Goal: Task Accomplishment & Management: Complete application form

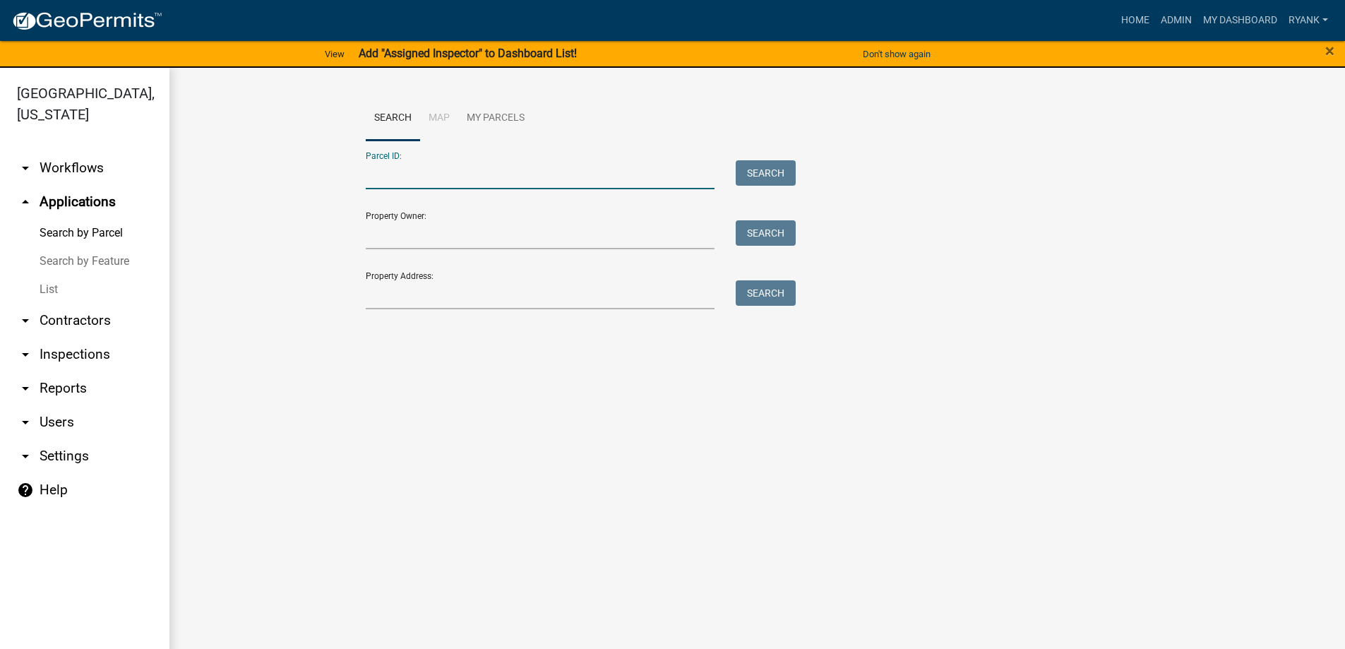
click at [407, 175] on input "Parcel ID:" at bounding box center [540, 174] width 349 height 29
paste input "010026500"
type input "010026500"
click at [786, 174] on button "Search" at bounding box center [765, 172] width 60 height 25
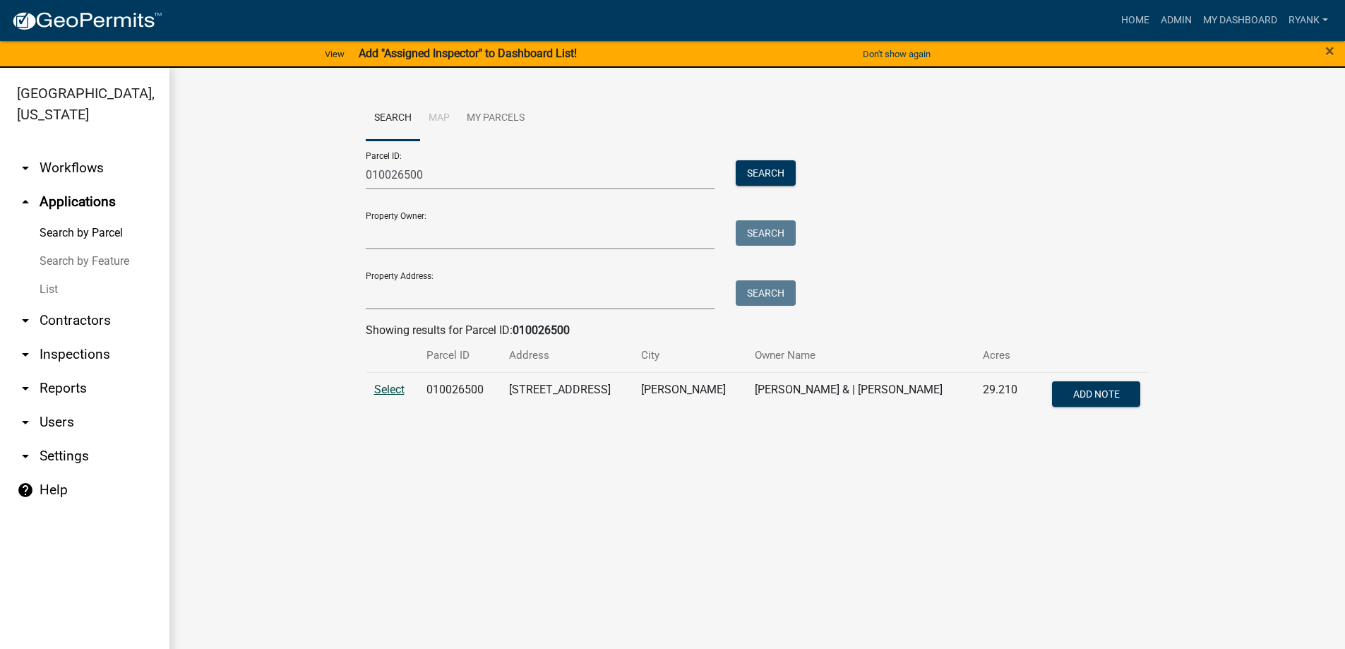
click at [396, 387] on span "Select" at bounding box center [389, 389] width 30 height 13
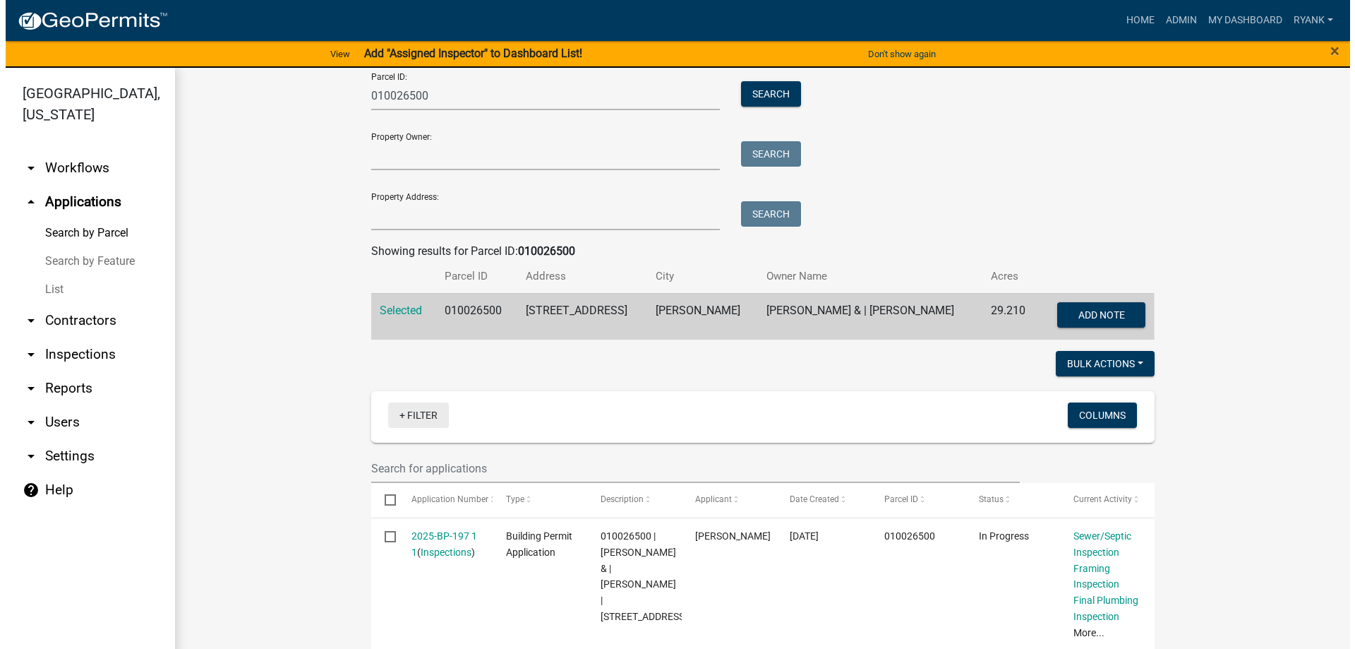
scroll to position [133, 0]
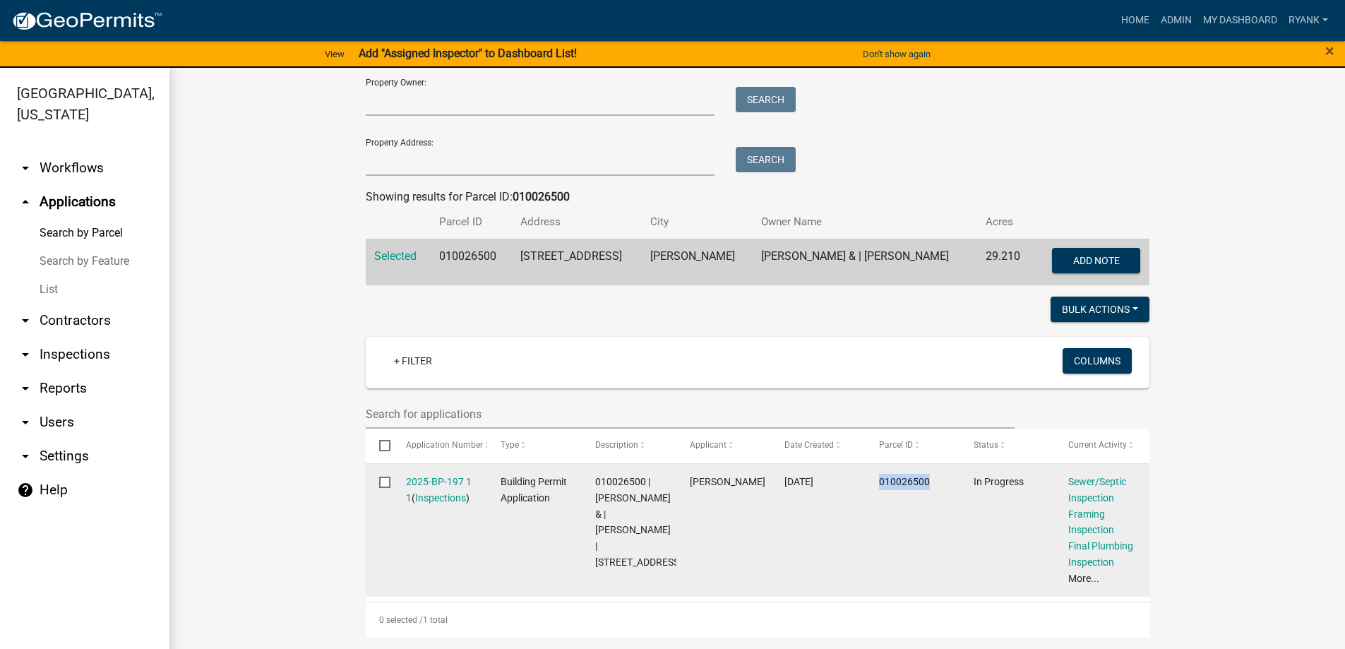
drag, startPoint x: 931, startPoint y: 483, endPoint x: 876, endPoint y: 482, distance: 55.1
click at [879, 482] on div "010026500" at bounding box center [913, 482] width 68 height 16
copy span "010026500"
drag, startPoint x: 592, startPoint y: 480, endPoint x: 640, endPoint y: 479, distance: 48.0
click at [640, 479] on span "010026500 | MICHAEL GADACZ & | SARAH GADACZ | 13944 105TH AVE NE" at bounding box center [638, 522] width 87 height 92
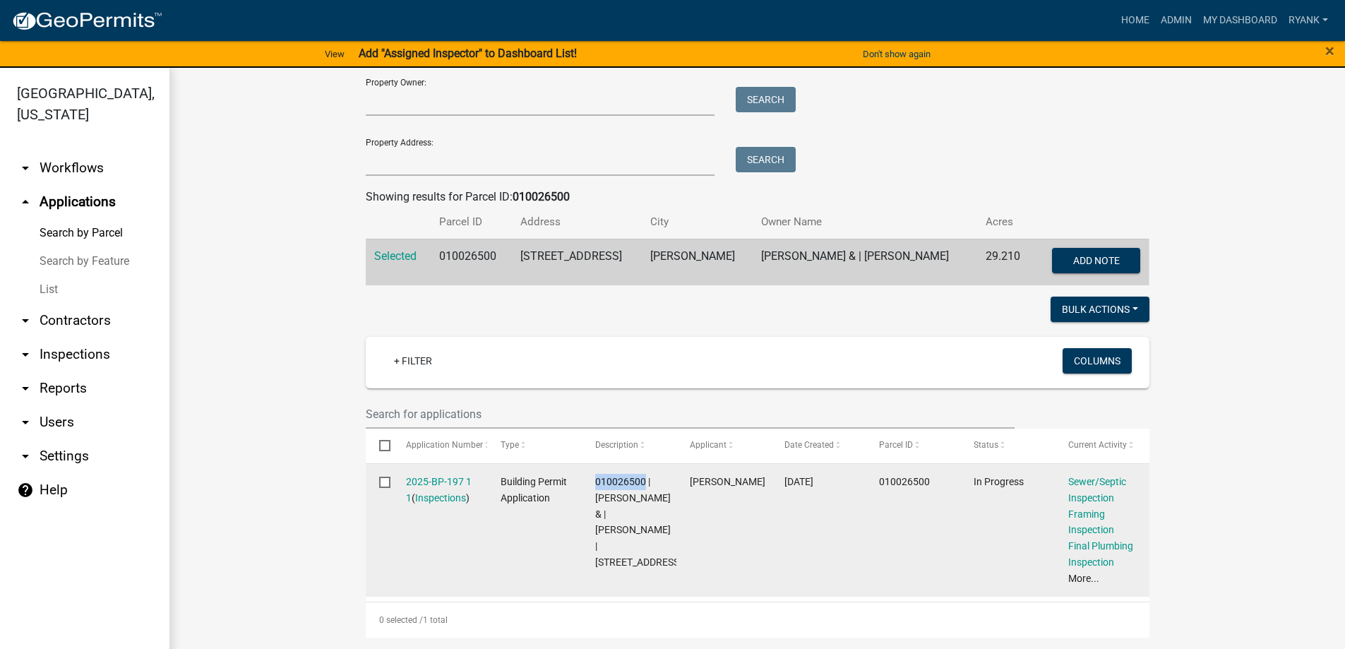
copy span "010026500"
click at [424, 483] on link "2025-BP-197 1 1" at bounding box center [439, 490] width 66 height 28
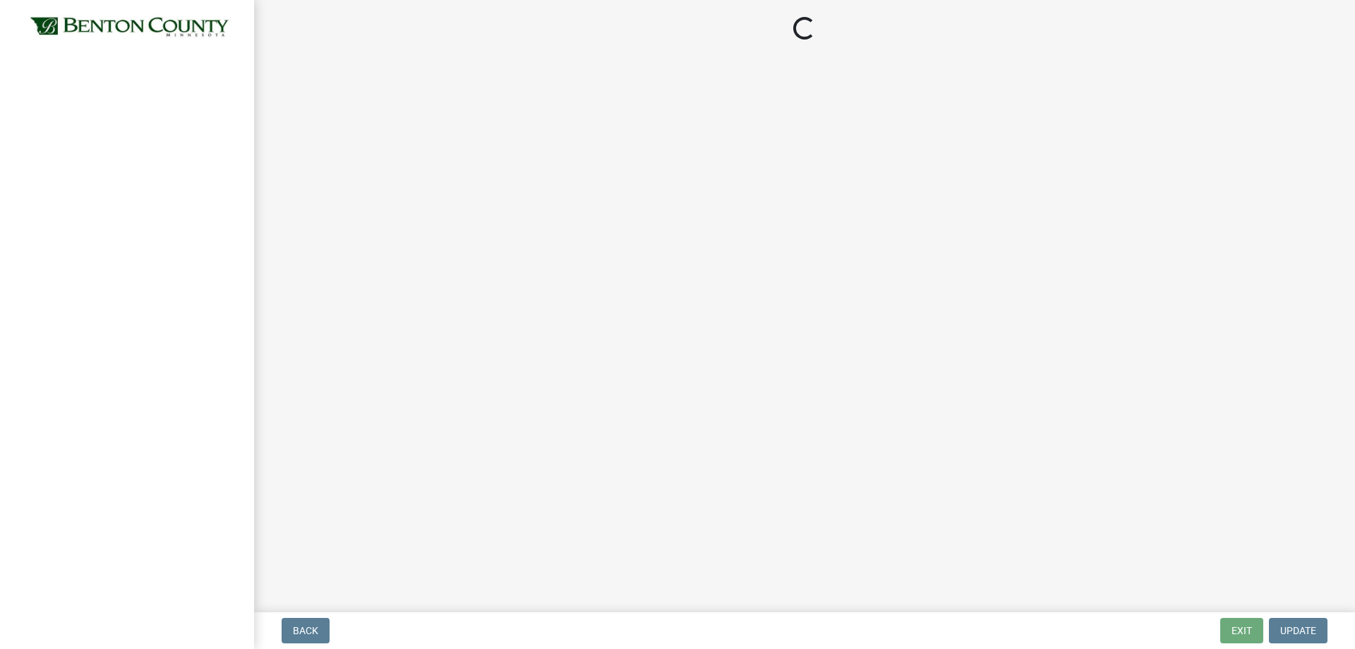
select select "17bfa135-5610-45df-8ce7-87530b7d86d4"
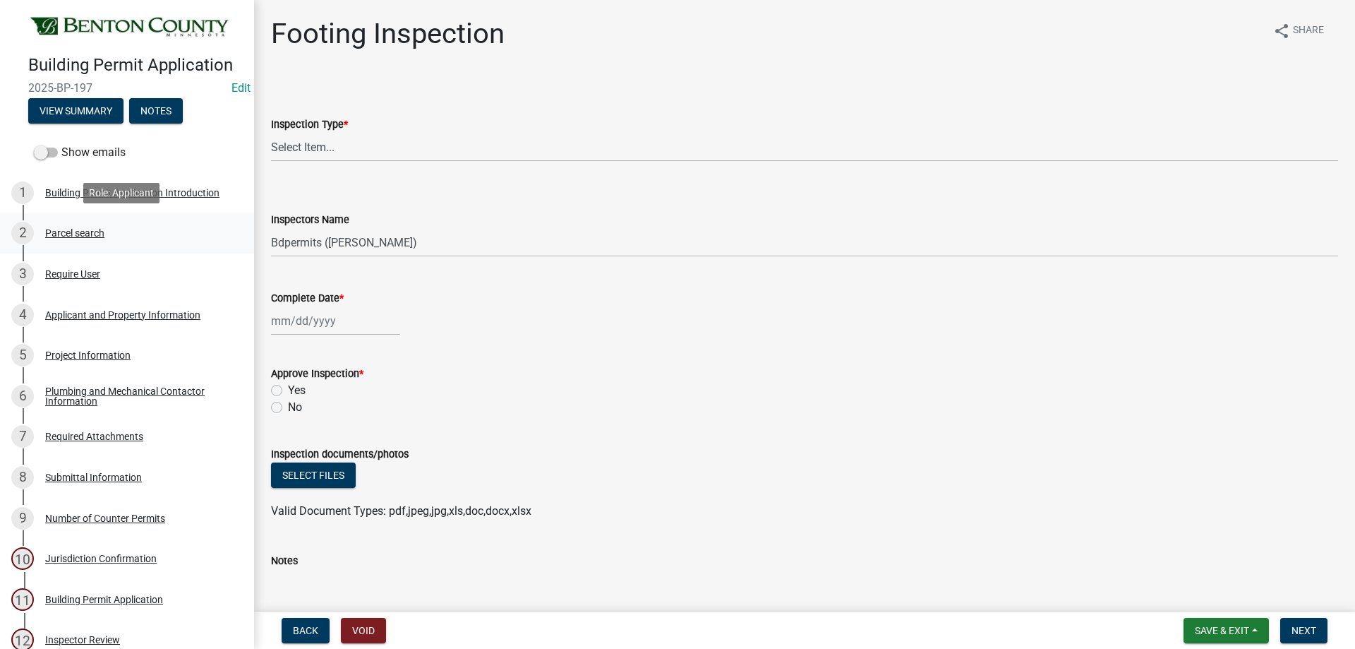
click at [83, 228] on div "Parcel search" at bounding box center [74, 233] width 59 height 10
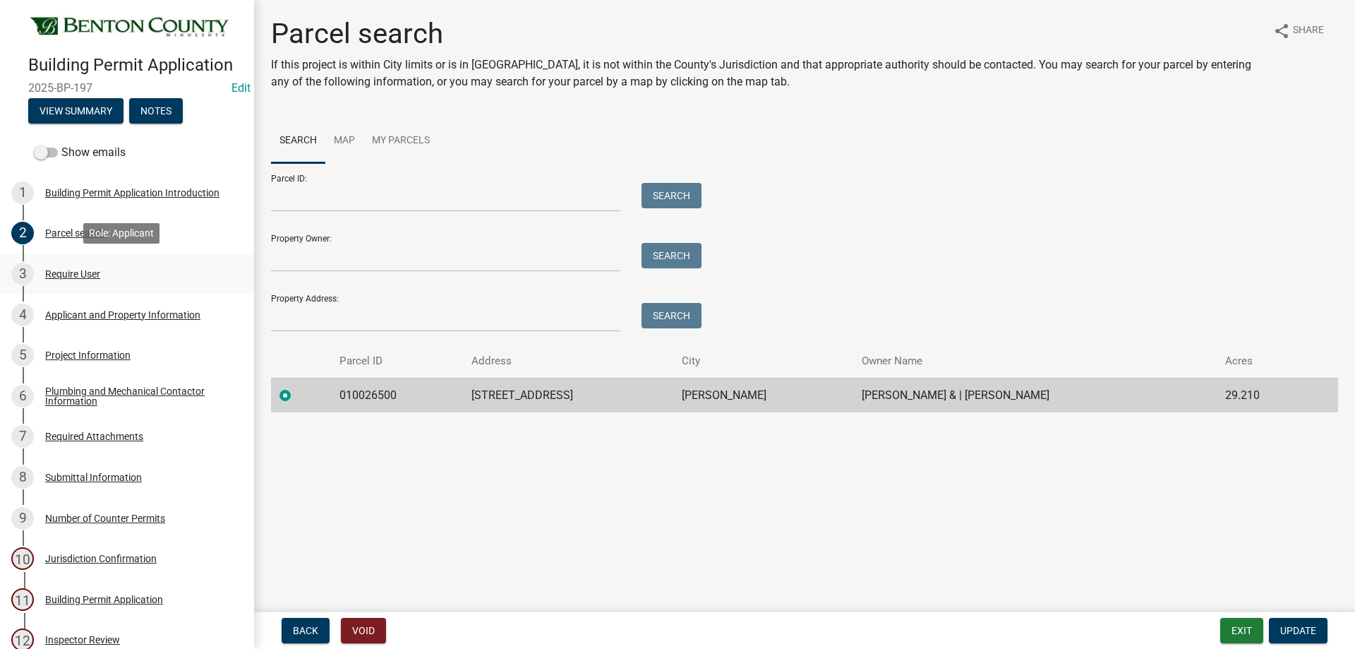
click at [76, 270] on div "Require User" at bounding box center [72, 274] width 55 height 10
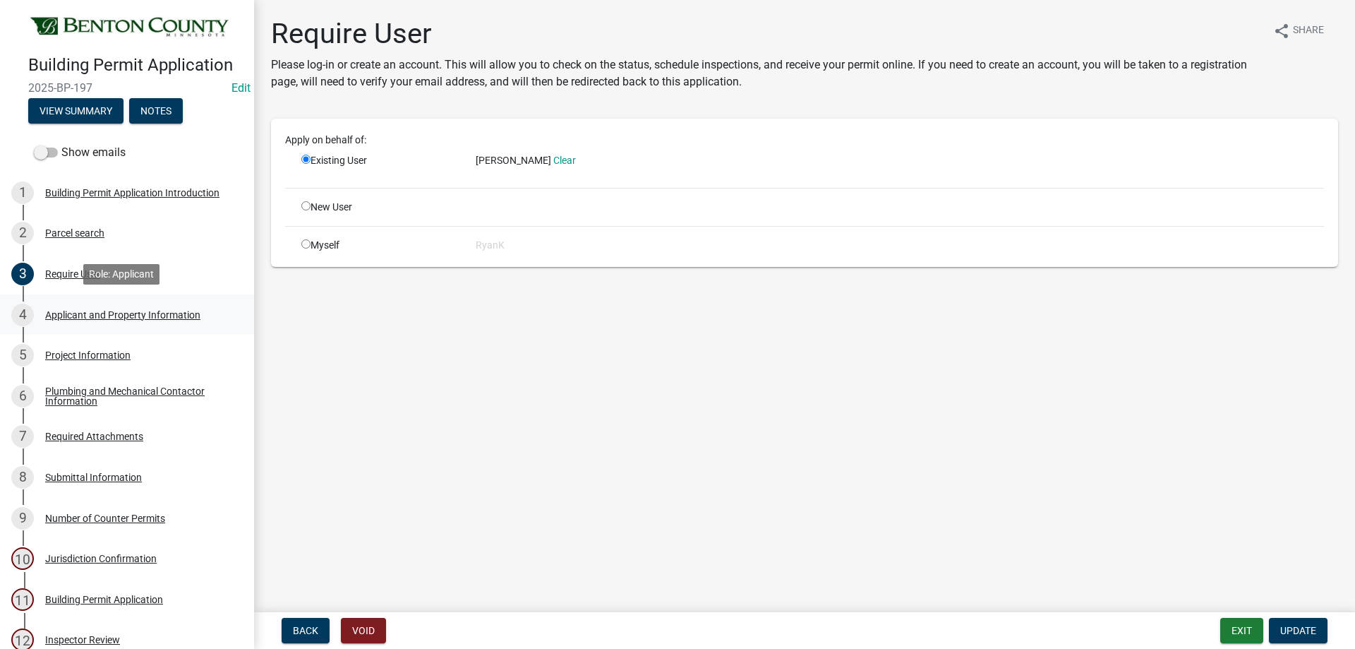
click at [119, 311] on div "Applicant and Property Information" at bounding box center [122, 315] width 155 height 10
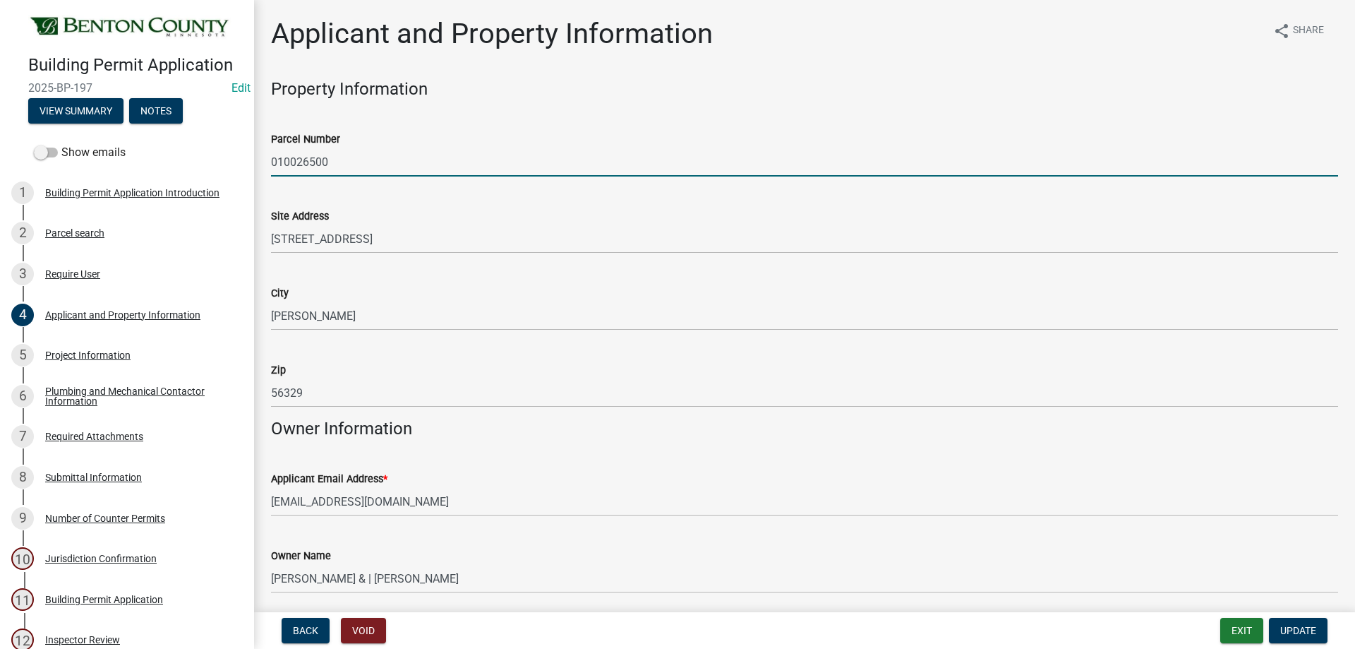
drag, startPoint x: 358, startPoint y: 167, endPoint x: 250, endPoint y: 160, distance: 108.2
click at [250, 160] on div "Building Permit Application 2025-BP-197 Edit View Summary Notes Show emails 1 B…" at bounding box center [677, 324] width 1355 height 649
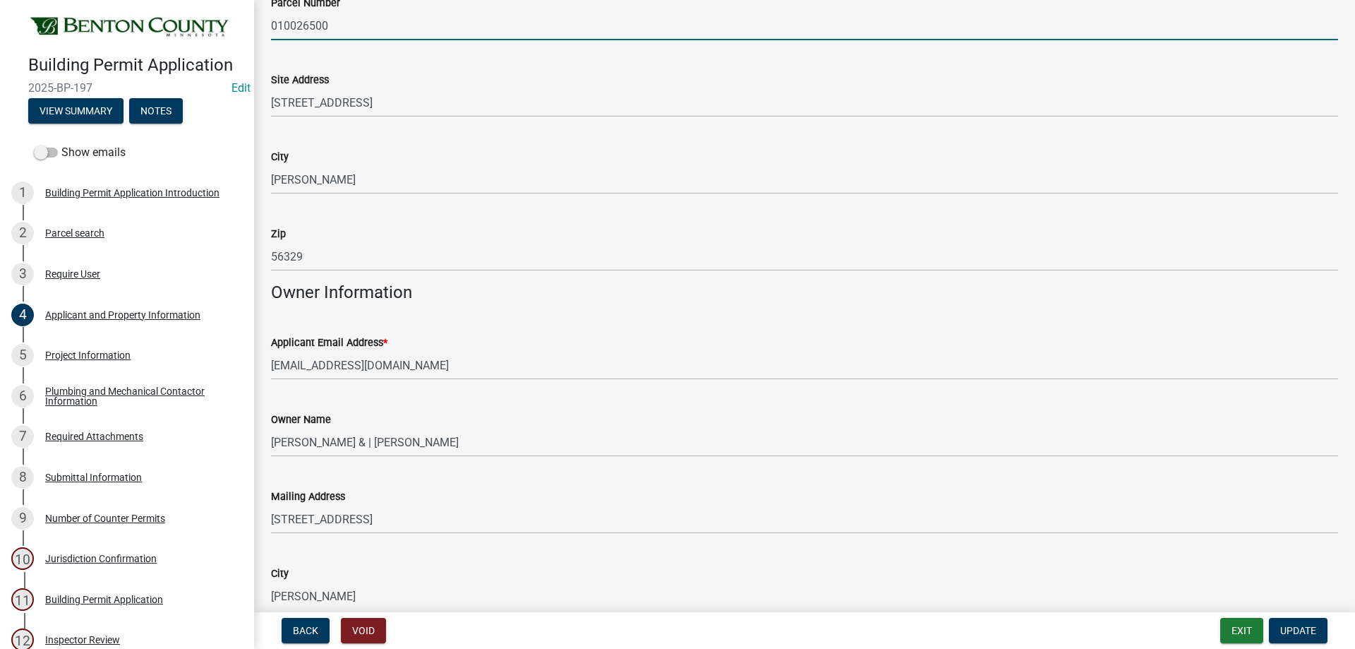
scroll to position [212, 0]
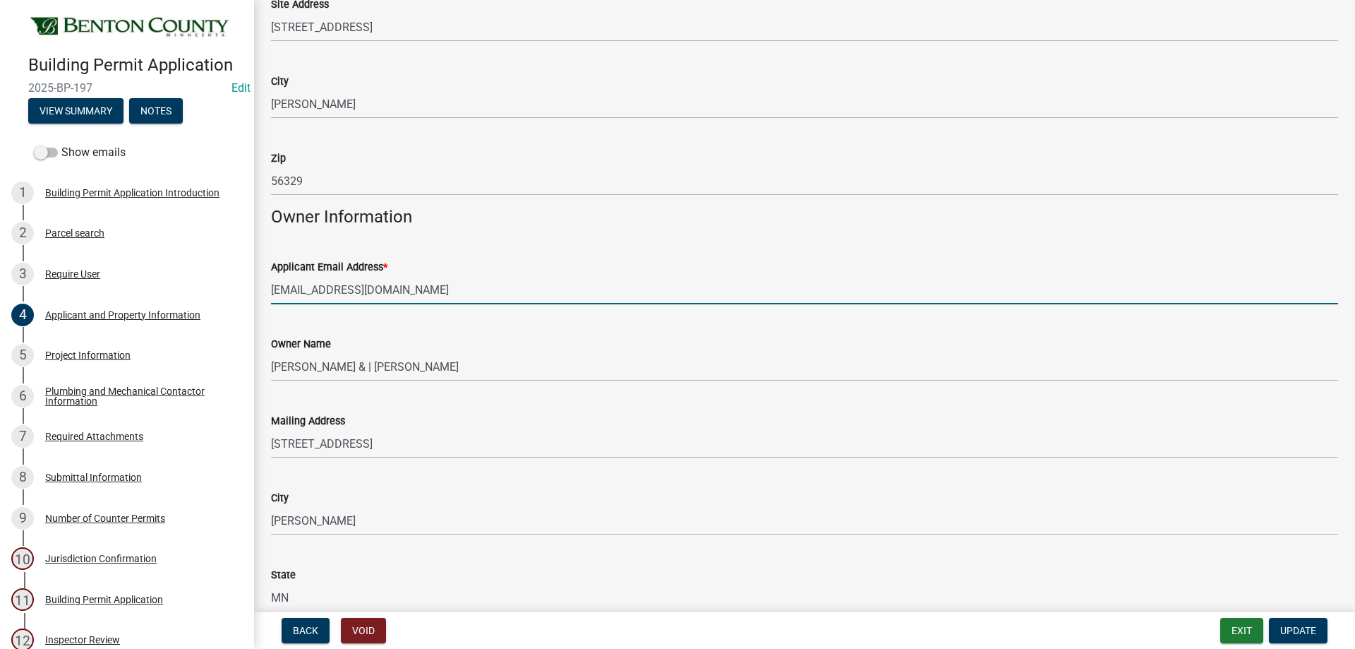
drag, startPoint x: 479, startPoint y: 300, endPoint x: 254, endPoint y: 287, distance: 225.5
paste input "010026500"
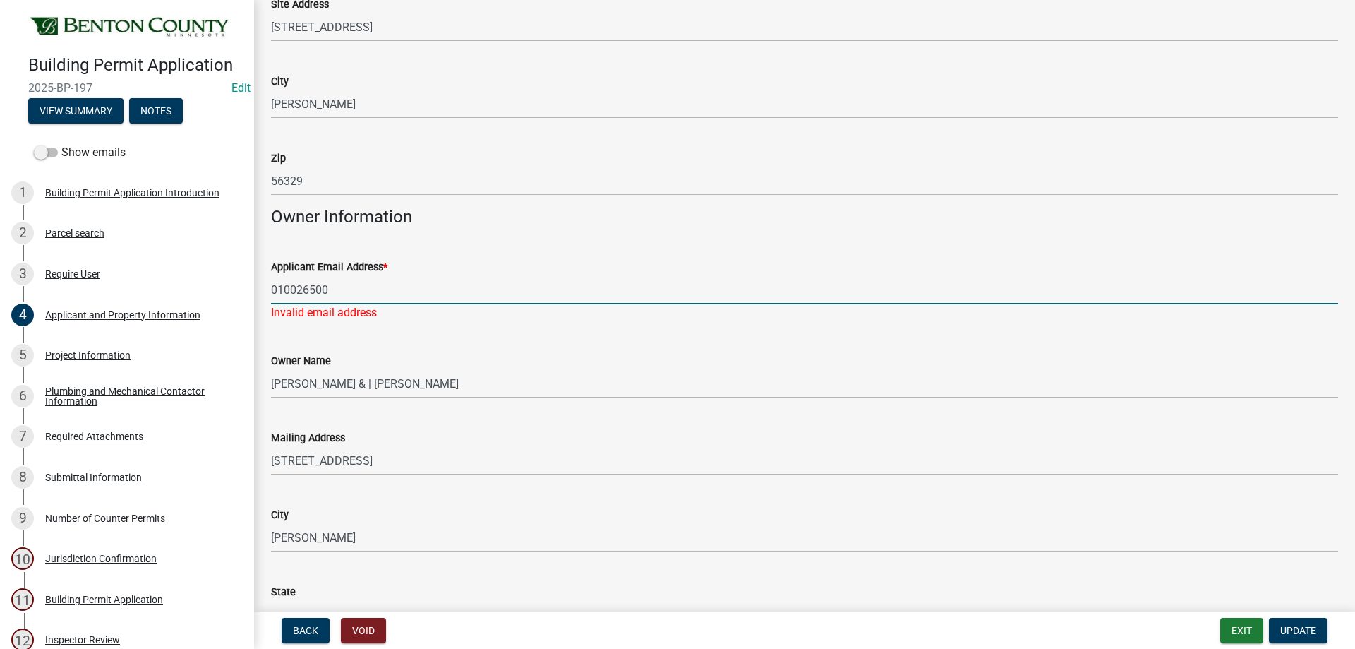
click at [390, 300] on input "010026500" at bounding box center [804, 289] width 1067 height 29
type input "connectconstructionllc@gmail.com"
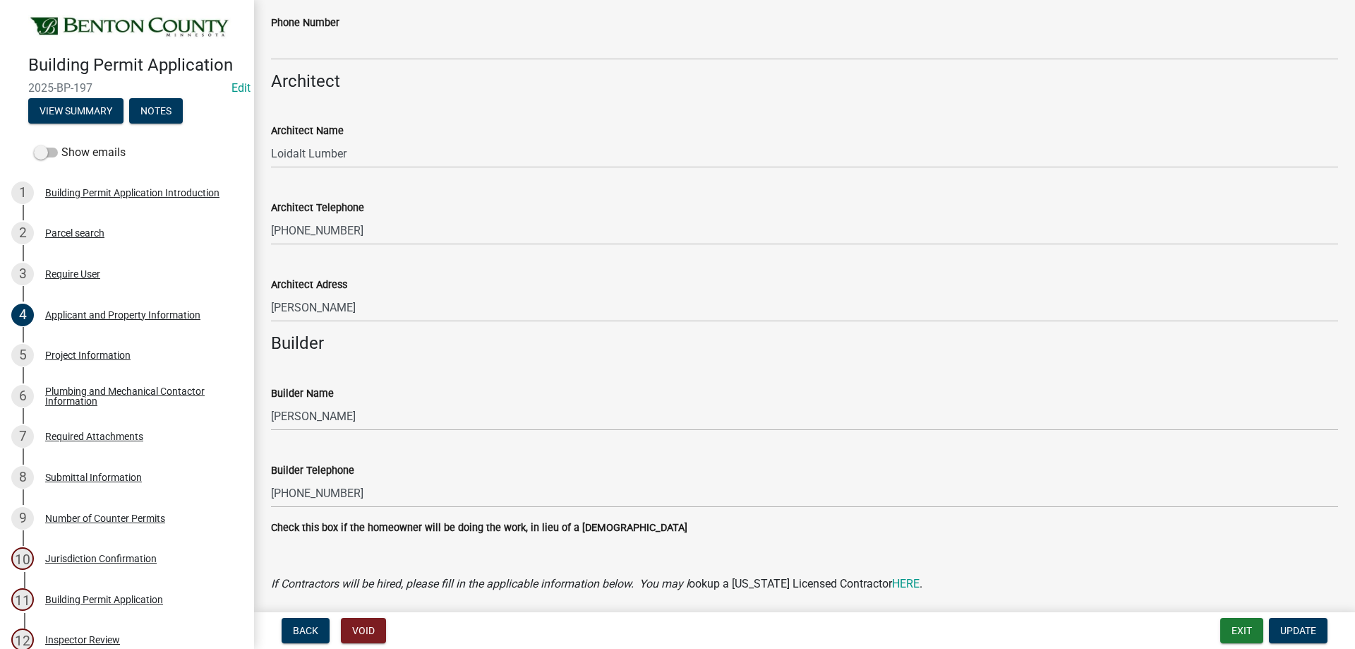
scroll to position [988, 0]
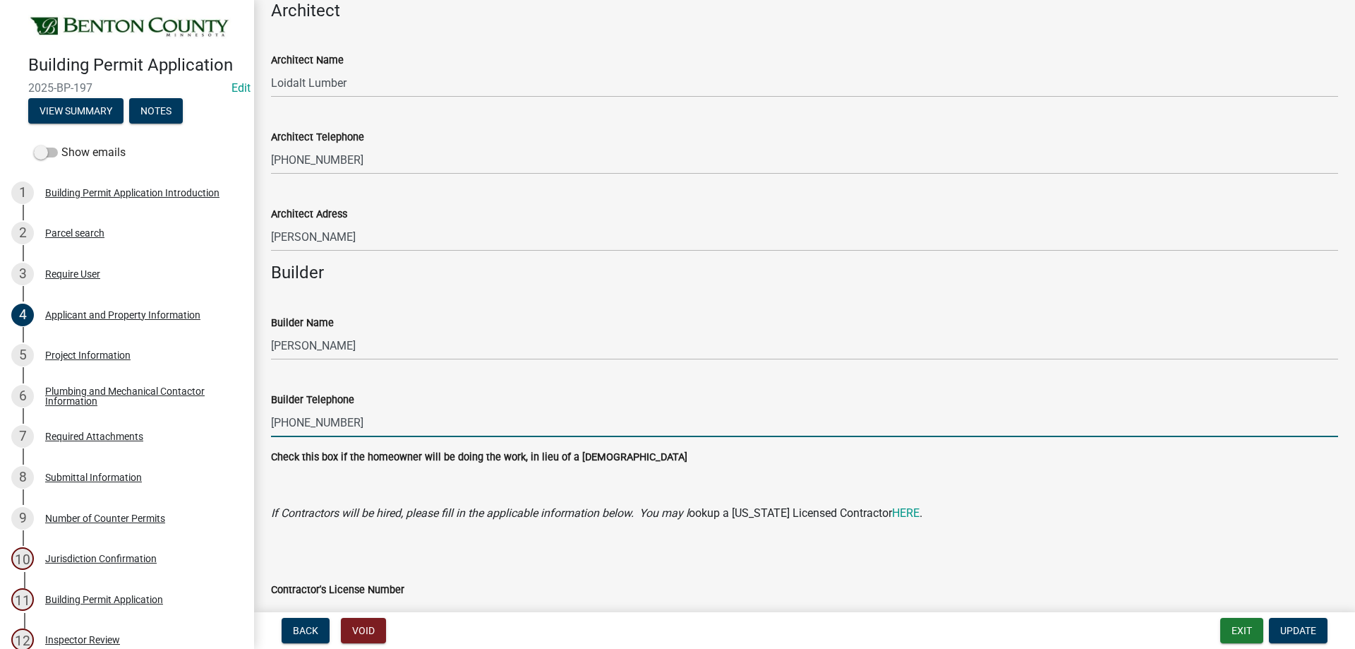
drag, startPoint x: 370, startPoint y: 423, endPoint x: 269, endPoint y: 419, distance: 101.0
click at [269, 419] on div "Builder Telephone 320-980-4352" at bounding box center [804, 404] width 1088 height 66
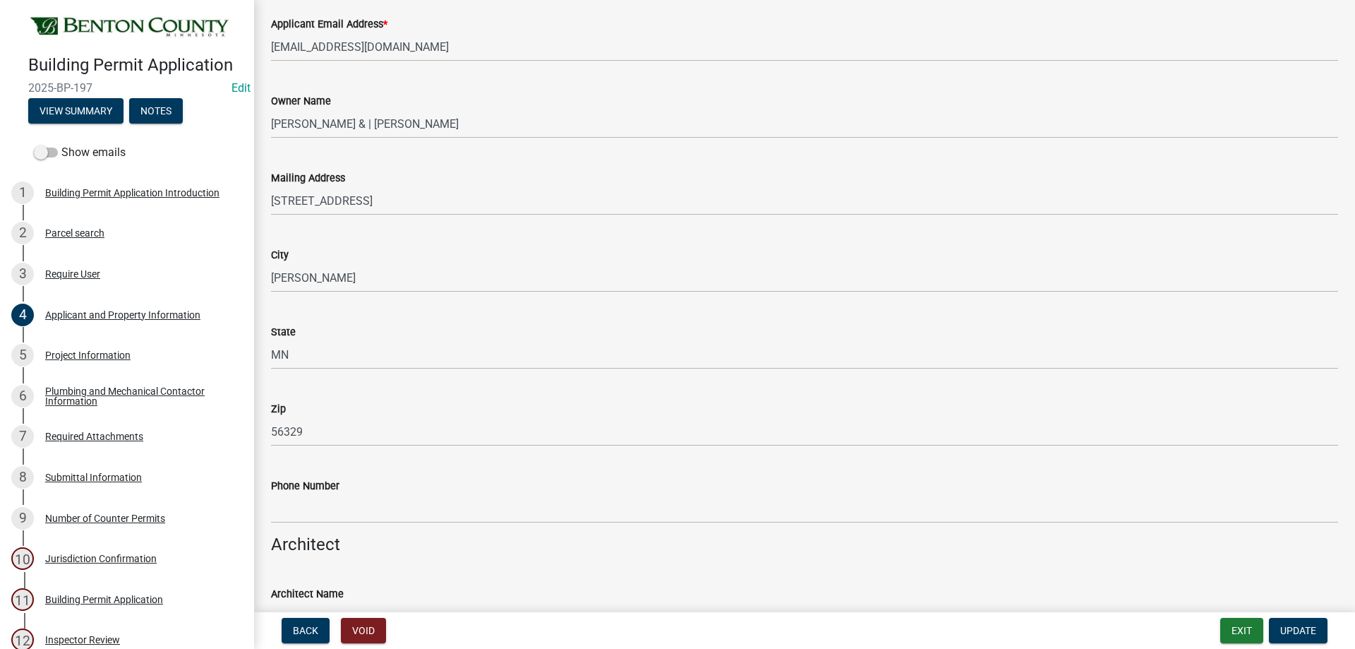
scroll to position [311, 0]
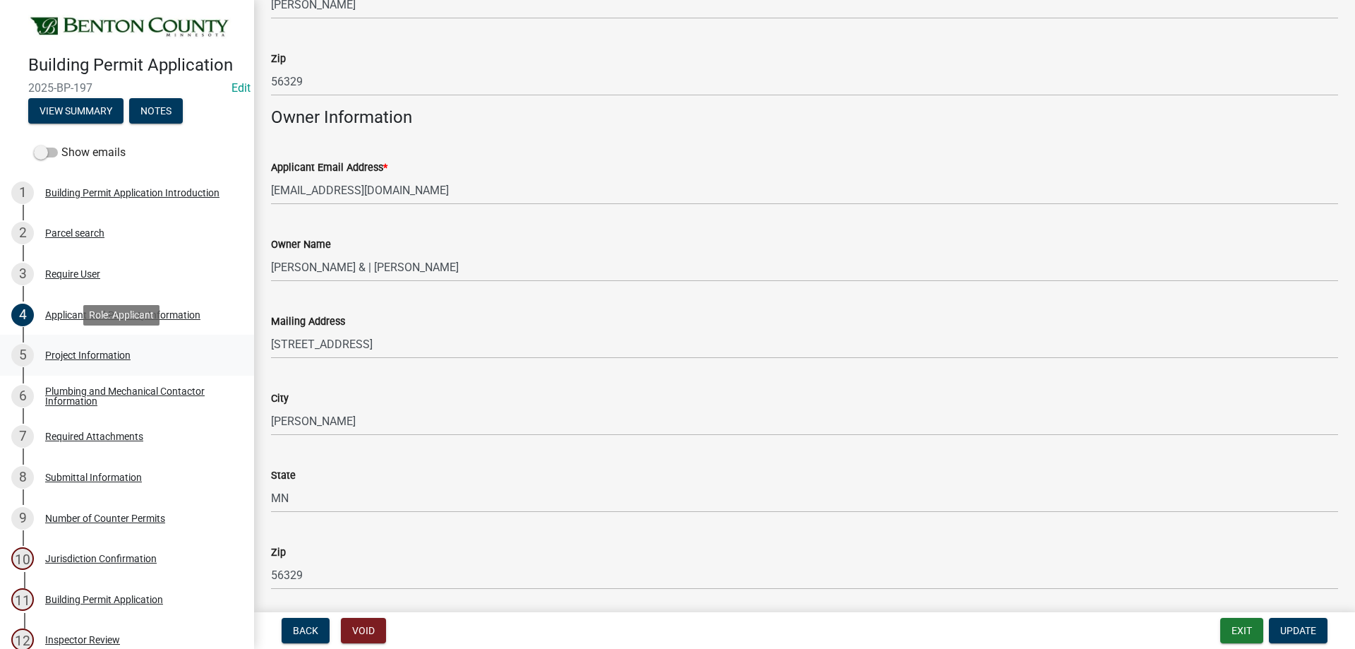
click at [102, 347] on div "5 Project Information" at bounding box center [121, 355] width 220 height 23
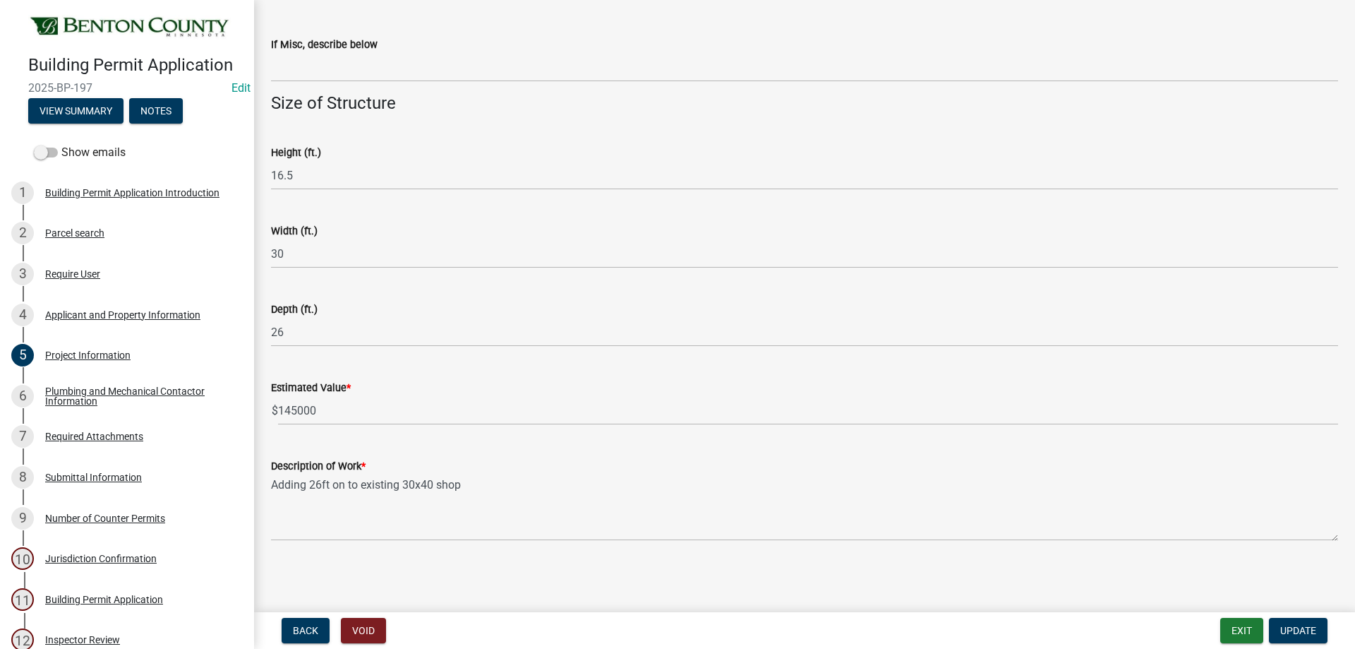
scroll to position [594, 0]
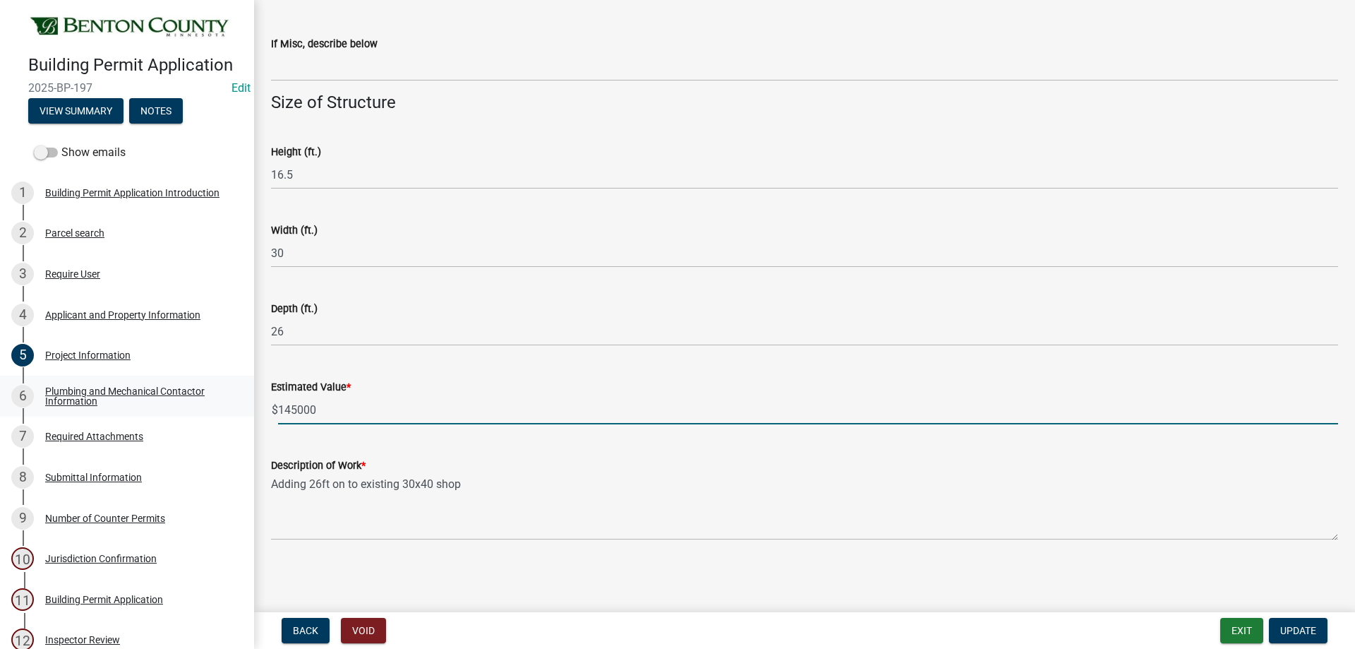
drag, startPoint x: 335, startPoint y: 403, endPoint x: 225, endPoint y: 409, distance: 110.2
click at [222, 410] on div "Building Permit Application 2025-BP-197 Edit View Summary Notes Show emails 1 B…" at bounding box center [677, 324] width 1355 height 649
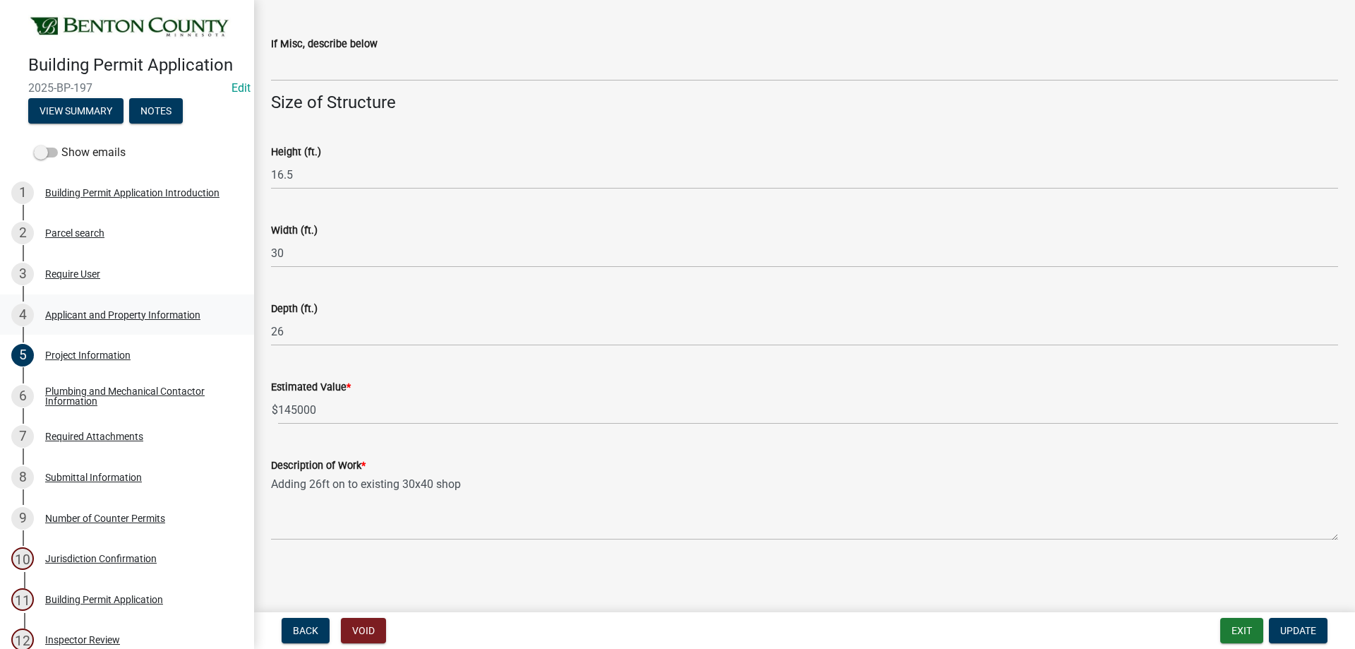
drag, startPoint x: 112, startPoint y: 339, endPoint x: 127, endPoint y: 321, distance: 23.6
click at [127, 321] on div "4 Applicant and Property Information" at bounding box center [121, 314] width 220 height 23
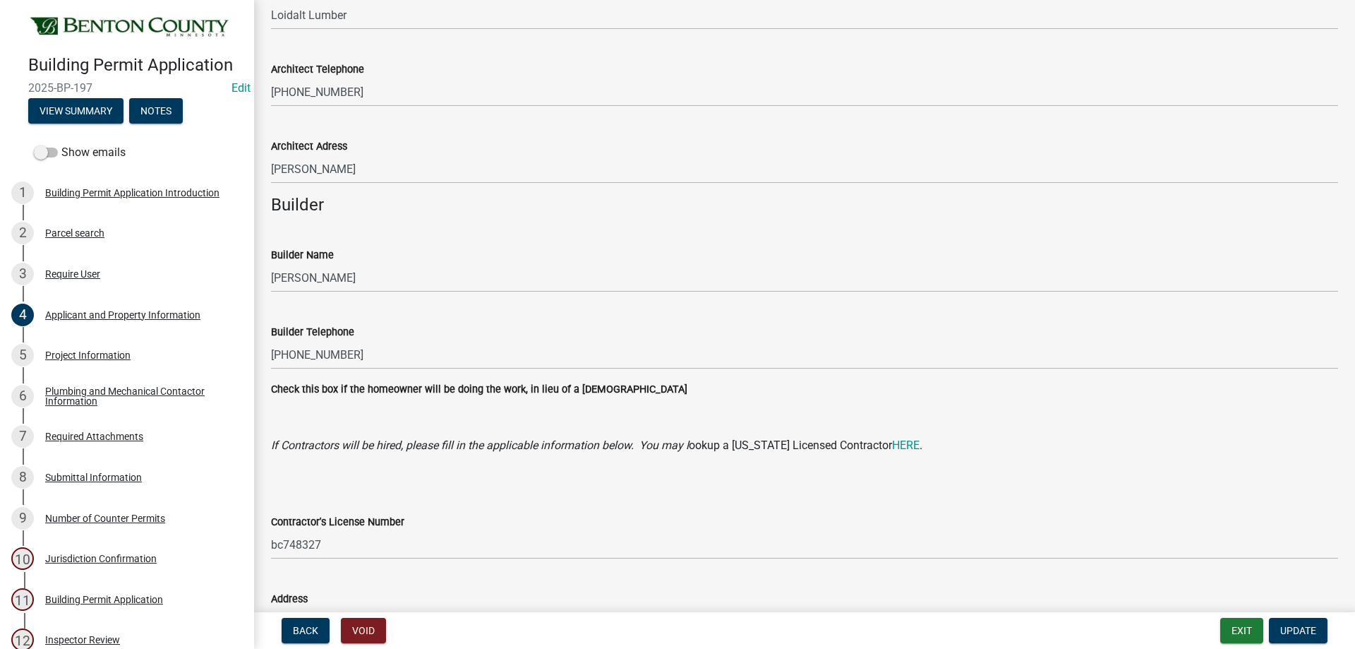
scroll to position [1059, 0]
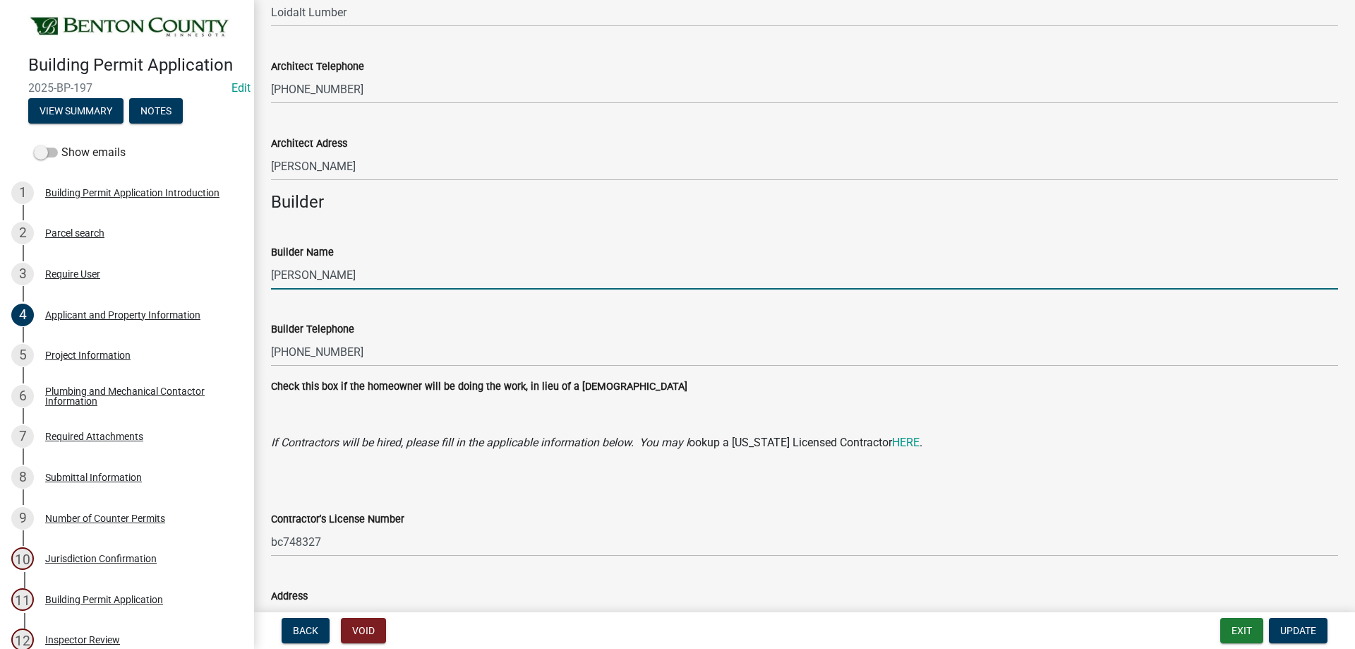
drag, startPoint x: 356, startPoint y: 287, endPoint x: 283, endPoint y: 277, distance: 73.4
click at [283, 277] on input "Aaron Novak" at bounding box center [804, 274] width 1067 height 29
click at [302, 271] on input "Aaron Novak" at bounding box center [804, 274] width 1067 height 29
drag, startPoint x: 271, startPoint y: 272, endPoint x: 396, endPoint y: 283, distance: 125.4
click at [396, 283] on input "Aaron Novak" at bounding box center [804, 274] width 1067 height 29
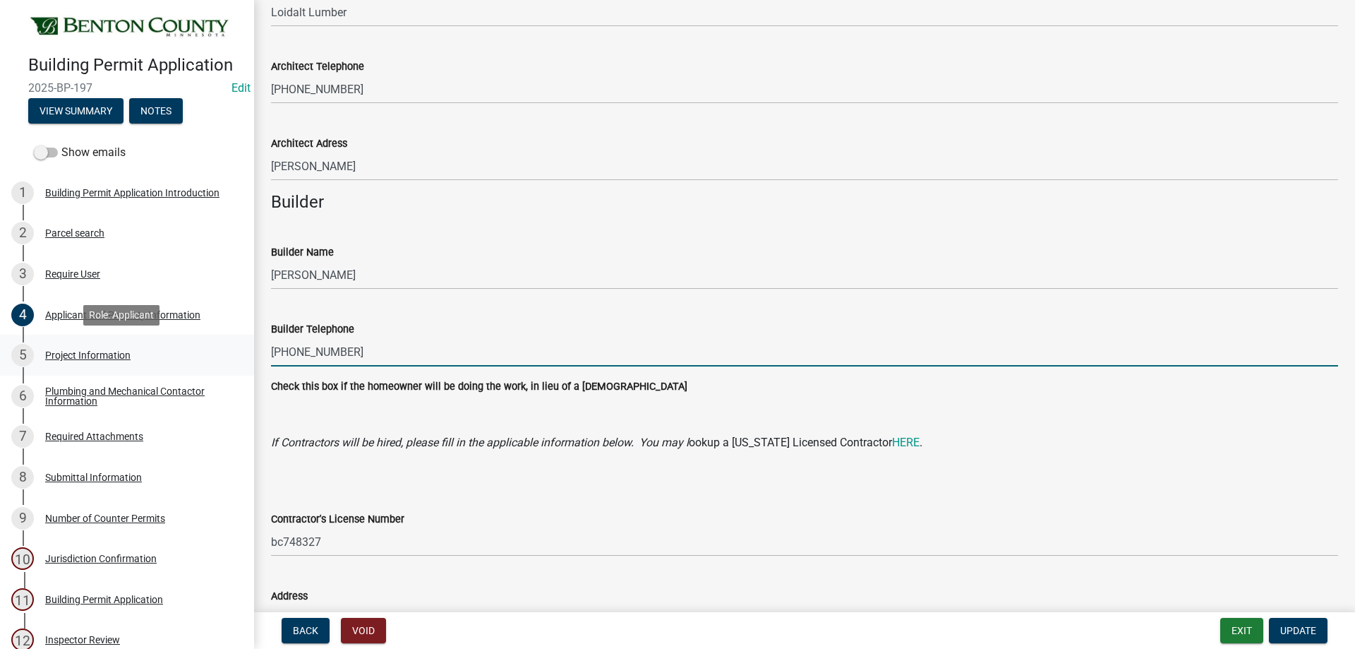
drag, startPoint x: 361, startPoint y: 359, endPoint x: 193, endPoint y: 356, distance: 168.0
click at [193, 356] on div "Building Permit Application 2025-BP-197 Edit View Summary Notes Show emails 1 B…" at bounding box center [677, 324] width 1355 height 649
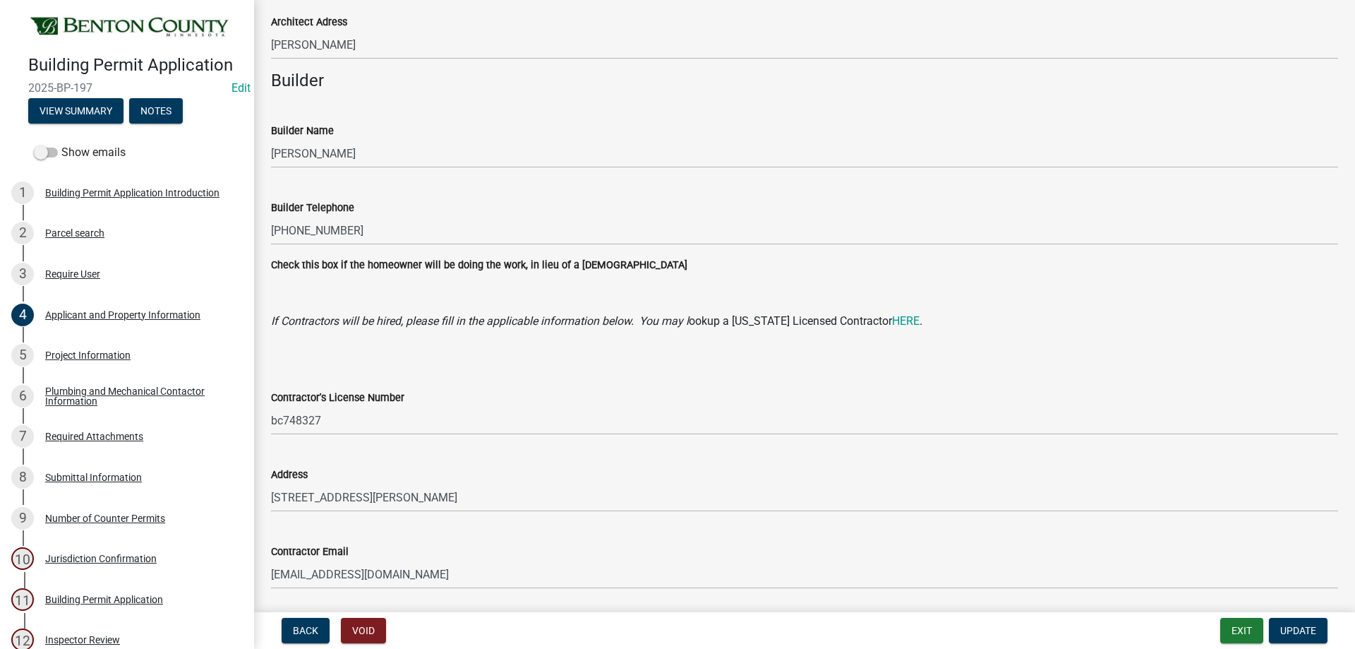
scroll to position [1229, 0]
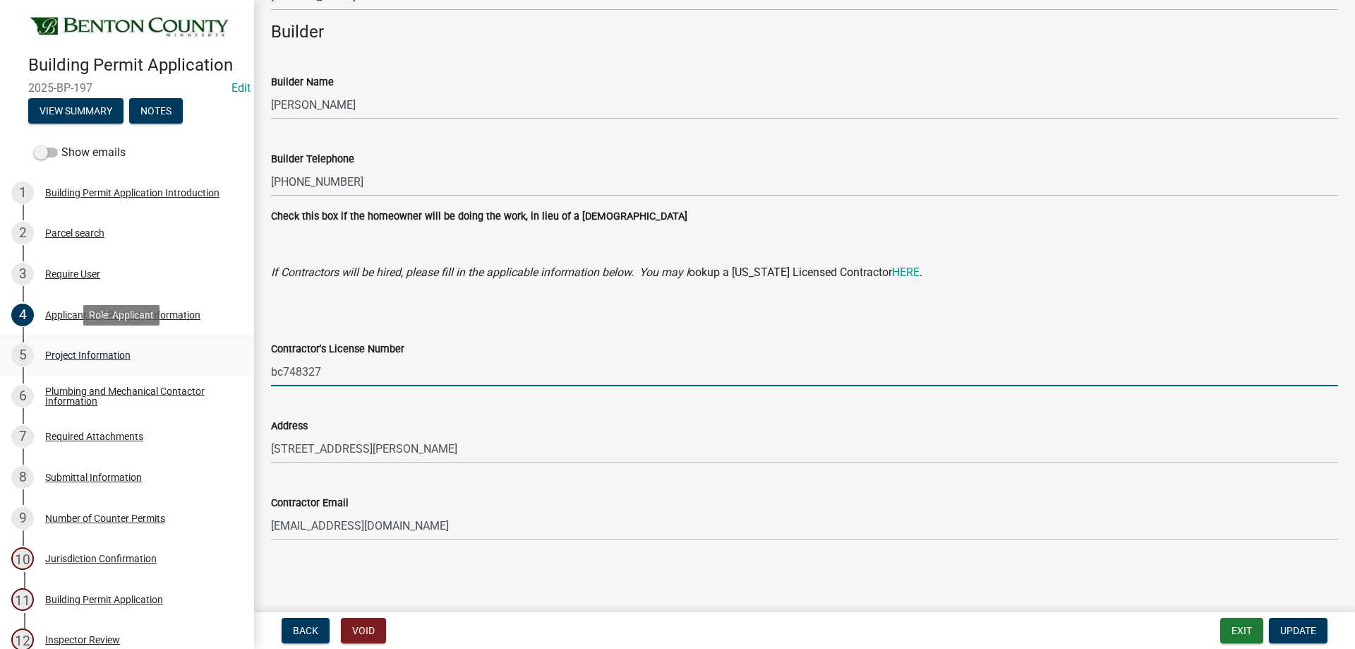
drag, startPoint x: 355, startPoint y: 378, endPoint x: 242, endPoint y: 358, distance: 114.8
click at [242, 358] on div "Building Permit Application 2025-BP-197 Edit View Summary Notes Show emails 1 B…" at bounding box center [677, 324] width 1355 height 649
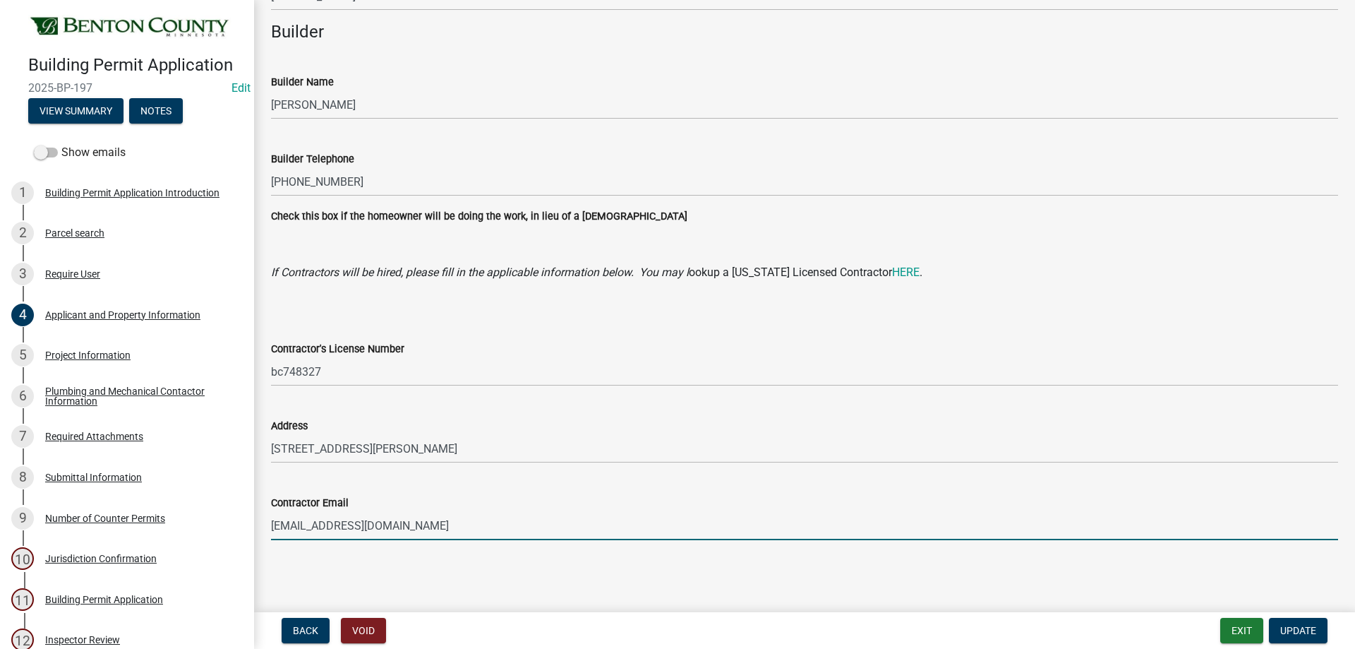
drag, startPoint x: 455, startPoint y: 534, endPoint x: 246, endPoint y: 520, distance: 208.6
click at [246, 520] on div "Building Permit Application 2025-BP-197 Edit View Summary Notes Show emails 1 B…" at bounding box center [677, 324] width 1355 height 649
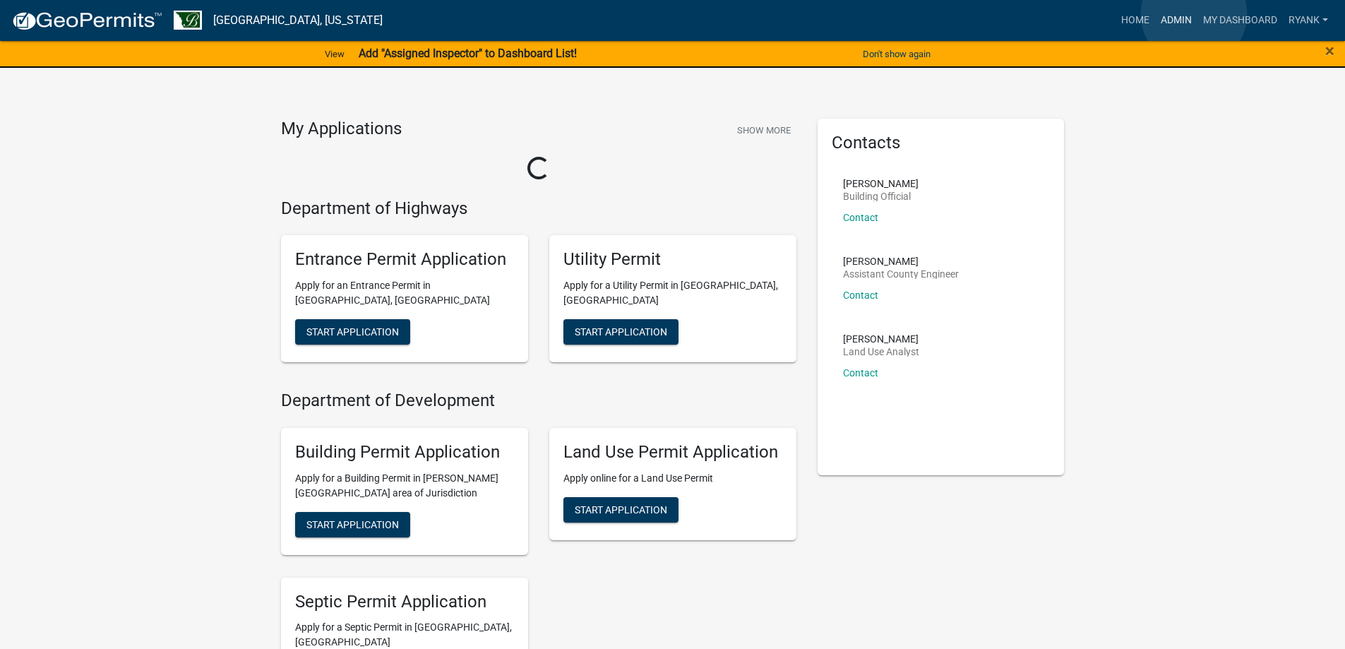
click at [1192, 13] on link "Admin" at bounding box center [1176, 20] width 42 height 27
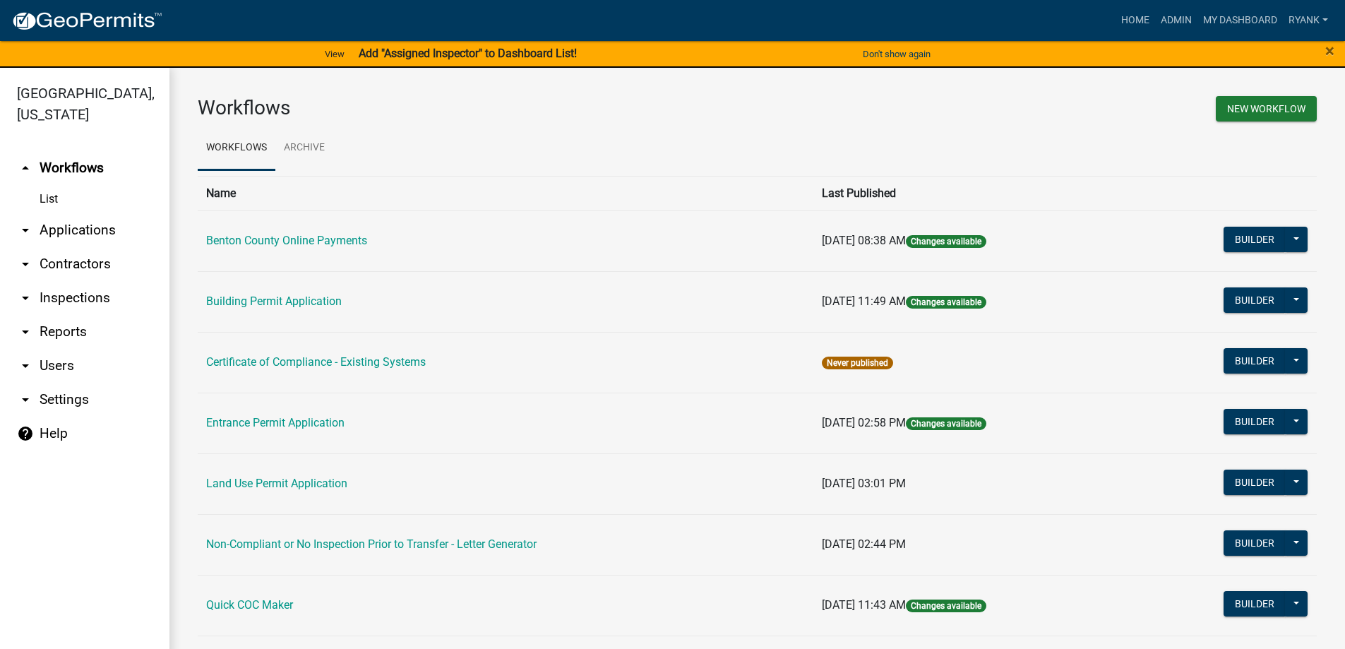
click at [60, 224] on link "arrow_drop_down Applications" at bounding box center [84, 230] width 169 height 34
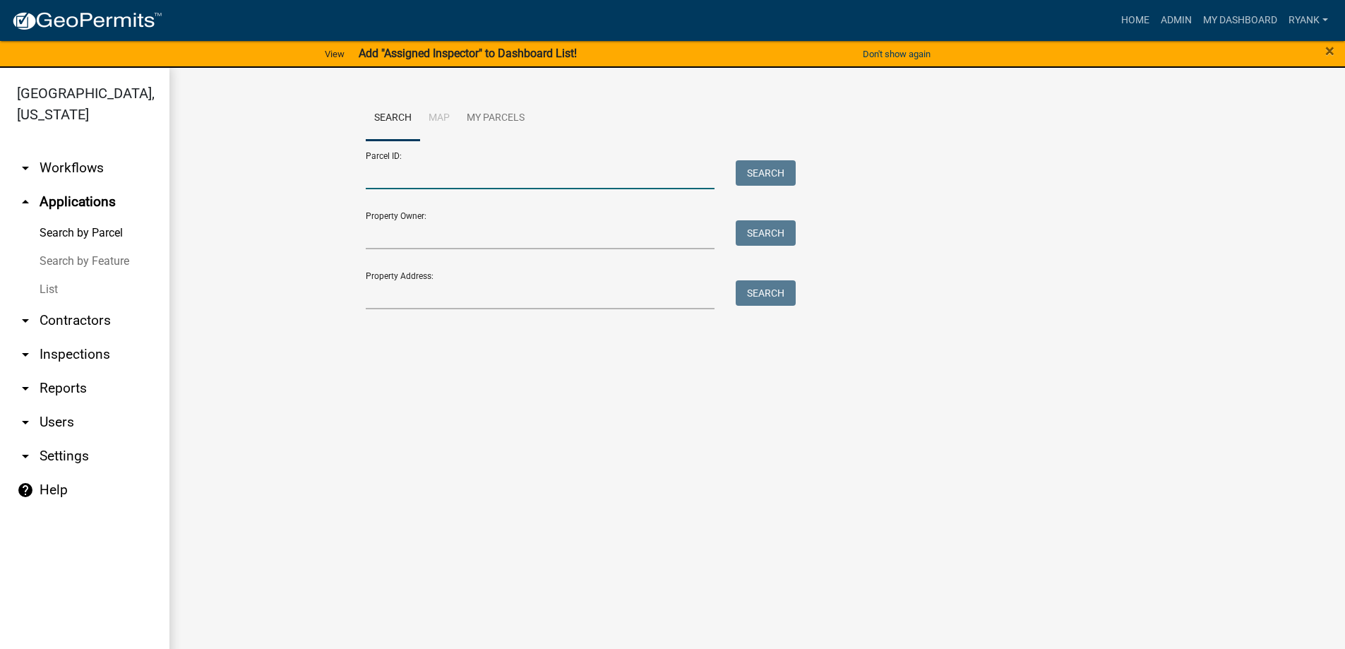
click at [473, 170] on input "Parcel ID:" at bounding box center [540, 174] width 349 height 29
paste input "010026500"
type input "010026500"
click at [772, 164] on button "Search" at bounding box center [765, 172] width 60 height 25
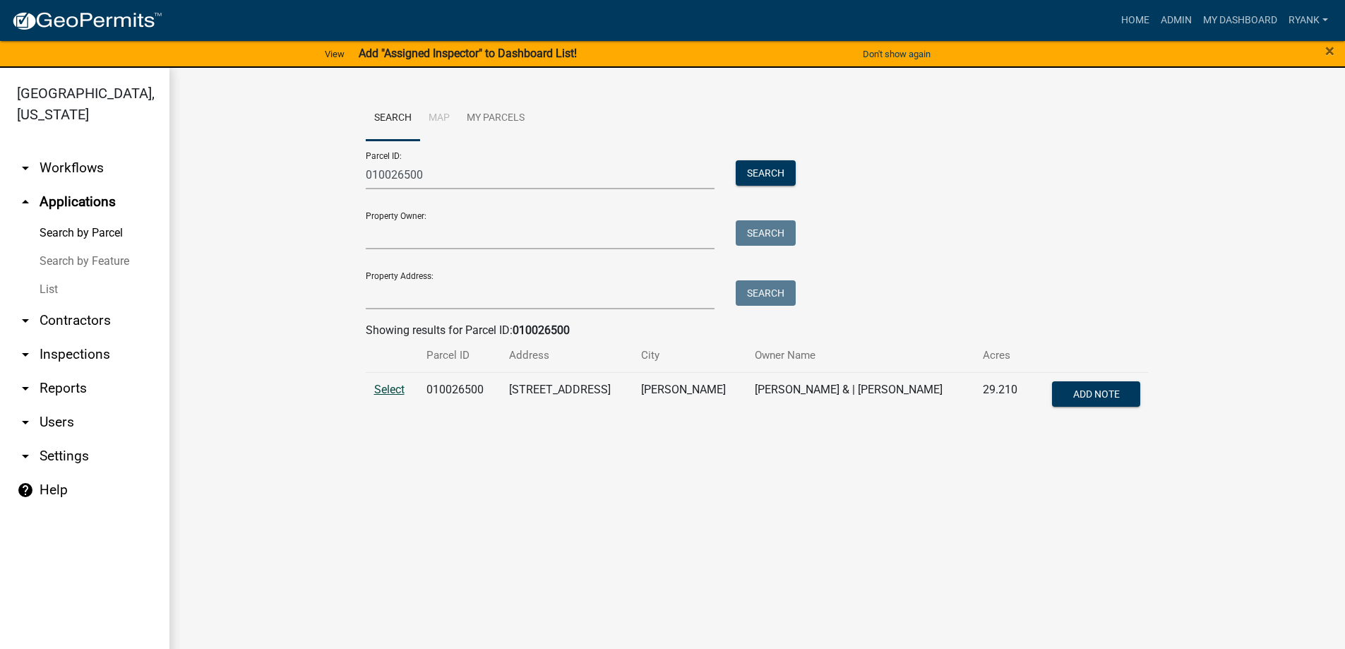
click at [379, 391] on span "Select" at bounding box center [389, 389] width 30 height 13
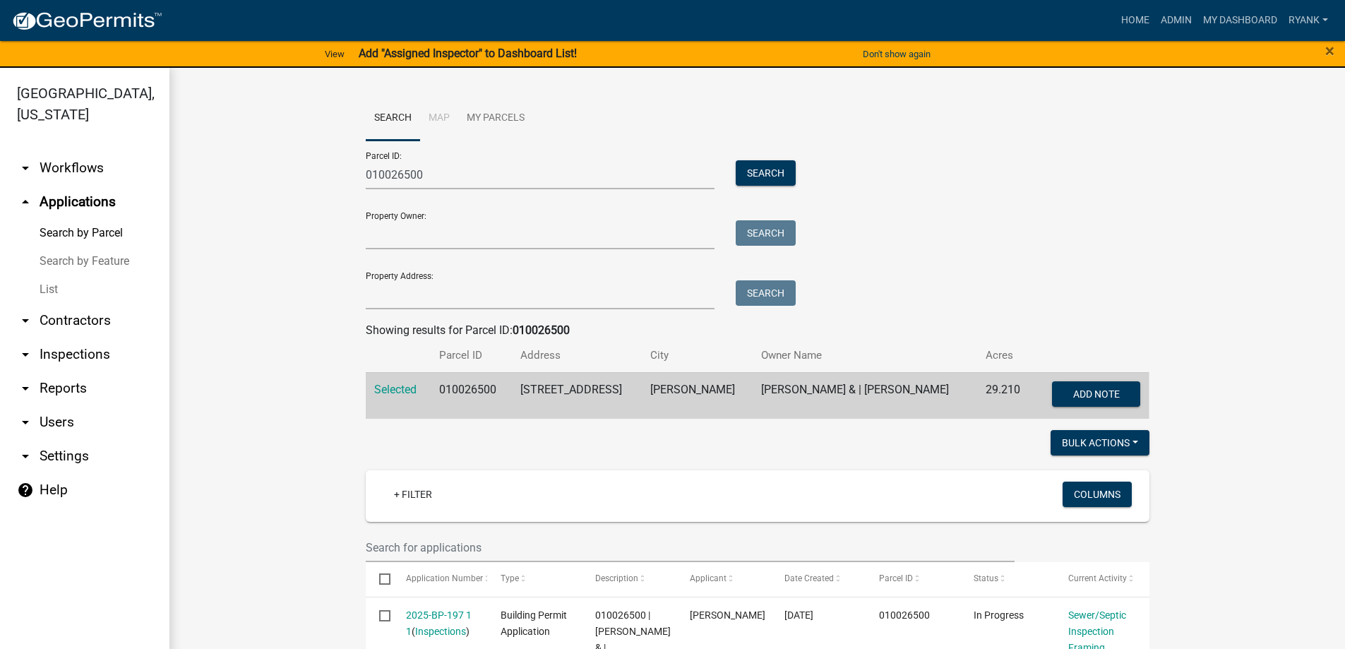
click at [100, 13] on img at bounding box center [86, 21] width 151 height 21
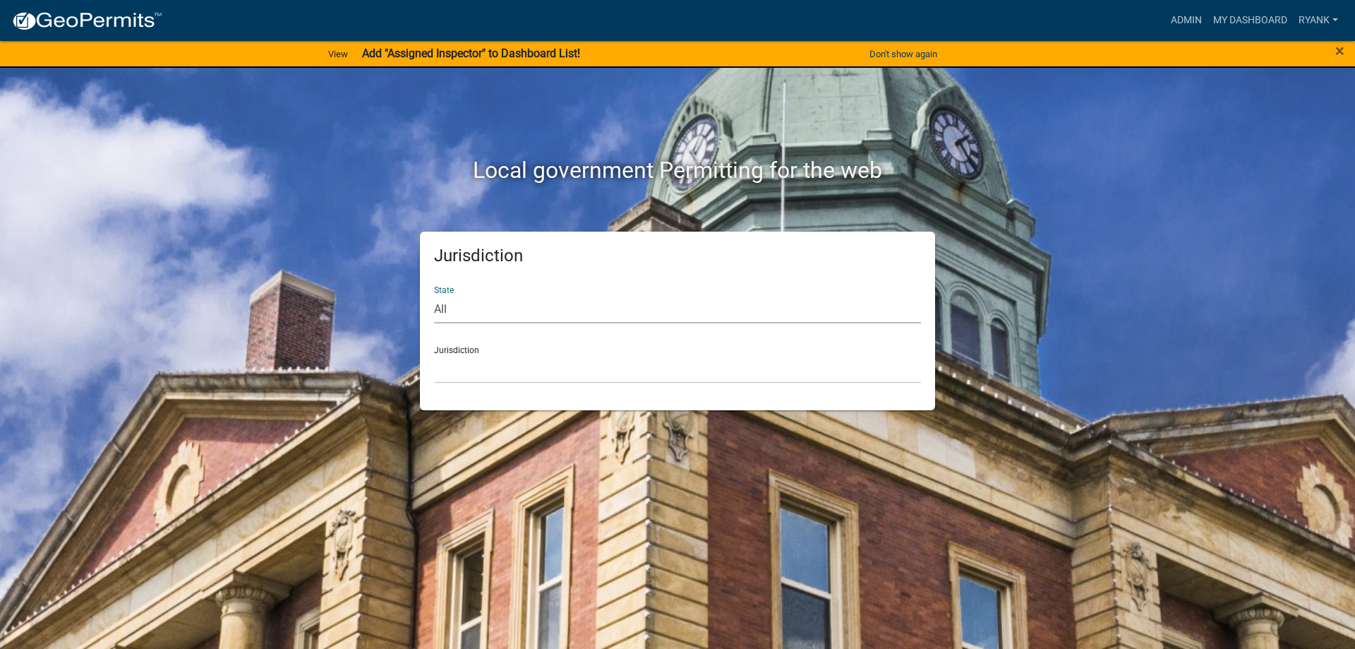
click at [514, 297] on select "All Colorado Georgia Indiana Iowa Kansas Minnesota Ohio South Carolina Wisconsin" at bounding box center [677, 308] width 487 height 29
select select "Minnesota"
click at [434, 294] on select "All Colorado Georgia Indiana Iowa Kansas Minnesota Ohio South Carolina Wisconsin" at bounding box center [677, 308] width 487 height 29
click at [457, 369] on select "Becker County, Minnesota Benton County, Minnesota Carlton County, Minnesota Cit…" at bounding box center [677, 368] width 487 height 29
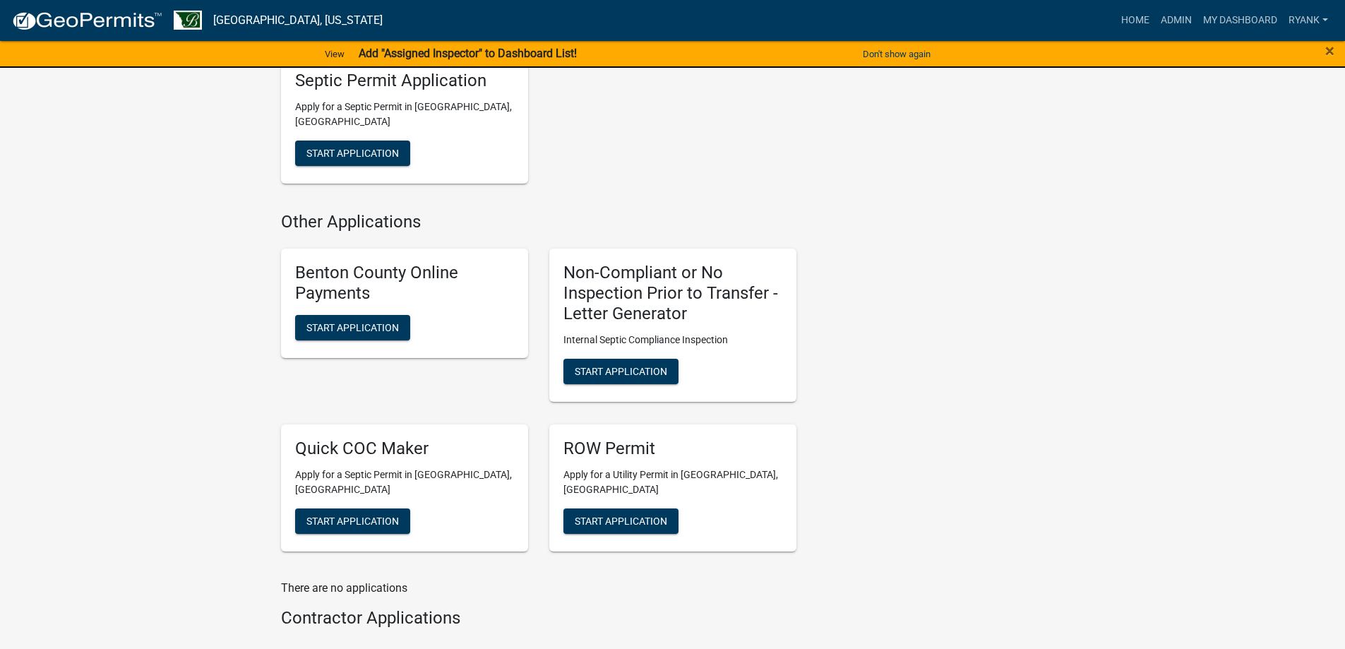
scroll to position [353, 0]
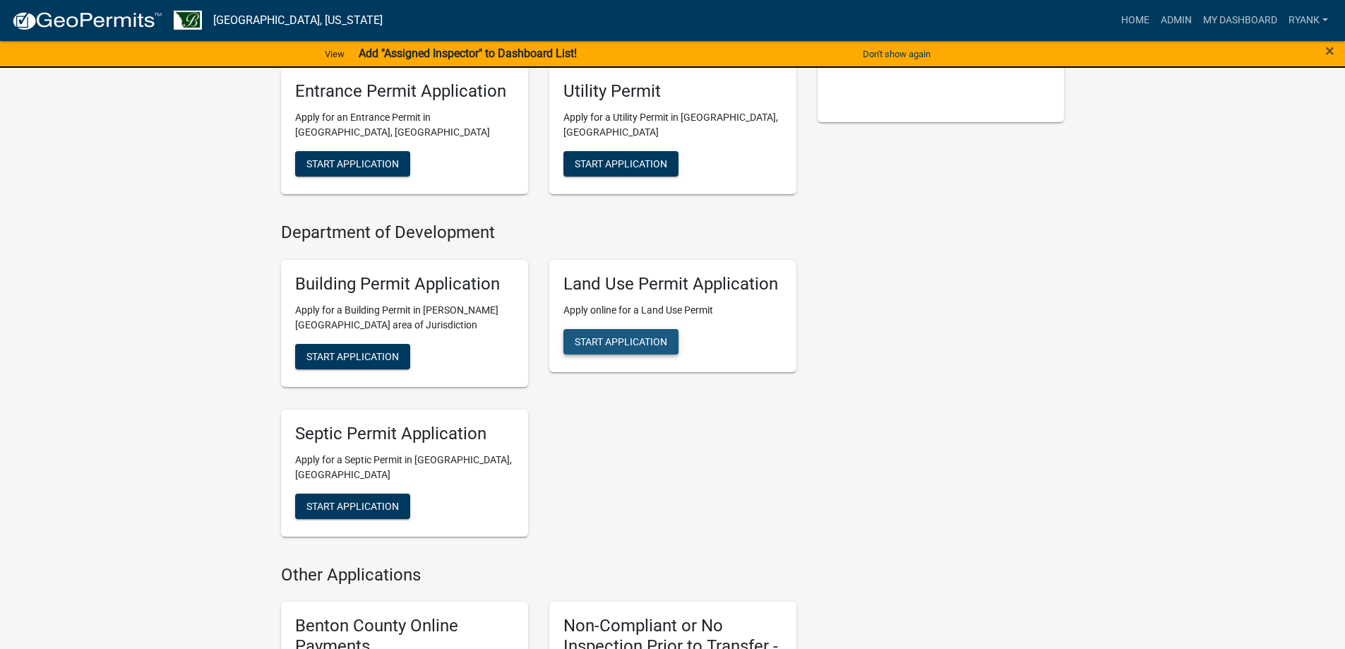
click at [613, 335] on span "Start Application" at bounding box center [621, 340] width 92 height 11
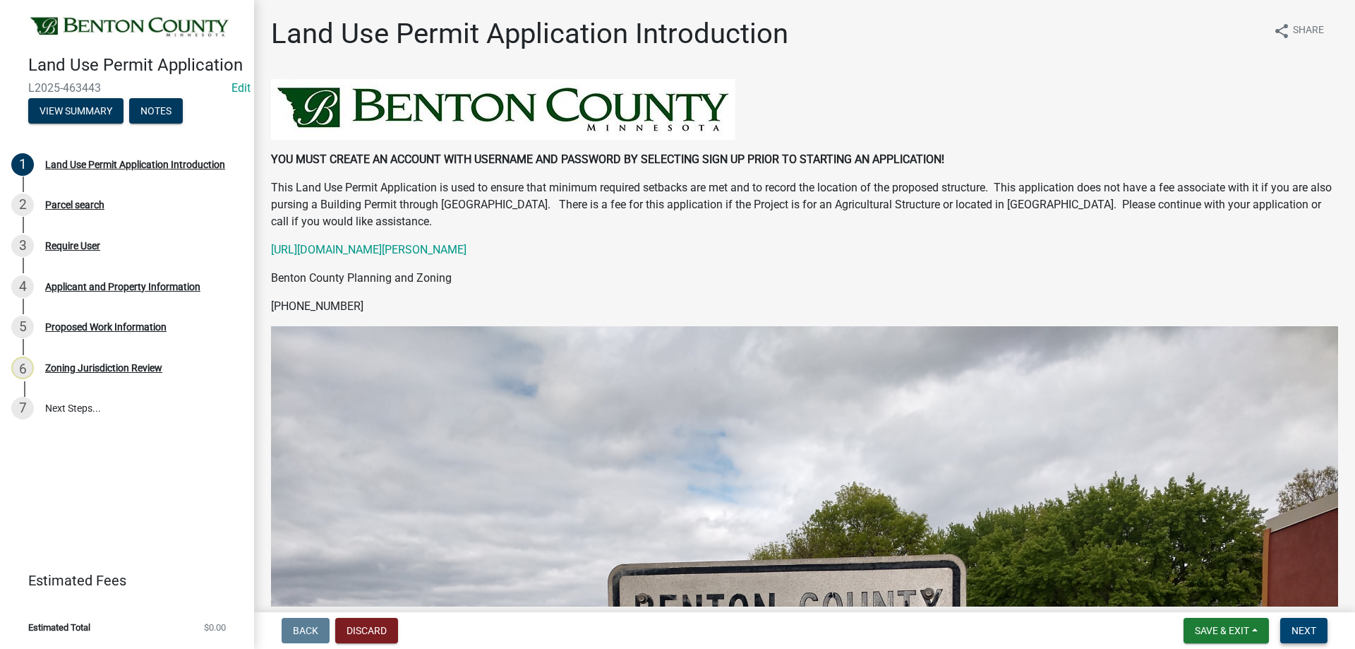
click at [1316, 618] on button "Next" at bounding box center [1303, 630] width 47 height 25
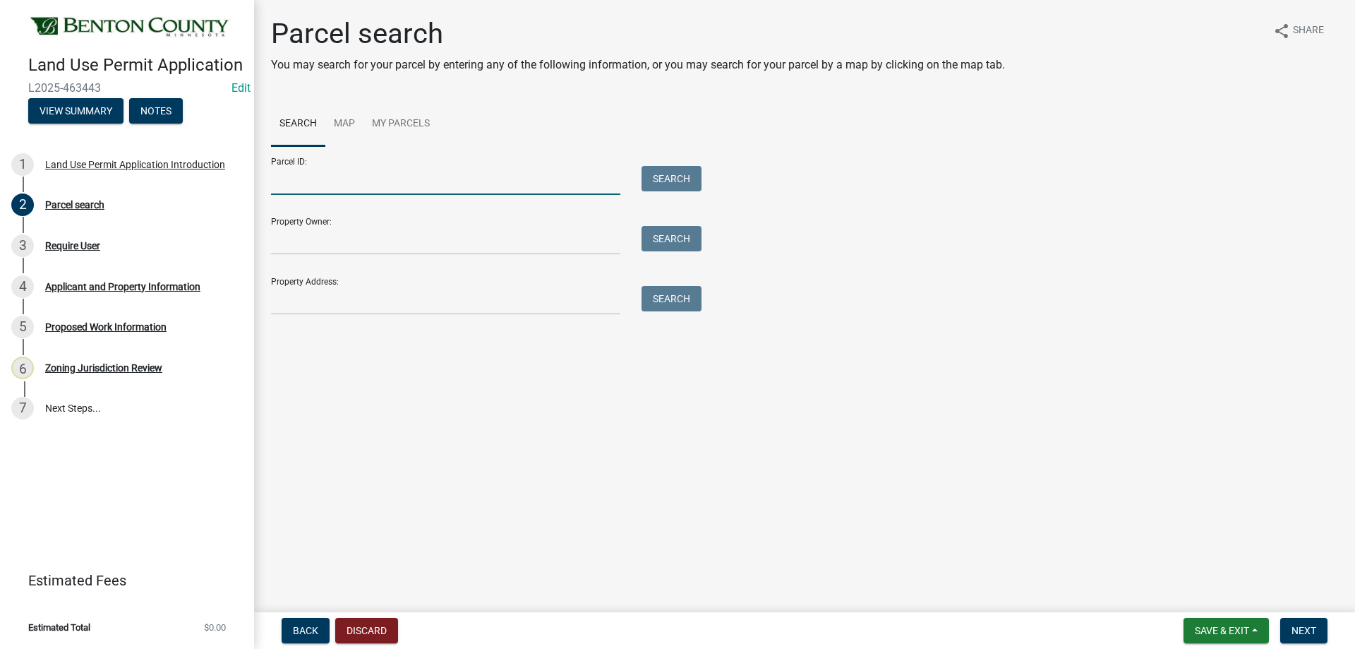
click at [430, 191] on input "Parcel ID:" at bounding box center [445, 180] width 349 height 29
type input "010026500"
click at [690, 180] on button "Search" at bounding box center [672, 178] width 60 height 25
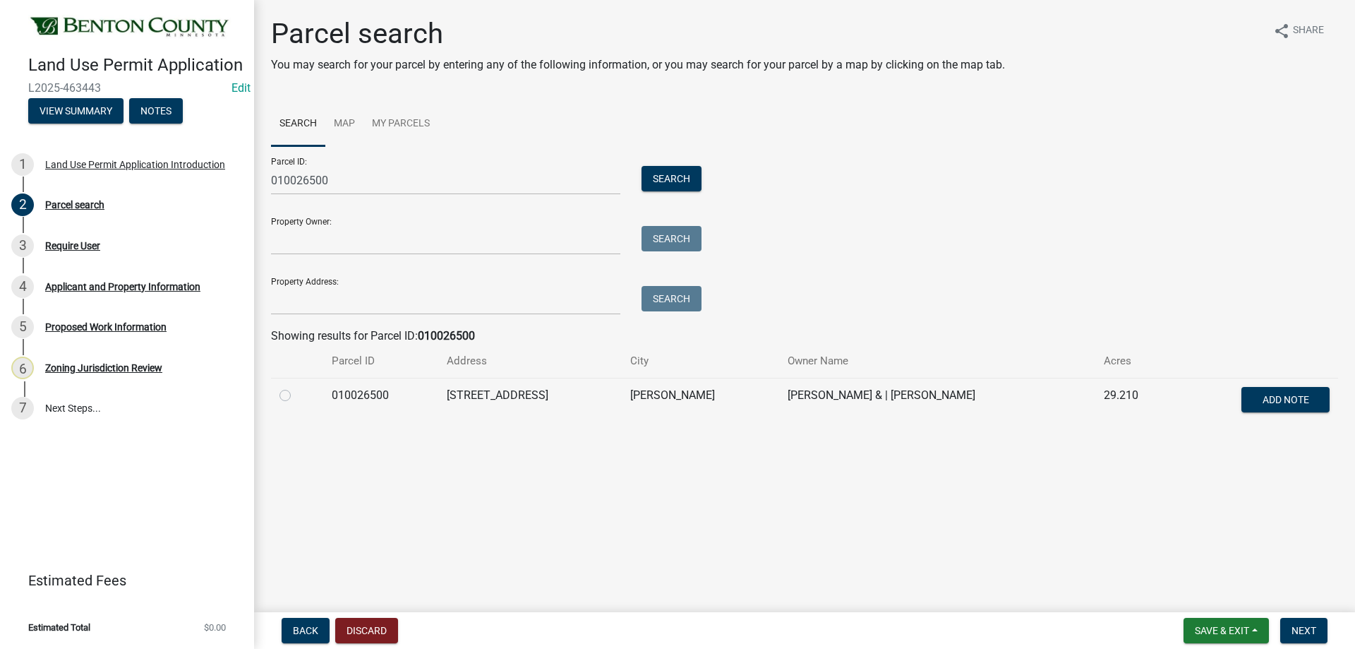
click at [291, 391] on div at bounding box center [296, 395] width 35 height 17
click at [283, 400] on div at bounding box center [296, 395] width 35 height 17
click at [296, 387] on label at bounding box center [296, 387] width 0 height 0
click at [296, 396] on input "radio" at bounding box center [300, 391] width 9 height 9
radio input "true"
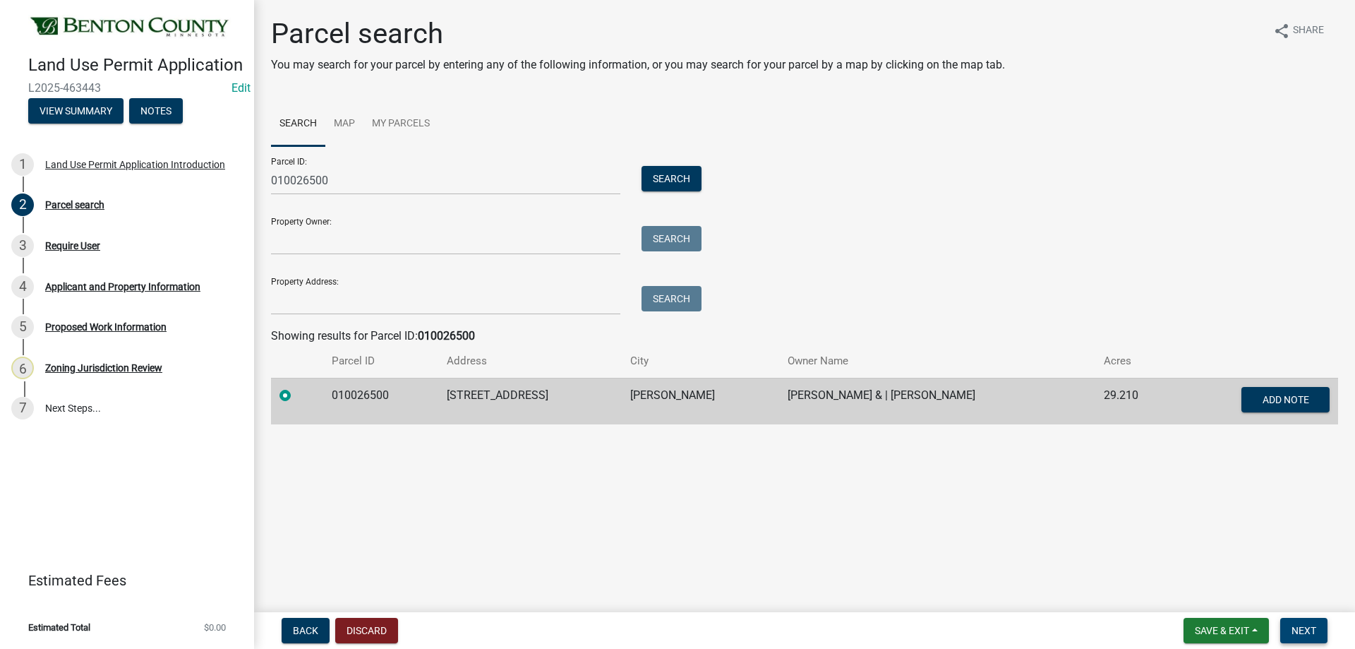
click at [1307, 621] on button "Next" at bounding box center [1303, 630] width 47 height 25
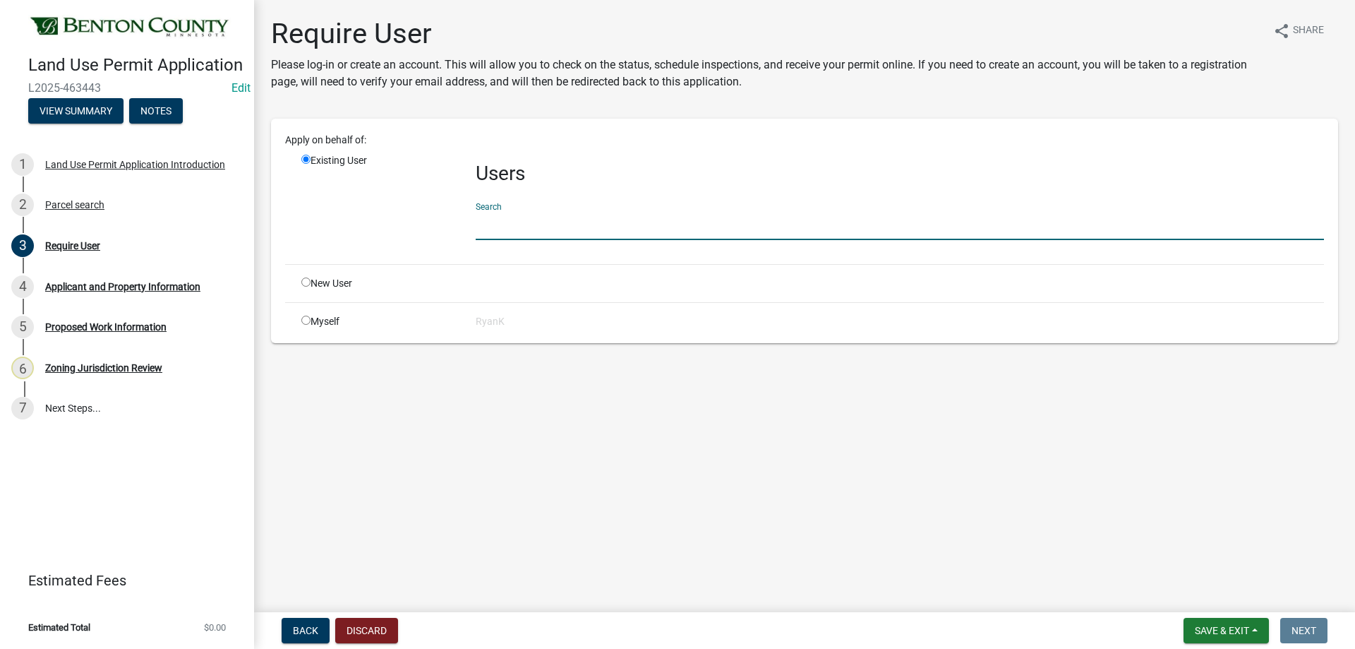
click at [524, 225] on input "text" at bounding box center [900, 225] width 848 height 29
click at [510, 224] on input "text" at bounding box center [900, 225] width 848 height 29
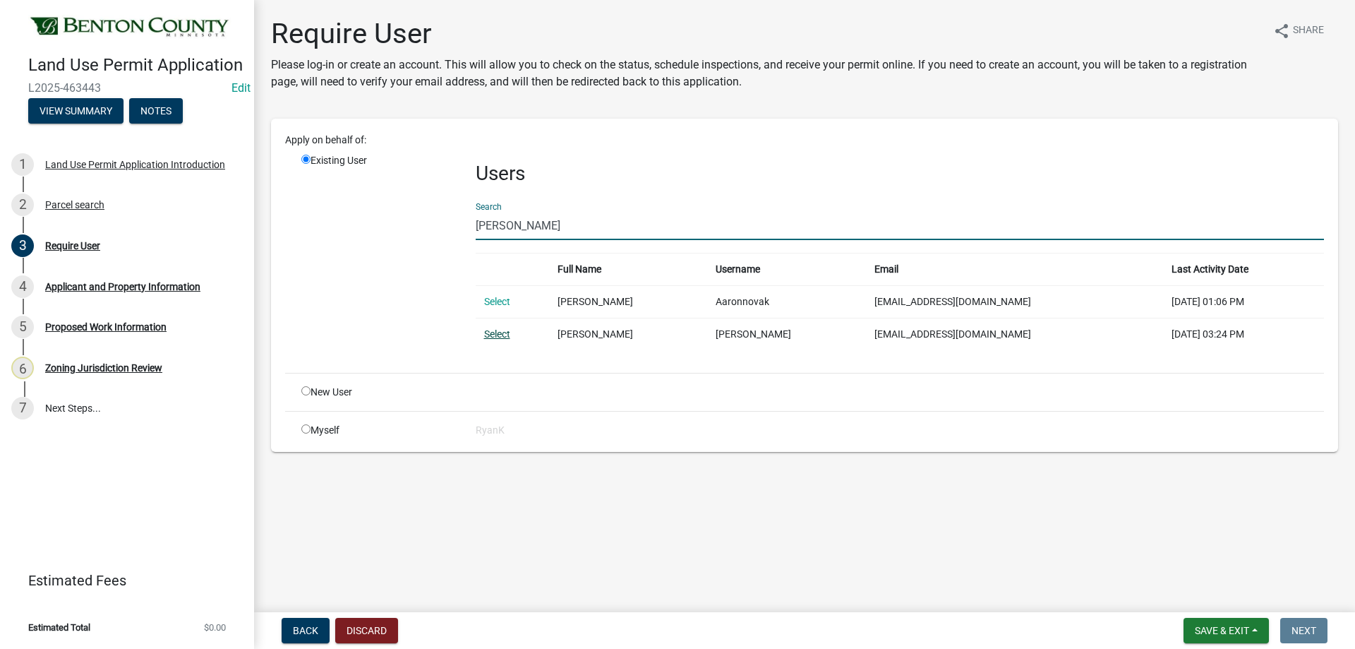
type input "Aaron Novak"
click at [488, 331] on link "Select" at bounding box center [497, 333] width 26 height 11
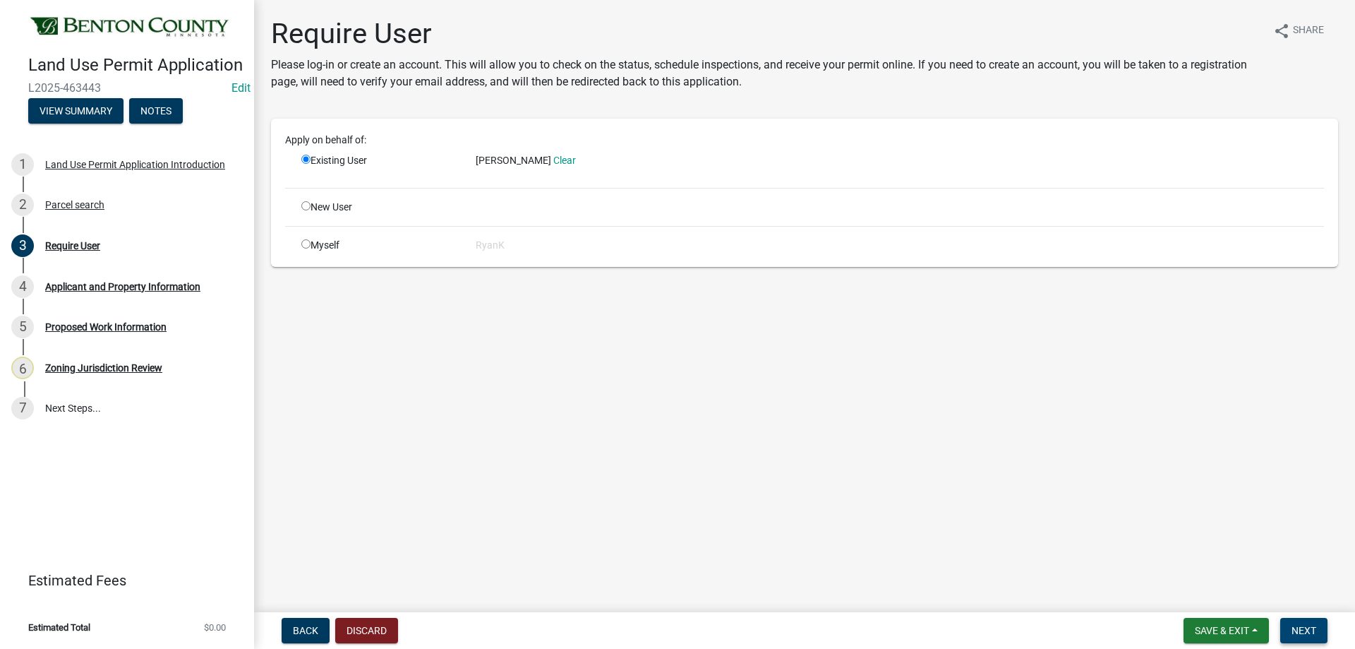
click at [1309, 623] on button "Next" at bounding box center [1303, 630] width 47 height 25
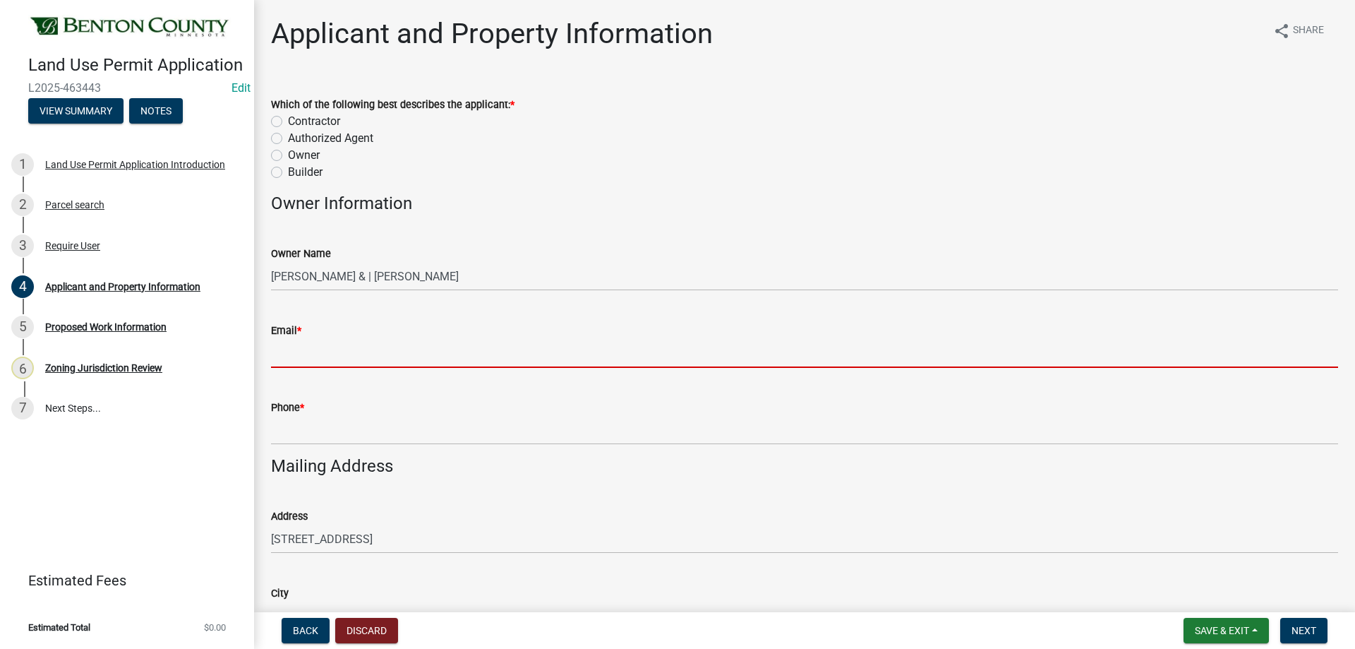
paste input "010026500"
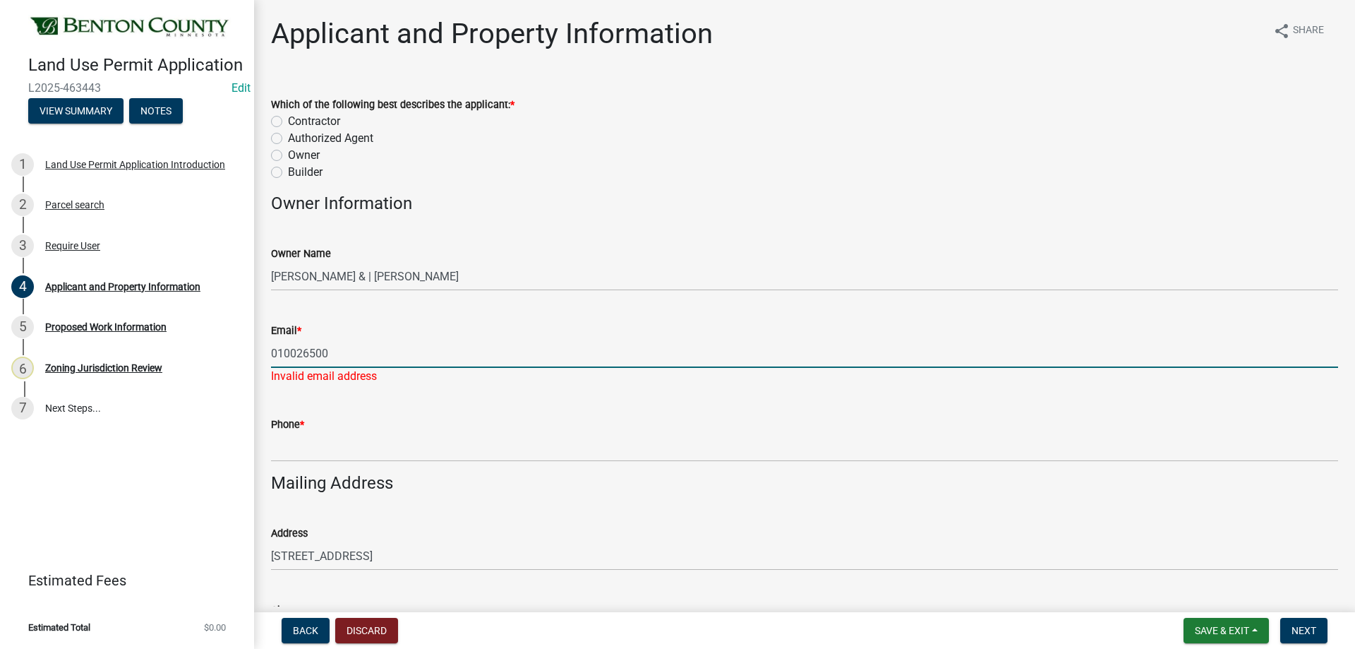
click at [320, 351] on input "010026500" at bounding box center [804, 353] width 1067 height 29
paste input "connectconstructionllc@gmail.com"
type input "connectconstructionllc@gmail.com"
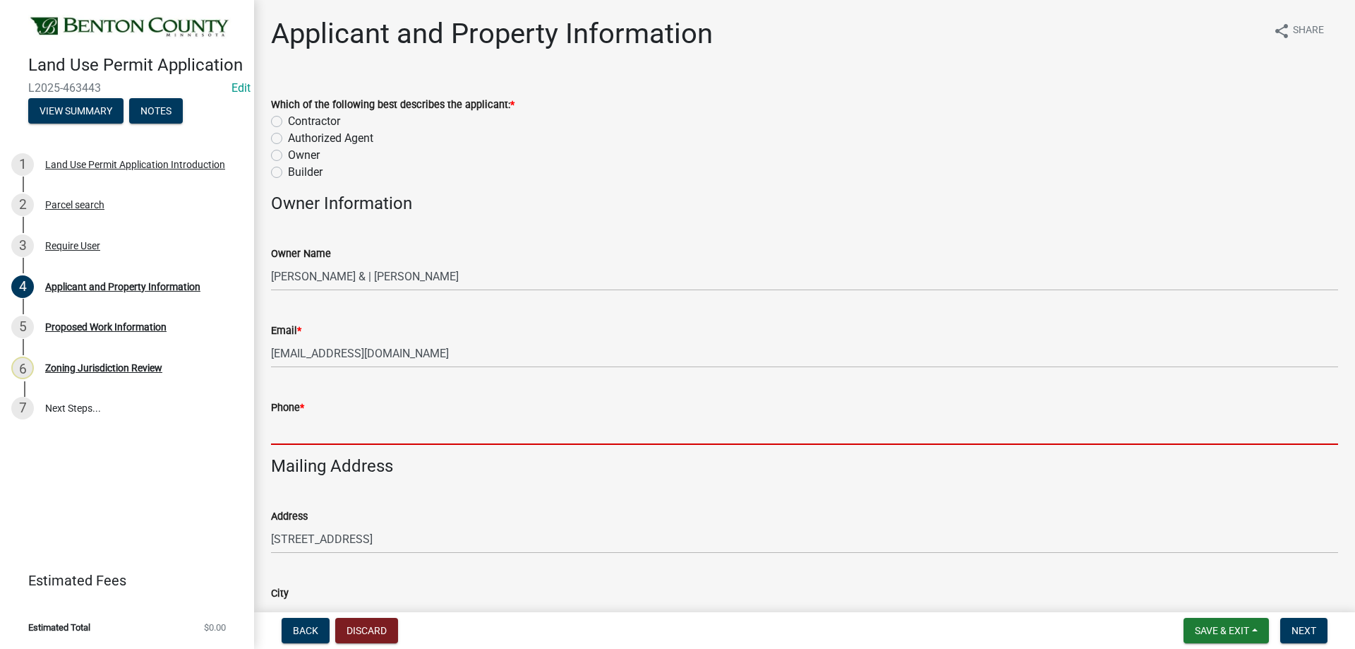
click at [308, 452] on wm-data-entity-input "Phone *" at bounding box center [804, 417] width 1067 height 77
click at [311, 434] on input "Phone *" at bounding box center [804, 430] width 1067 height 29
paste input "320-980-4352"
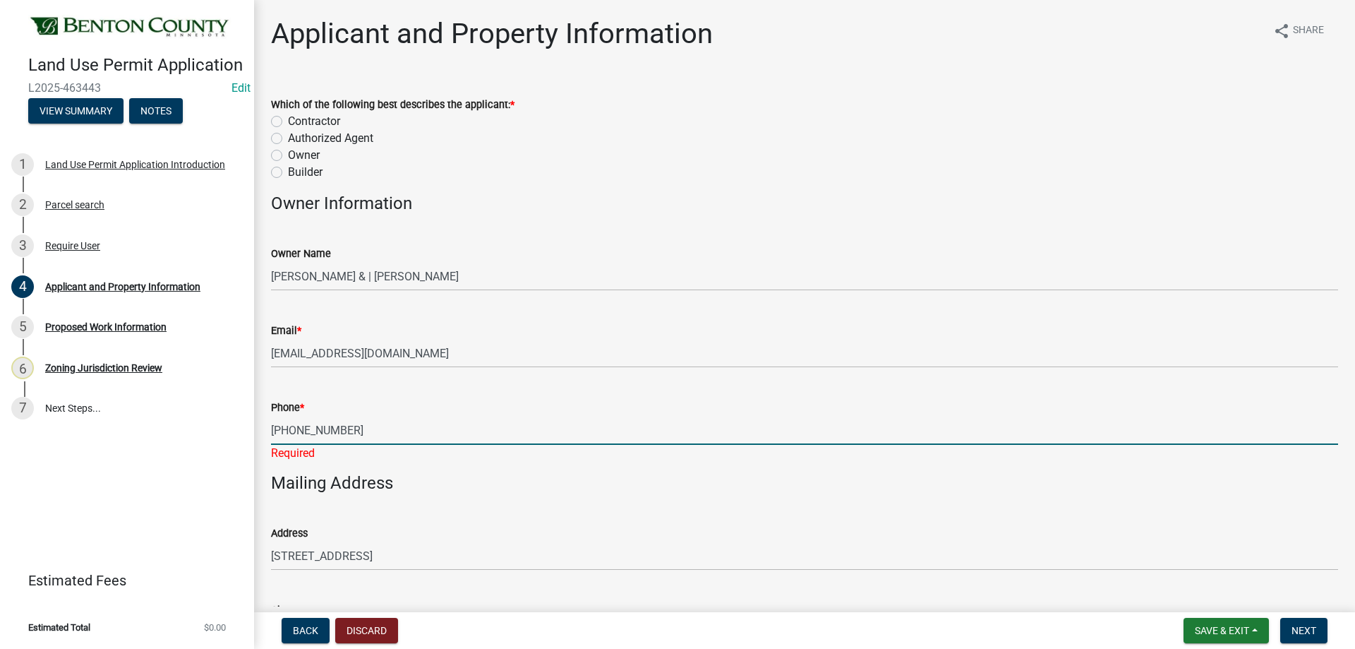
type input "320-980-4352"
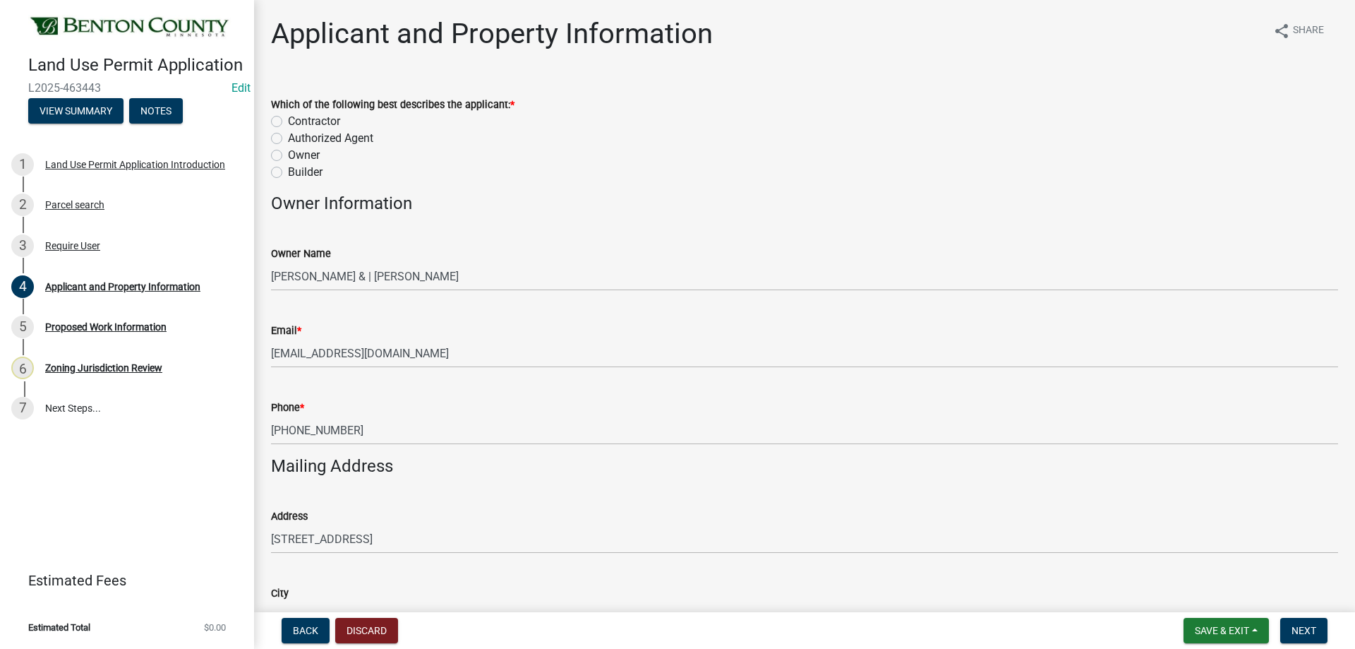
click at [288, 138] on label "Authorized Agent" at bounding box center [330, 138] width 85 height 17
click at [288, 138] on input "Authorized Agent" at bounding box center [292, 134] width 9 height 9
radio input "true"
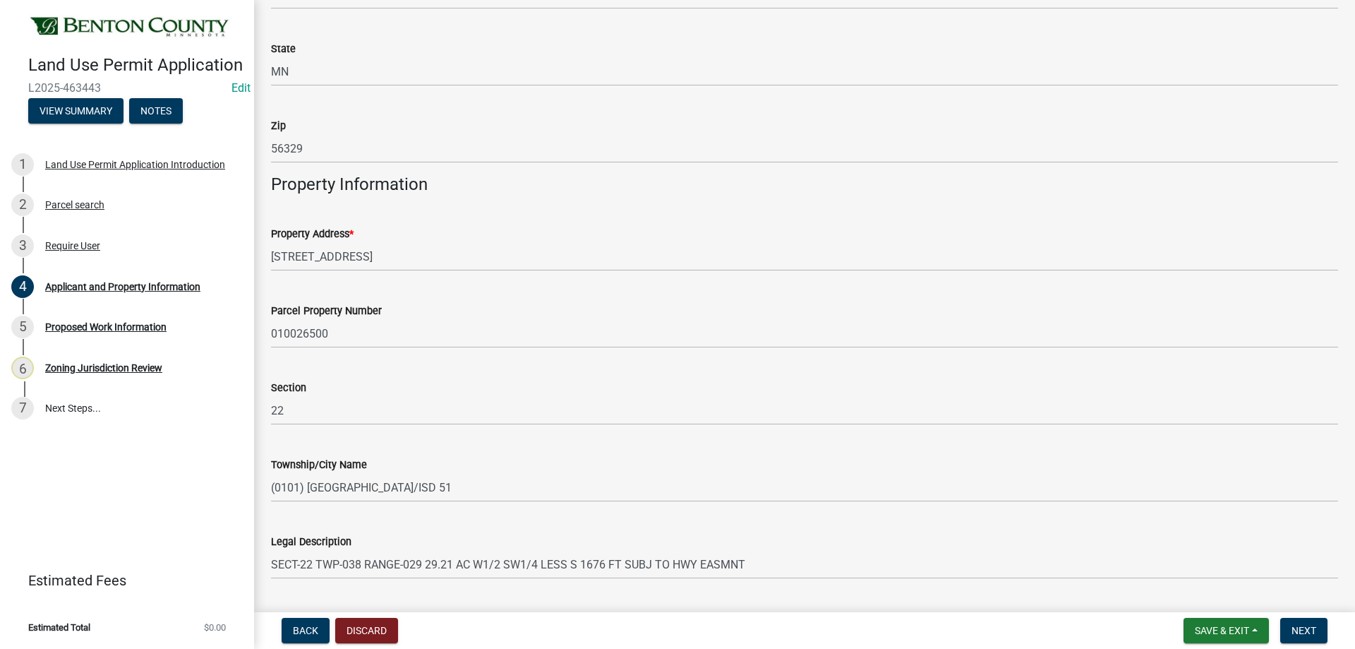
scroll to position [660, 0]
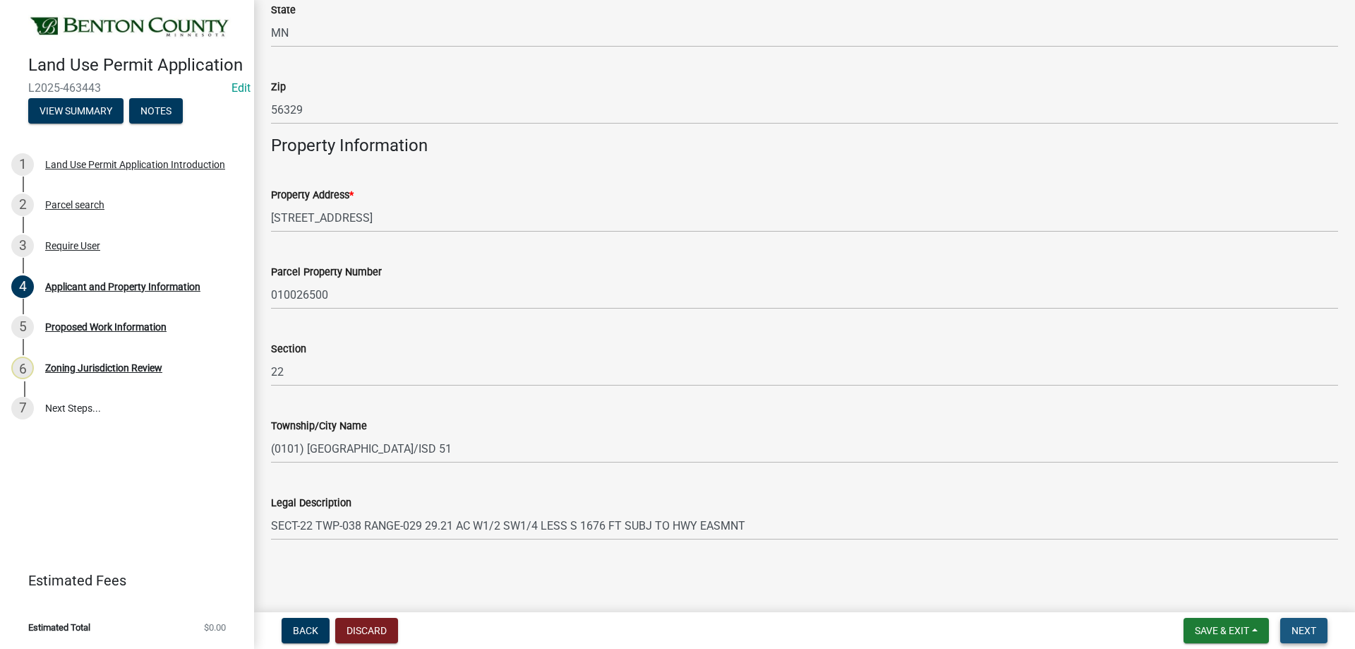
click at [1302, 625] on span "Next" at bounding box center [1304, 630] width 25 height 11
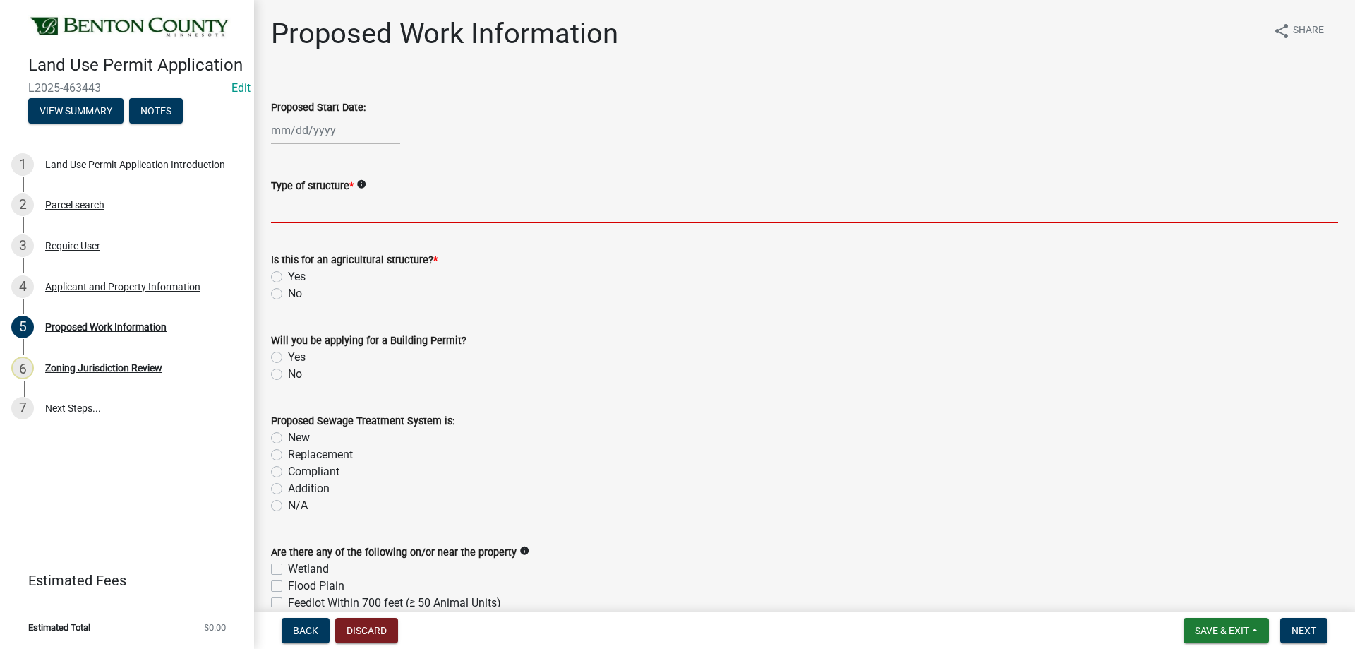
click at [363, 203] on input "Type of structure *" at bounding box center [804, 208] width 1067 height 29
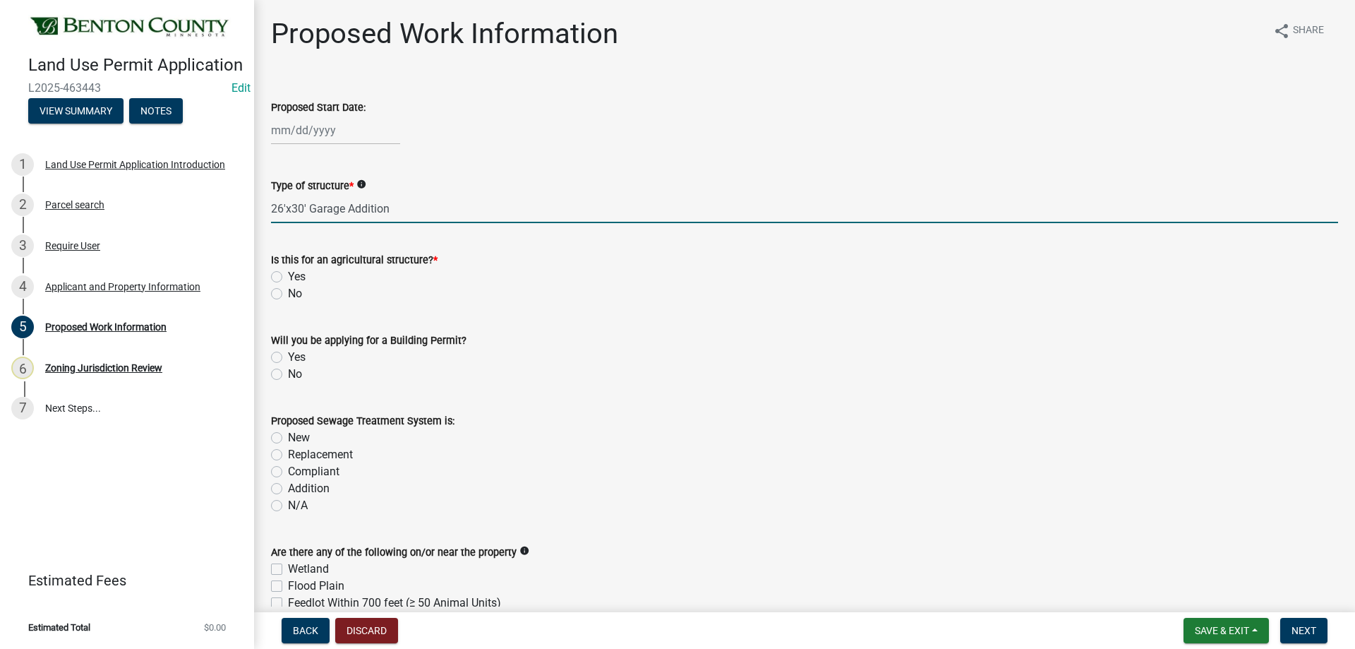
type input "26'x30' Garage Addition"
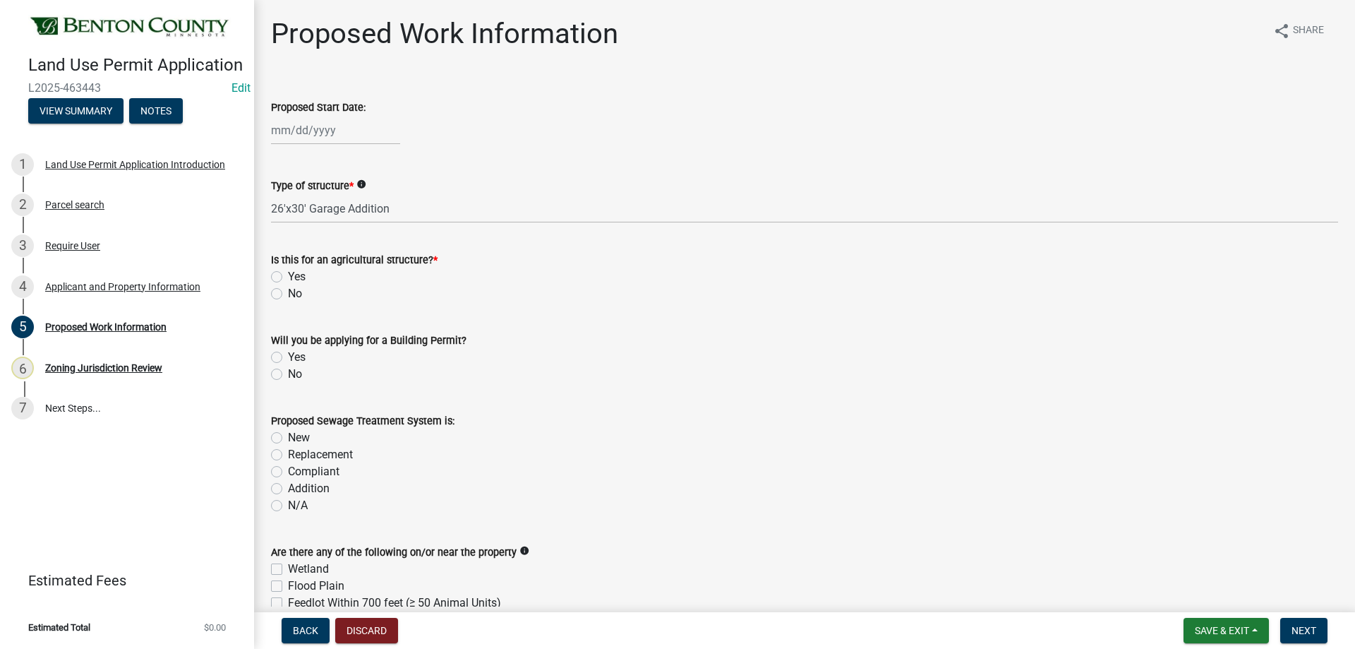
click at [287, 297] on div "No" at bounding box center [804, 293] width 1067 height 17
click at [288, 294] on label "No" at bounding box center [295, 293] width 14 height 17
click at [288, 294] on input "No" at bounding box center [292, 289] width 9 height 9
radio input "true"
click at [288, 356] on label "Yes" at bounding box center [297, 357] width 18 height 17
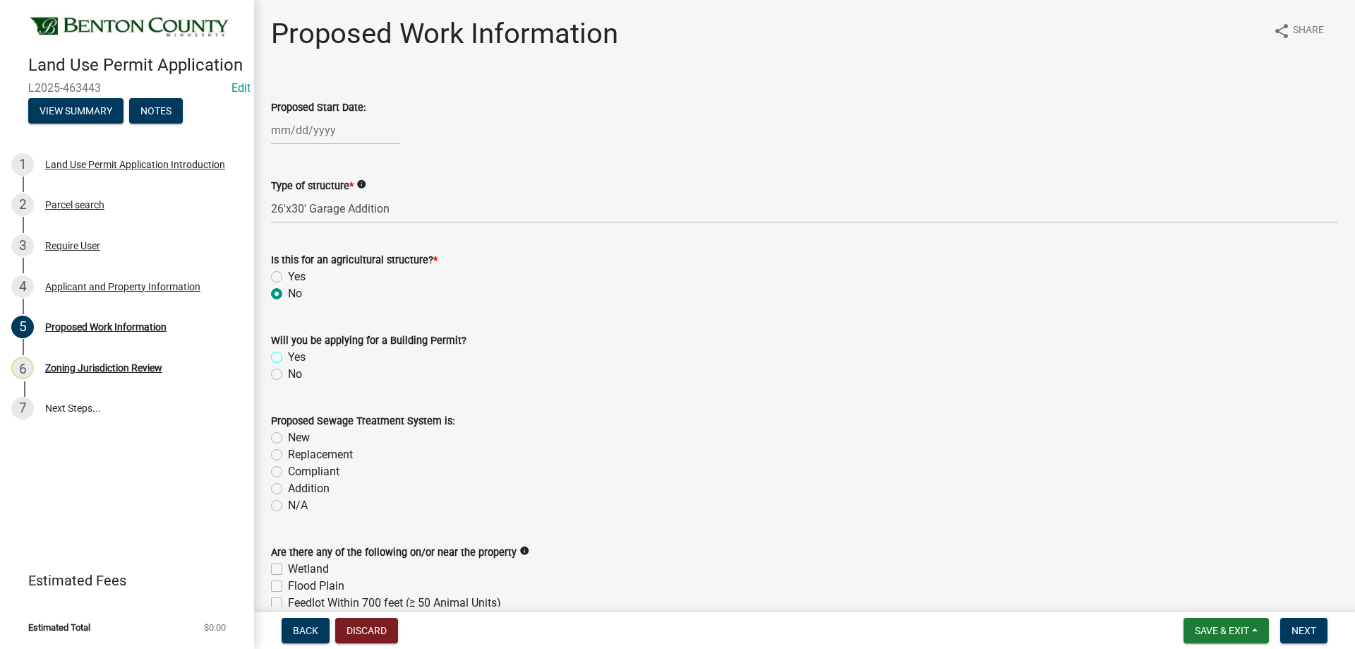
click at [288, 356] on input "Yes" at bounding box center [292, 353] width 9 height 9
radio input "true"
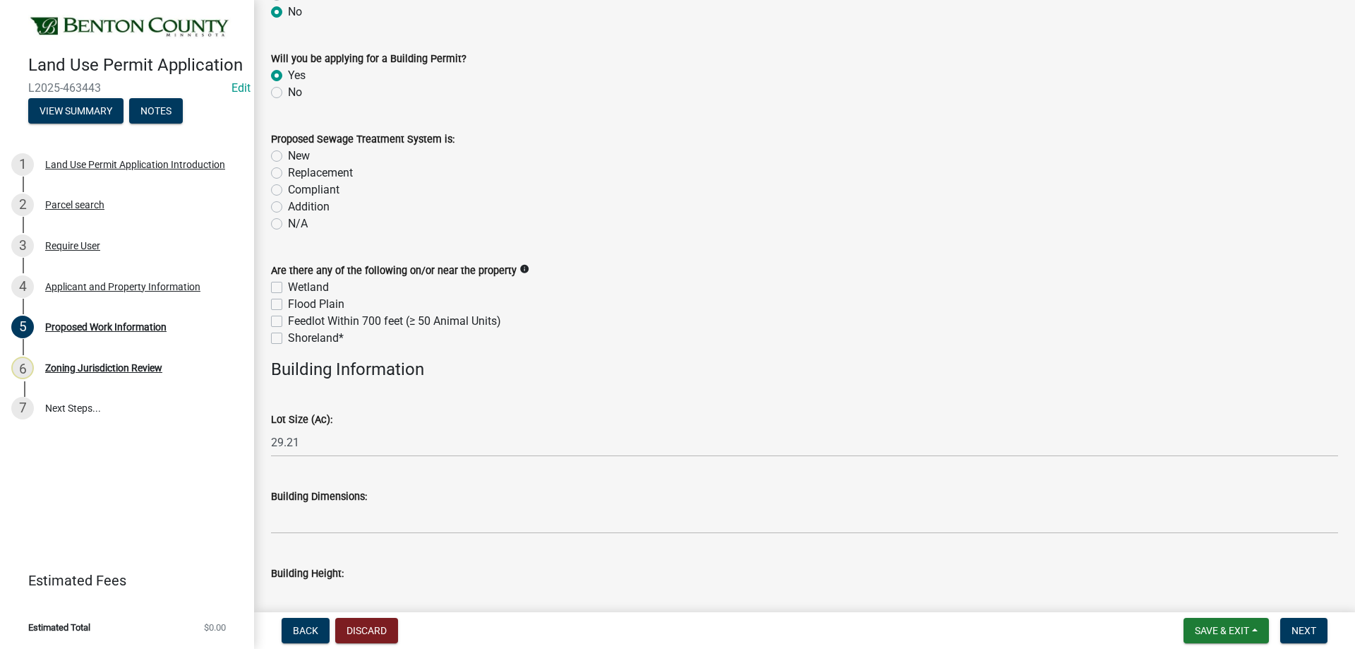
scroll to position [282, 0]
click at [288, 224] on label "N/A" at bounding box center [298, 223] width 20 height 17
click at [288, 224] on input "N/A" at bounding box center [292, 219] width 9 height 9
radio input "true"
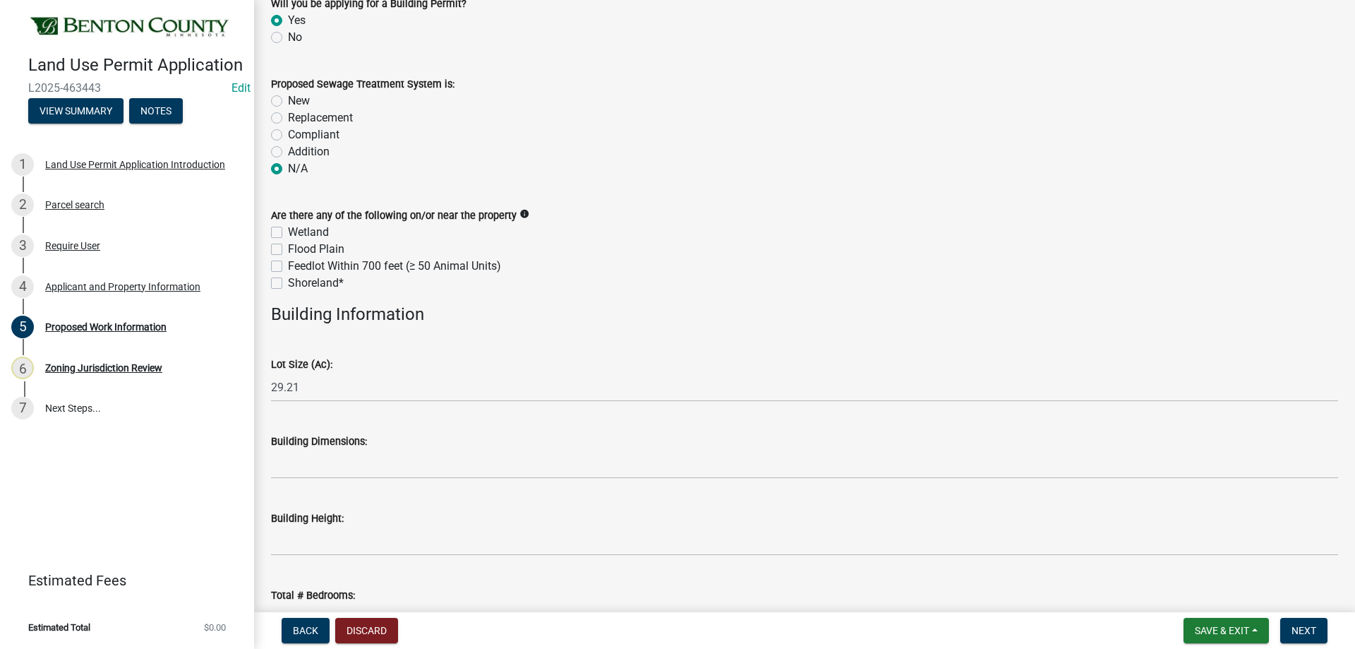
scroll to position [423, 0]
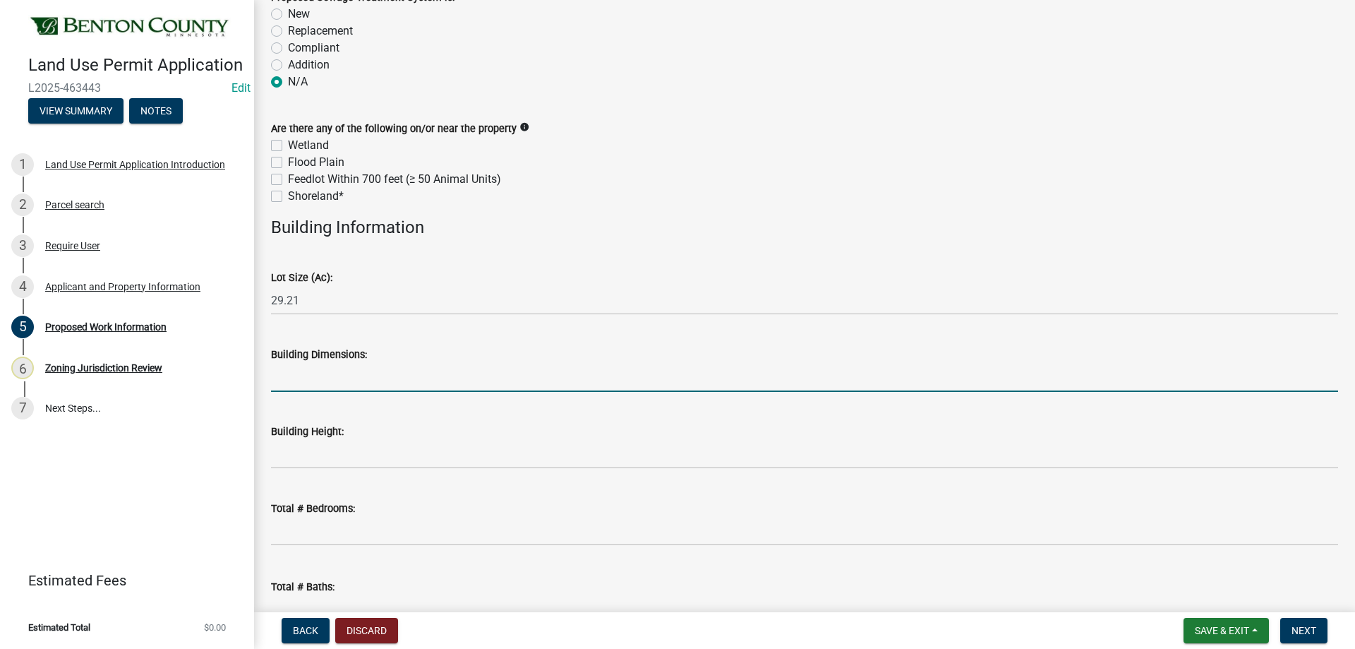
click at [330, 383] on input "Building Dimensions:" at bounding box center [804, 377] width 1067 height 29
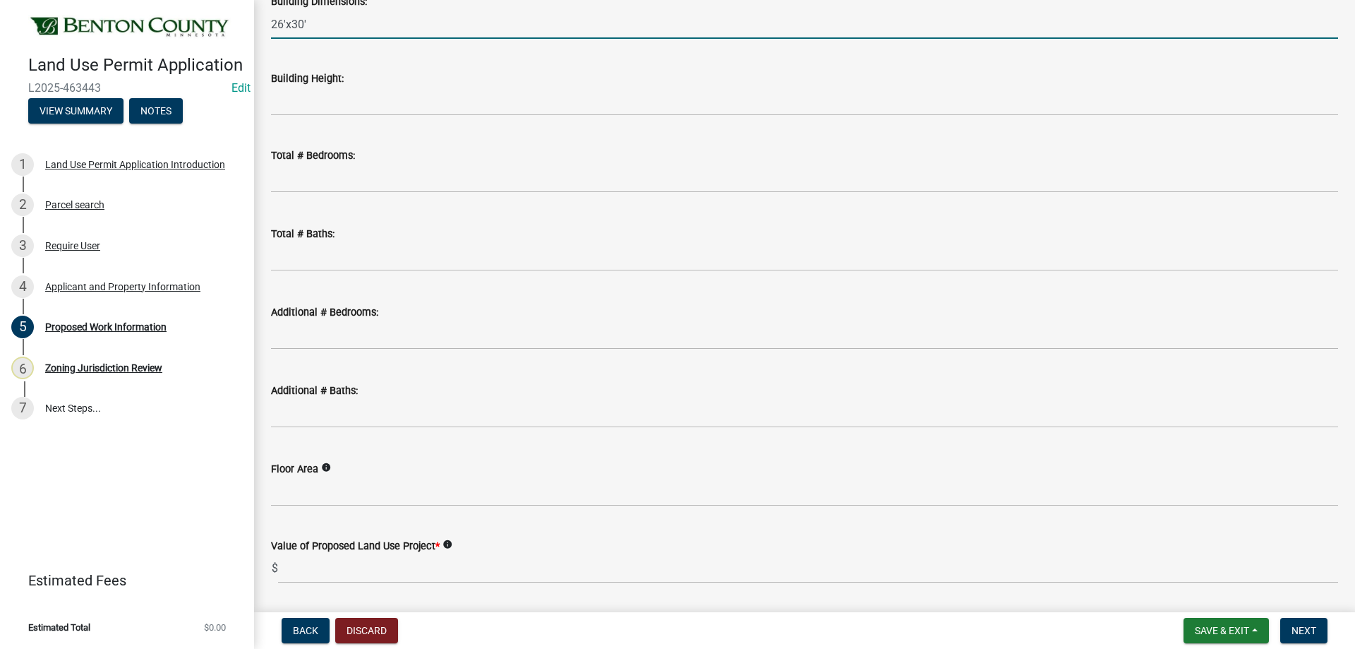
scroll to position [821, 0]
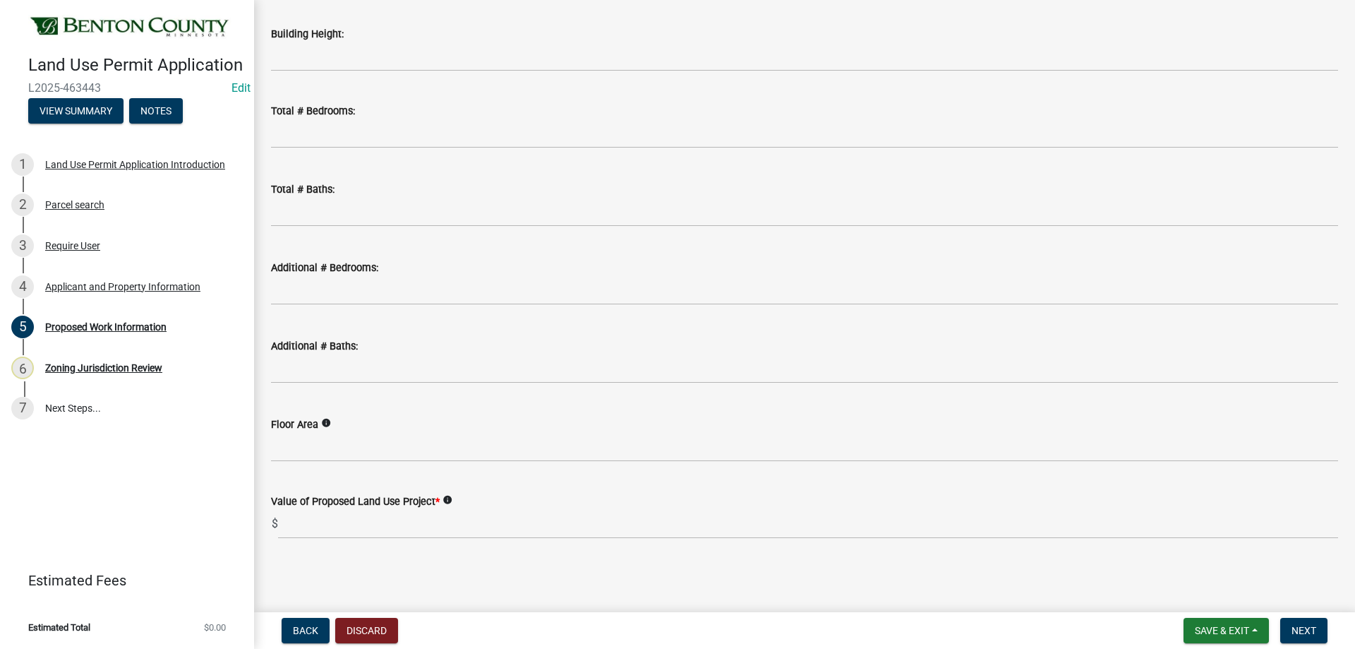
type input "26'x30'"
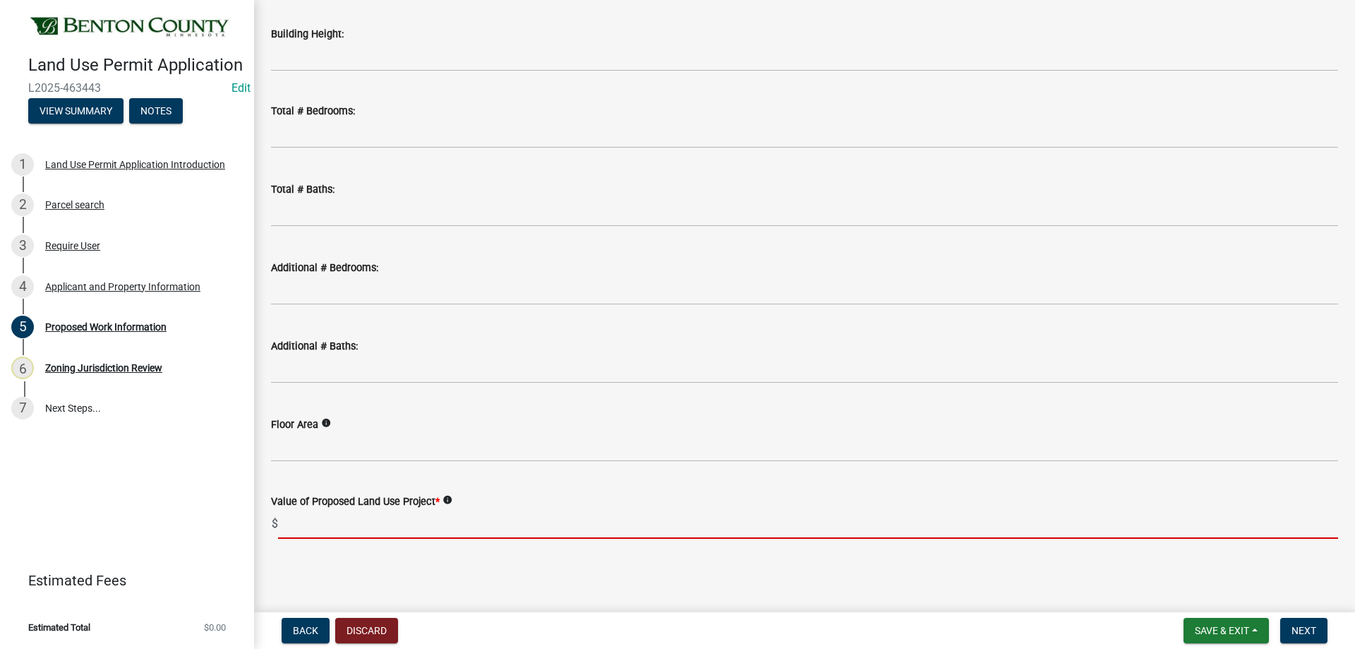
click at [329, 515] on input "text" at bounding box center [808, 524] width 1060 height 29
paste input "145000"
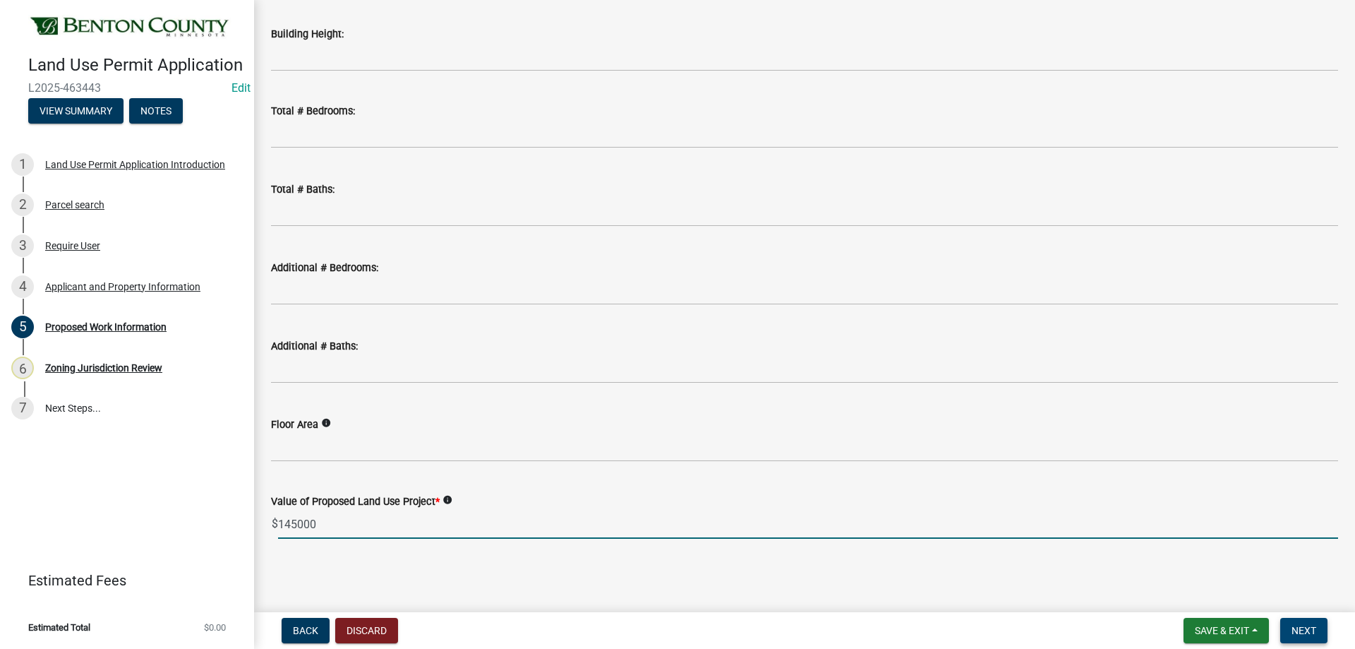
type input "145000"
click at [1316, 625] on span "Next" at bounding box center [1304, 630] width 25 height 11
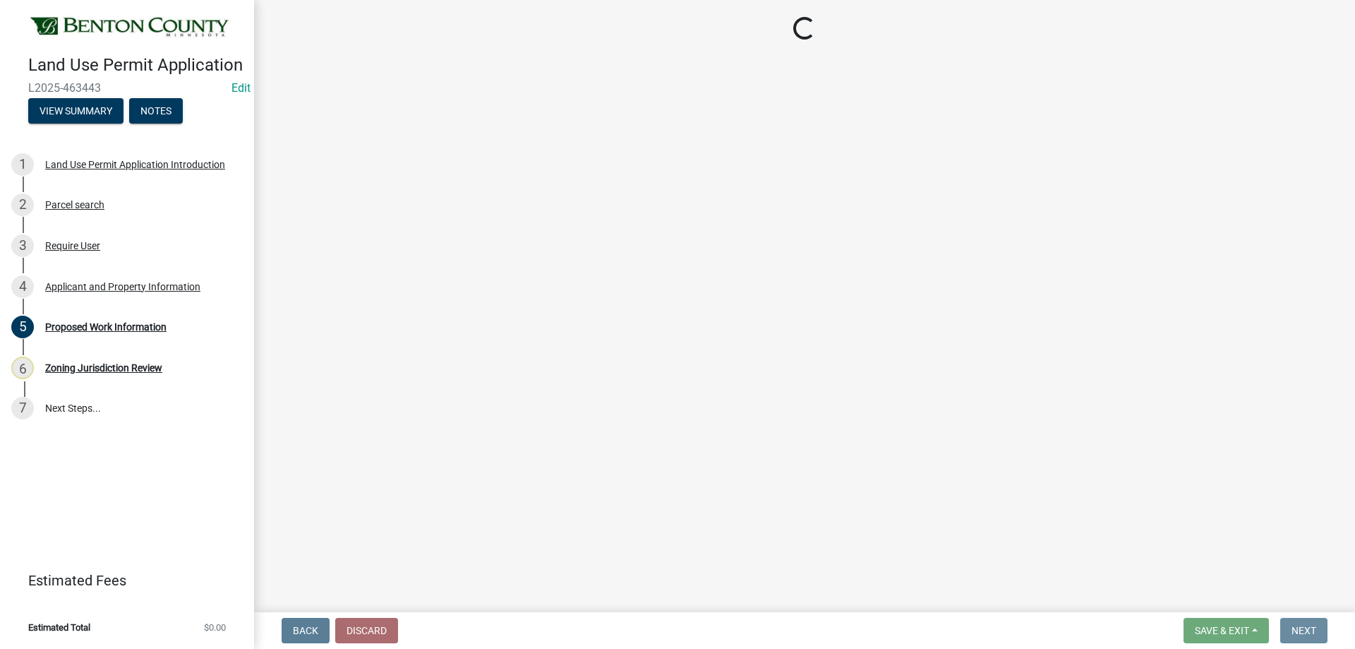
scroll to position [0, 0]
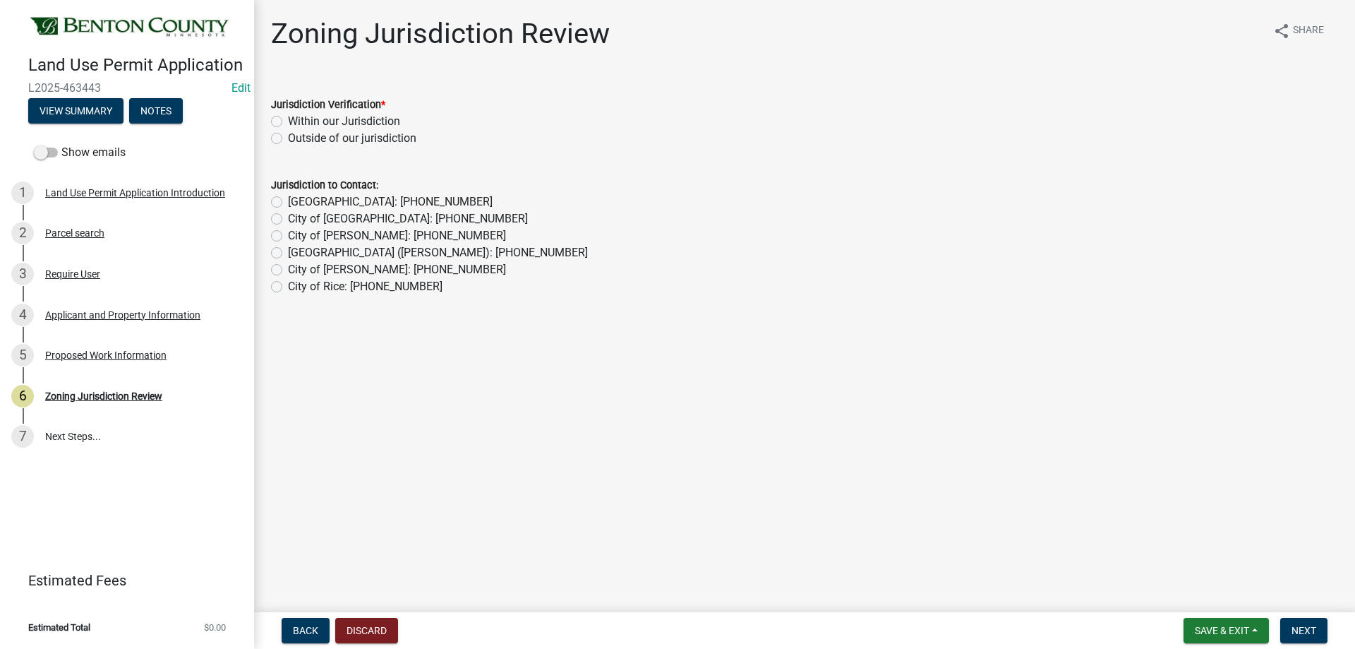
click at [283, 119] on div "Within our Jurisdiction" at bounding box center [804, 121] width 1067 height 17
click at [276, 113] on div "Within our Jurisdiction" at bounding box center [804, 121] width 1067 height 17
click at [288, 121] on label "Within our Jurisdiction" at bounding box center [344, 121] width 112 height 17
click at [288, 121] on input "Within our Jurisdiction" at bounding box center [292, 117] width 9 height 9
radio input "true"
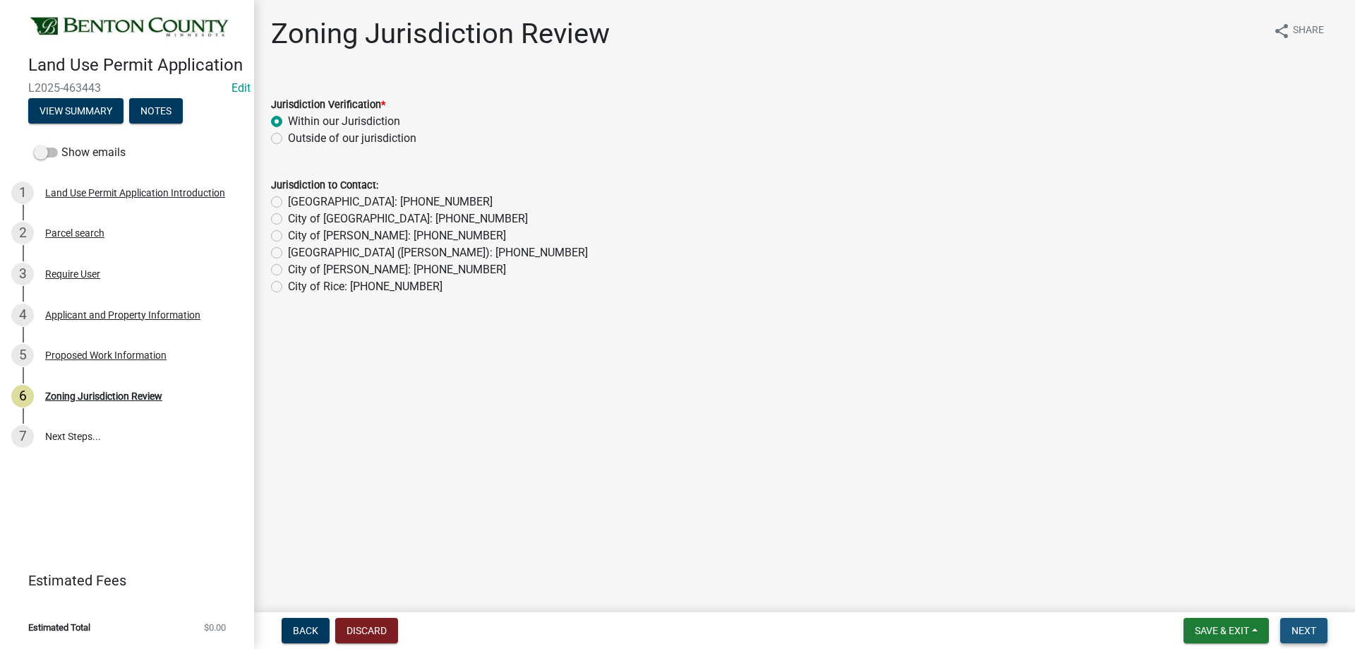
click at [1313, 621] on button "Next" at bounding box center [1303, 630] width 47 height 25
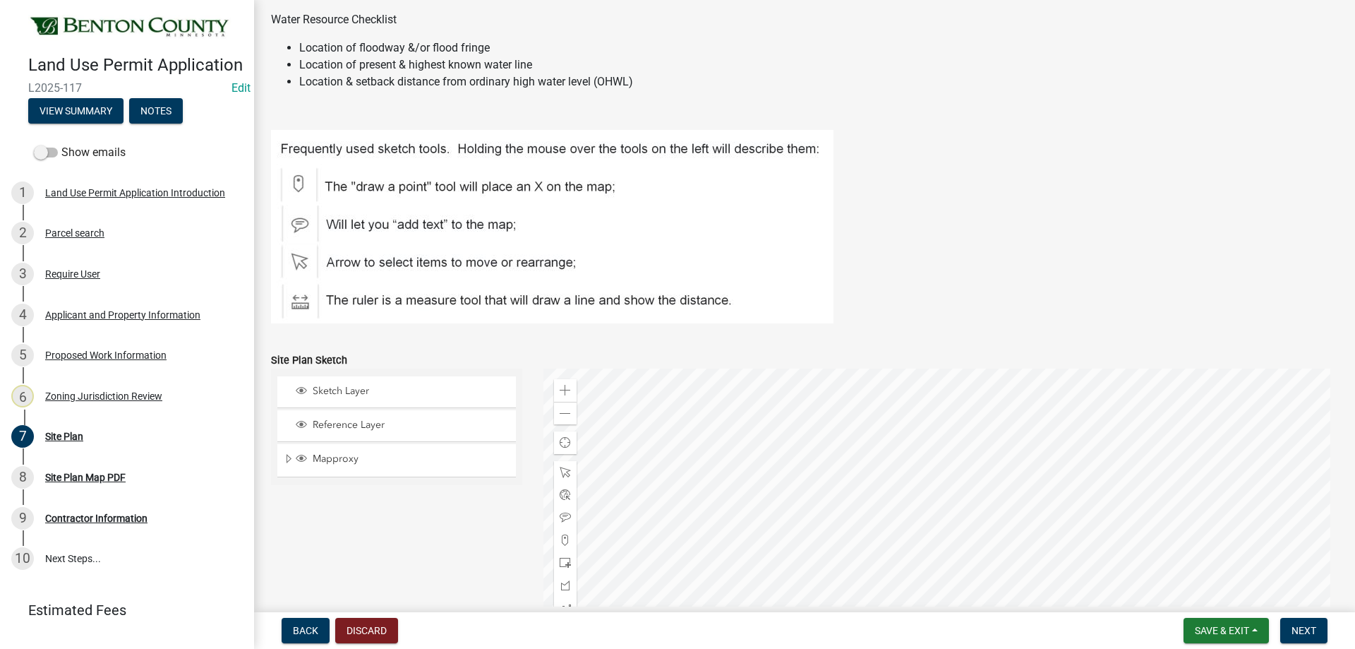
scroll to position [565, 0]
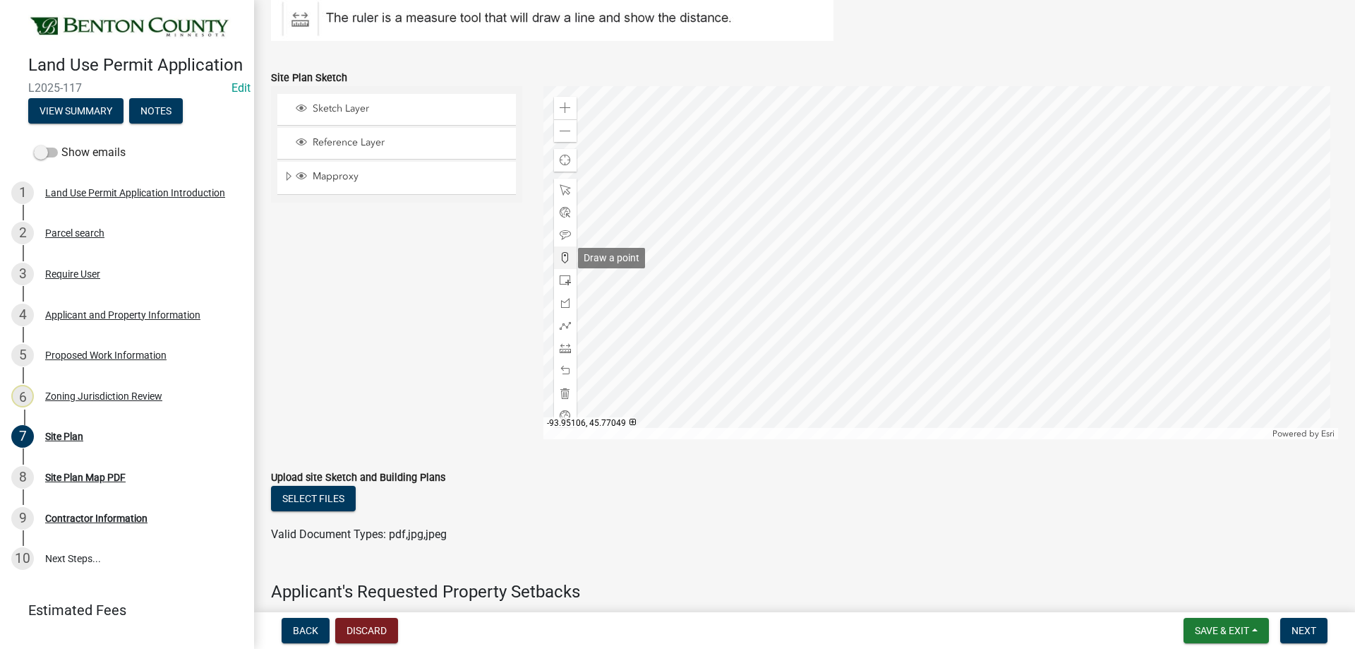
click at [560, 258] on span at bounding box center [565, 257] width 11 height 11
click at [860, 226] on div at bounding box center [940, 262] width 795 height 353
click at [1313, 625] on span "Next" at bounding box center [1304, 630] width 25 height 11
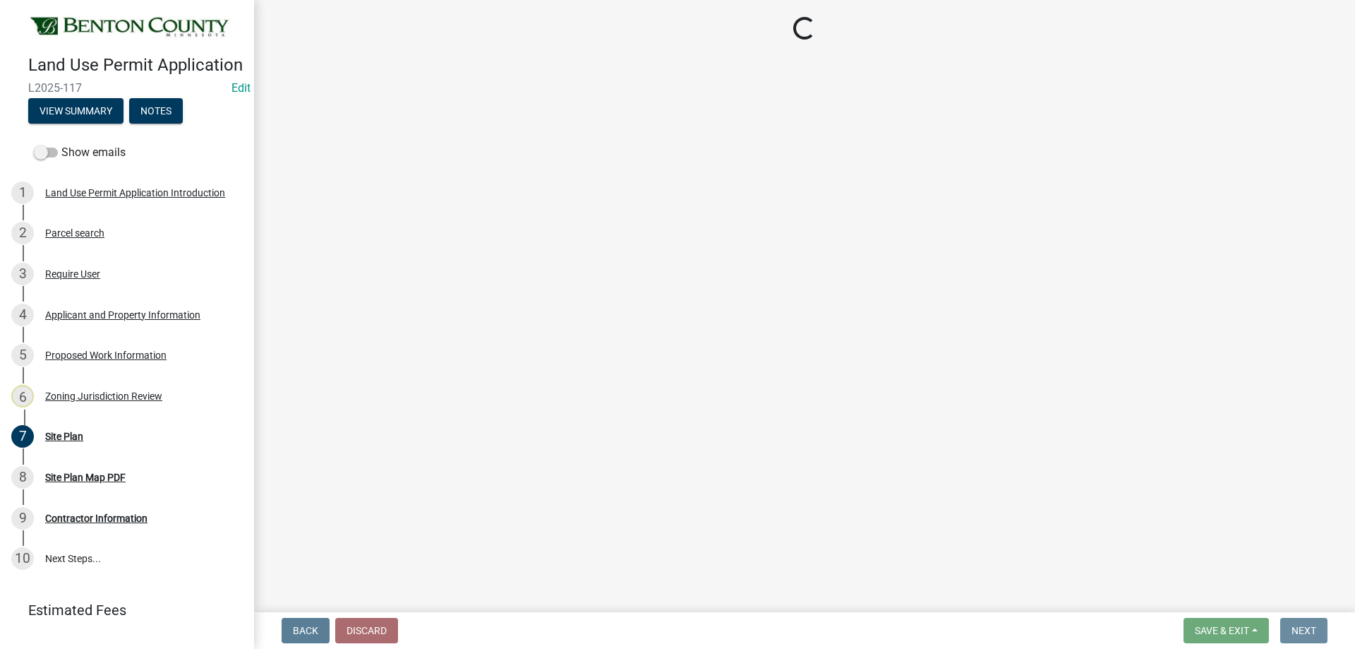
scroll to position [0, 0]
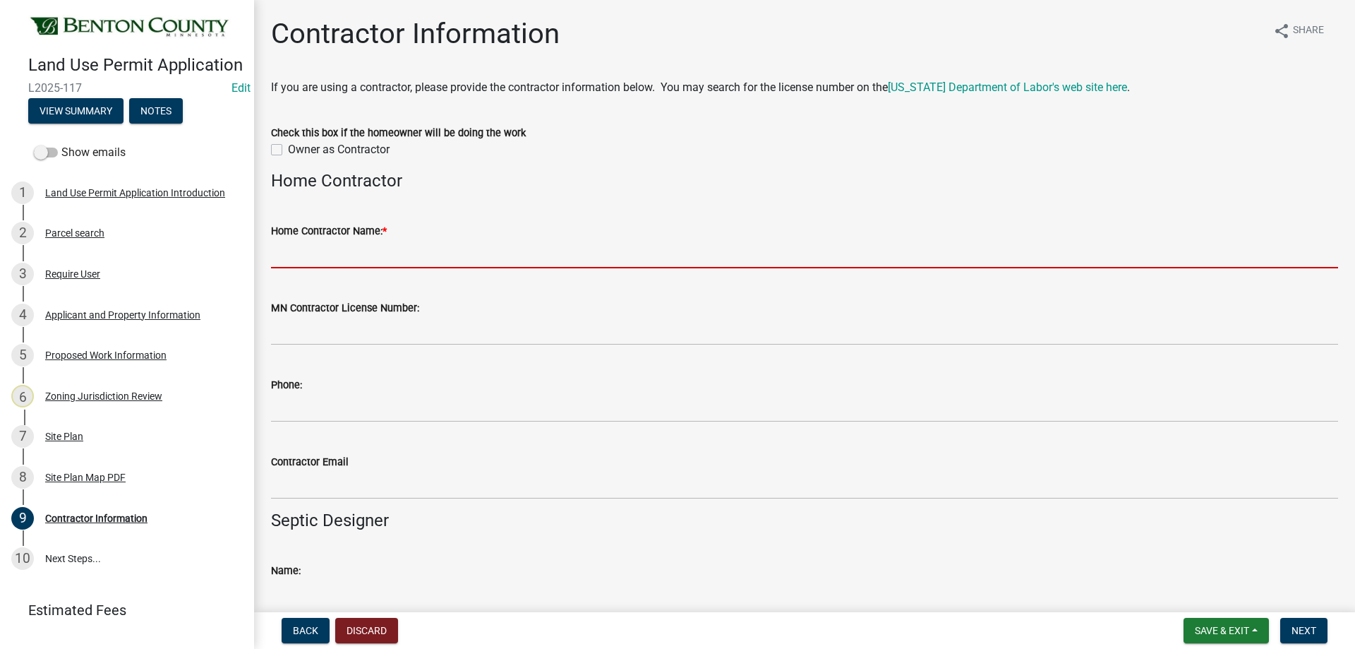
paste input "Aaron Novak"
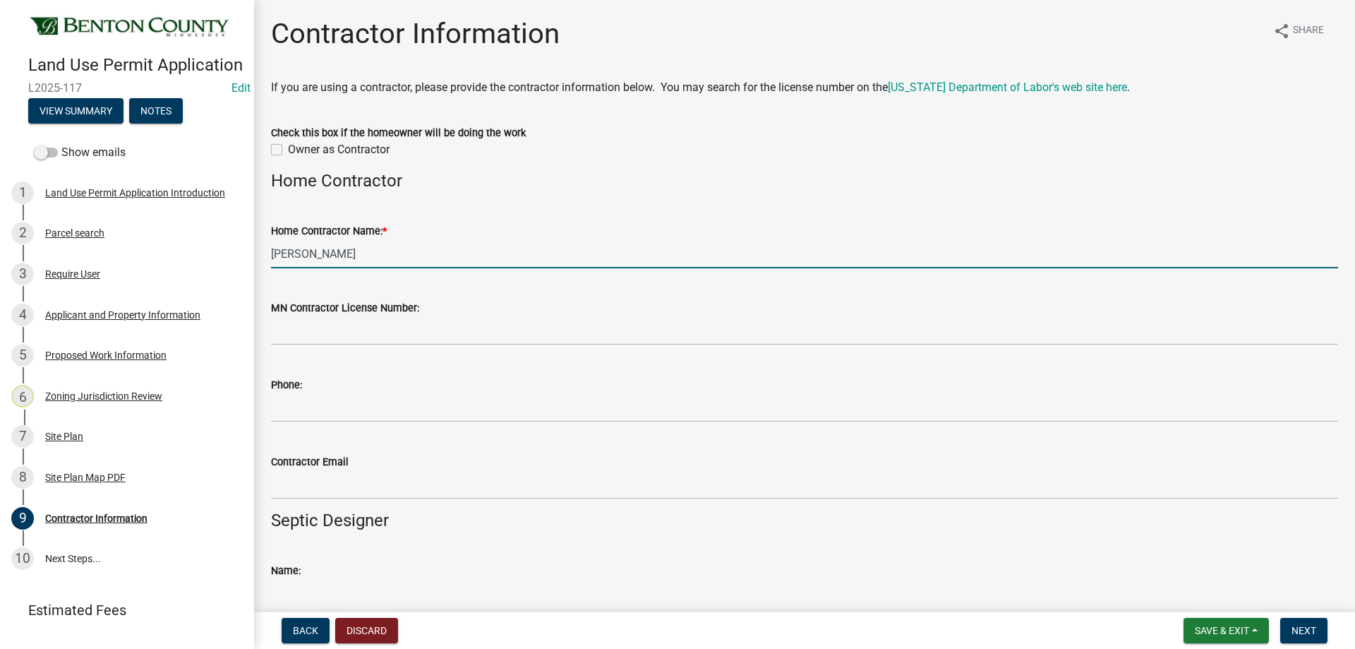
type input "Aaron Novak"
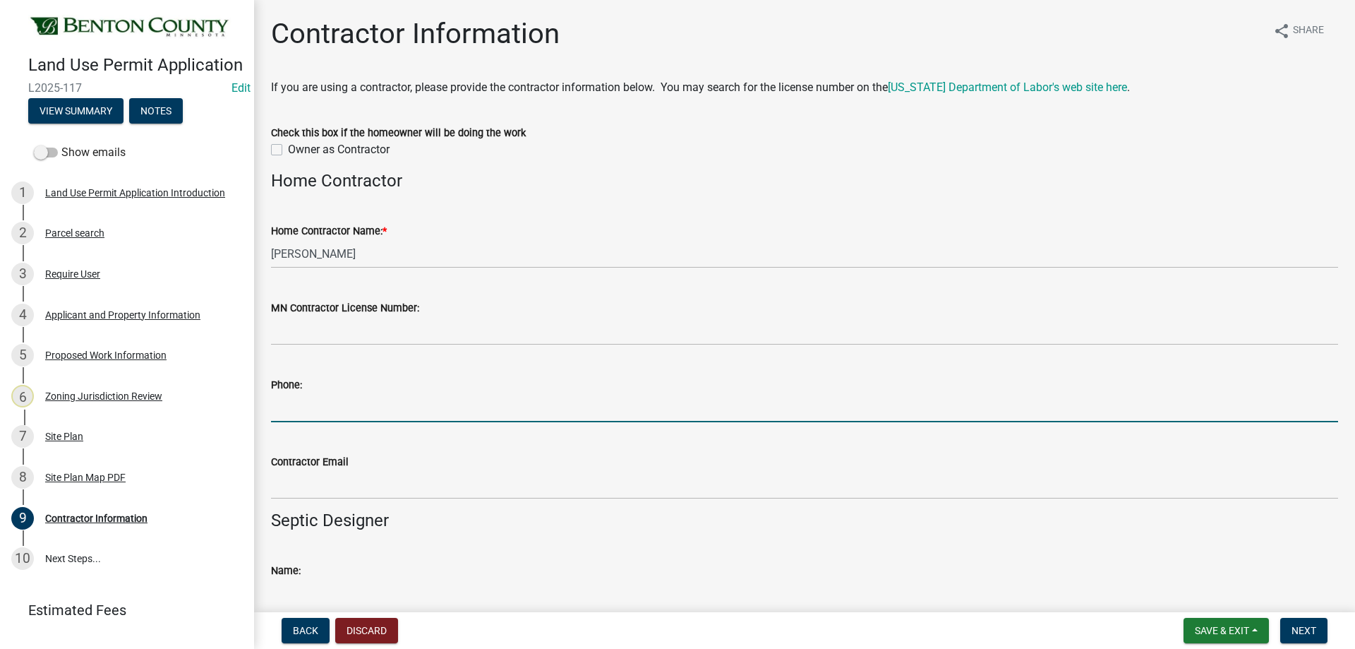
click at [297, 405] on input "Phone:" at bounding box center [804, 407] width 1067 height 29
paste input "320-980-4352"
type input "320-980-4352"
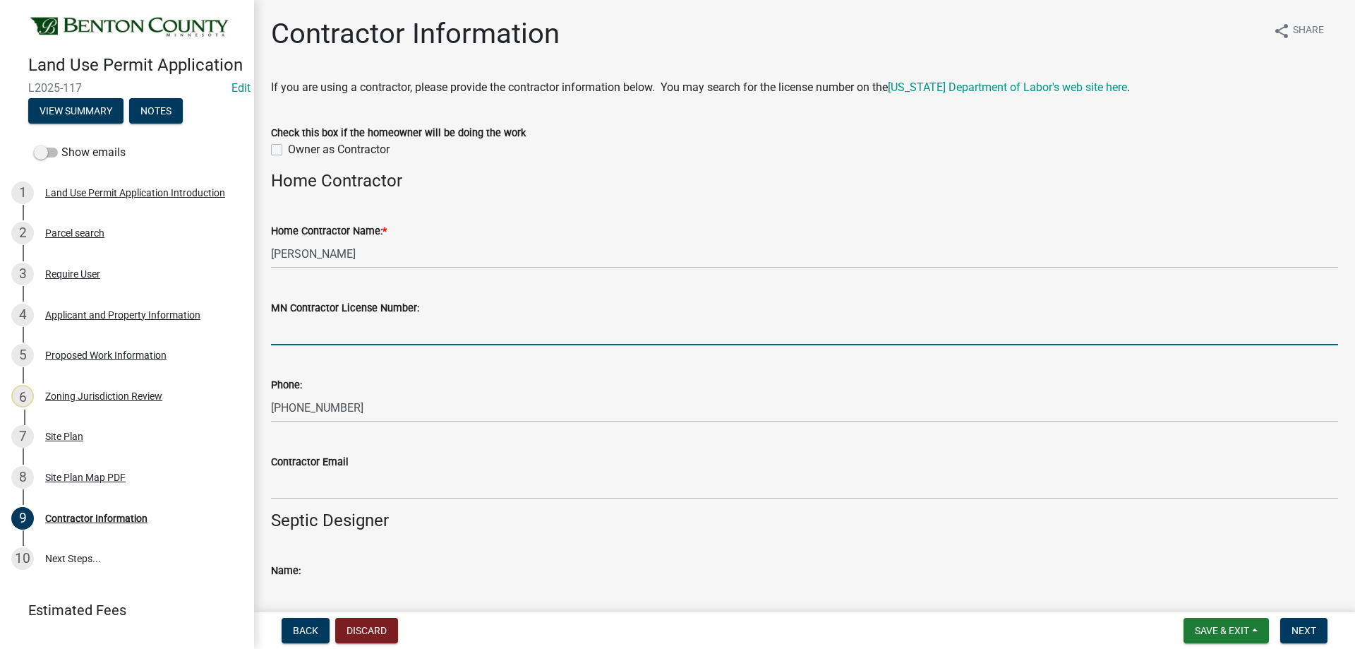
click at [314, 329] on input "MN Contractor License Number:" at bounding box center [804, 330] width 1067 height 29
paste input "bc748327"
type input "bc748327"
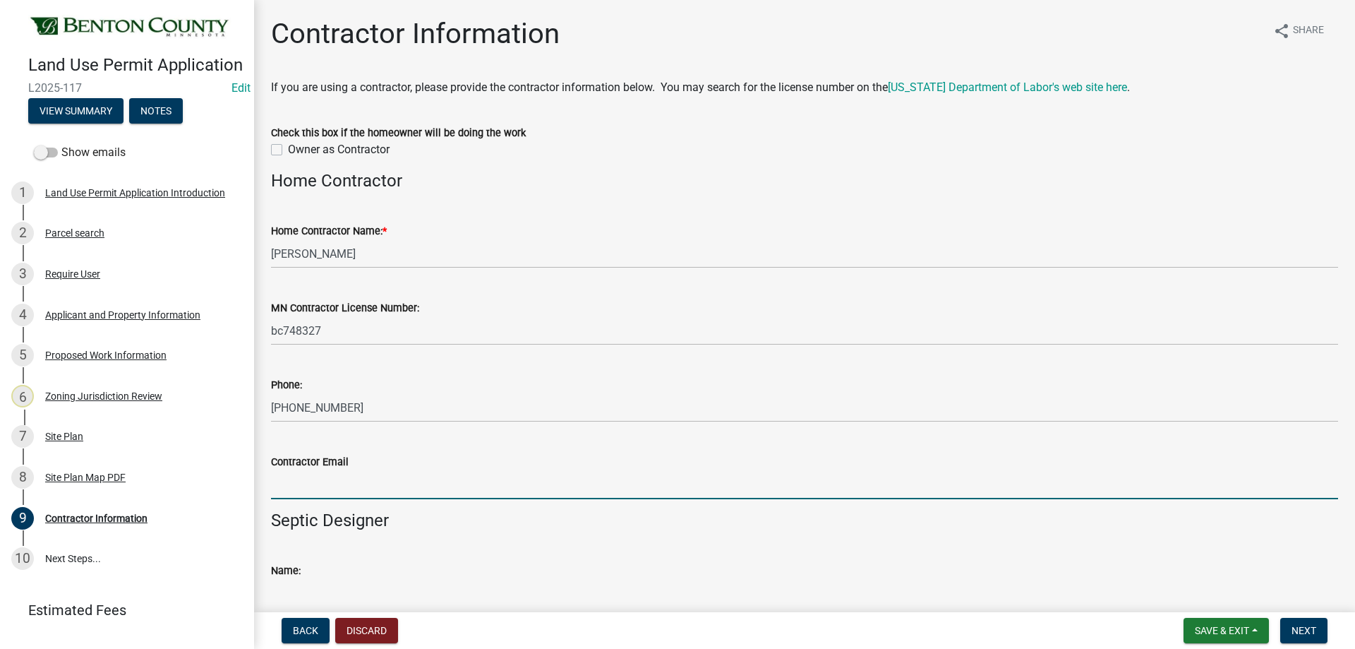
click at [313, 480] on input "Contractor Email" at bounding box center [804, 484] width 1067 height 29
paste input "connectconstructionllc@gmail.com"
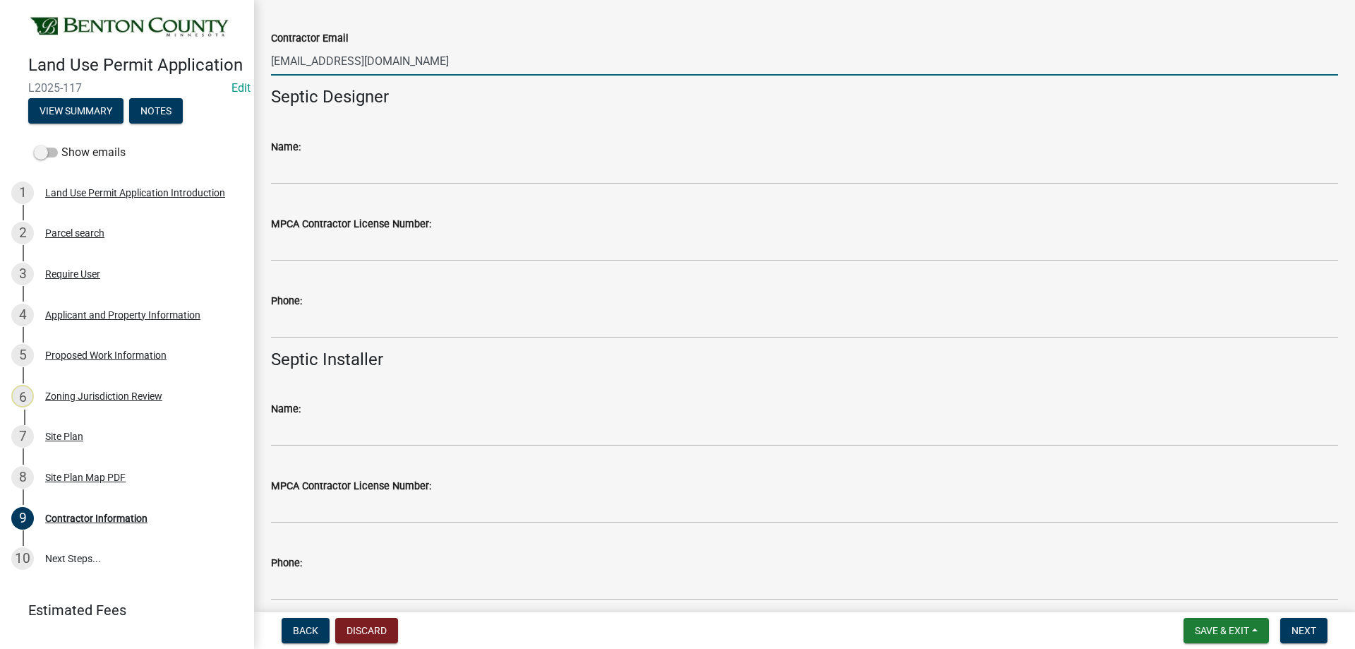
scroll to position [483, 0]
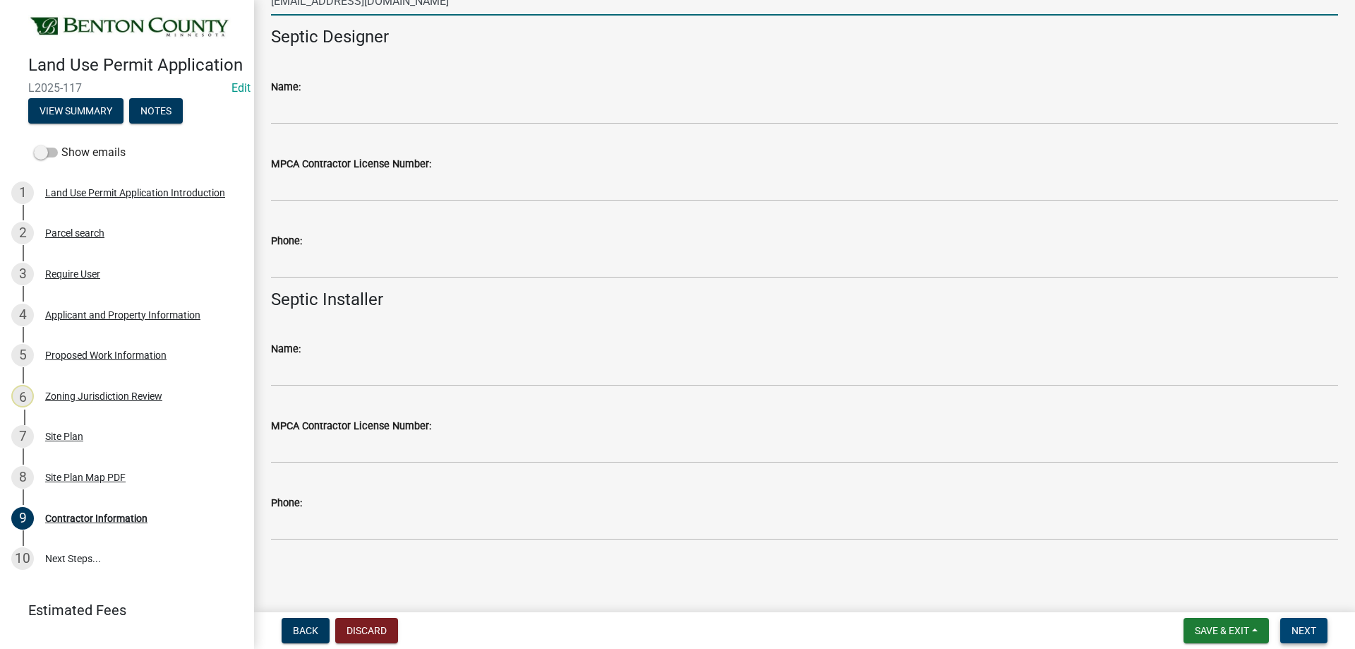
type input "connectconstructionllc@gmail.com"
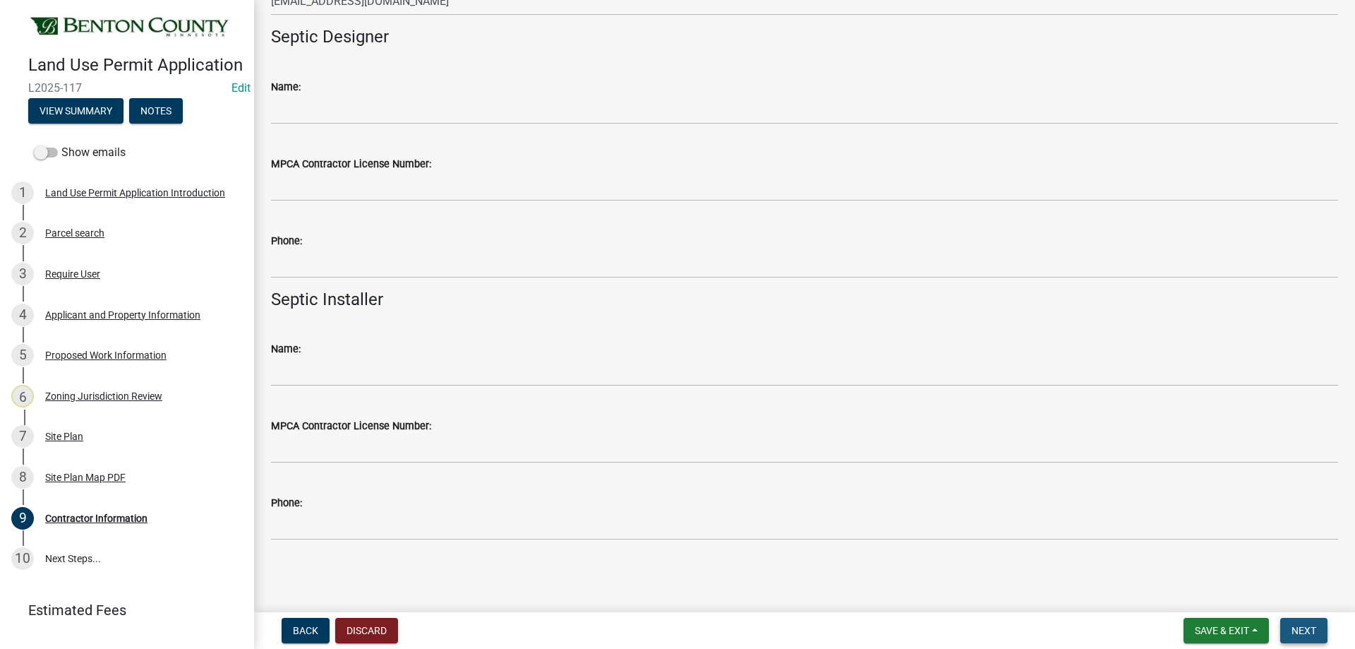
click at [1314, 627] on span "Next" at bounding box center [1304, 630] width 25 height 11
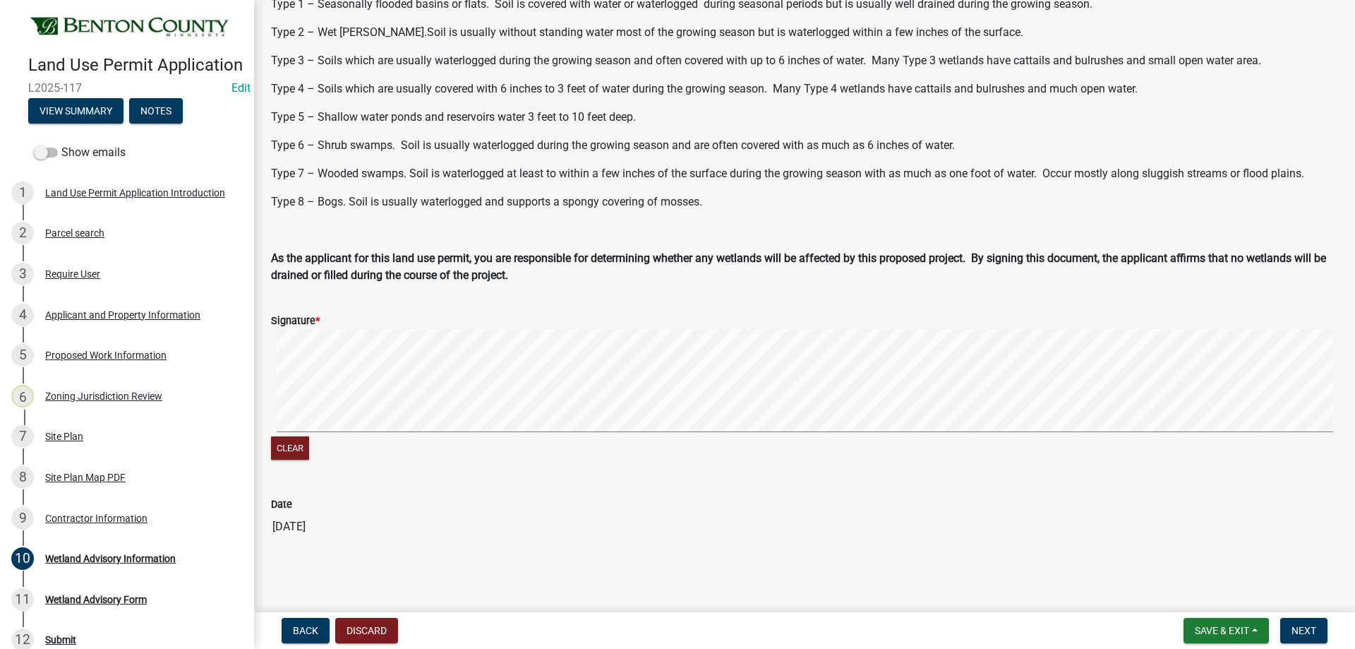
scroll to position [366, 0]
drag, startPoint x: 1309, startPoint y: 629, endPoint x: 1297, endPoint y: 626, distance: 12.3
click at [1305, 629] on span "Next" at bounding box center [1304, 630] width 25 height 11
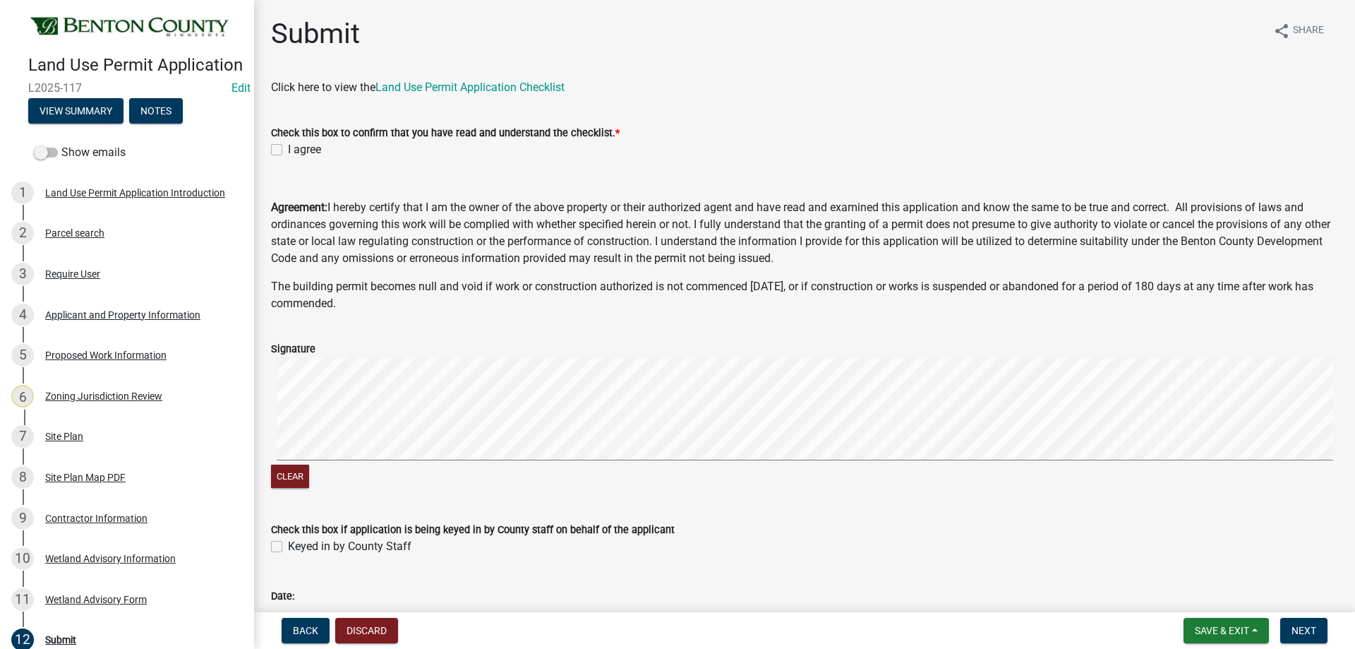
click at [288, 150] on label "I agree" at bounding box center [304, 149] width 33 height 17
click at [288, 150] on input "I agree" at bounding box center [292, 145] width 9 height 9
checkbox input "true"
drag, startPoint x: 275, startPoint y: 551, endPoint x: 277, endPoint y: 539, distance: 11.4
click at [288, 548] on label "Keyed in by County Staff" at bounding box center [350, 546] width 124 height 17
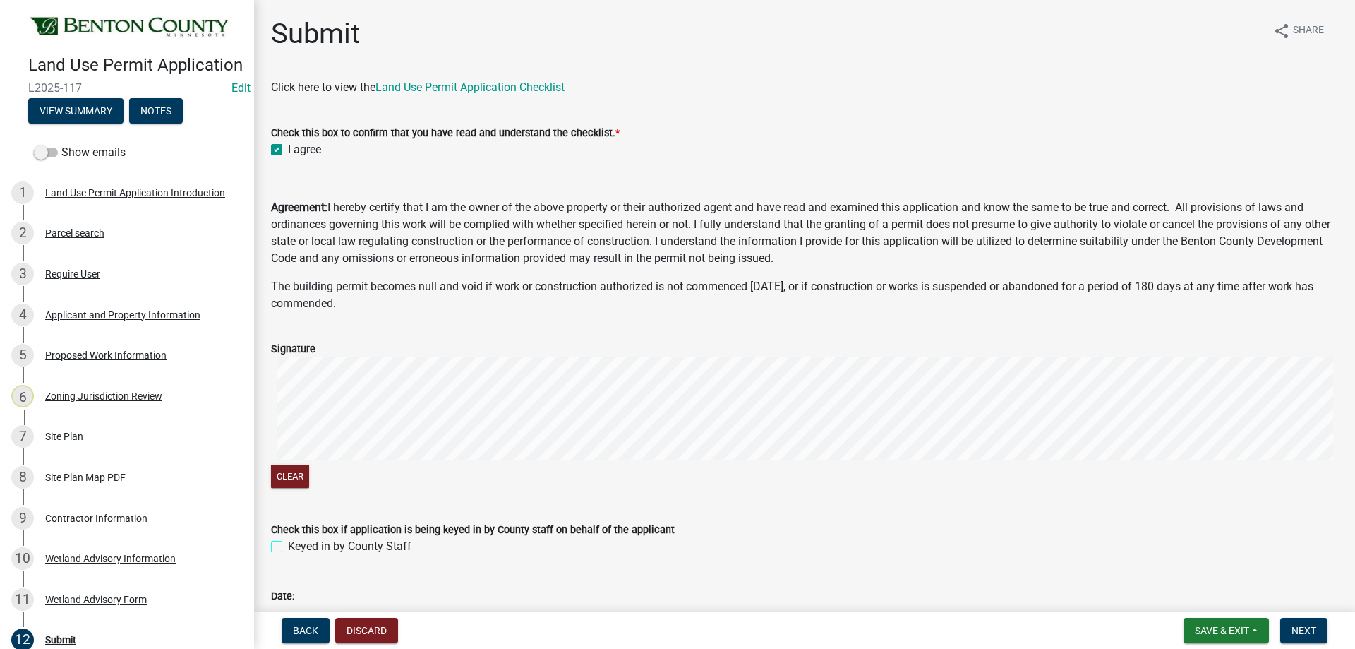
click at [288, 547] on input "Keyed in by County Staff" at bounding box center [292, 542] width 9 height 9
checkbox input "true"
click at [1306, 627] on span "Next" at bounding box center [1304, 630] width 25 height 11
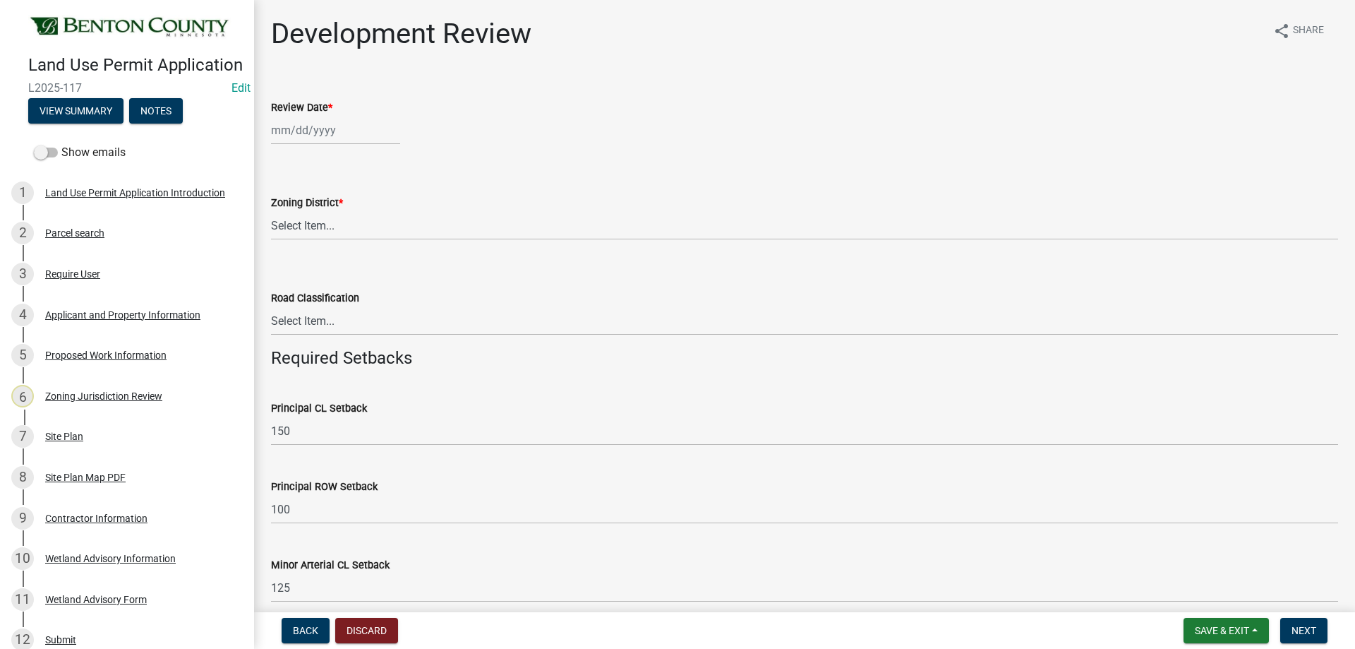
select select "8"
select select "2025"
click at [345, 139] on div "Jan Feb Mar Apr May Jun Jul Aug Sep Oct Nov Dec 1525 1526 1527 1528 1529 1530 1…" at bounding box center [335, 130] width 129 height 29
click at [329, 251] on div "13" at bounding box center [330, 250] width 23 height 23
type input "[DATE]"
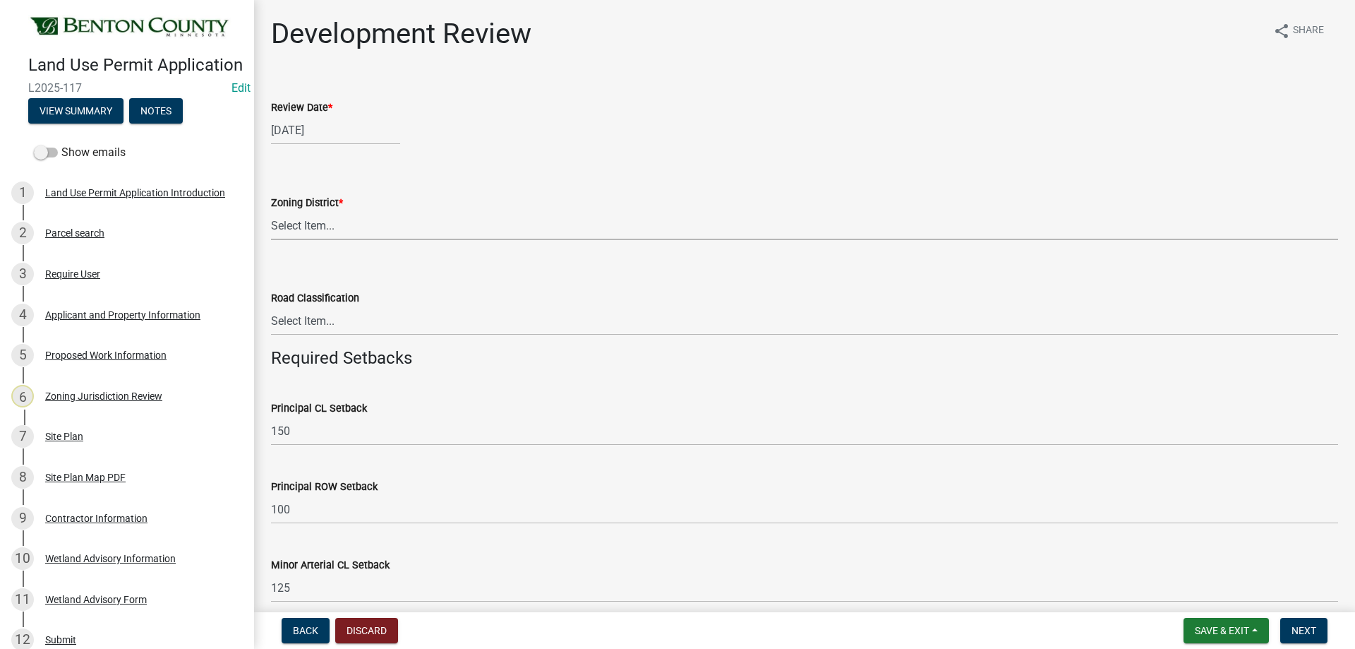
click at [356, 226] on select "Select Item... A B B-2 I-1 I-2 OSD/R-1 PUD R-1 R-2 R-3 R-3/MUD R-A R-S Sauk Rap…" at bounding box center [804, 225] width 1067 height 29
click at [271, 211] on select "Select Item... A B B-2 I-1 I-2 OSD/R-1 PUD R-1 R-2 R-3 R-3/MUD R-A R-S Sauk Rap…" at bounding box center [804, 225] width 1067 height 29
select select "d2e7867d-5e24-48c4-bfac-6c9236854e2a"
click at [341, 326] on select "Select Item... Principal Arterial Minor Arterial County Road Township Road Town…" at bounding box center [804, 320] width 1067 height 29
click at [271, 306] on select "Select Item... Principal Arterial Minor Arterial County Road Township Road Town…" at bounding box center [804, 320] width 1067 height 29
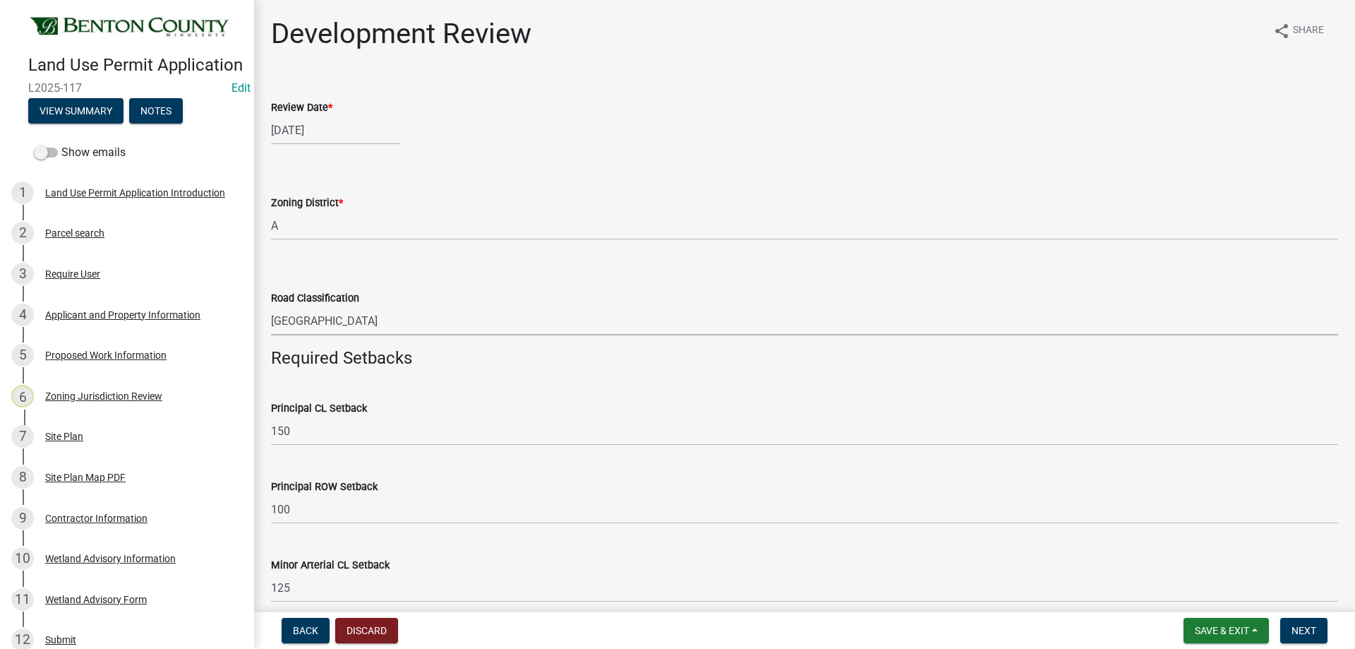
select select "0b2f72af-957f-4e5e-bc8d-0a492fb2505b"
click at [561, 370] on wm-data-entity-input "Required Setbacks" at bounding box center [804, 364] width 1067 height 32
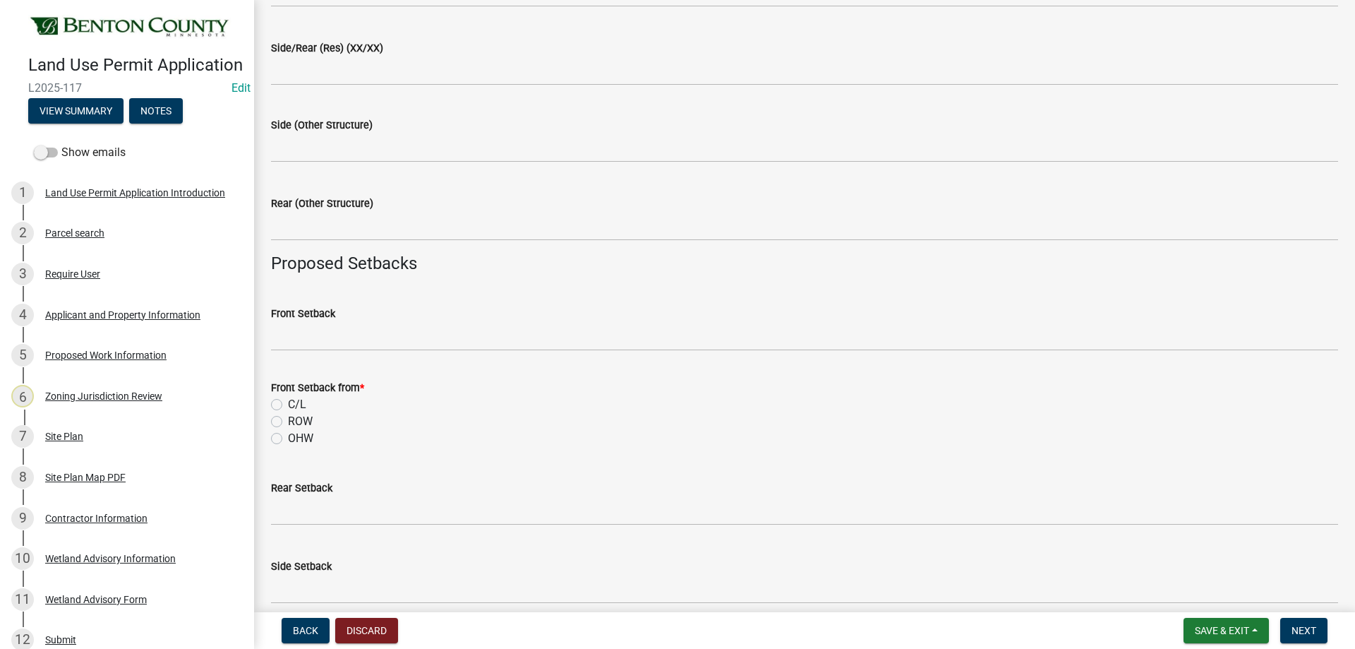
scroll to position [988, 0]
click at [288, 402] on label "C/L" at bounding box center [297, 403] width 18 height 17
click at [288, 402] on input "C/L" at bounding box center [292, 399] width 9 height 9
radio input "true"
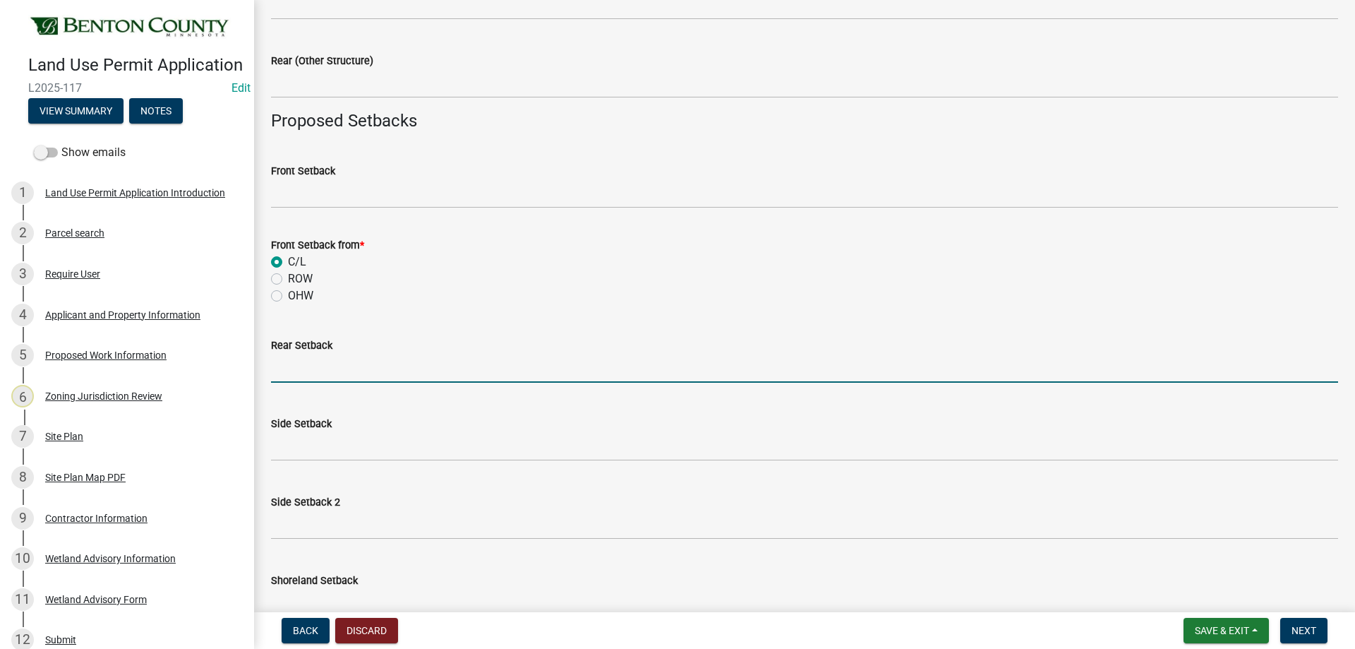
click at [310, 373] on input "text" at bounding box center [804, 368] width 1067 height 29
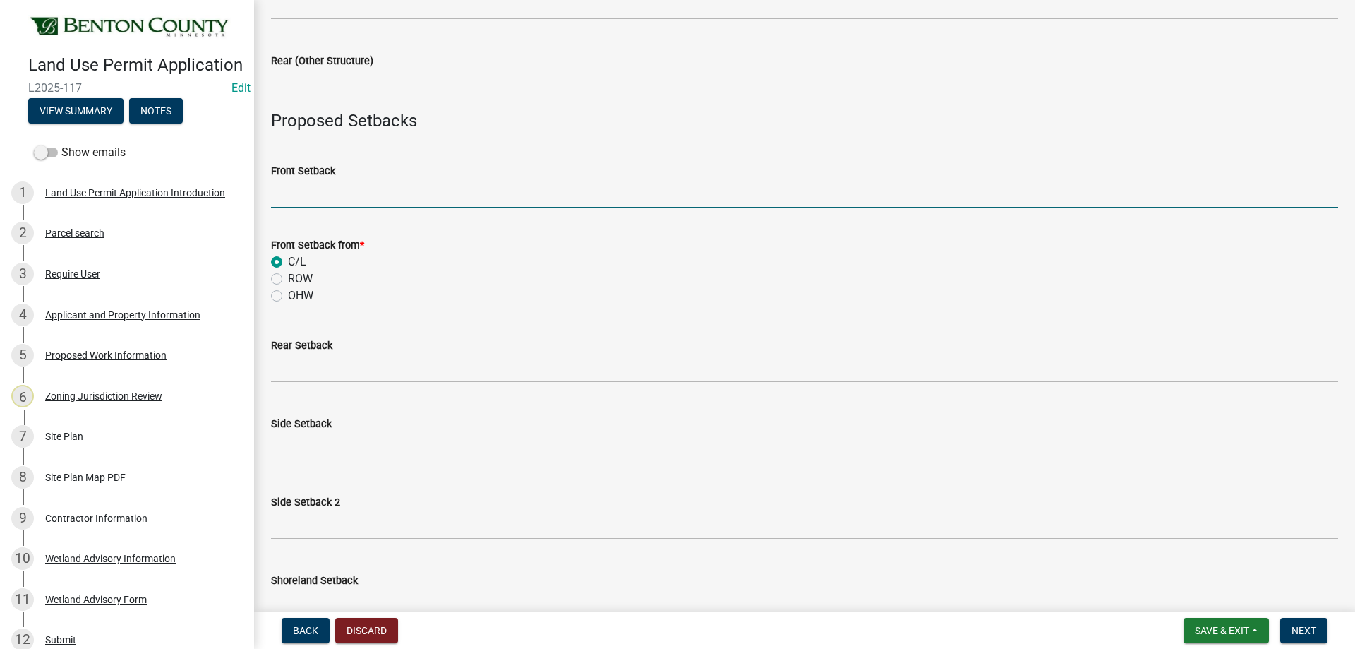
click at [309, 196] on input "Front Setback" at bounding box center [804, 193] width 1067 height 29
click at [287, 197] on input "Front Setback" at bounding box center [804, 193] width 1067 height 29
type input "384'"
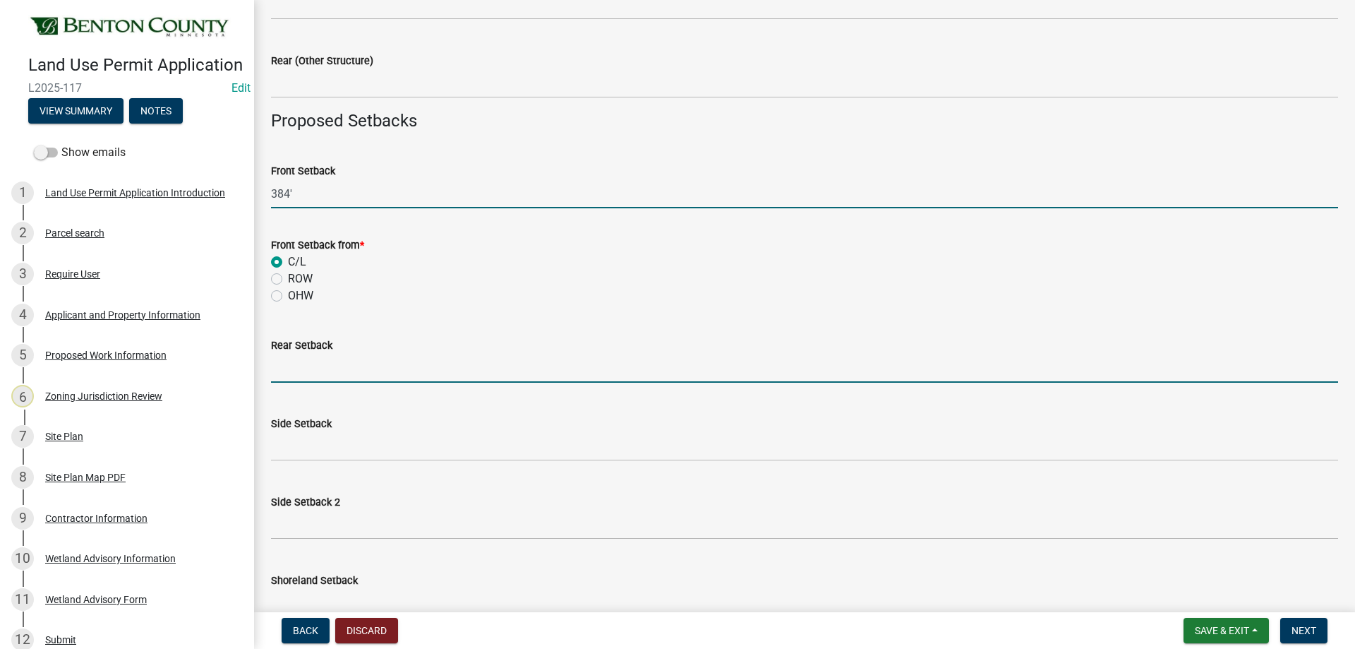
click at [367, 365] on input "text" at bounding box center [804, 368] width 1067 height 29
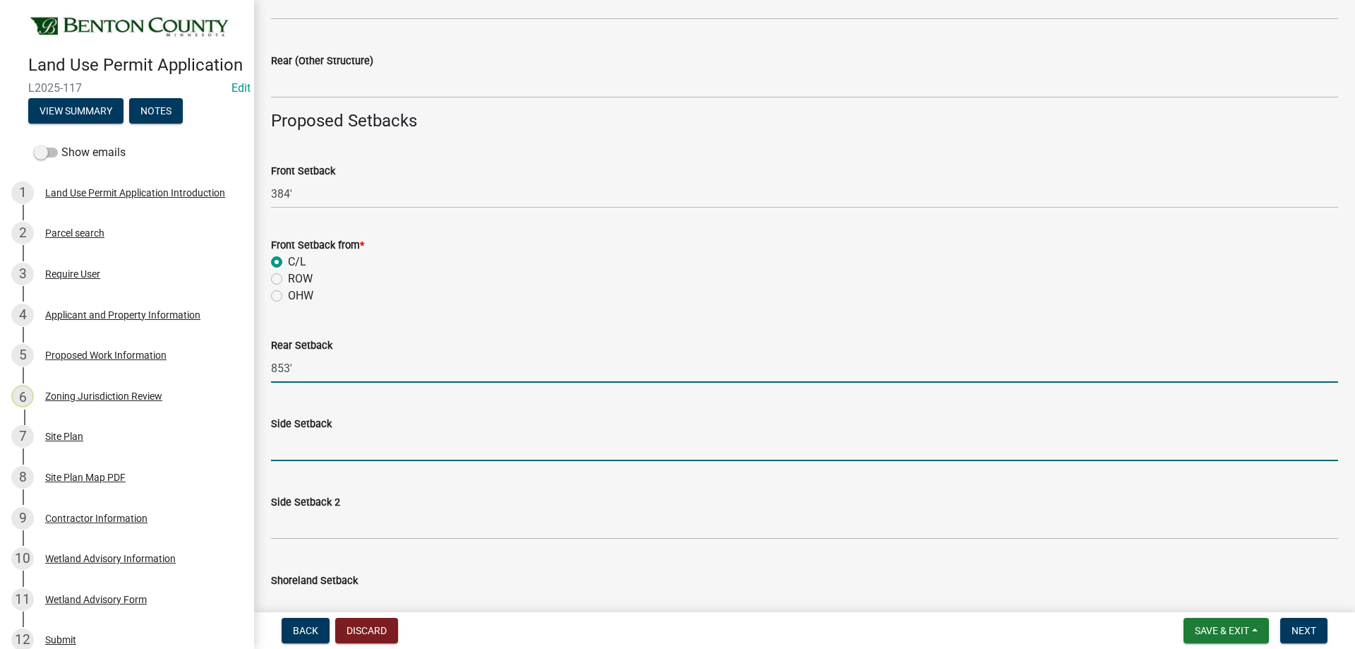
type input "853"
click at [289, 436] on input "text" at bounding box center [804, 446] width 1067 height 29
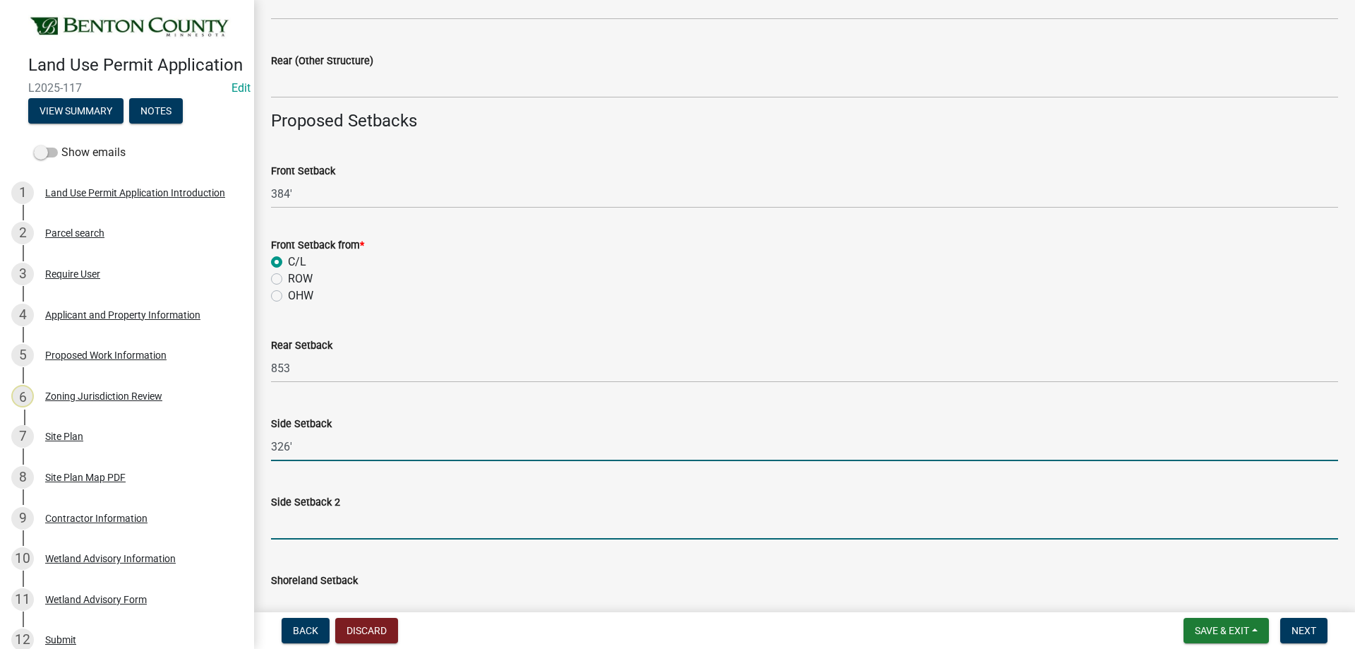
type input "326"
click at [308, 522] on input "text" at bounding box center [804, 524] width 1067 height 29
type input "612"
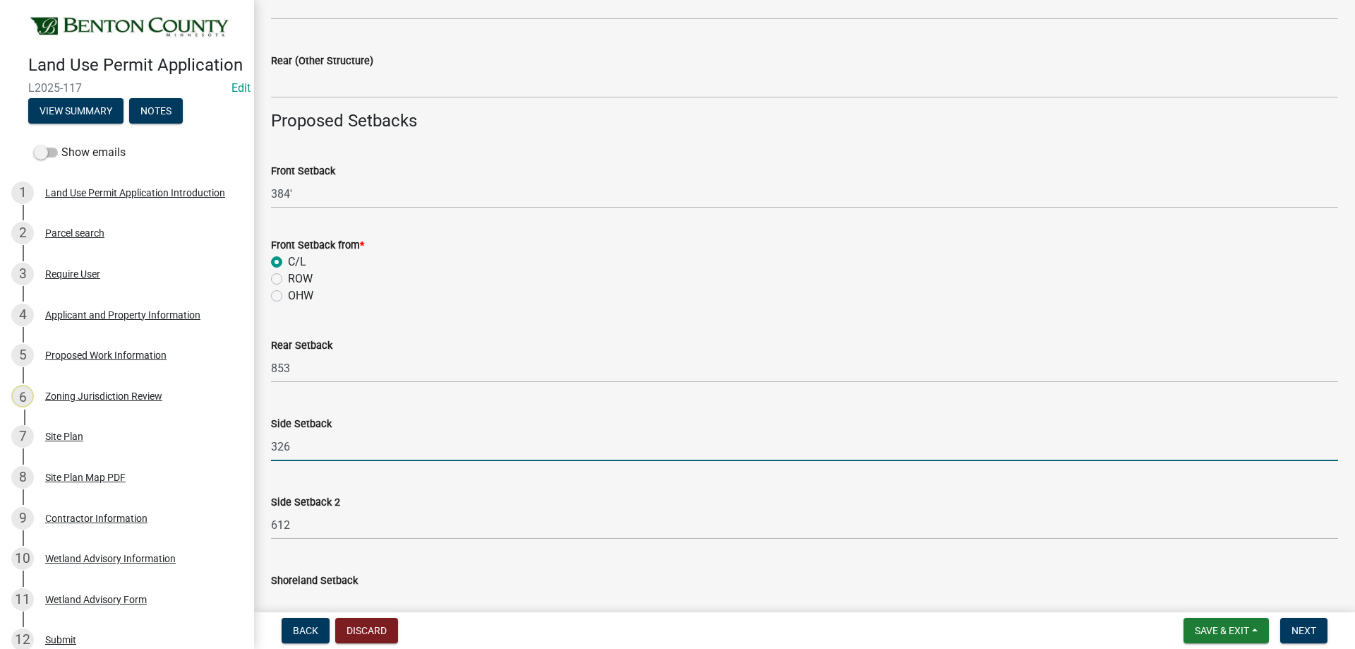
click at [630, 438] on input "326" at bounding box center [804, 446] width 1067 height 29
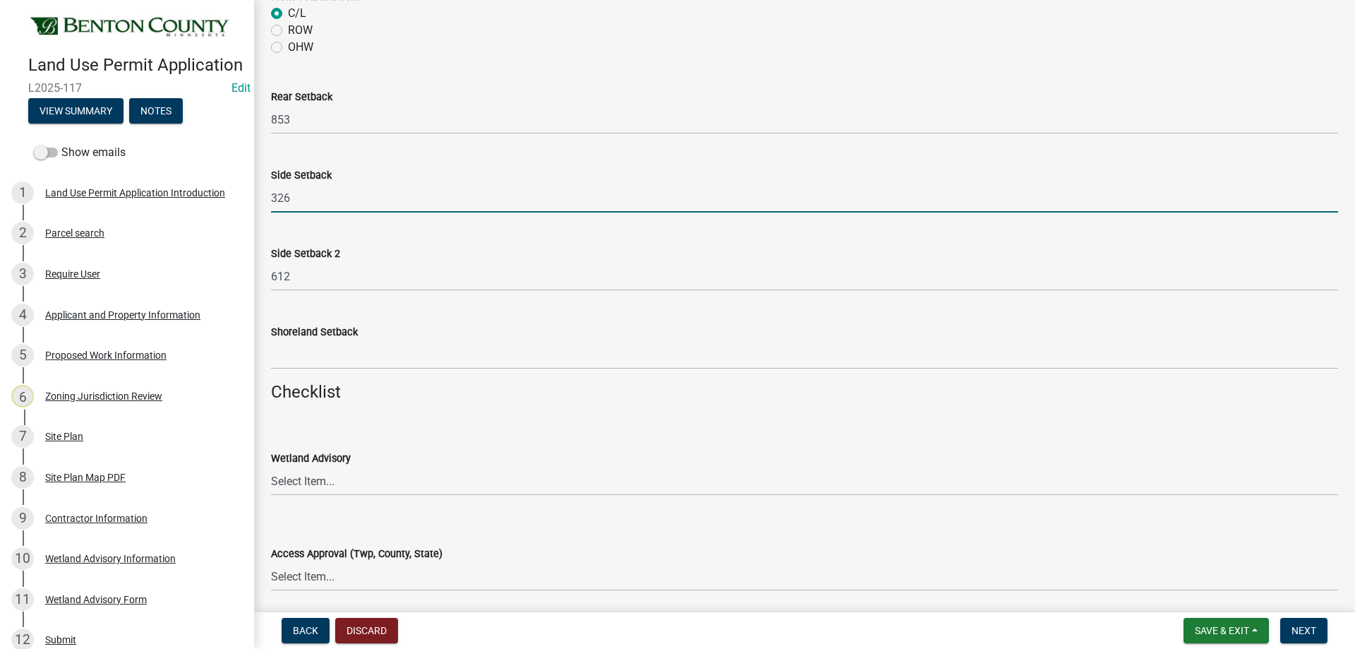
scroll to position [1482, 0]
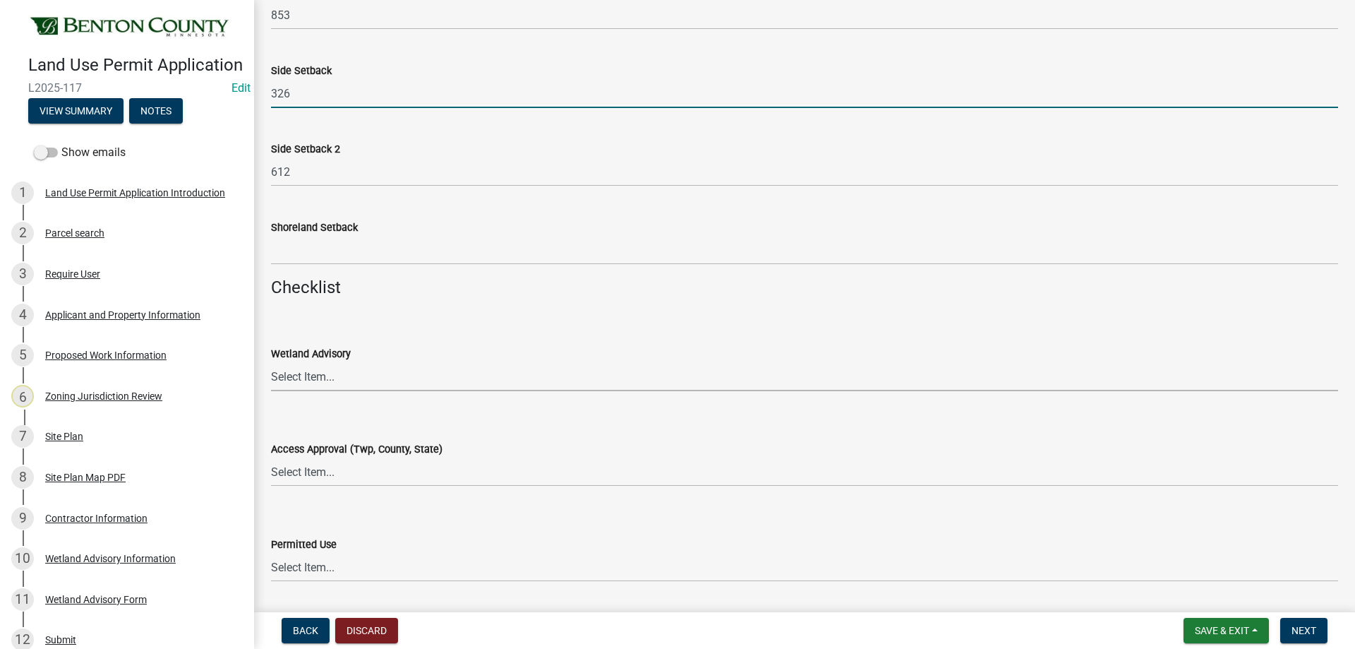
click at [313, 378] on select "Select Item... Yes No OK N/A" at bounding box center [804, 376] width 1067 height 29
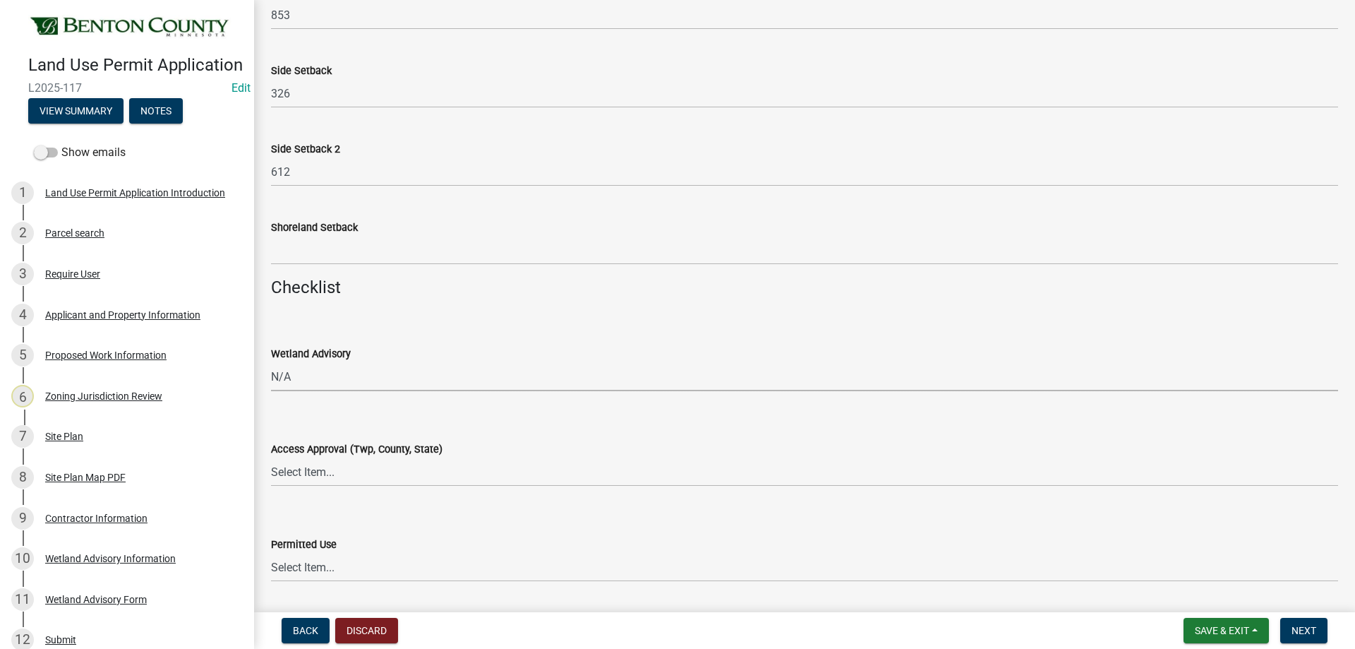
click at [271, 362] on select "Select Item... Yes No OK N/A" at bounding box center [804, 376] width 1067 height 29
select select "886b3fcf-7535-4eb7-bda7-c47490aa8987"
click at [320, 481] on select "Select Item... Yes No OK N/A" at bounding box center [804, 471] width 1067 height 29
click at [271, 457] on select "Select Item... Yes No OK N/A" at bounding box center [804, 471] width 1067 height 29
select select "72748fc4-3f0a-45e2-b467-dc37e2b15731"
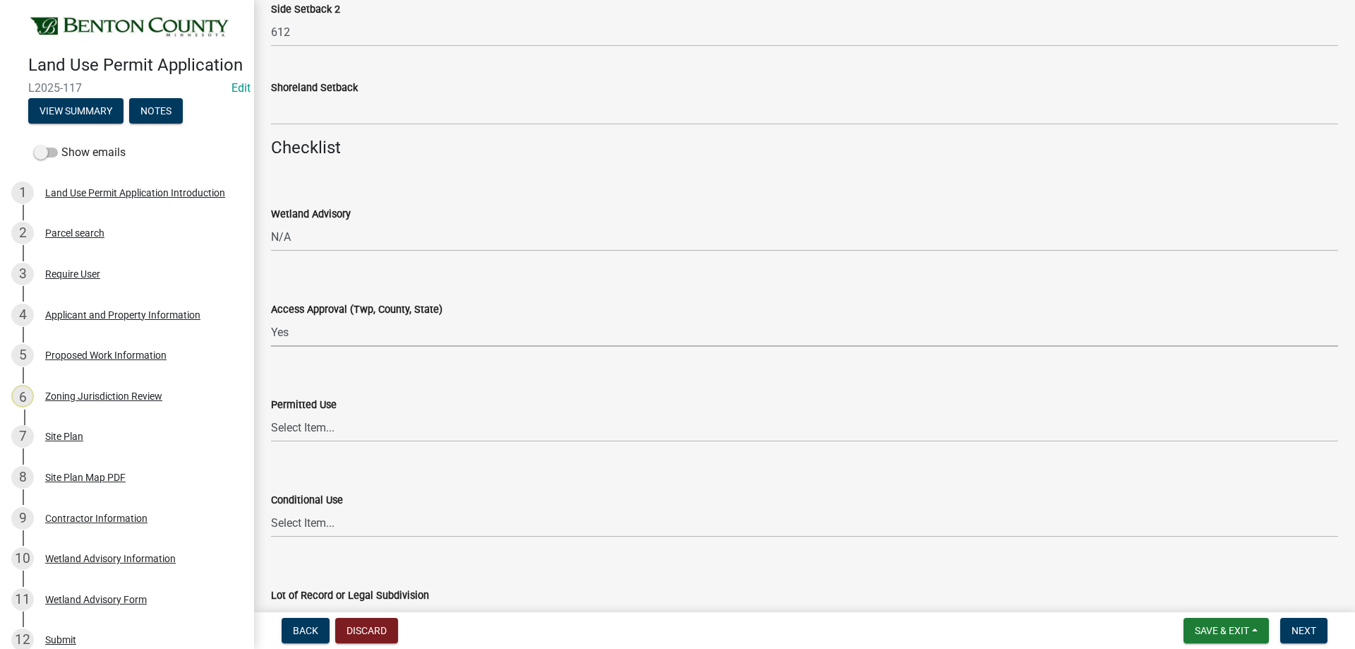
scroll to position [1623, 0]
click at [325, 424] on select "Select Item... Yes No OK N/A" at bounding box center [804, 425] width 1067 height 29
click at [271, 411] on select "Select Item... Yes No OK N/A" at bounding box center [804, 425] width 1067 height 29
select select "72748fc4-3f0a-45e2-b467-dc37e2b15731"
click at [347, 524] on select "Select Item... Yes No OK N/A" at bounding box center [804, 521] width 1067 height 29
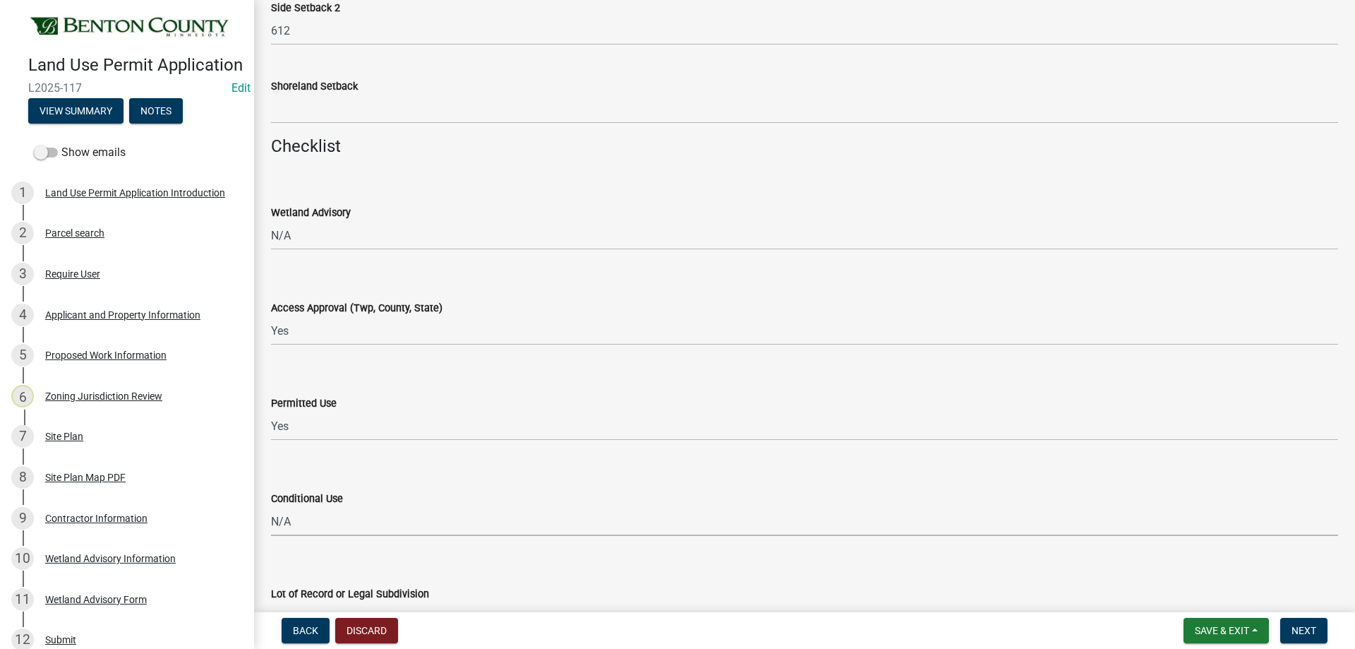
click at [271, 507] on select "Select Item... Yes No OK N/A" at bounding box center [804, 521] width 1067 height 29
select select "886b3fcf-7535-4eb7-bda7-c47490aa8987"
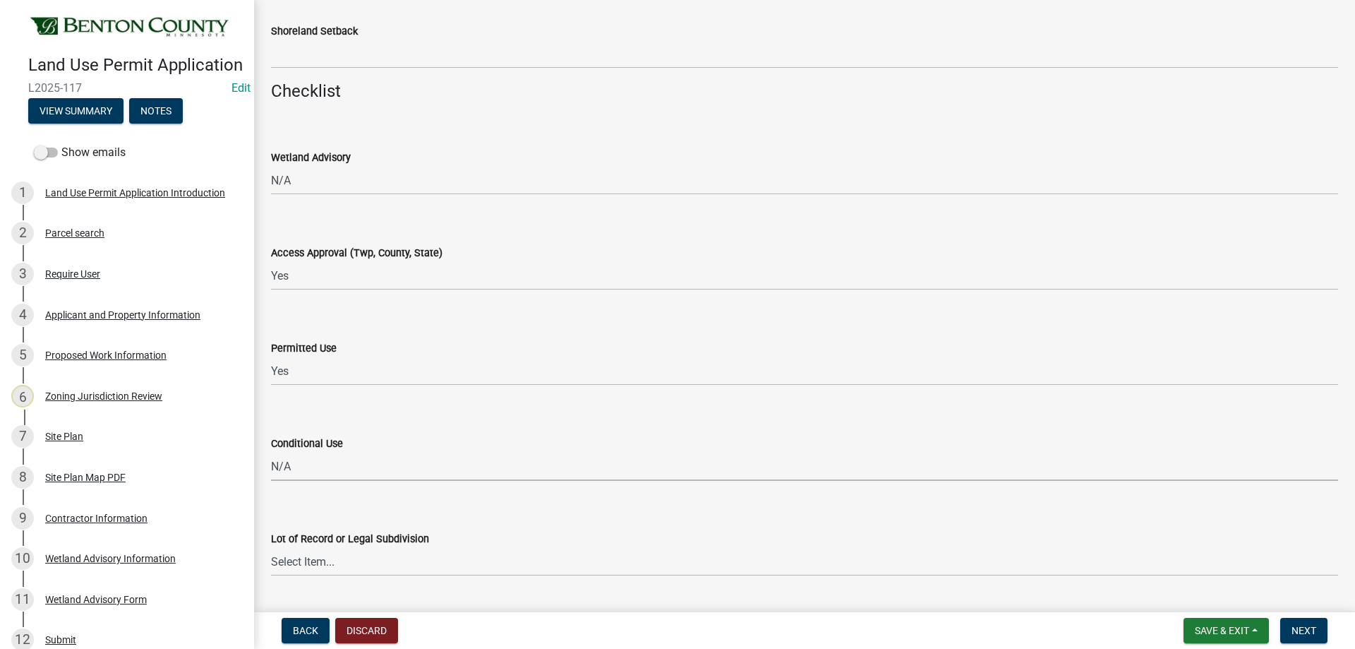
scroll to position [1835, 0]
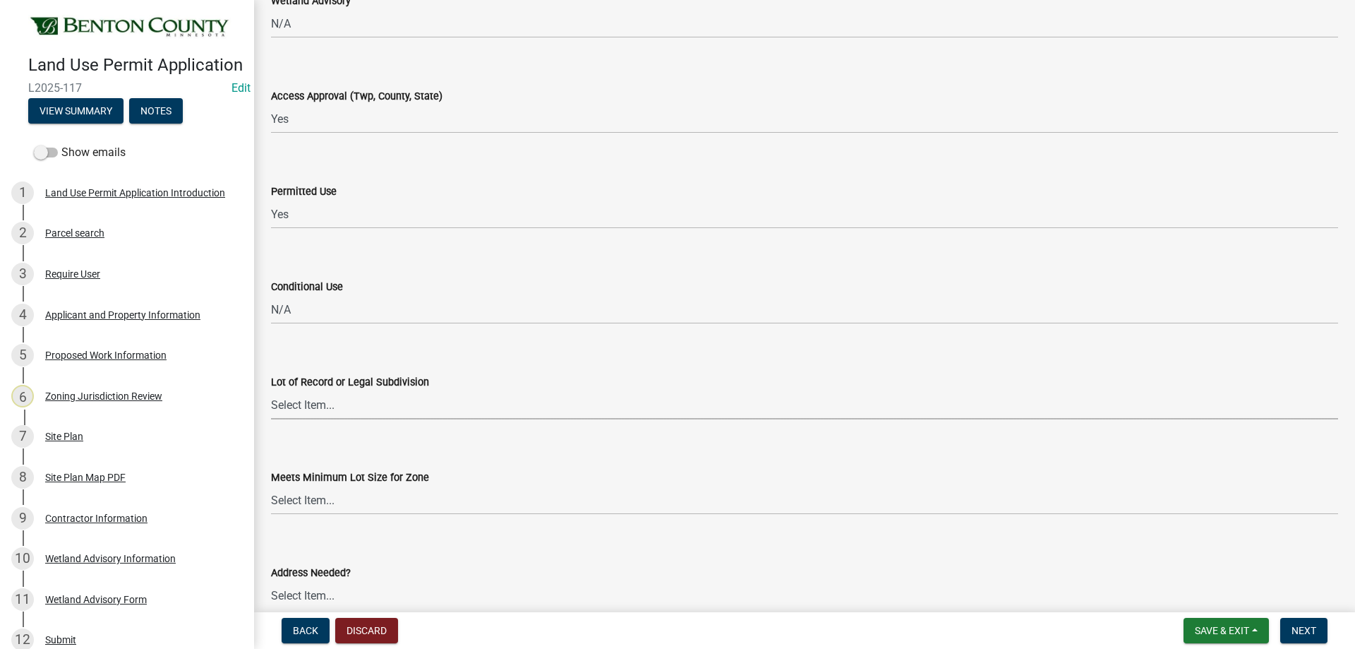
click at [311, 414] on select "Select Item... Yes No OK N/A" at bounding box center [804, 404] width 1067 height 29
click at [271, 390] on select "Select Item... Yes No OK N/A" at bounding box center [804, 404] width 1067 height 29
select select "29e042a6-806b-4b88-8ad4-222f55a74e1f"
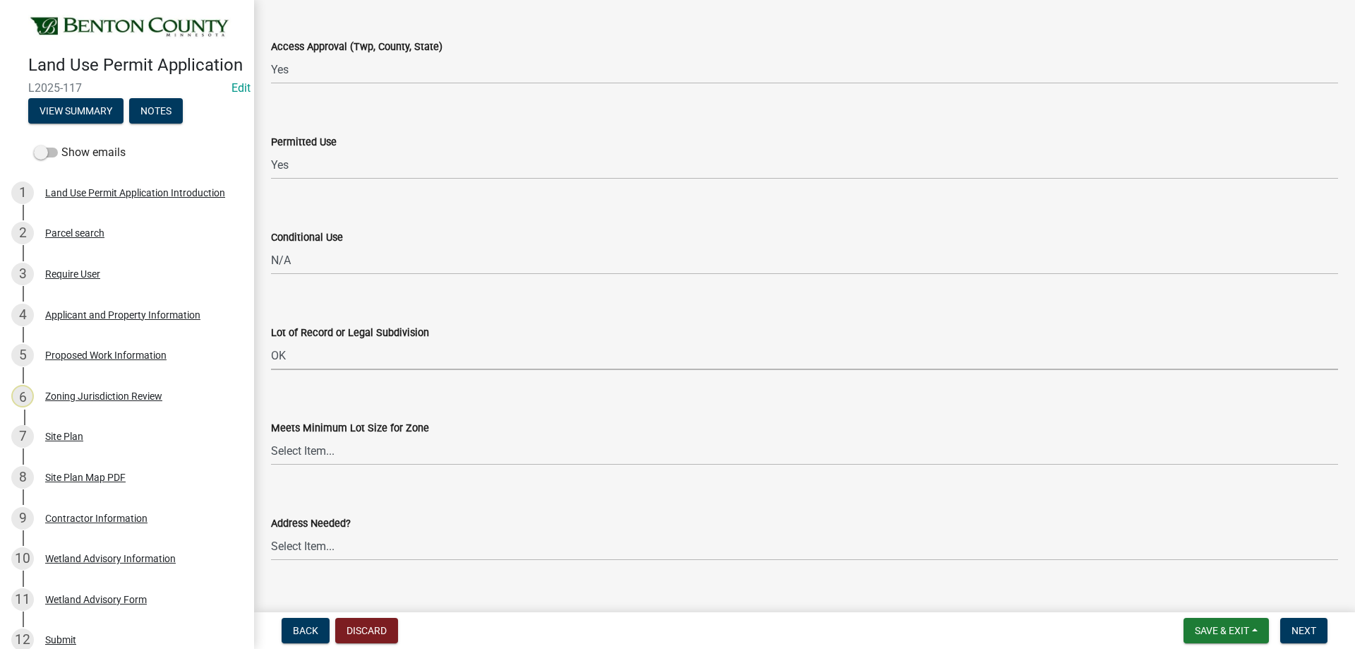
scroll to position [1906, 0]
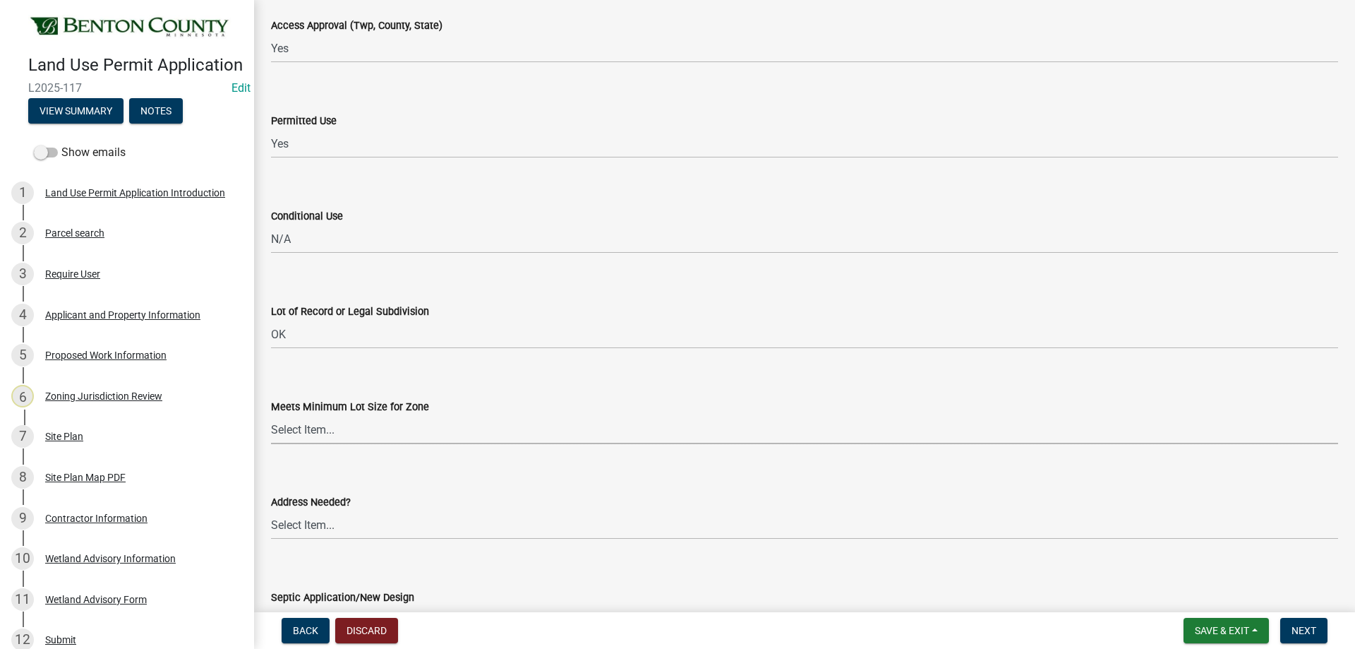
click at [300, 428] on select "Select Item... Yes No OK N/A" at bounding box center [804, 429] width 1067 height 29
click at [271, 415] on select "Select Item... Yes No OK N/A" at bounding box center [804, 429] width 1067 height 29
select select "29e042a6-806b-4b88-8ad4-222f55a74e1f"
click at [300, 530] on select "Select Item... Yes No OK N/A" at bounding box center [804, 524] width 1067 height 29
click at [271, 510] on select "Select Item... Yes No OK N/A" at bounding box center [804, 524] width 1067 height 29
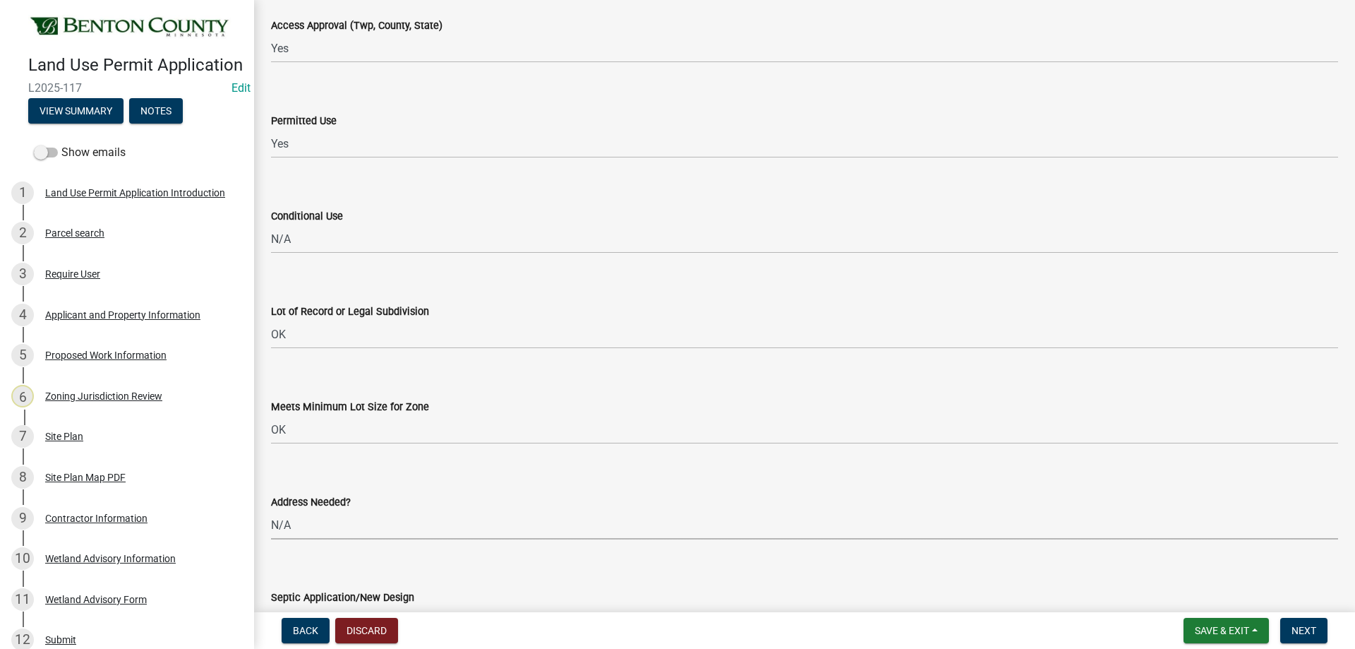
select select "886b3fcf-7535-4eb7-bda7-c47490aa8987"
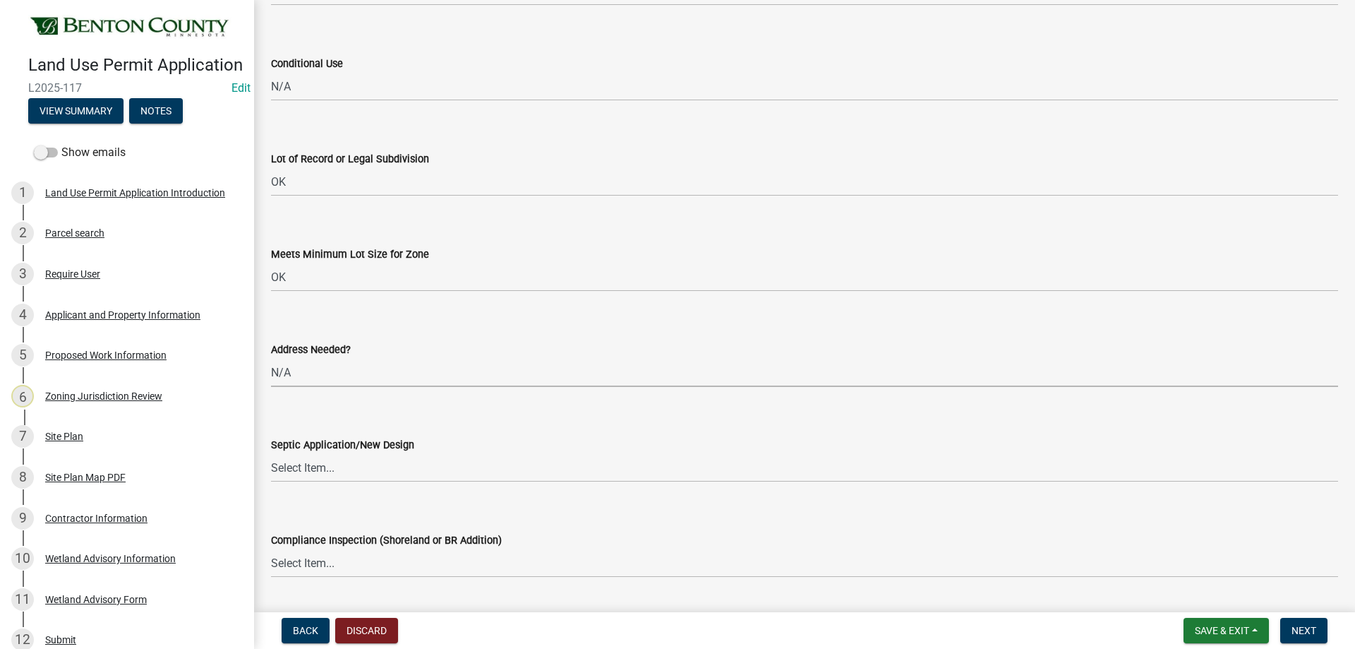
scroll to position [2117, 0]
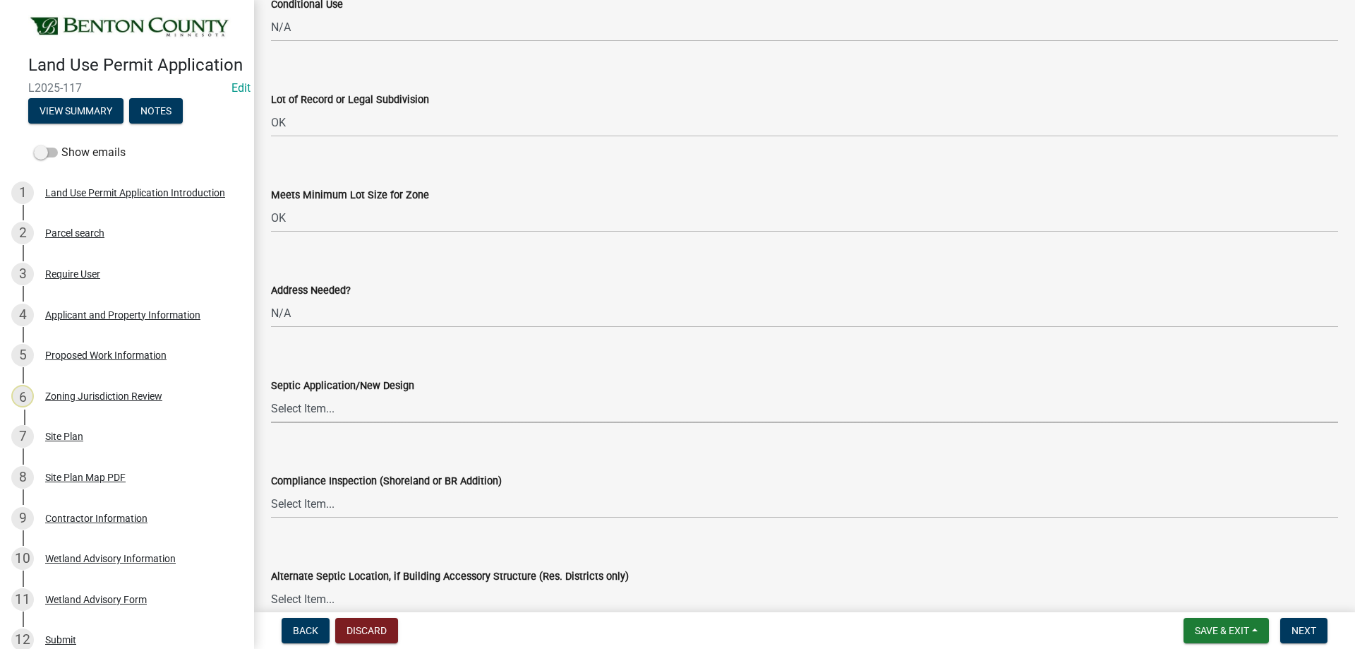
click at [315, 402] on select "Select Item... Yes No OK N/A" at bounding box center [804, 408] width 1067 height 29
click at [271, 394] on select "Select Item... Yes No OK N/A" at bounding box center [804, 408] width 1067 height 29
select select "886b3fcf-7535-4eb7-bda7-c47490aa8987"
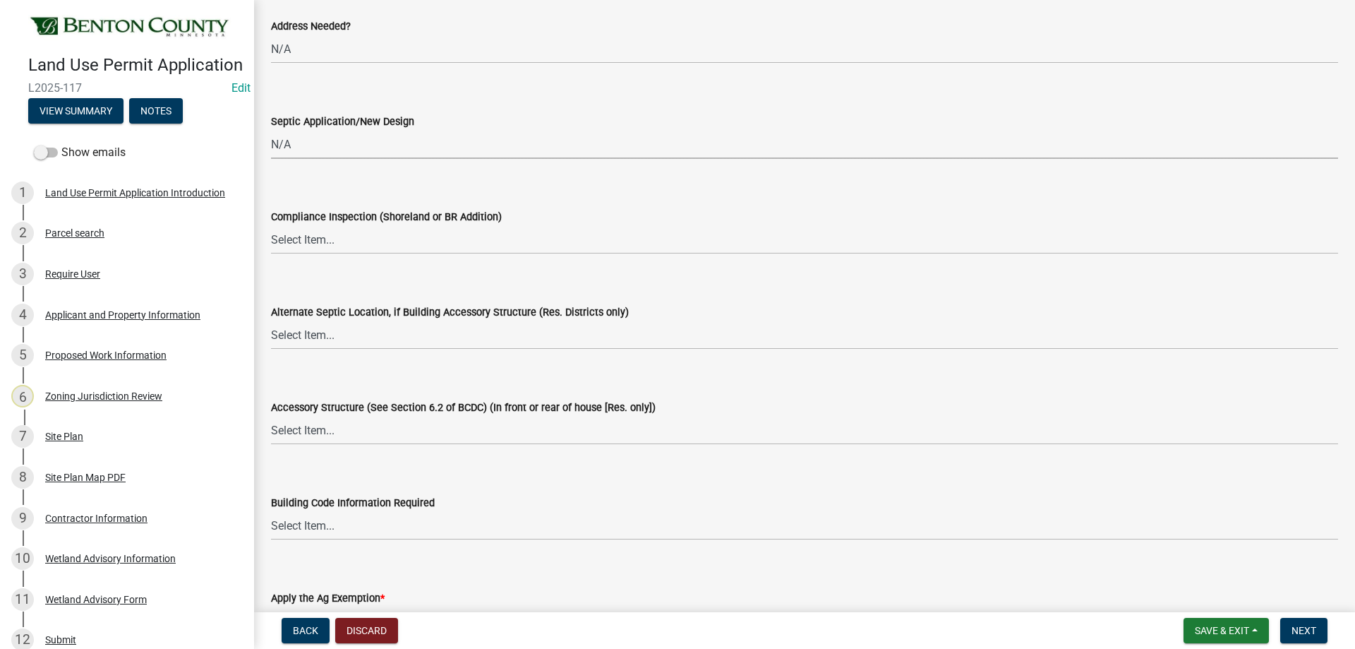
scroll to position [2400, 0]
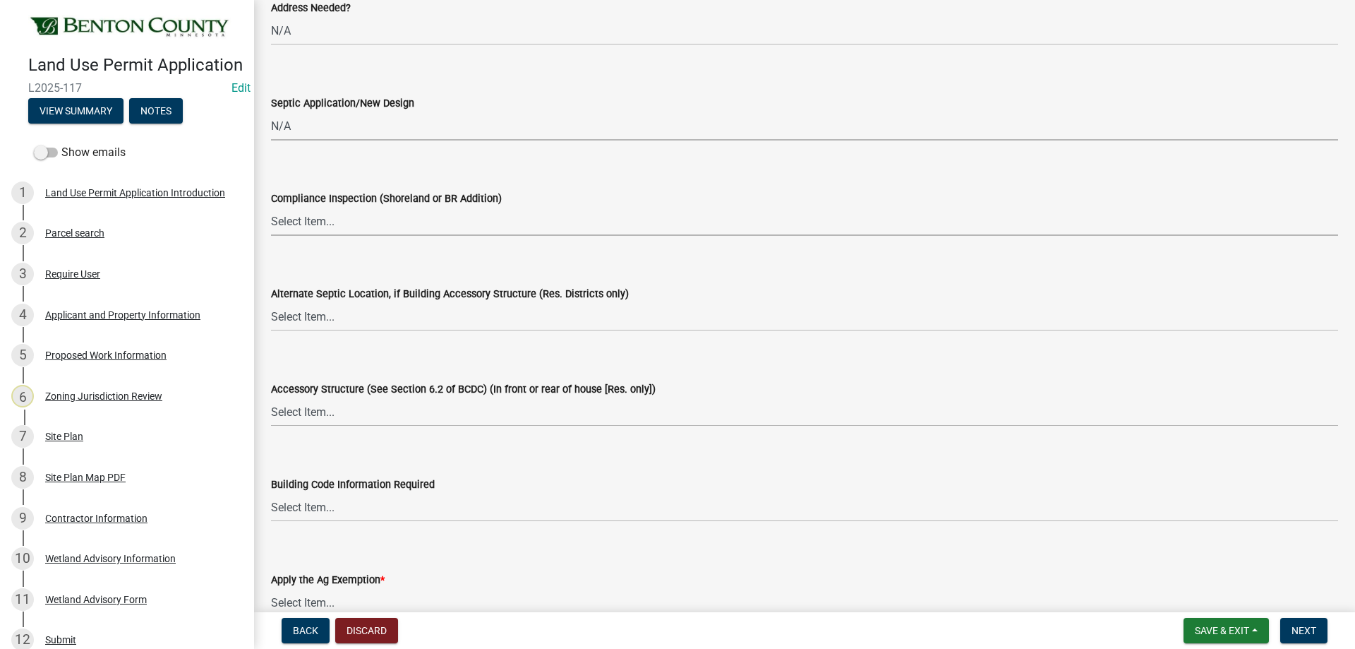
click at [337, 223] on select "Select Item... Yes No OK N/A" at bounding box center [804, 221] width 1067 height 29
click at [271, 207] on select "Select Item... Yes No OK N/A" at bounding box center [804, 221] width 1067 height 29
select select "886b3fcf-7535-4eb7-bda7-c47490aa8987"
click at [283, 321] on select "Select Item... Yes No OK N/A" at bounding box center [804, 316] width 1067 height 29
click at [271, 302] on select "Select Item... Yes No OK N/A" at bounding box center [804, 316] width 1067 height 29
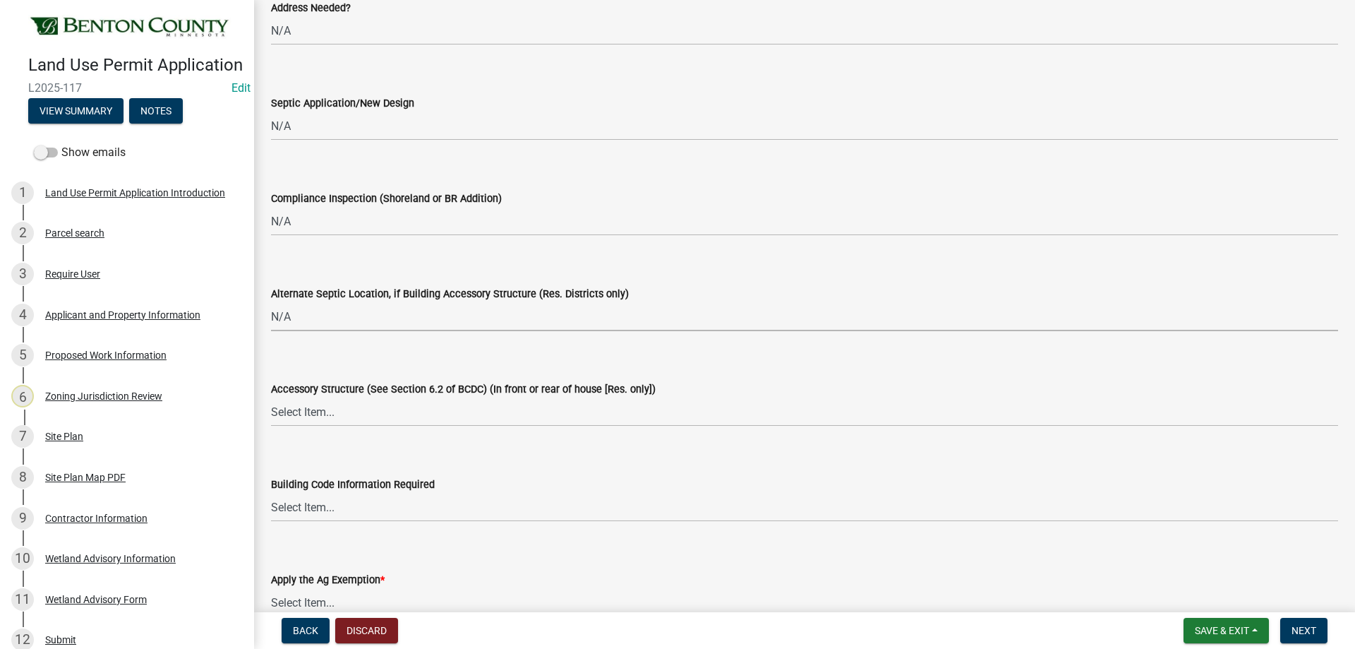
click at [325, 320] on select "Select Item... Yes No OK N/A" at bounding box center [804, 316] width 1067 height 29
click at [271, 302] on select "Select Item... Yes No OK N/A" at bounding box center [804, 316] width 1067 height 29
select select "29e042a6-806b-4b88-8ad4-222f55a74e1f"
click at [299, 227] on select "Select Item... Yes No OK N/A" at bounding box center [804, 221] width 1067 height 29
click at [271, 207] on select "Select Item... Yes No OK N/A" at bounding box center [804, 221] width 1067 height 29
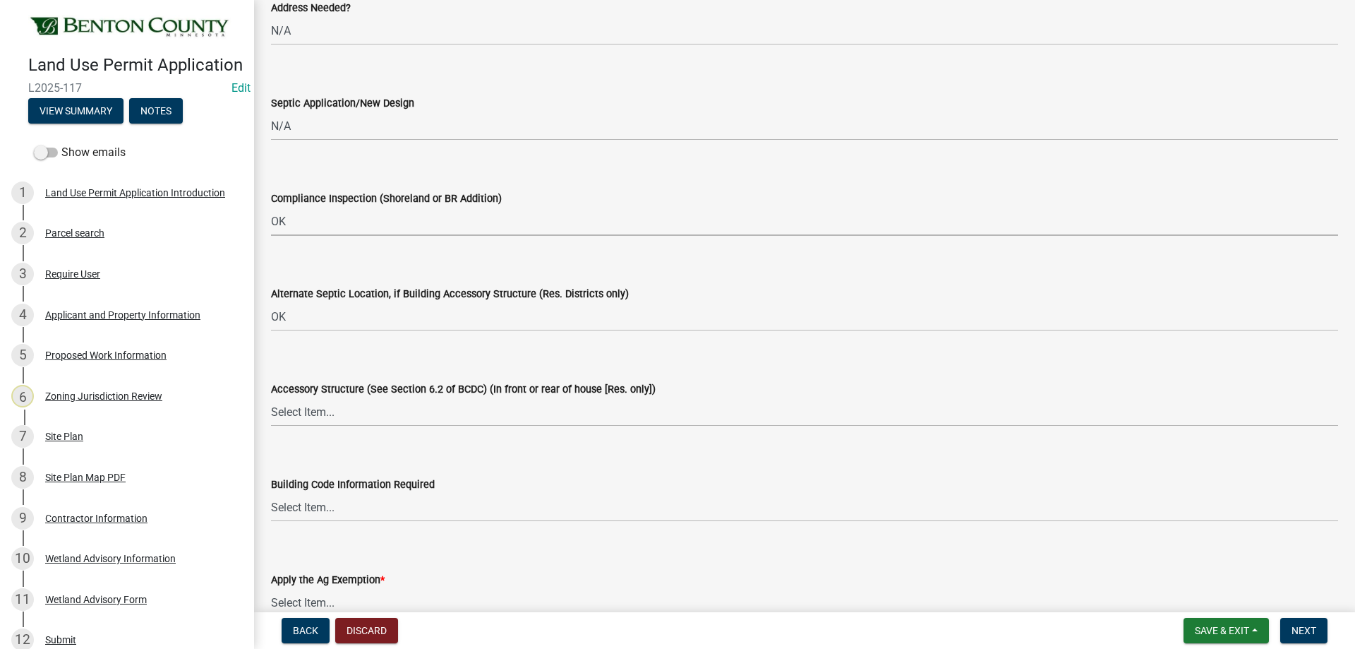
select select "29e042a6-806b-4b88-8ad4-222f55a74e1f"
click at [320, 418] on select "Select Item... Yes No OK N/A" at bounding box center [804, 411] width 1067 height 29
click at [271, 397] on select "Select Item... Yes No OK N/A" at bounding box center [804, 411] width 1067 height 29
select select "29e042a6-806b-4b88-8ad4-222f55a74e1f"
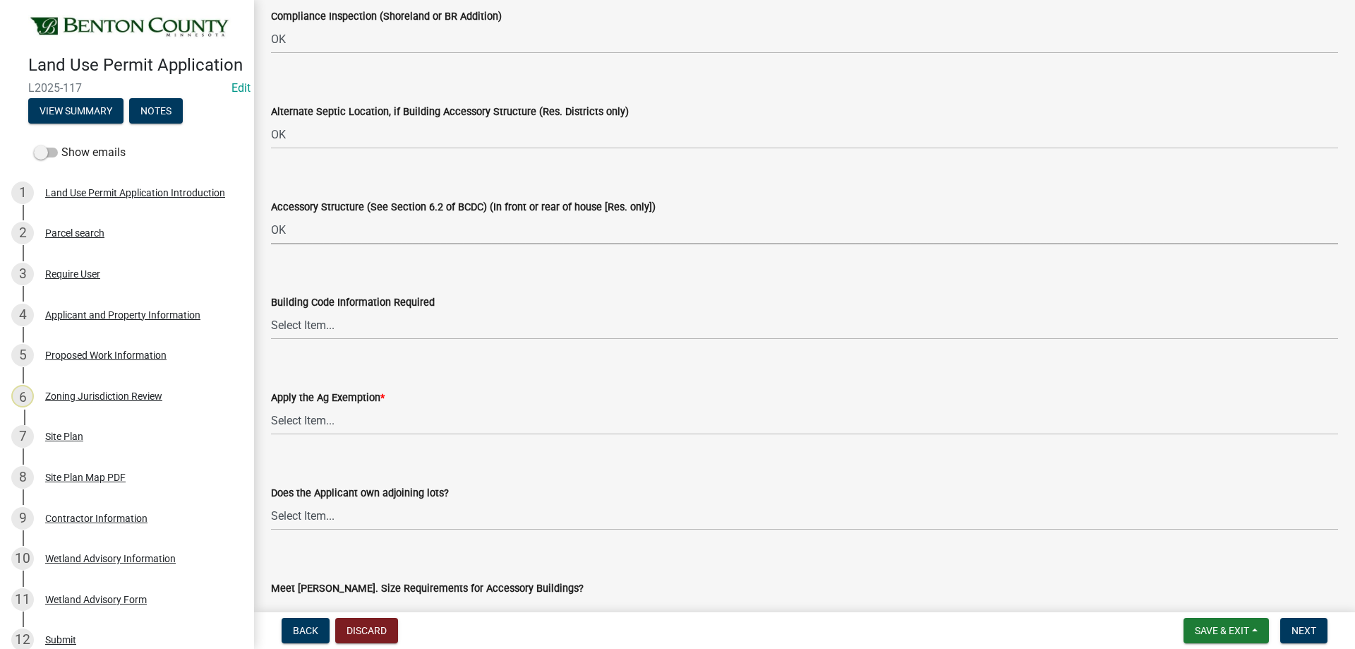
scroll to position [2611, 0]
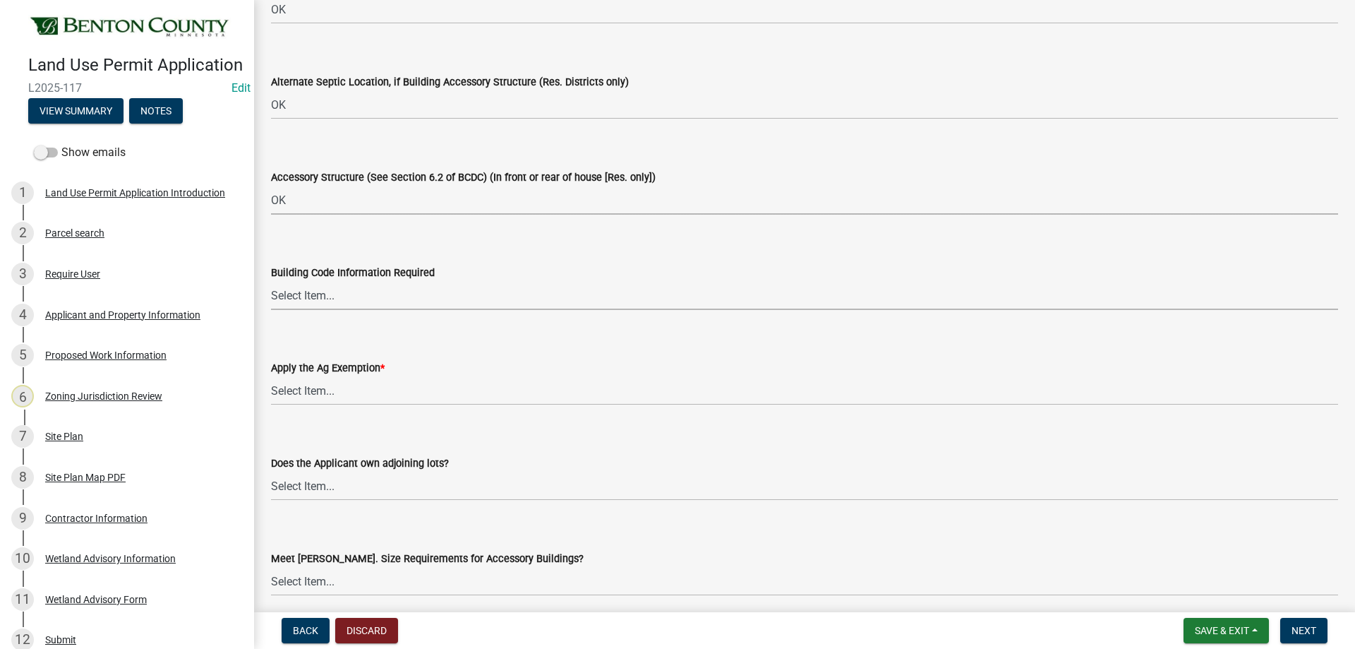
click at [323, 287] on select "Select Item... Yes No OK N/A" at bounding box center [804, 295] width 1067 height 29
click at [271, 281] on select "Select Item... Yes No OK N/A" at bounding box center [804, 295] width 1067 height 29
select select "72748fc4-3f0a-45e2-b467-dc37e2b15731"
click at [292, 390] on select "Select Item... Yes No" at bounding box center [804, 390] width 1067 height 29
click at [271, 376] on select "Select Item... Yes No" at bounding box center [804, 390] width 1067 height 29
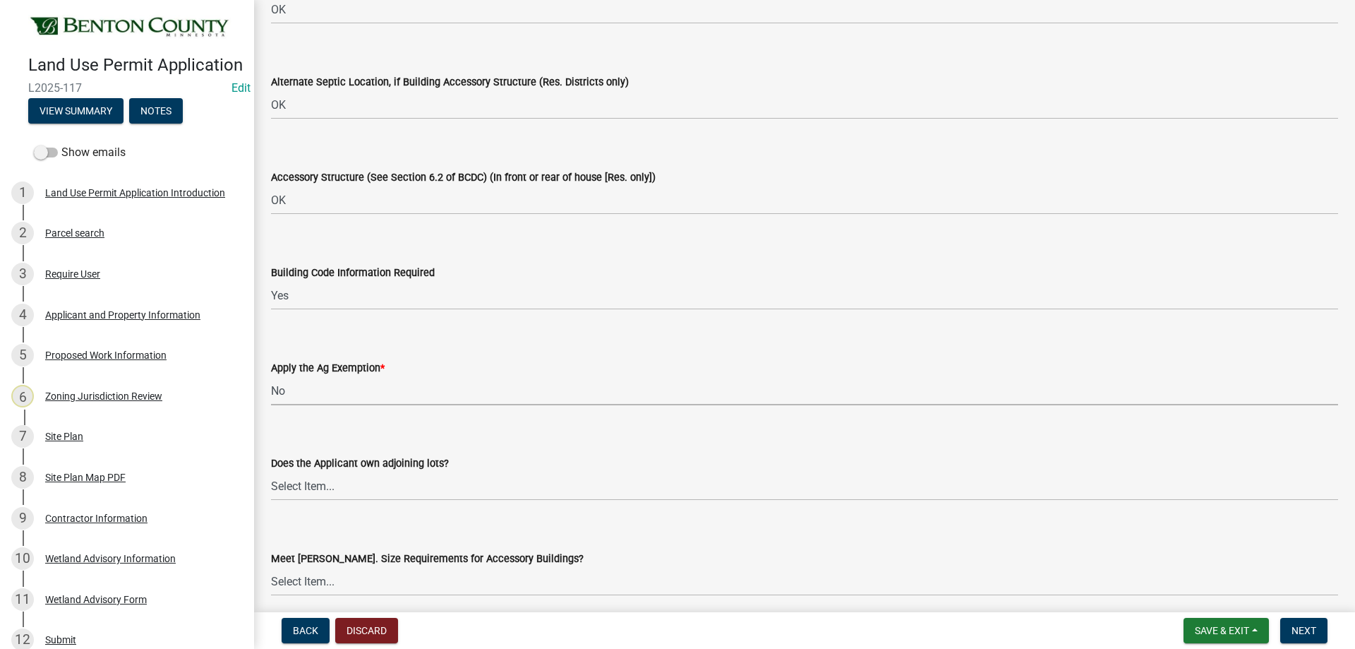
select select "523f7e88-fc73-440c-a56f-38c702f7ffe1"
click at [291, 480] on select "Select Item... Yes No OK N/A" at bounding box center [804, 485] width 1067 height 29
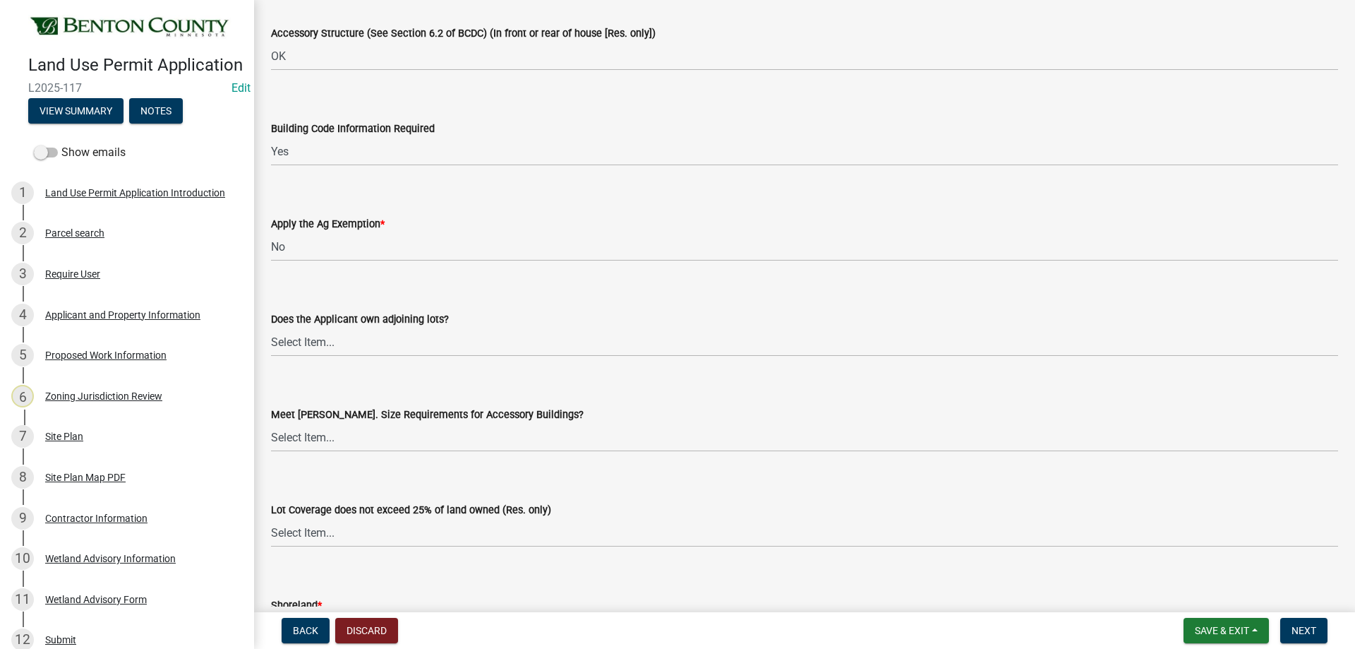
scroll to position [2753, 0]
click at [327, 347] on select "Select Item... Yes No OK N/A" at bounding box center [804, 344] width 1067 height 29
click at [271, 330] on select "Select Item... Yes No OK N/A" at bounding box center [804, 344] width 1067 height 29
select select "445341f5-2b7a-4e9a-a8a7-43788b572440"
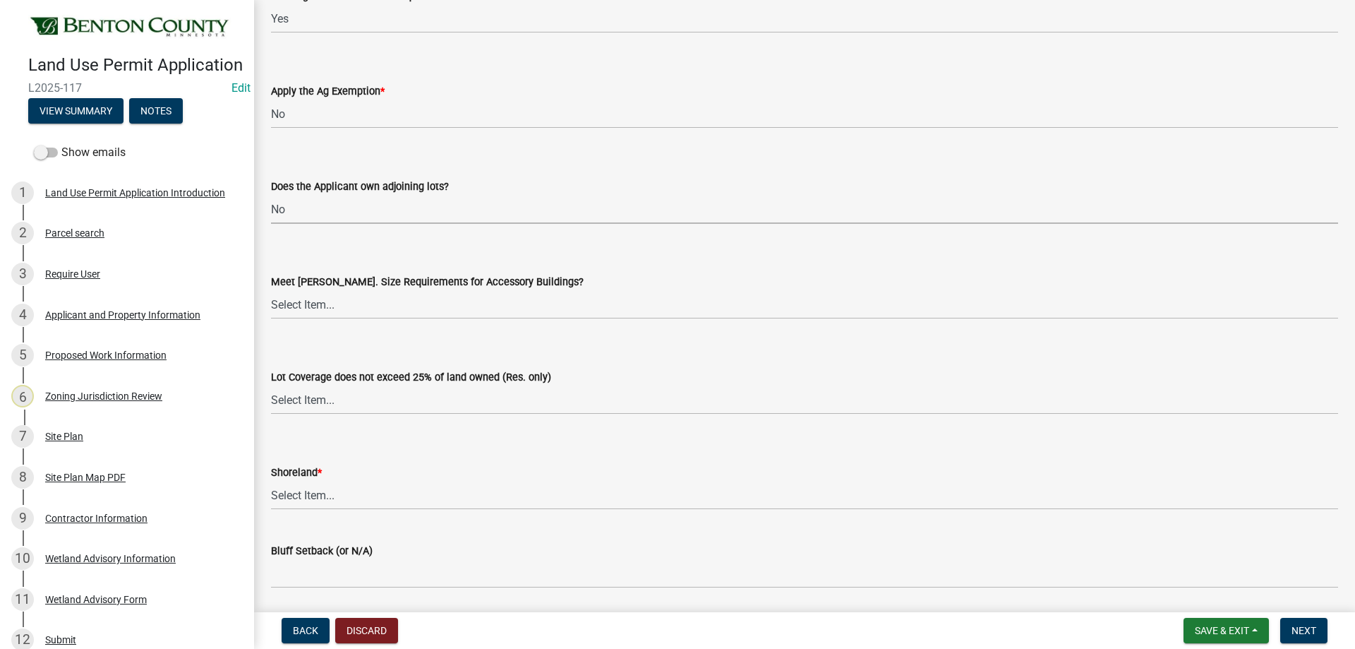
scroll to position [2894, 0]
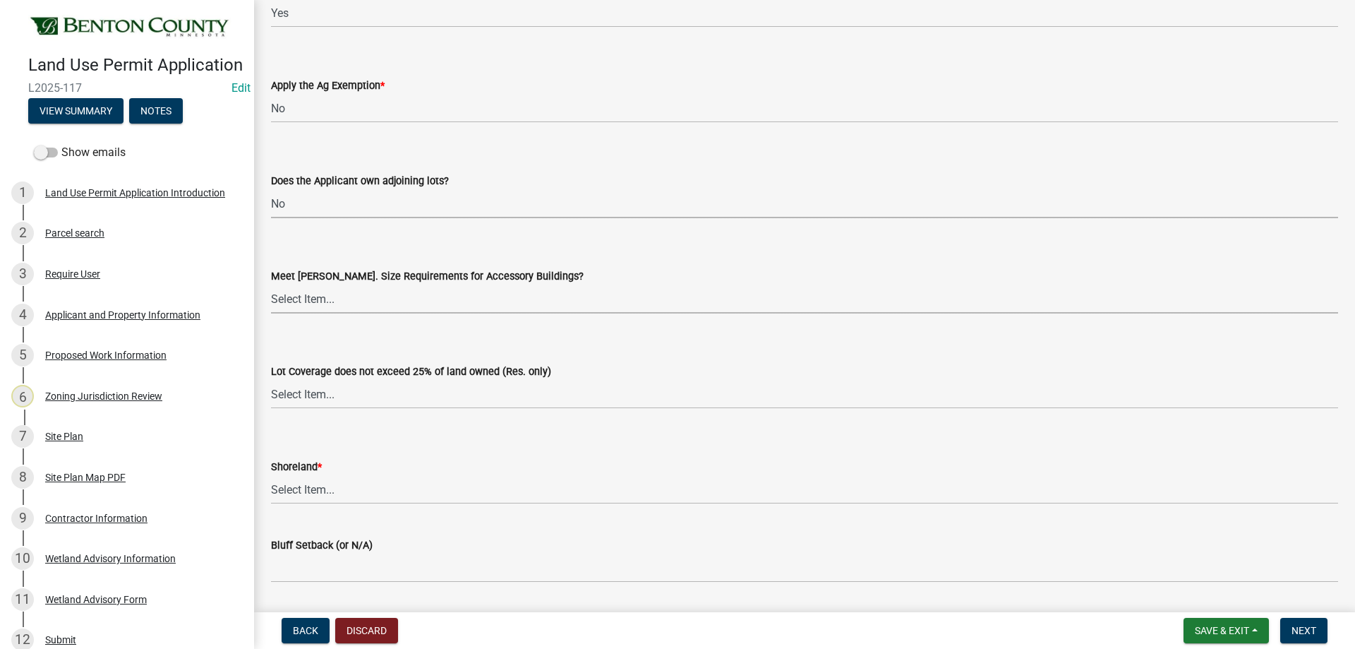
drag, startPoint x: 357, startPoint y: 297, endPoint x: 356, endPoint y: 305, distance: 7.8
click at [356, 305] on select "Select Item... Yes No OK N/A" at bounding box center [804, 298] width 1067 height 29
click at [271, 284] on select "Select Item... Yes No OK N/A" at bounding box center [804, 298] width 1067 height 29
click at [323, 306] on select "Select Item... Yes No OK N/A" at bounding box center [804, 298] width 1067 height 29
click at [271, 284] on select "Select Item... Yes No OK N/A" at bounding box center [804, 298] width 1067 height 29
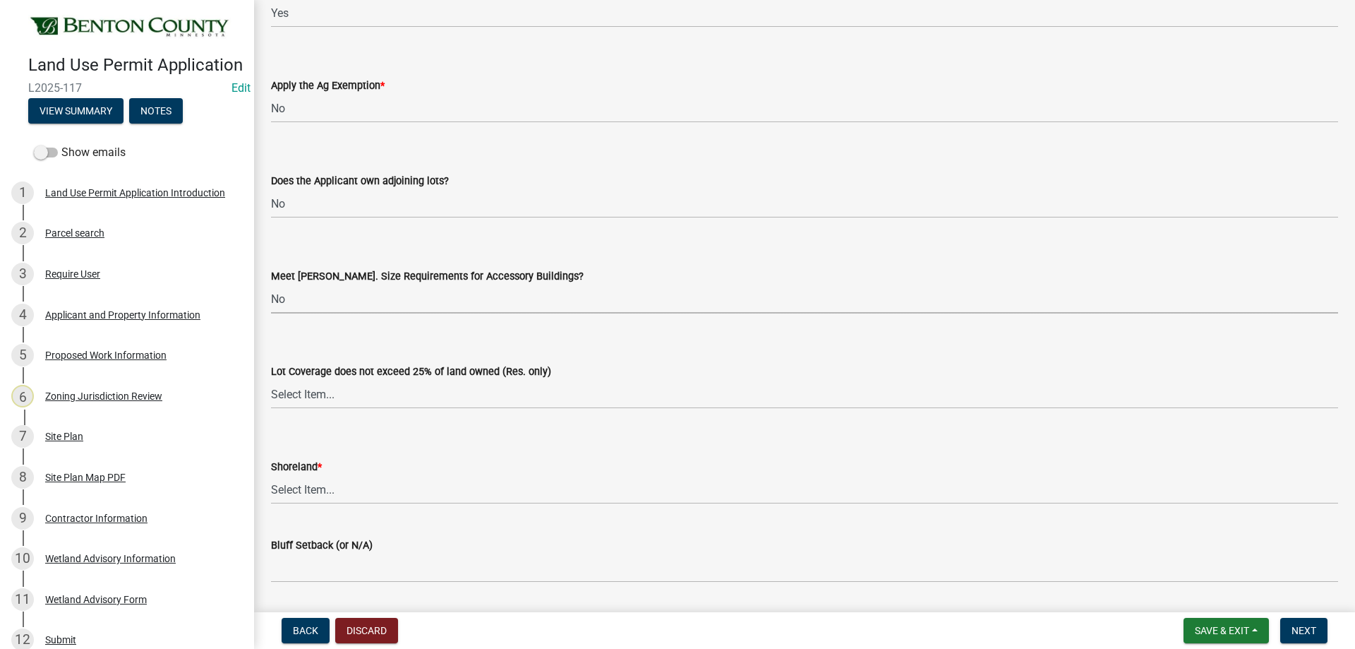
click at [313, 303] on select "Select Item... Yes No OK N/A" at bounding box center [804, 298] width 1067 height 29
click at [271, 284] on select "Select Item... Yes No OK N/A" at bounding box center [804, 298] width 1067 height 29
select select "29e042a6-806b-4b88-8ad4-222f55a74e1f"
drag, startPoint x: 306, startPoint y: 398, endPoint x: 306, endPoint y: 406, distance: 7.8
click at [306, 398] on select "Select Item... Yes No OK N/A" at bounding box center [804, 394] width 1067 height 29
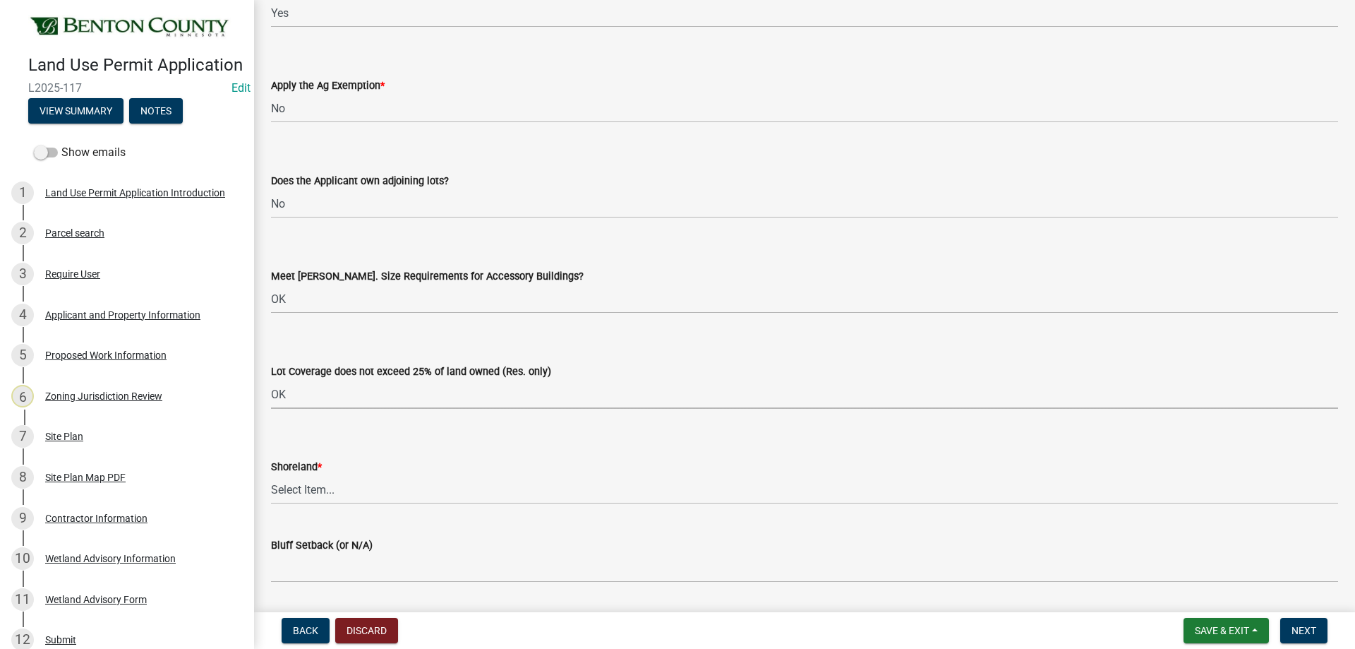
click at [271, 380] on select "Select Item... Yes No OK N/A" at bounding box center [804, 394] width 1067 height 29
select select "29e042a6-806b-4b88-8ad4-222f55a74e1f"
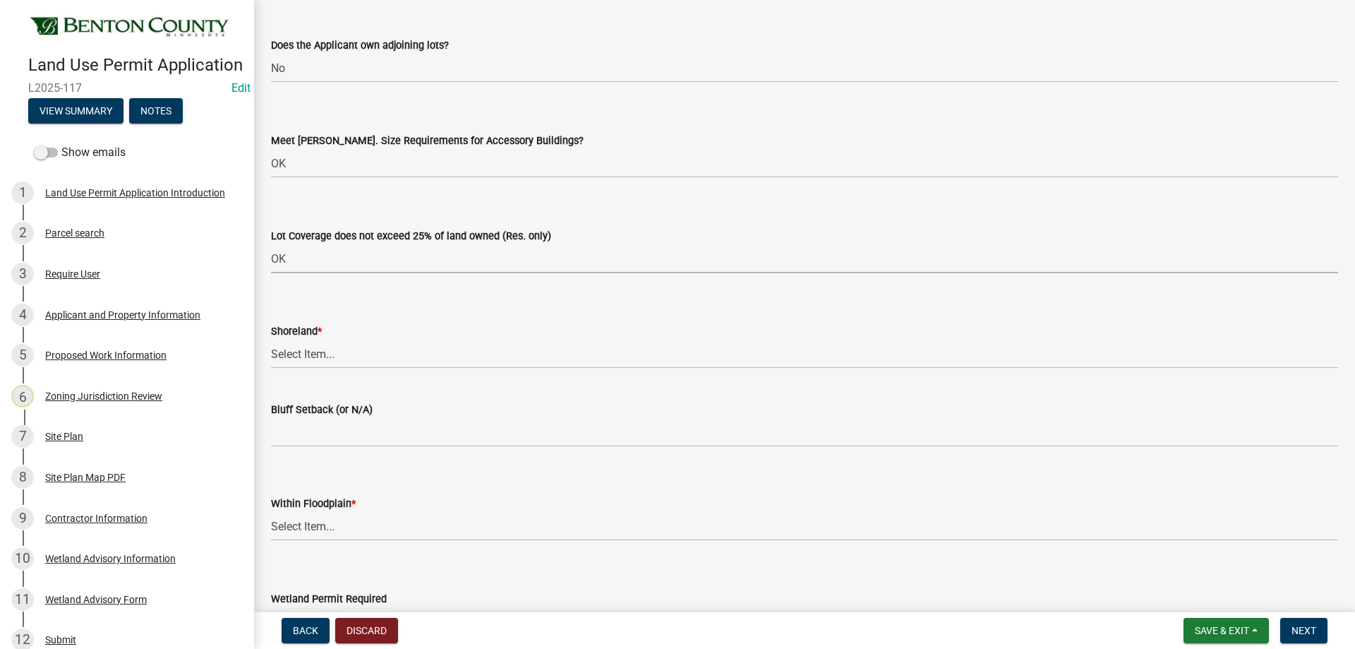
scroll to position [3035, 0]
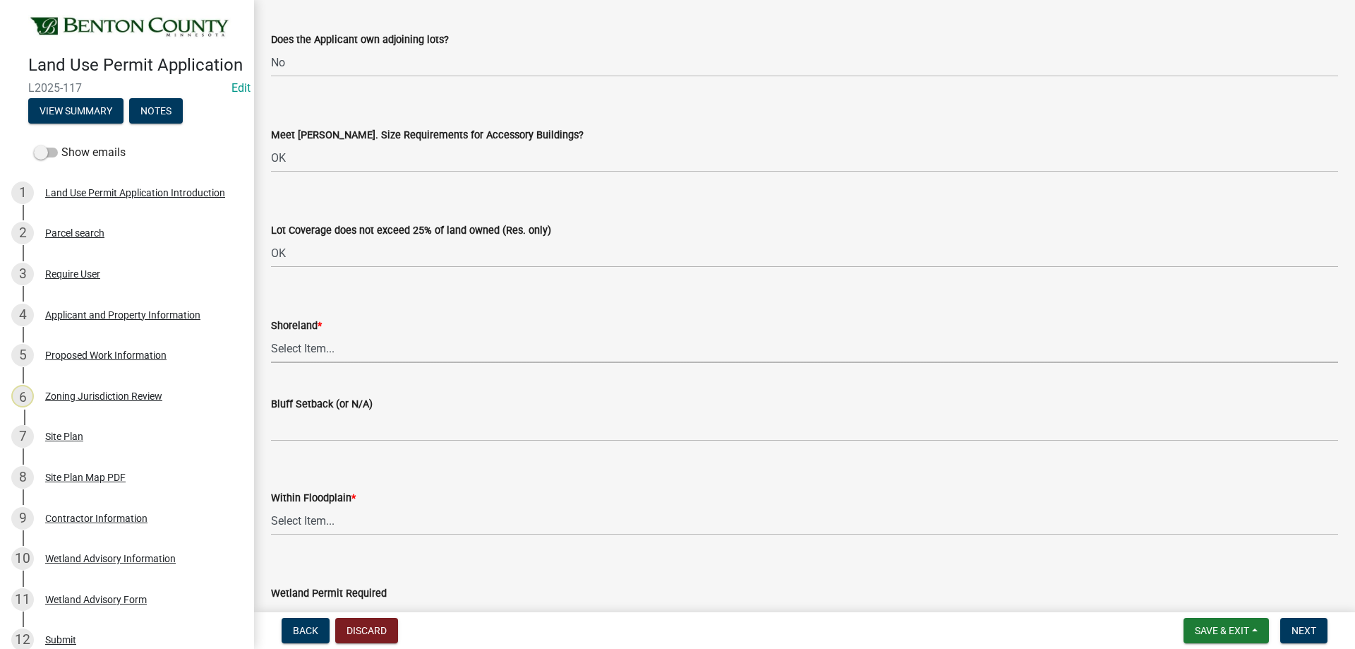
click at [306, 347] on select "Select Item... Yes No OK N/A" at bounding box center [804, 348] width 1067 height 29
click at [271, 334] on select "Select Item... Yes No OK N/A" at bounding box center [804, 348] width 1067 height 29
select select "886b3fcf-7535-4eb7-bda7-c47490aa8987"
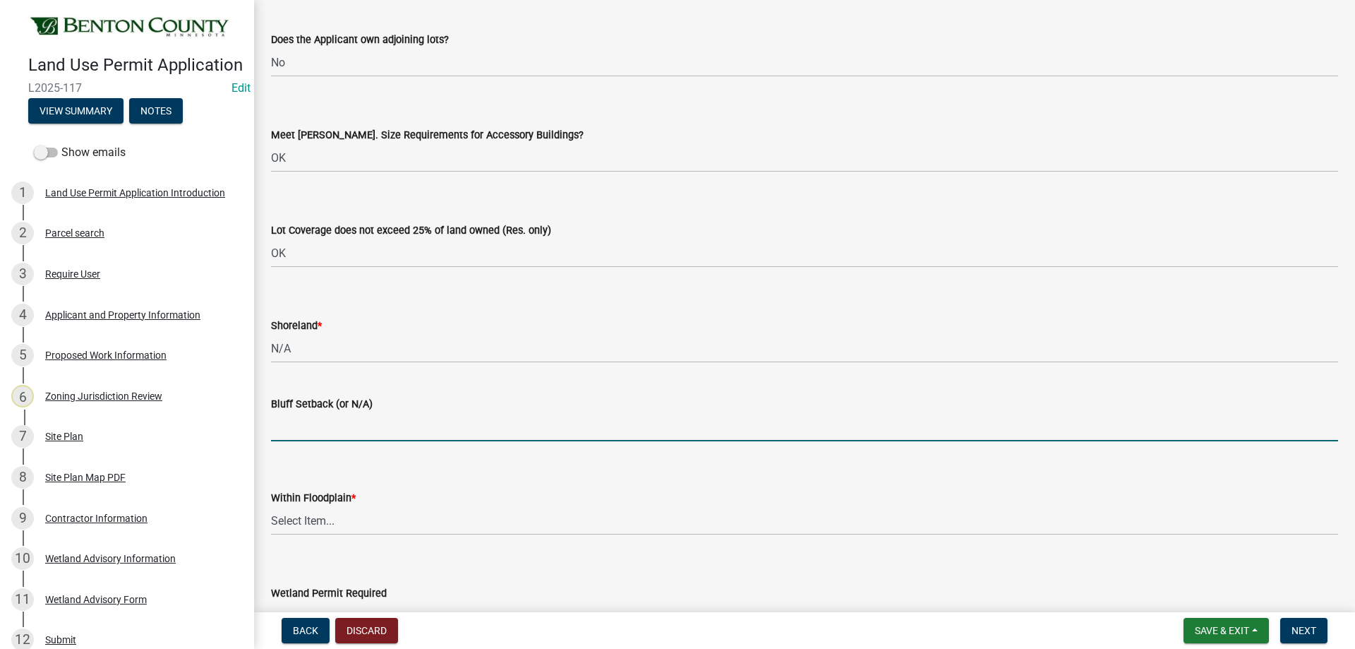
click at [306, 433] on input "Bluff Setback (or N/A)" at bounding box center [804, 426] width 1067 height 29
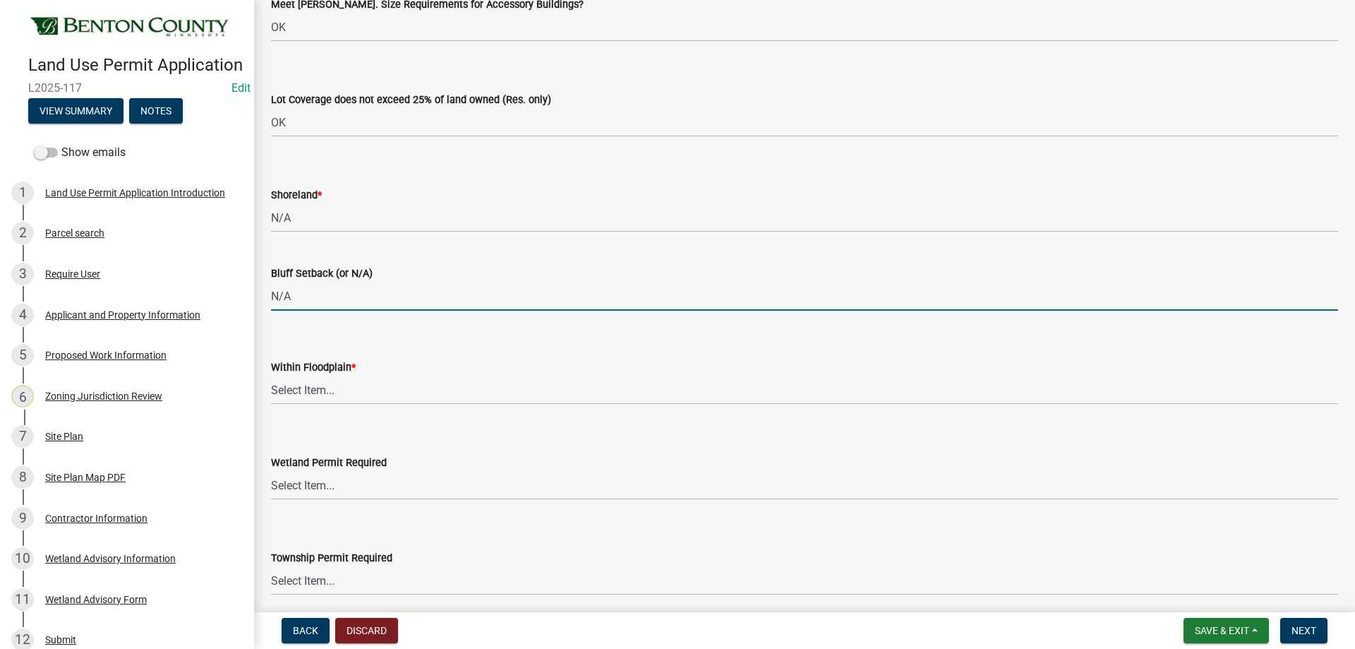
scroll to position [3176, 0]
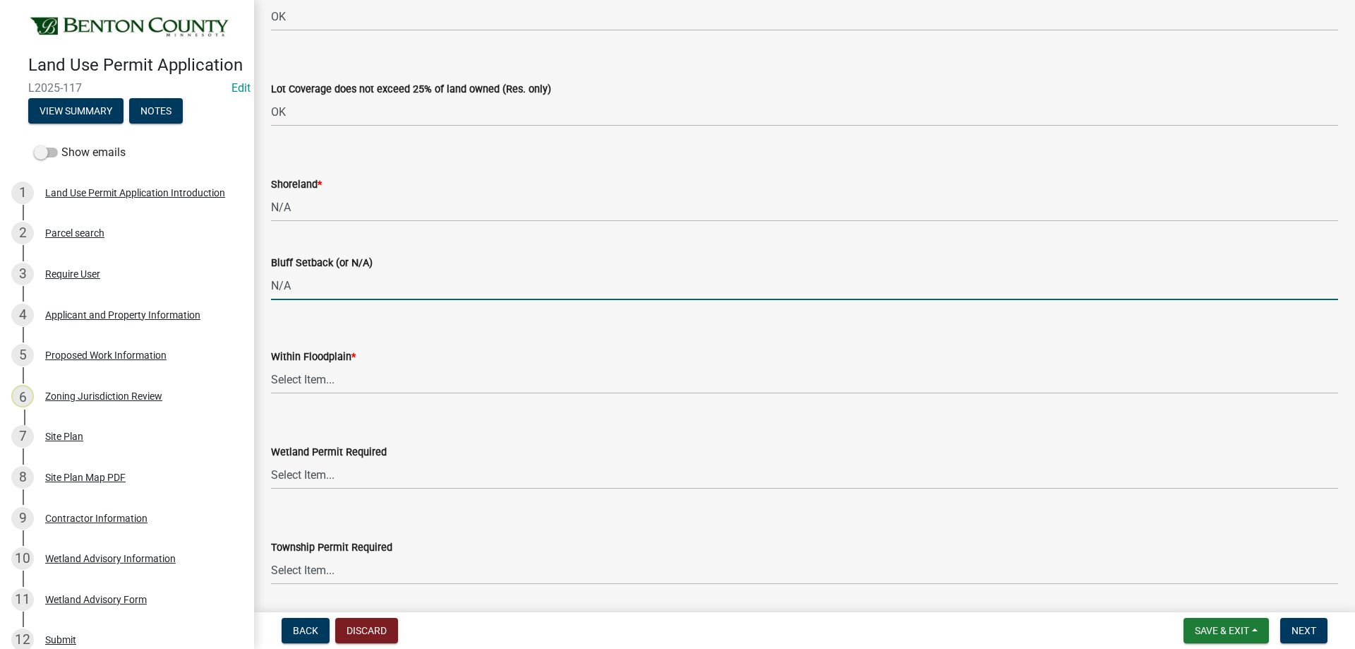
type input "N/A"
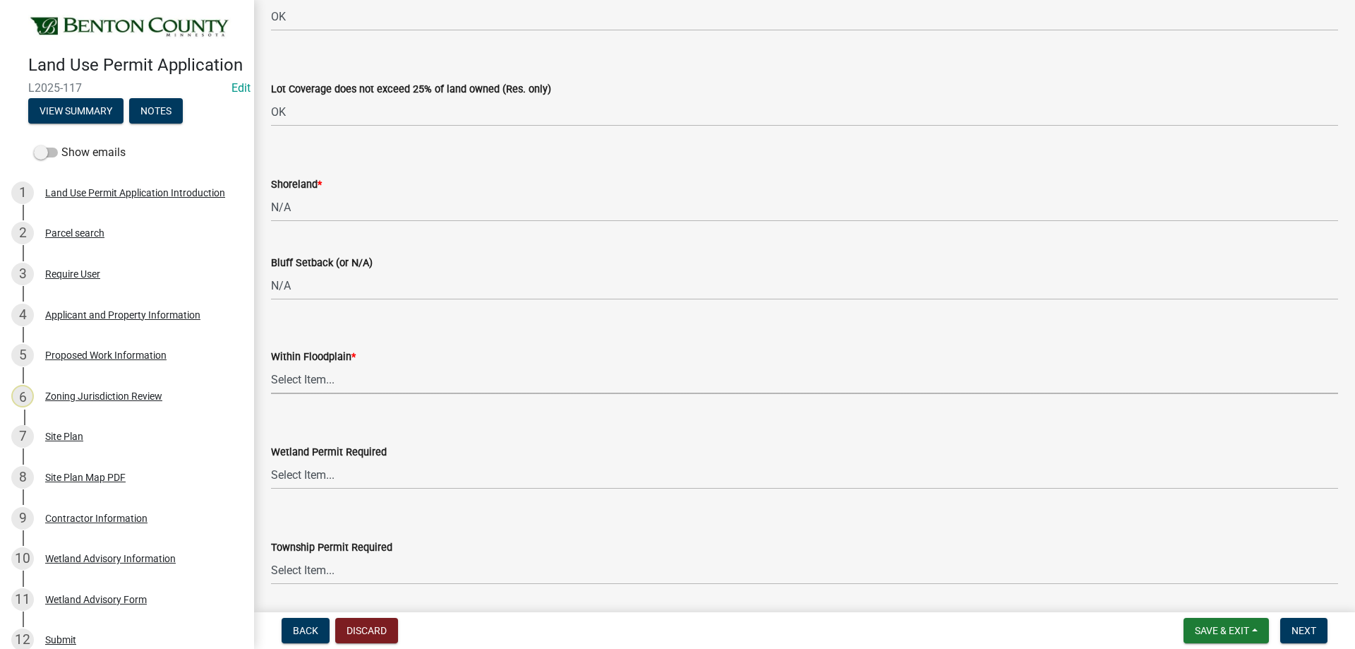
click at [313, 368] on select "Select Item... Yes No OK N/A" at bounding box center [804, 379] width 1067 height 29
click at [271, 365] on select "Select Item... Yes No OK N/A" at bounding box center [804, 379] width 1067 height 29
select select "886b3fcf-7535-4eb7-bda7-c47490aa8987"
click at [296, 479] on select "Select Item... Yes No" at bounding box center [804, 474] width 1067 height 29
click at [271, 460] on select "Select Item... Yes No" at bounding box center [804, 474] width 1067 height 29
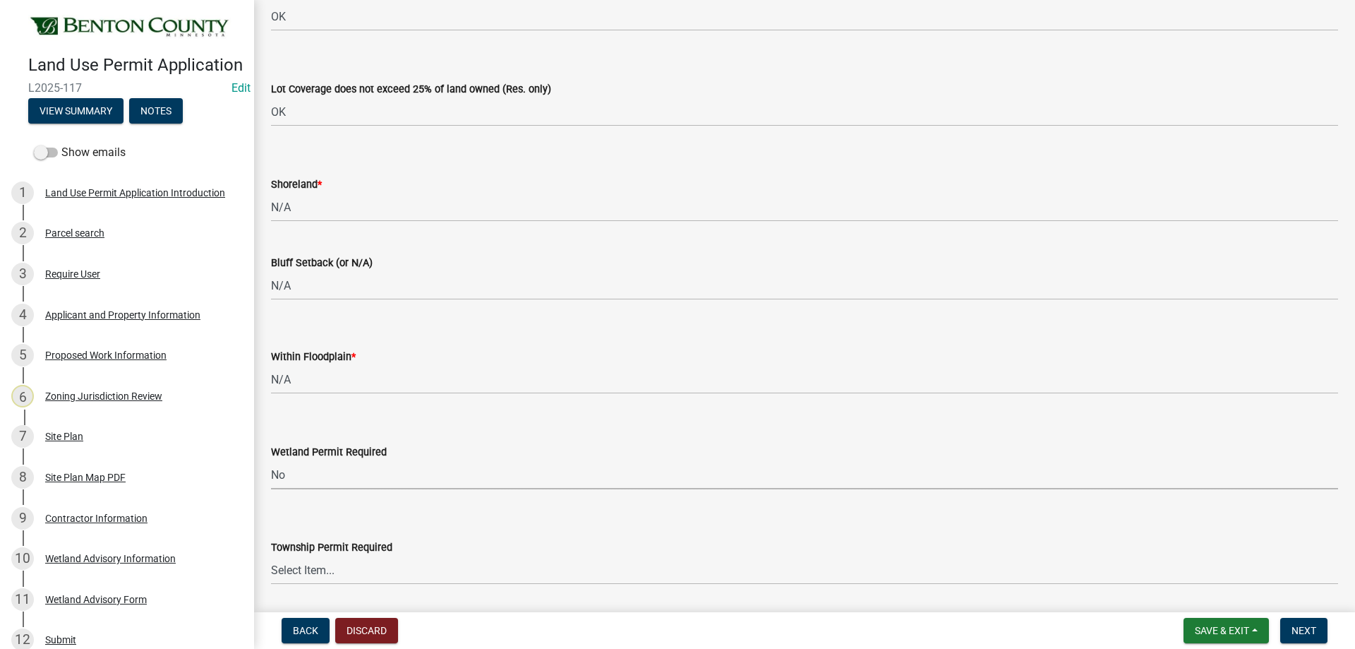
select select "58818da3-c200-45fa-b10d-5f5c42909306"
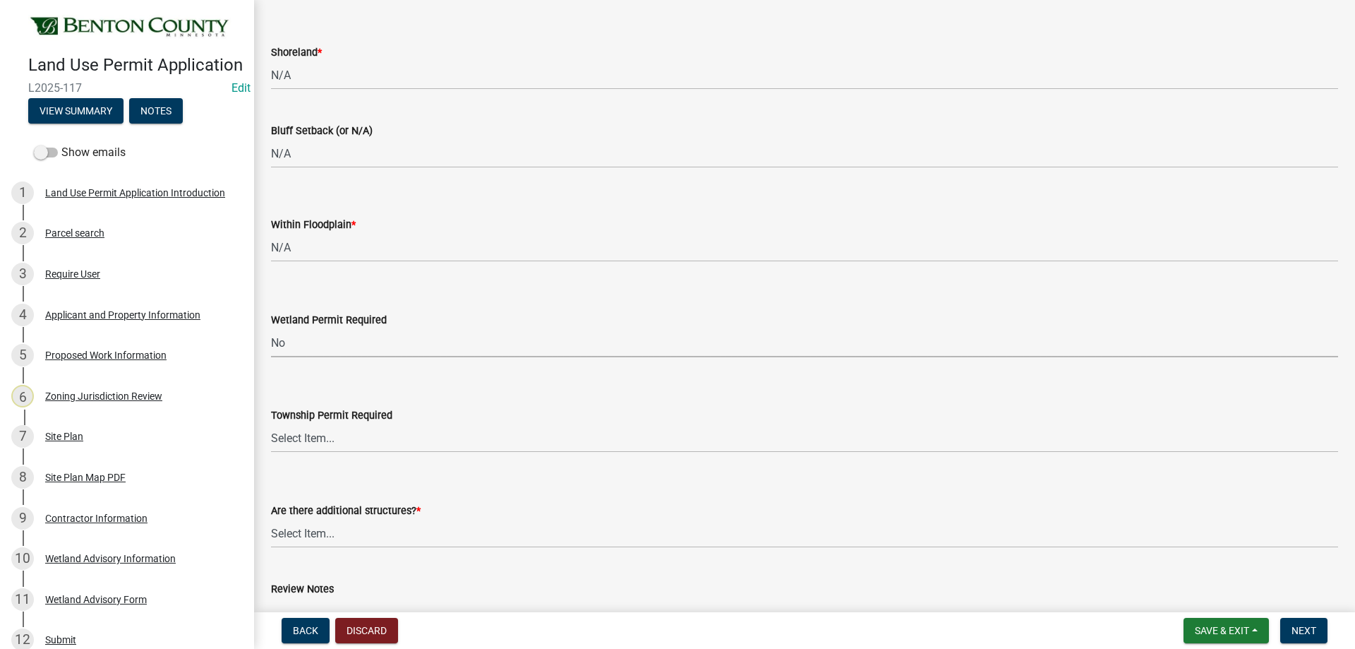
scroll to position [3317, 0]
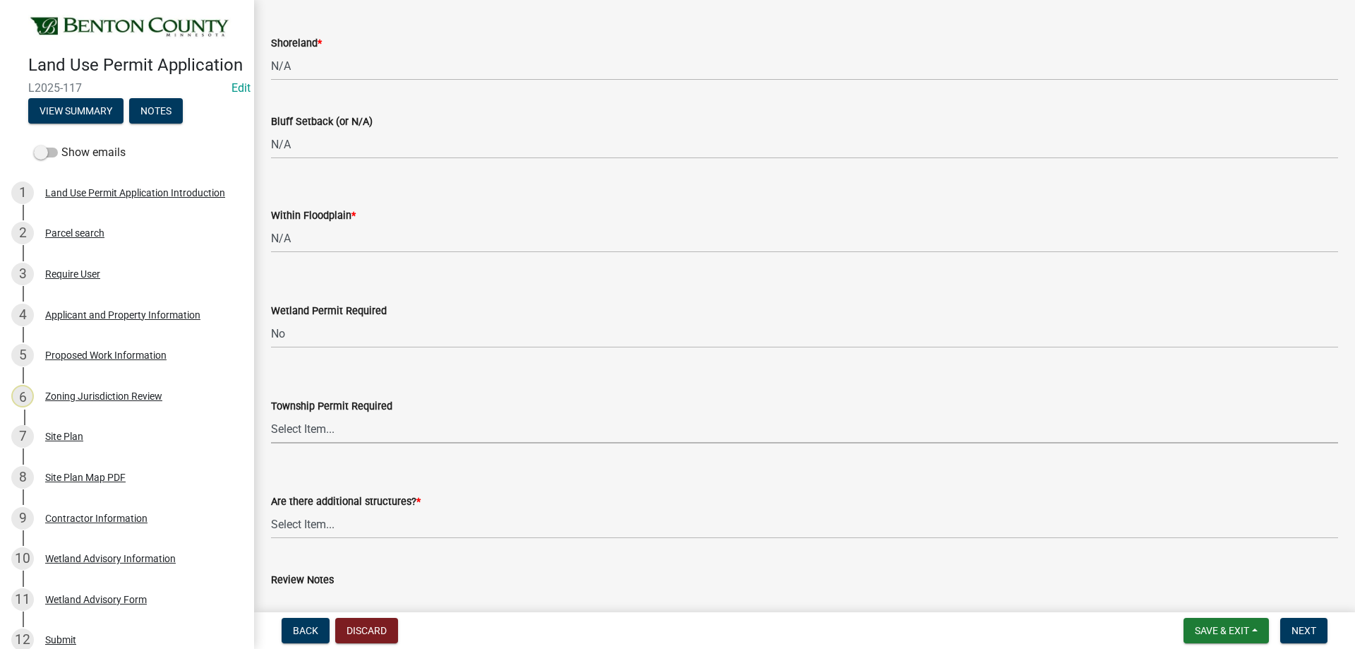
click at [289, 430] on select "Select Item... Yes No" at bounding box center [804, 428] width 1067 height 29
click at [271, 414] on select "Select Item... Yes No" at bounding box center [804, 428] width 1067 height 29
select select "b3d485fe-2f4a-4244-ab71-e3ff68bf5b58"
click at [289, 523] on select "Select Item... Yes No" at bounding box center [804, 524] width 1067 height 29
click at [271, 510] on select "Select Item... Yes No" at bounding box center [804, 524] width 1067 height 29
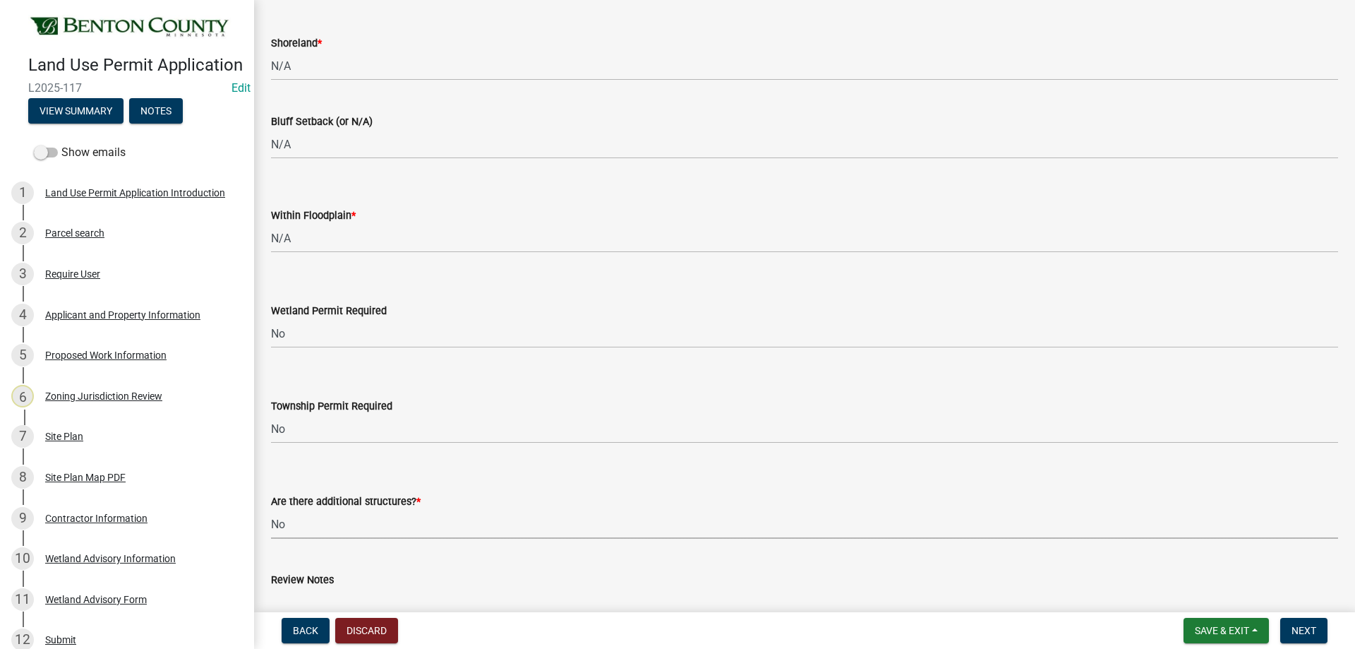
select select "3b637cc4-ed0a-4d27-997c-adf22bb05159"
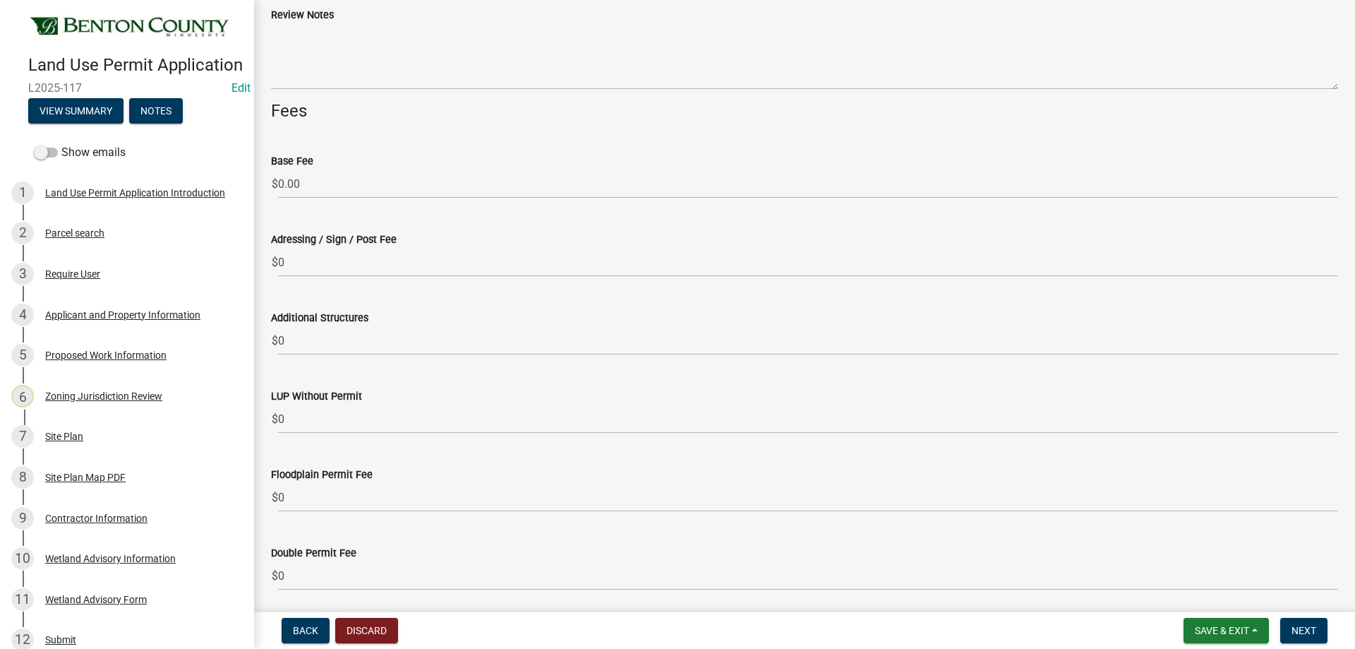
scroll to position [4164, 0]
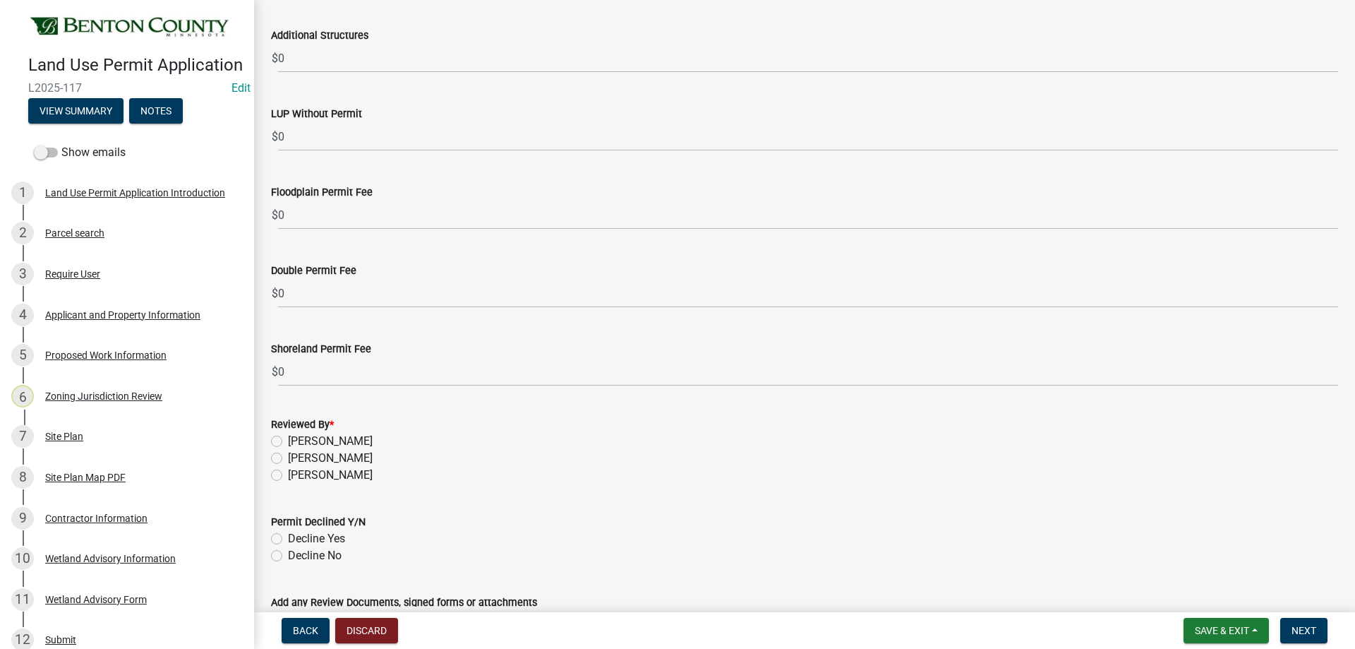
click at [277, 482] on div "Ryan Kolb" at bounding box center [804, 475] width 1067 height 17
click at [288, 472] on label "Ryan Kolb" at bounding box center [330, 475] width 85 height 17
click at [288, 472] on input "Ryan Kolb" at bounding box center [292, 471] width 9 height 9
radio input "true"
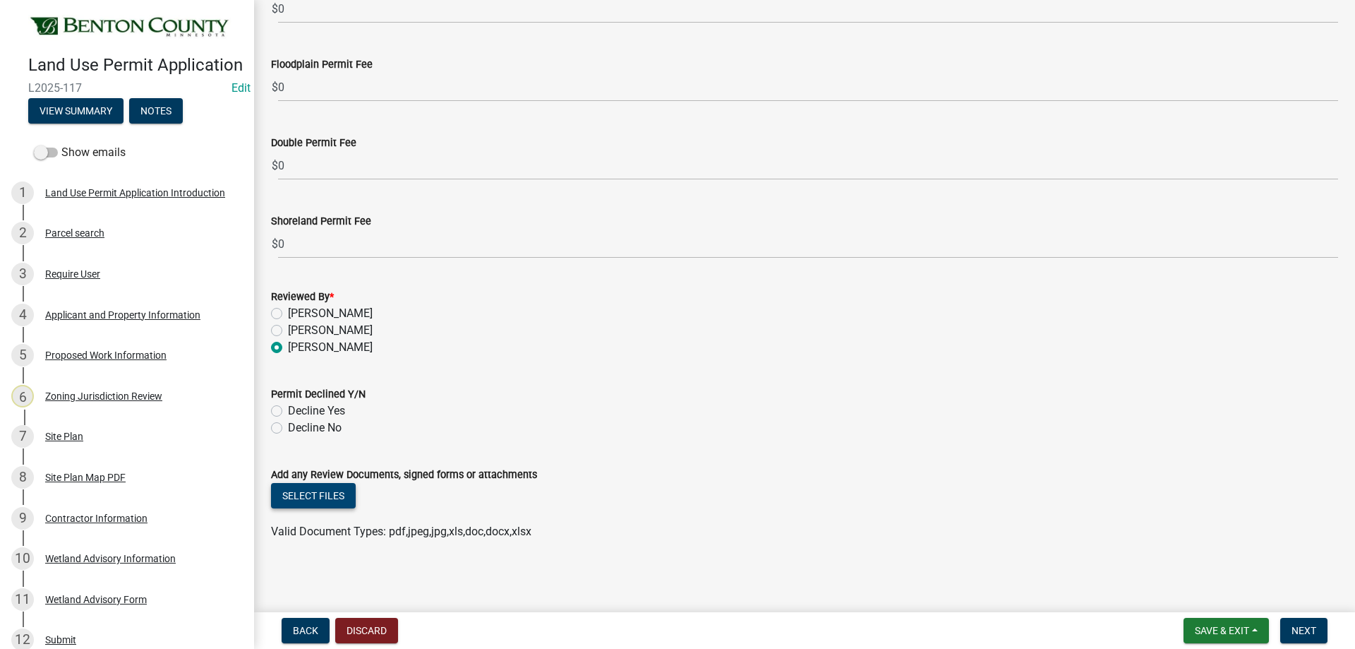
scroll to position [4293, 0]
click at [288, 430] on label "Decline No" at bounding box center [315, 426] width 54 height 17
click at [288, 427] on input "Decline No" at bounding box center [292, 422] width 9 height 9
radio input "true"
click at [331, 495] on button "Select files" at bounding box center [313, 493] width 85 height 25
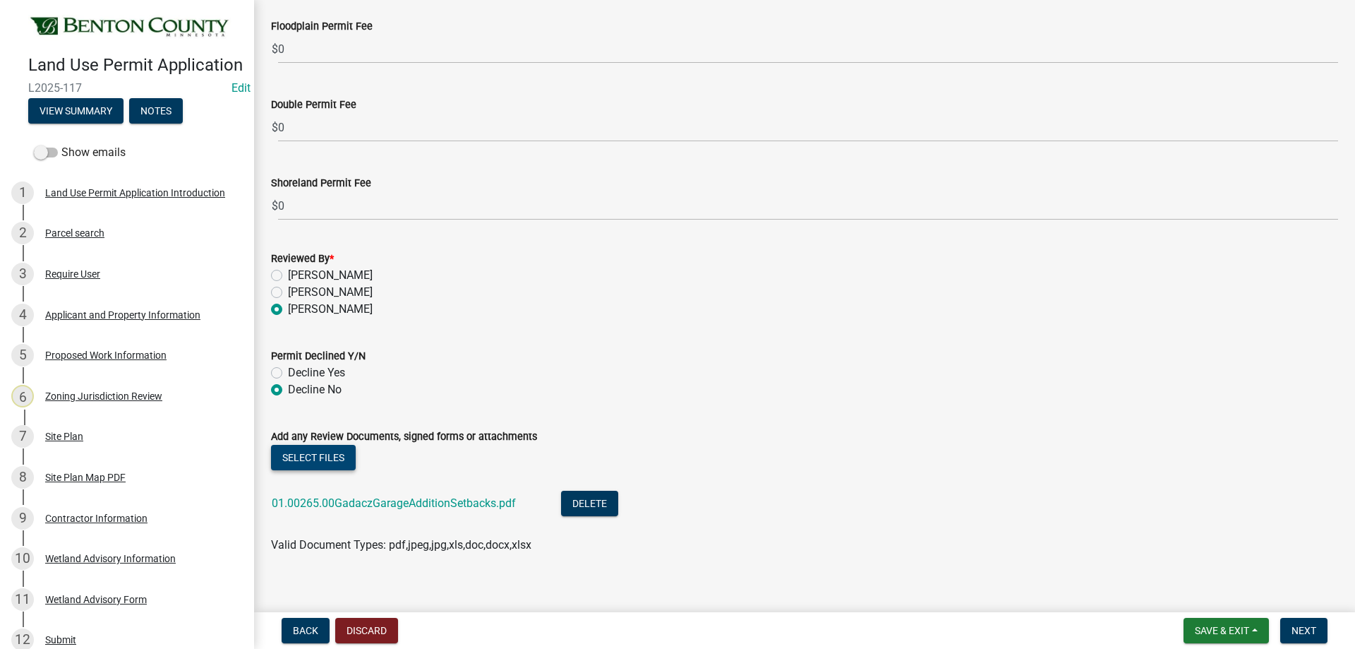
scroll to position [4345, 0]
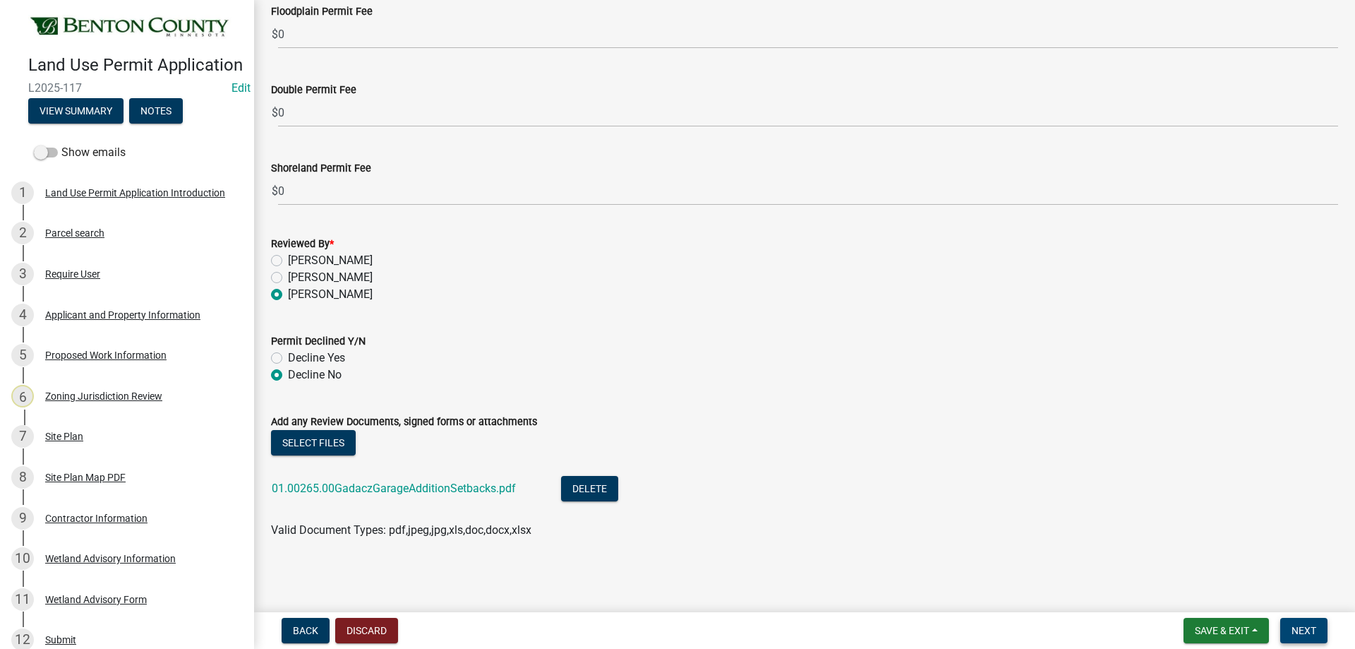
click at [1309, 627] on span "Next" at bounding box center [1304, 630] width 25 height 11
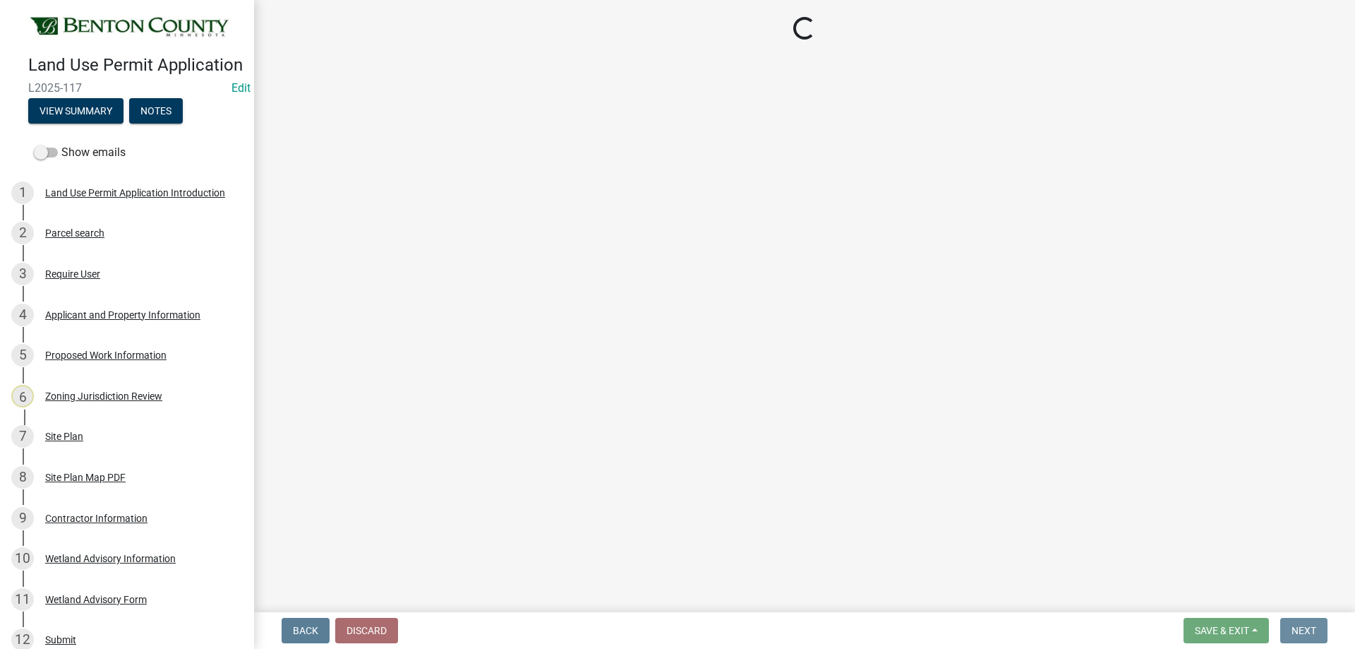
scroll to position [0, 0]
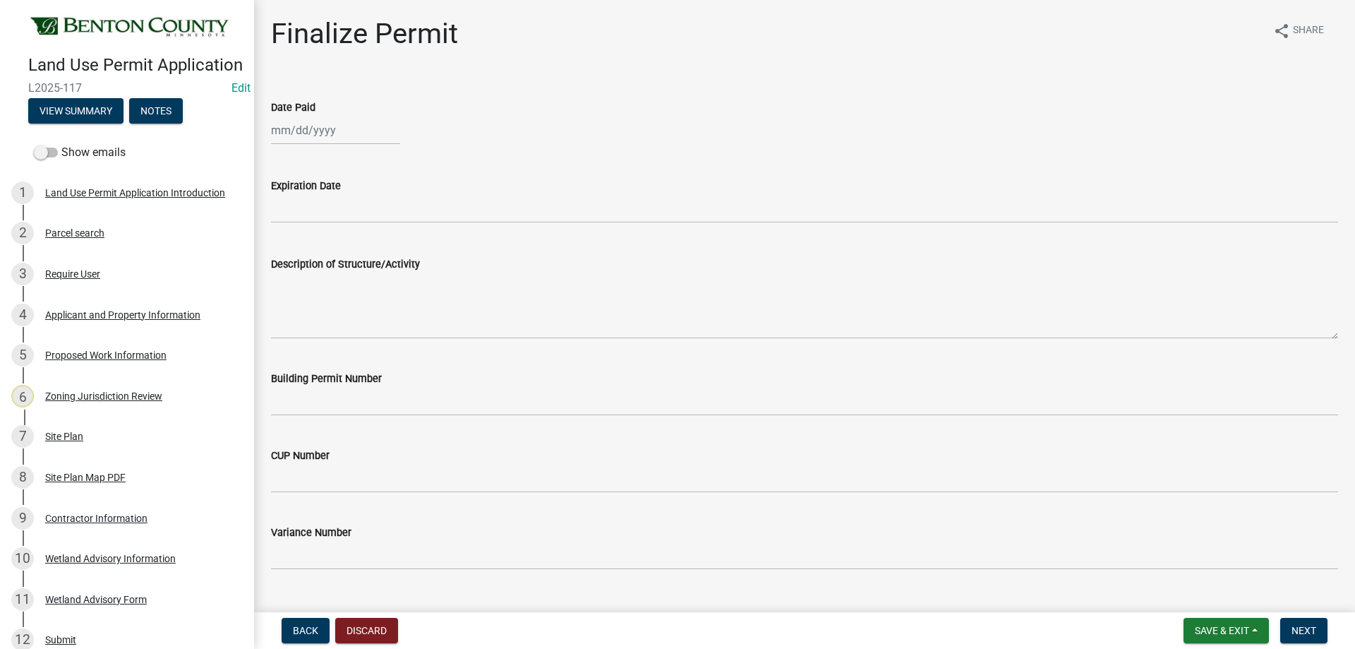
click at [354, 134] on div at bounding box center [335, 130] width 129 height 29
select select "8"
select select "2025"
click at [325, 244] on div "13" at bounding box center [330, 250] width 23 height 23
type input "[DATE]"
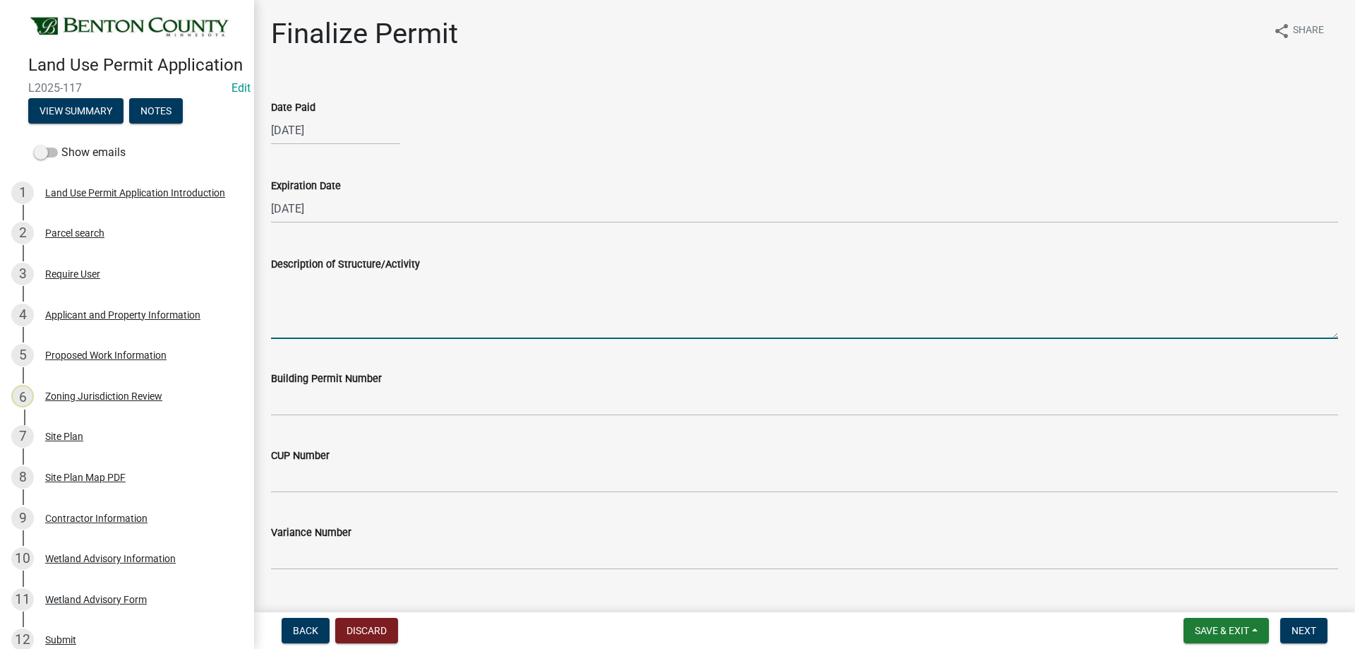
click at [368, 295] on textarea "Description of Structure/Activity" at bounding box center [804, 305] width 1067 height 66
paste textarea "Construction of a 26’x30’ Addition to Existing Garage. MUST MEET MINIMUM REQUIR…"
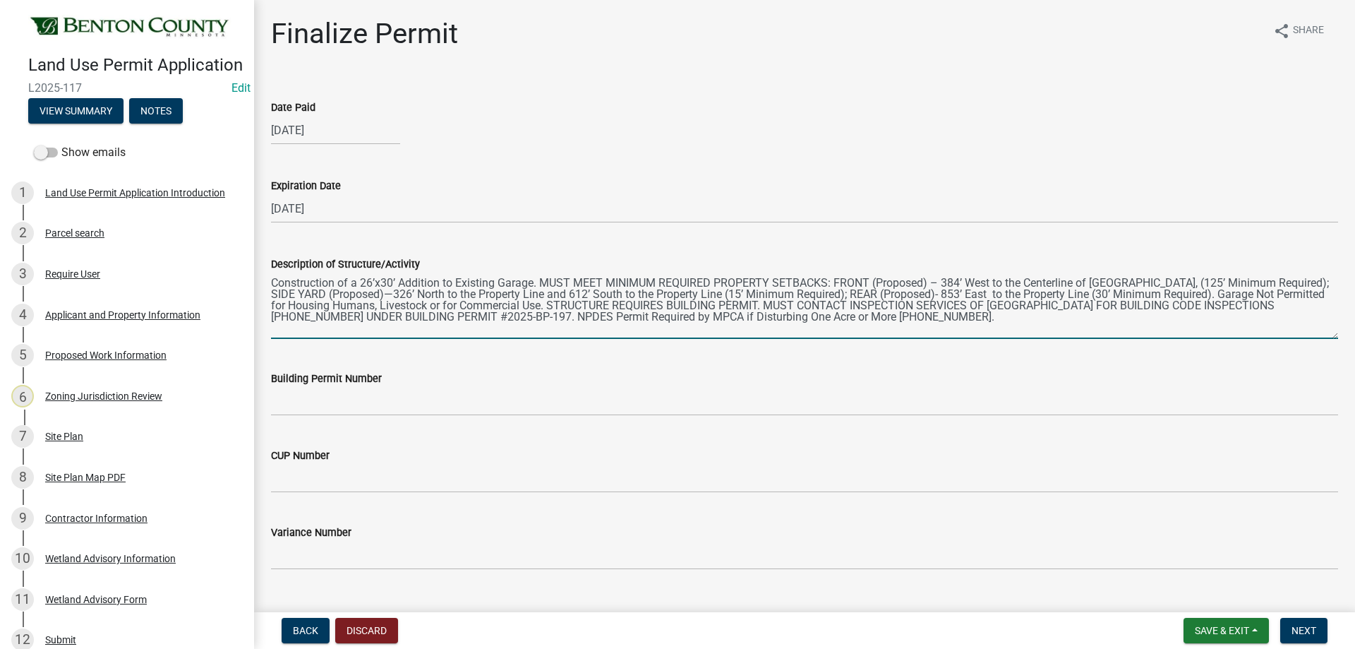
type textarea "Construction of a 26’x30’ Addition to Existing Garage. MUST MEET MINIMUM REQUIR…"
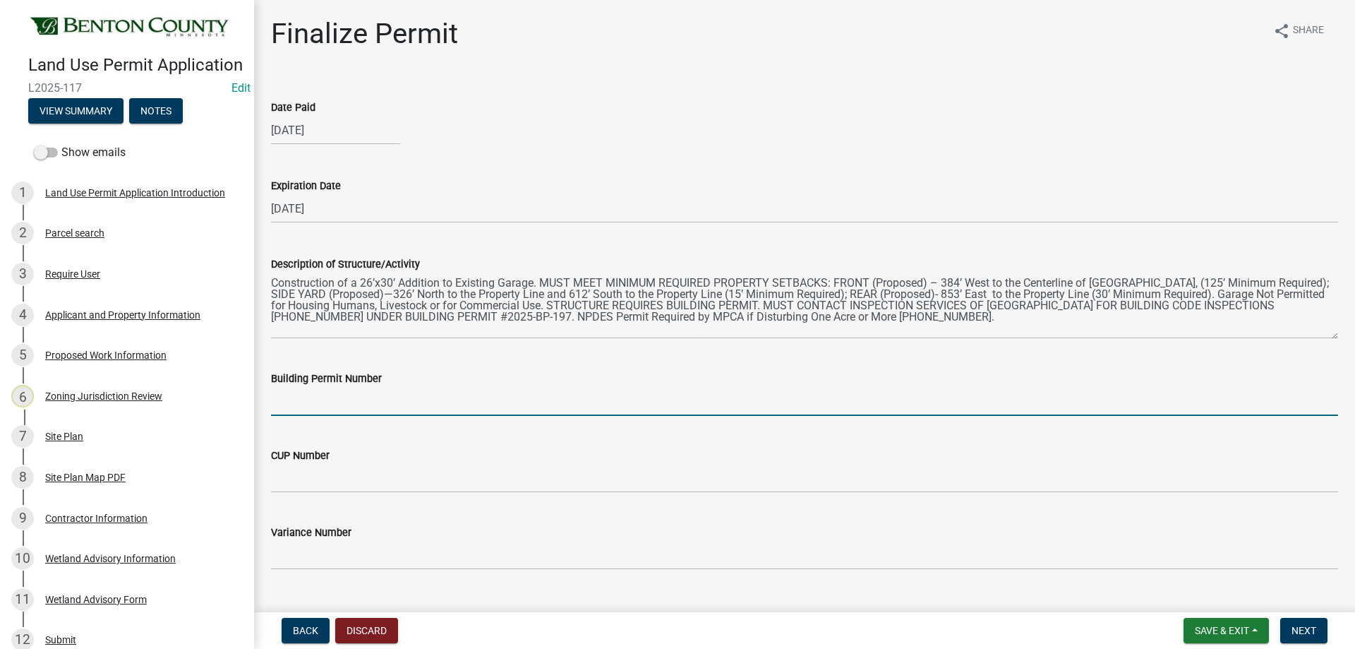
click at [378, 400] on input "Building Permit Number" at bounding box center [804, 401] width 1067 height 29
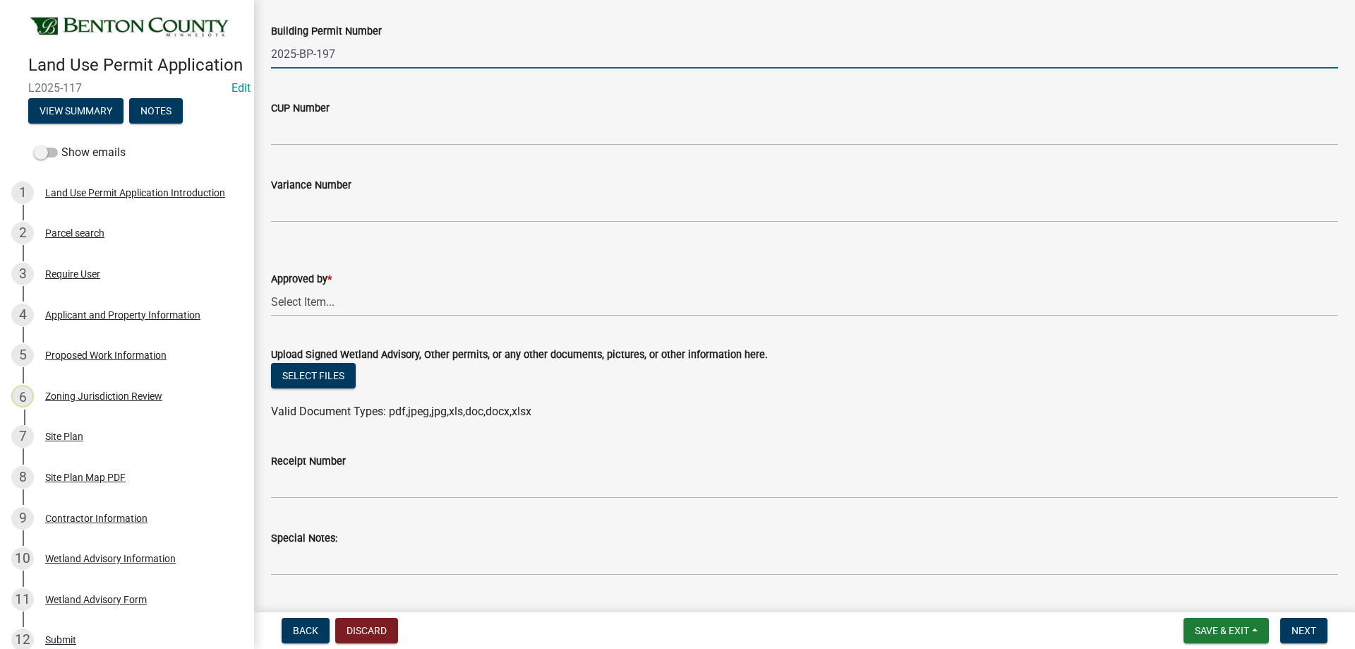
scroll to position [353, 0]
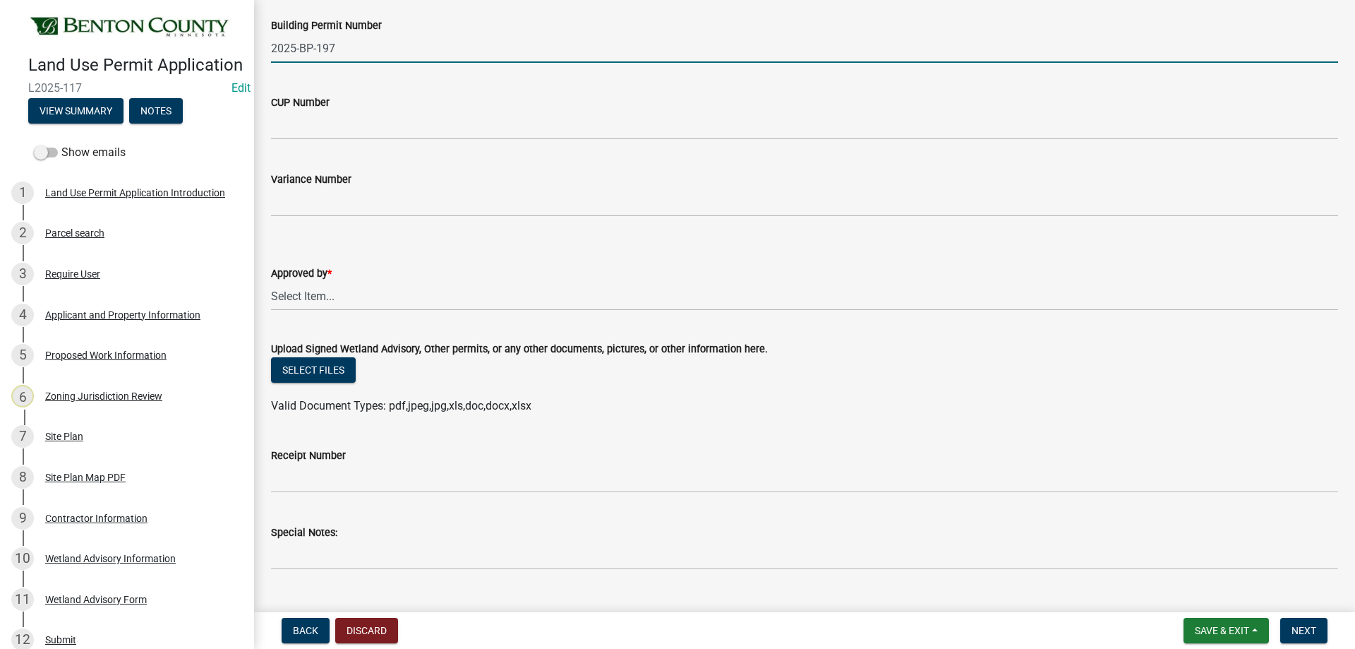
type input "2025-BP-197"
click at [312, 301] on select "Select Item... Roxanne Achman Sean Moe Ryan Kolb" at bounding box center [804, 296] width 1067 height 29
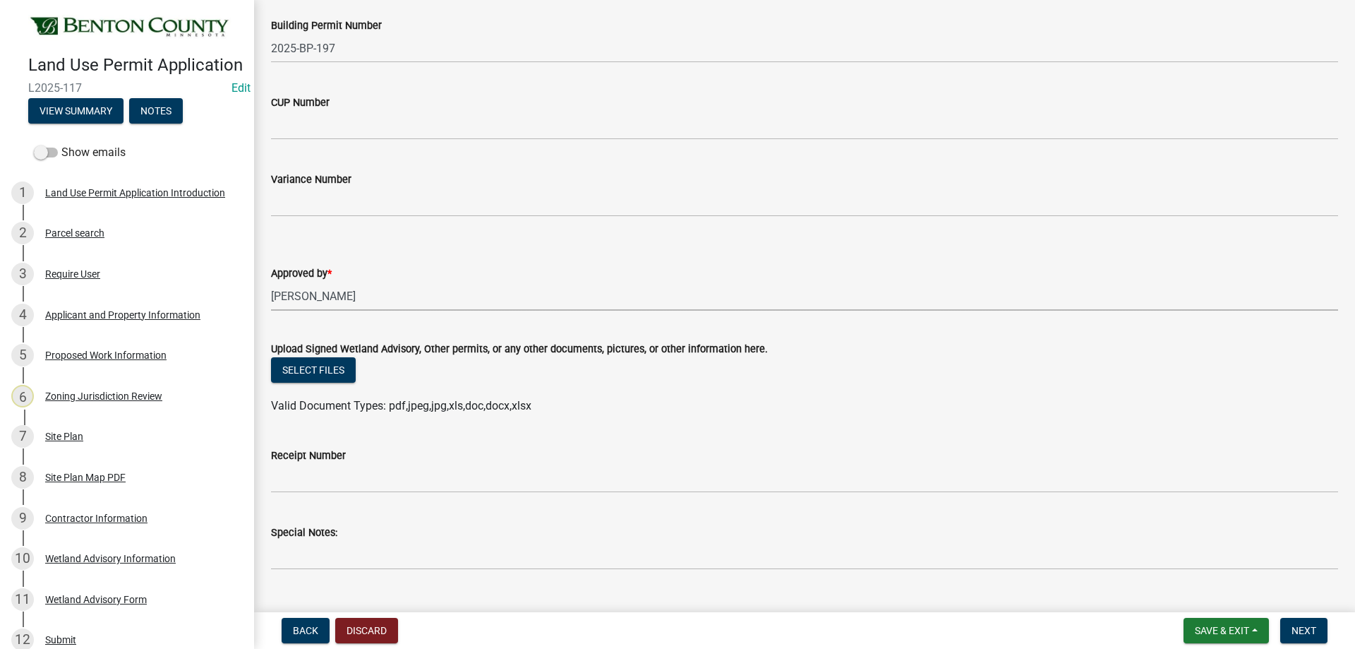
click at [271, 282] on select "Select Item... Roxanne Achman Sean Moe Ryan Kolb" at bounding box center [804, 296] width 1067 height 29
select select "2873f93f-8df0-4e6b-8434-4300eee57b0f"
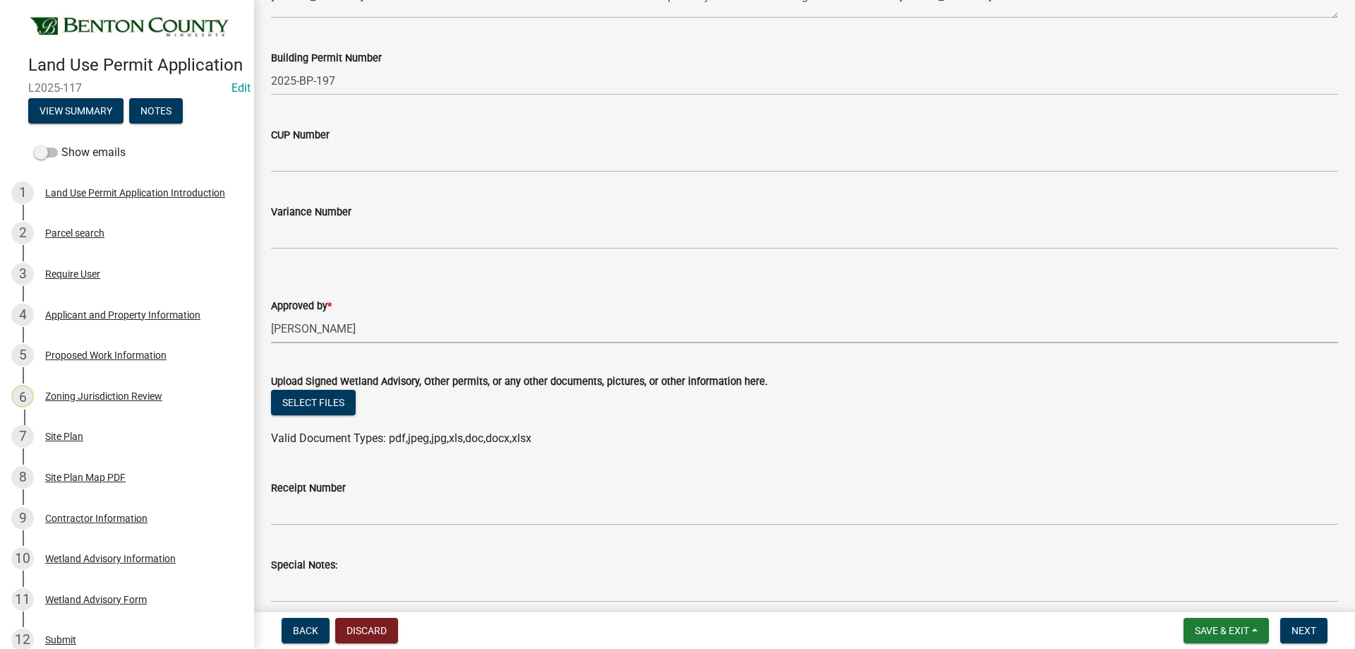
scroll to position [312, 0]
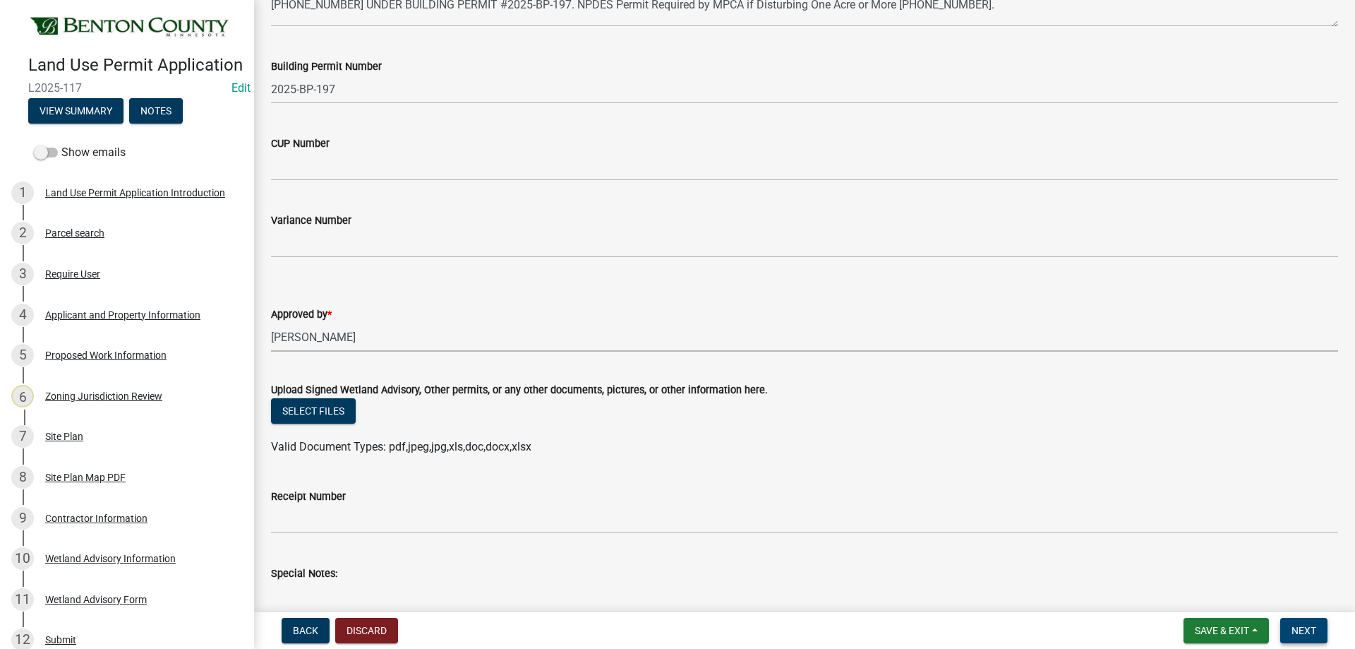
click at [1299, 627] on span "Next" at bounding box center [1304, 630] width 25 height 11
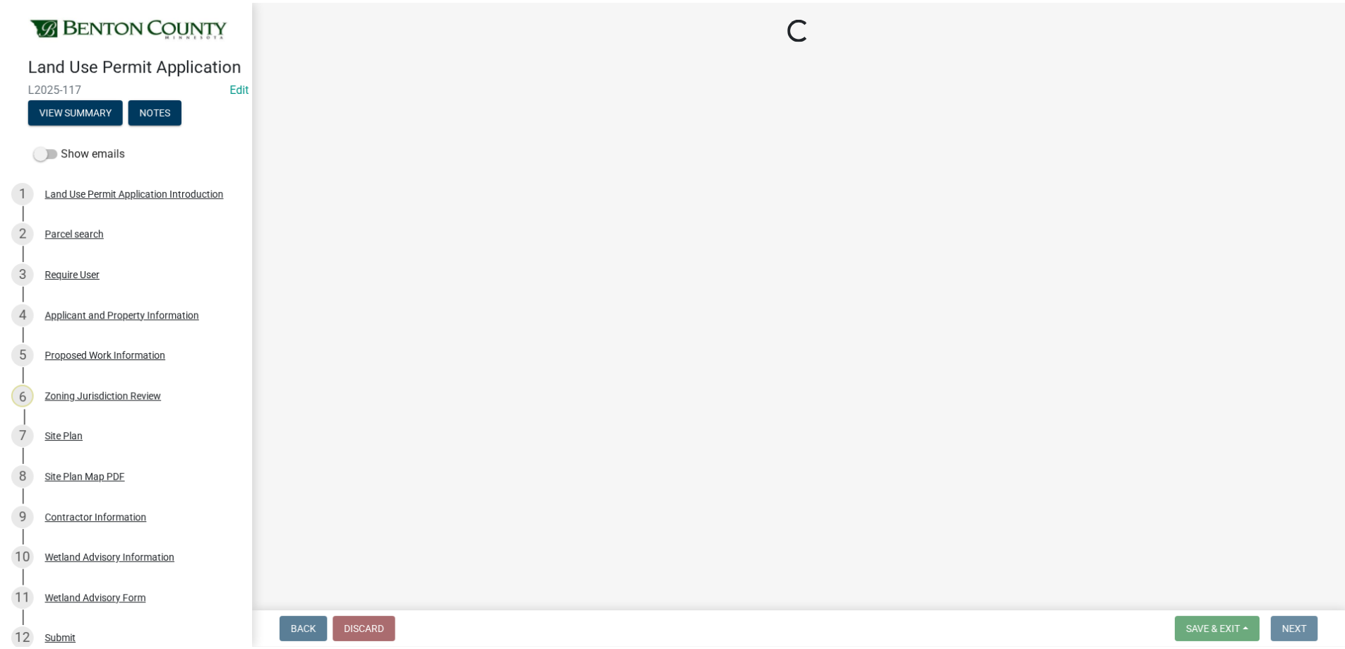
scroll to position [0, 0]
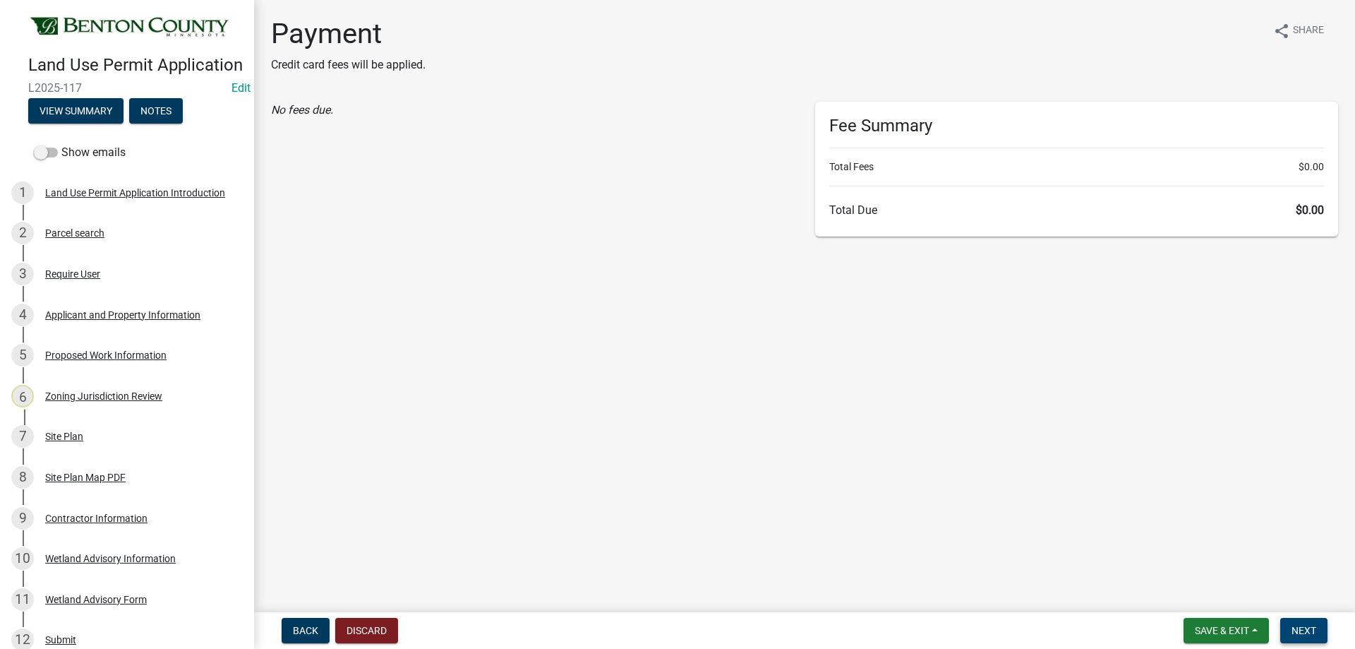
click at [1303, 627] on span "Next" at bounding box center [1304, 630] width 25 height 11
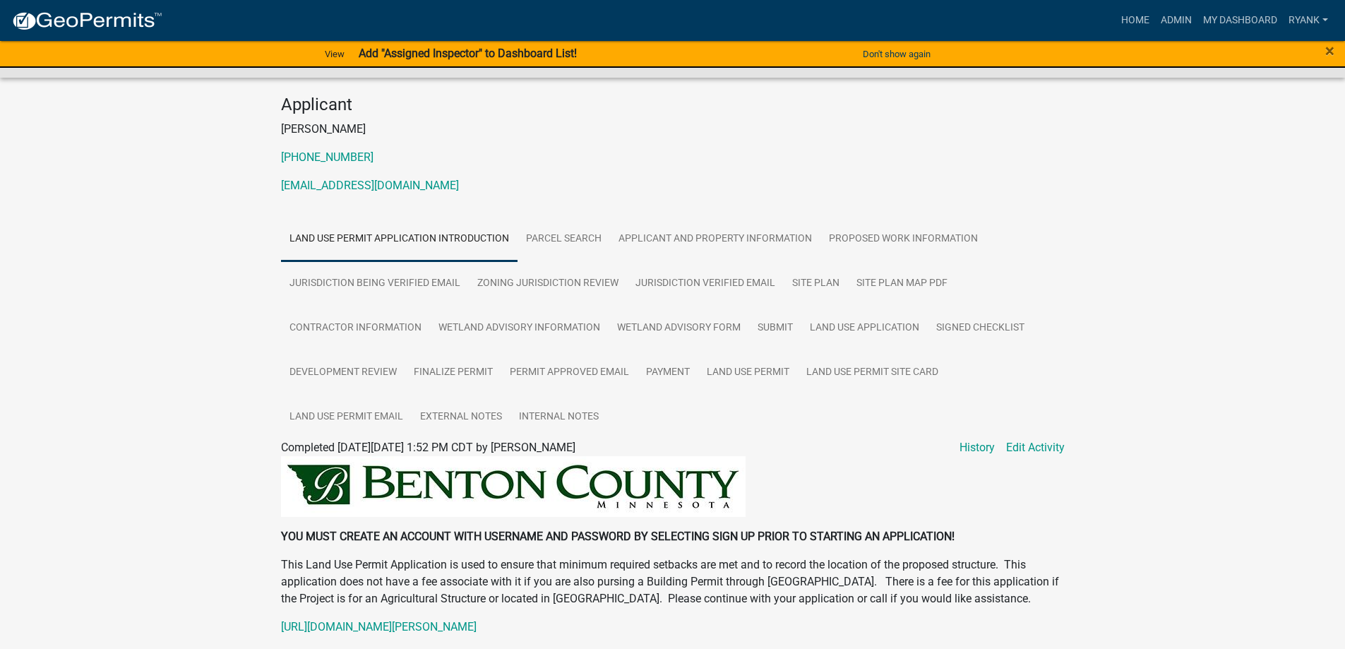
scroll to position [212, 0]
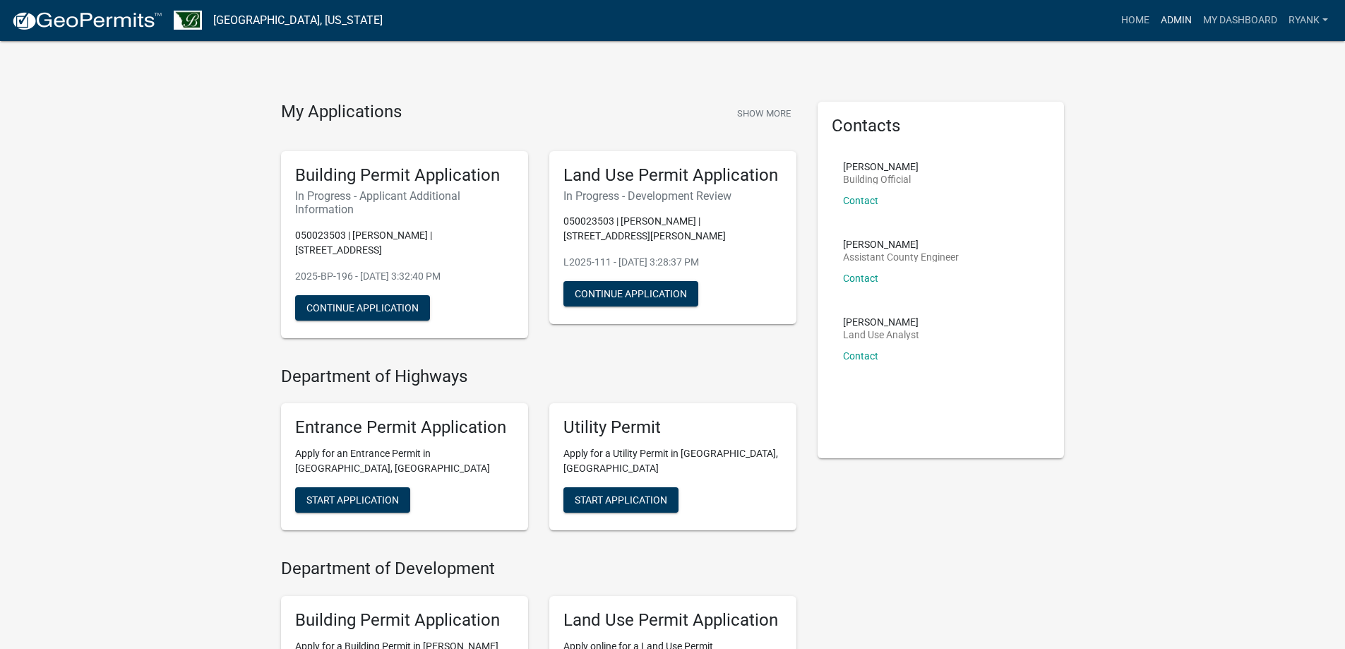
click at [1189, 11] on link "Admin" at bounding box center [1176, 20] width 42 height 27
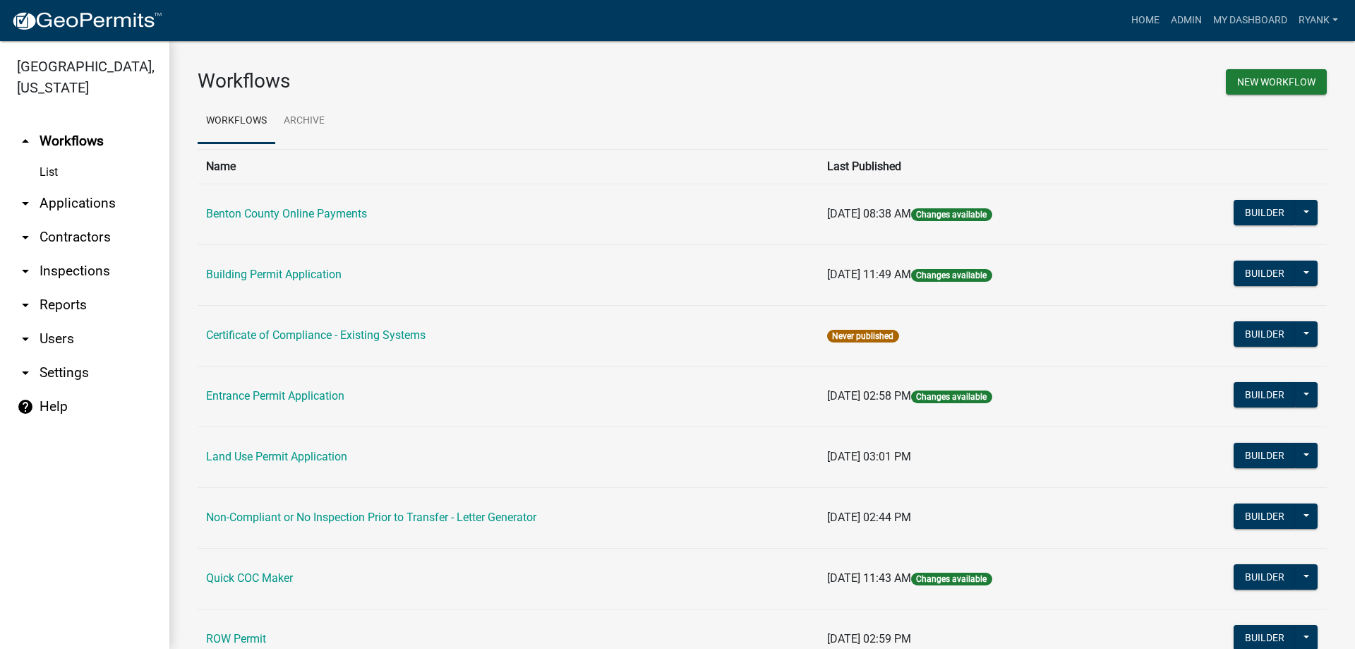
click at [86, 201] on link "arrow_drop_down Applications" at bounding box center [84, 203] width 169 height 34
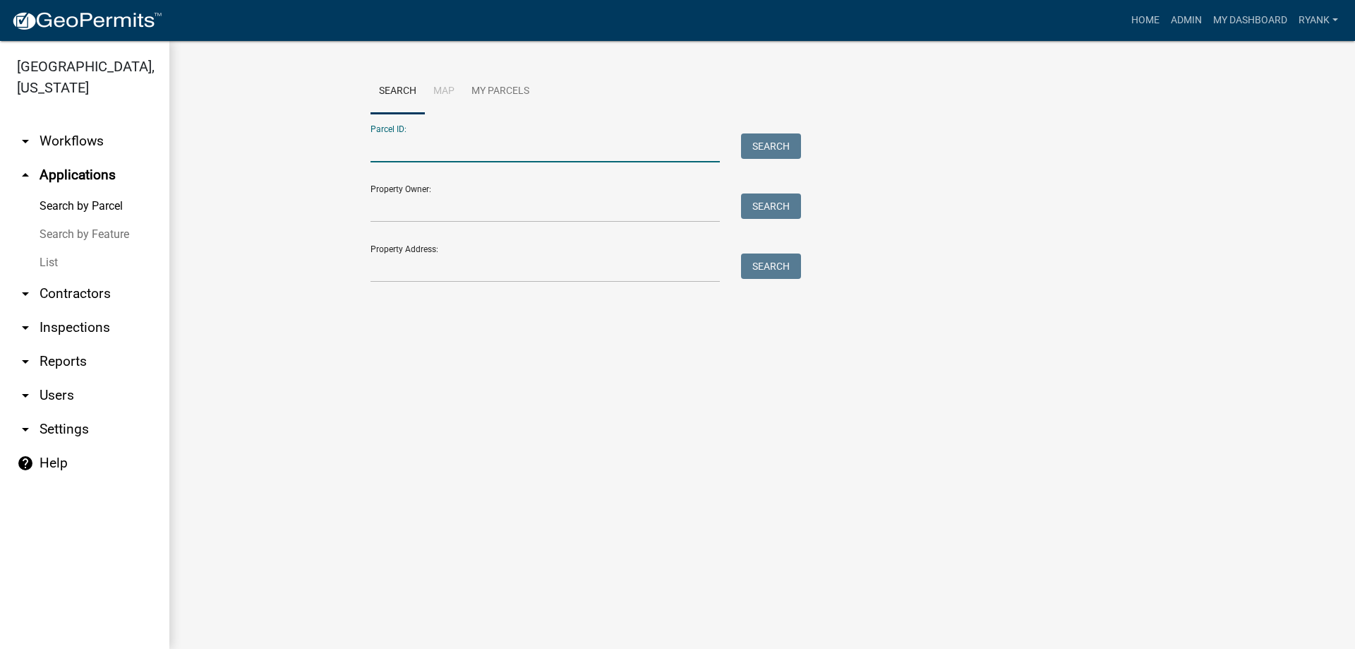
paste input "080040300"
type input "080040300"
click at [766, 136] on button "Search" at bounding box center [771, 145] width 60 height 25
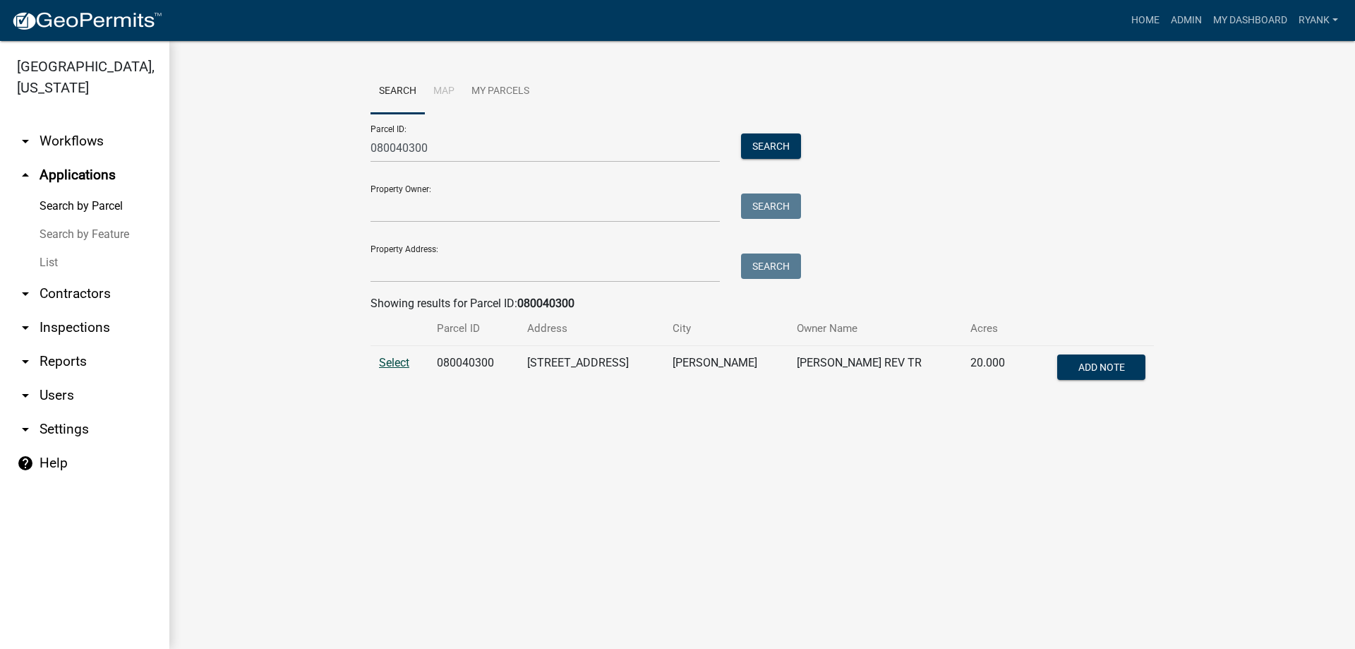
click at [401, 356] on span "Select" at bounding box center [394, 362] width 30 height 13
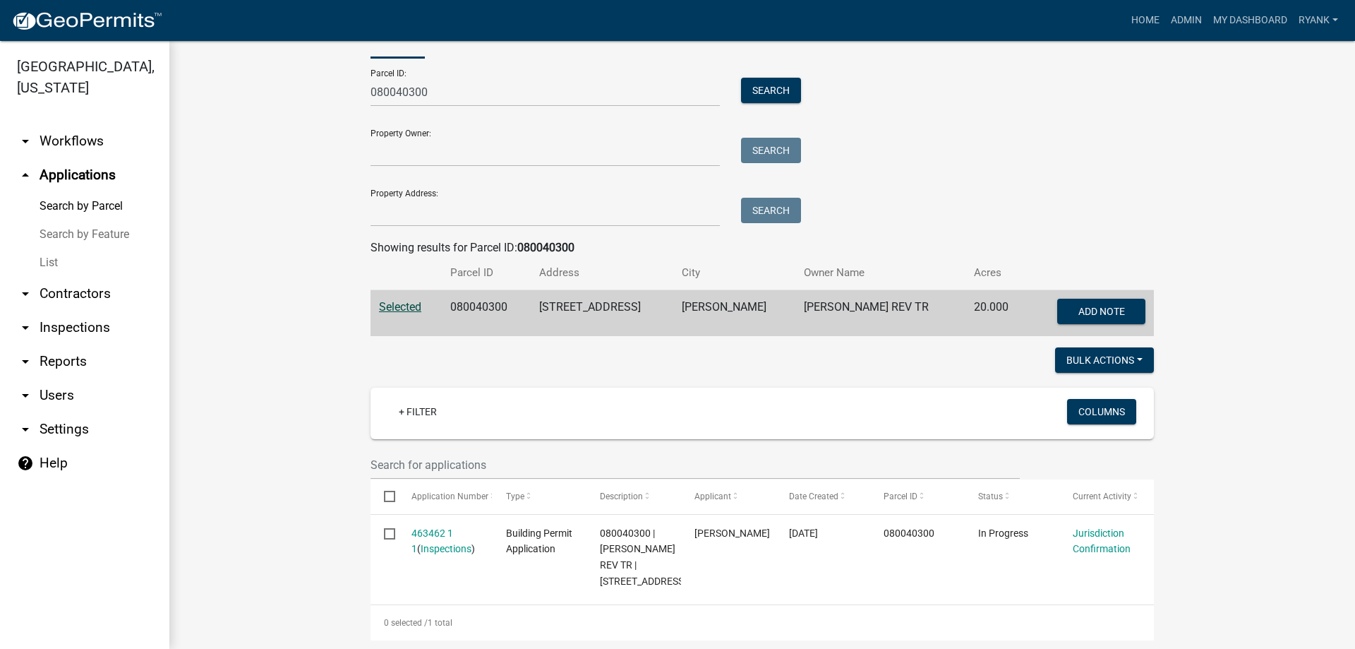
scroll to position [107, 0]
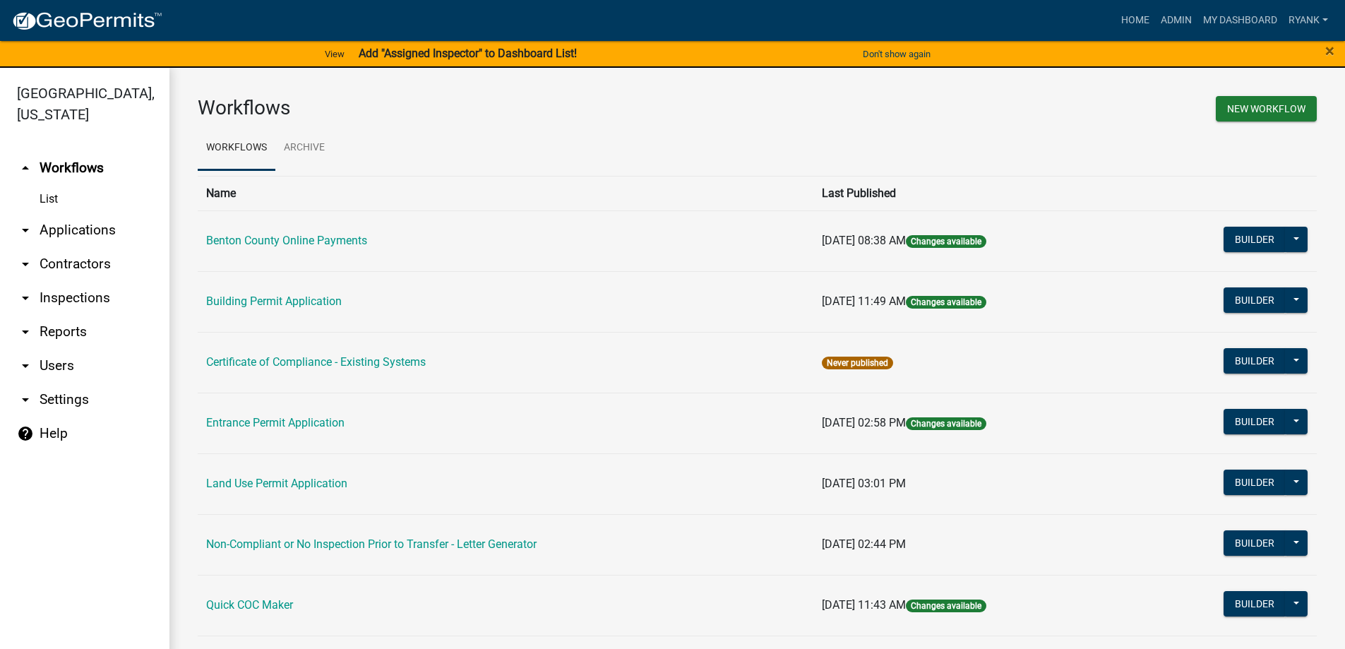
click at [95, 233] on link "arrow_drop_down Applications" at bounding box center [84, 230] width 169 height 34
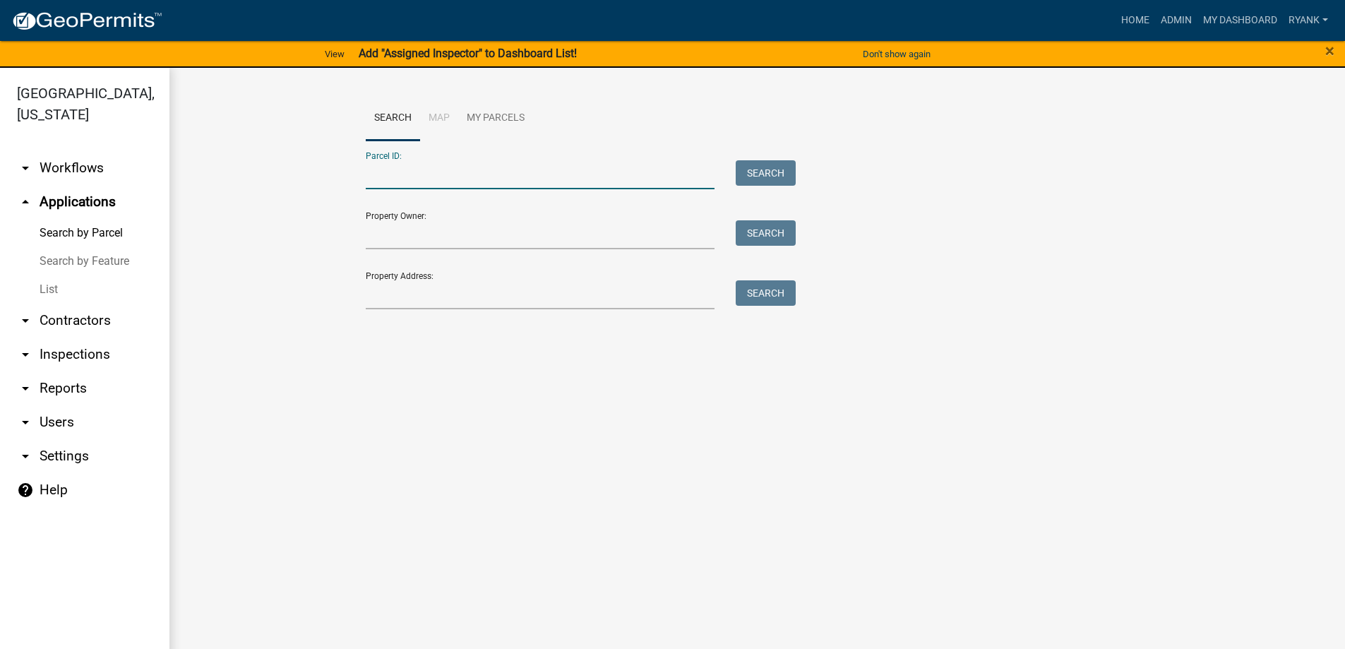
paste input "080040300"
type input "080040300"
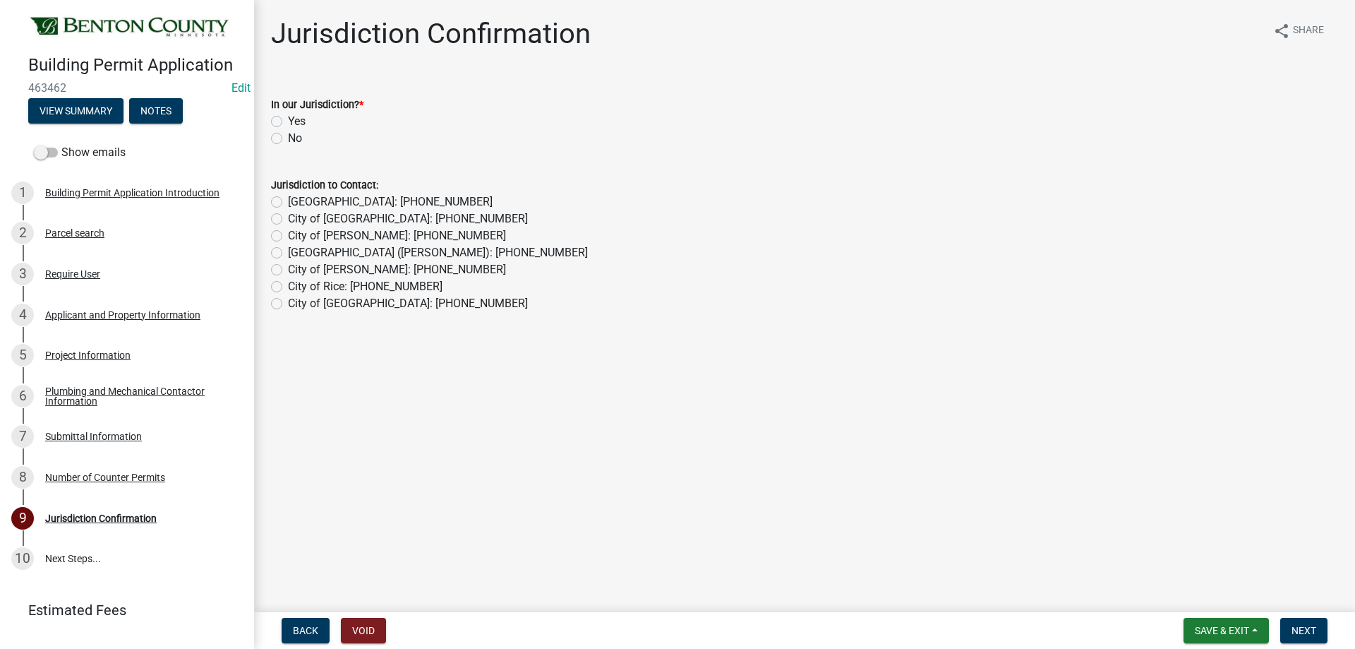
click at [288, 125] on label "Yes" at bounding box center [297, 121] width 18 height 17
click at [288, 122] on input "Yes" at bounding box center [292, 117] width 9 height 9
radio input "true"
click at [1309, 629] on span "Next" at bounding box center [1304, 630] width 25 height 11
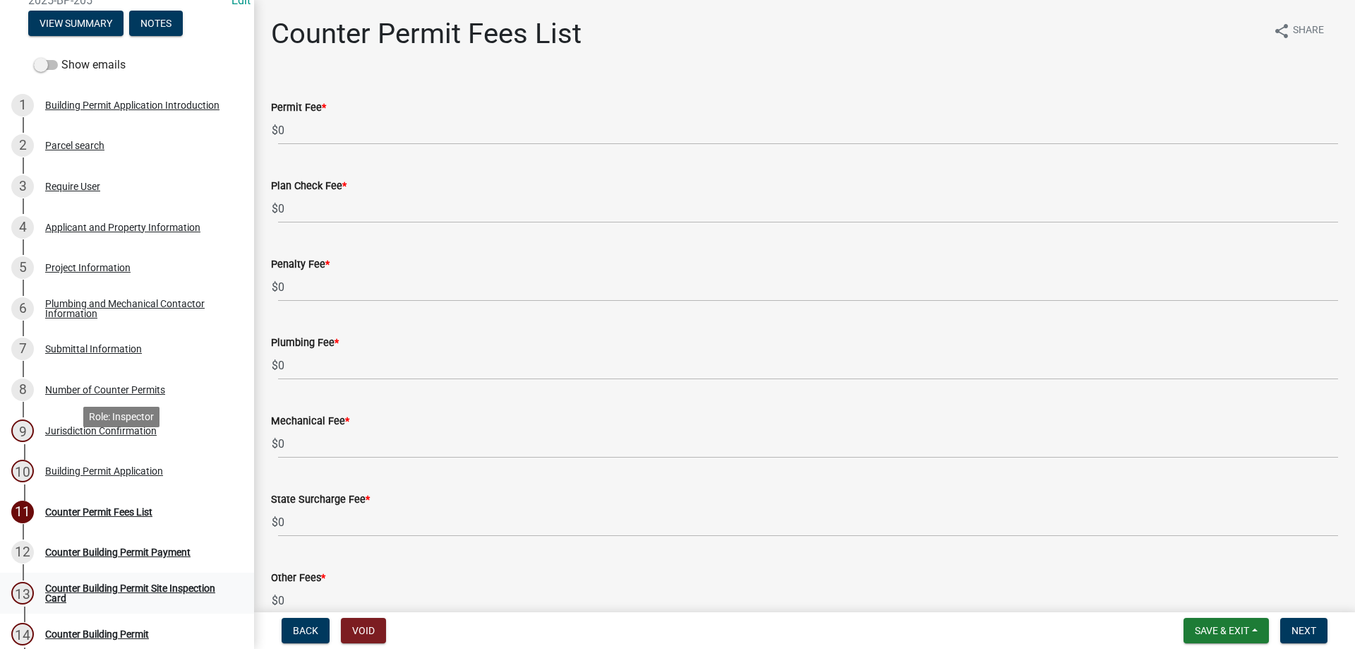
scroll to position [231, 0]
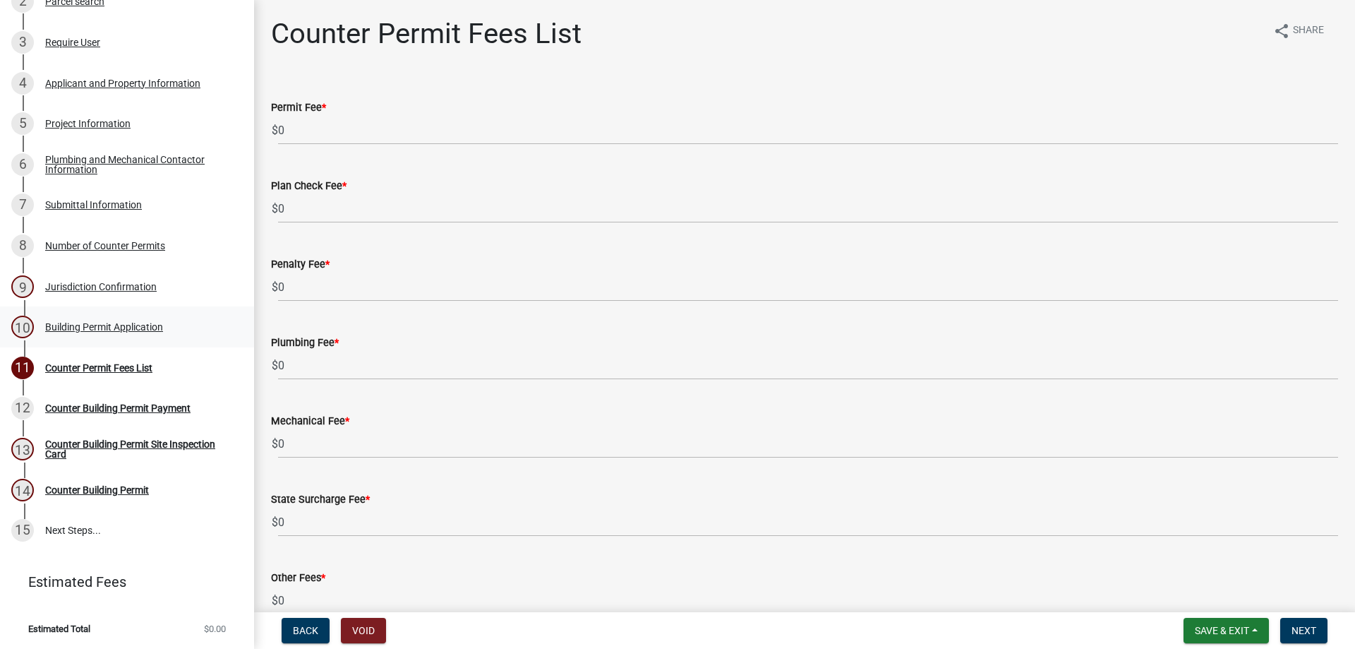
click at [103, 334] on div "10 Building Permit Application" at bounding box center [121, 326] width 220 height 23
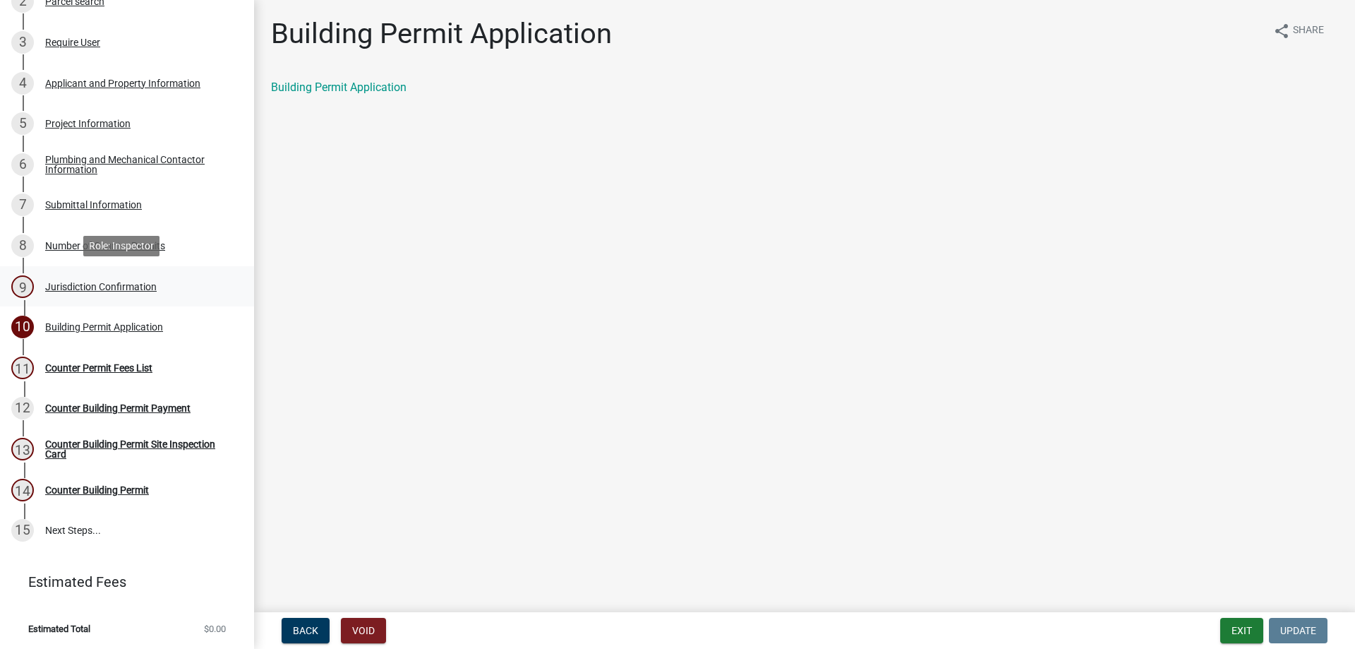
click at [94, 282] on div "Jurisdiction Confirmation" at bounding box center [101, 287] width 112 height 10
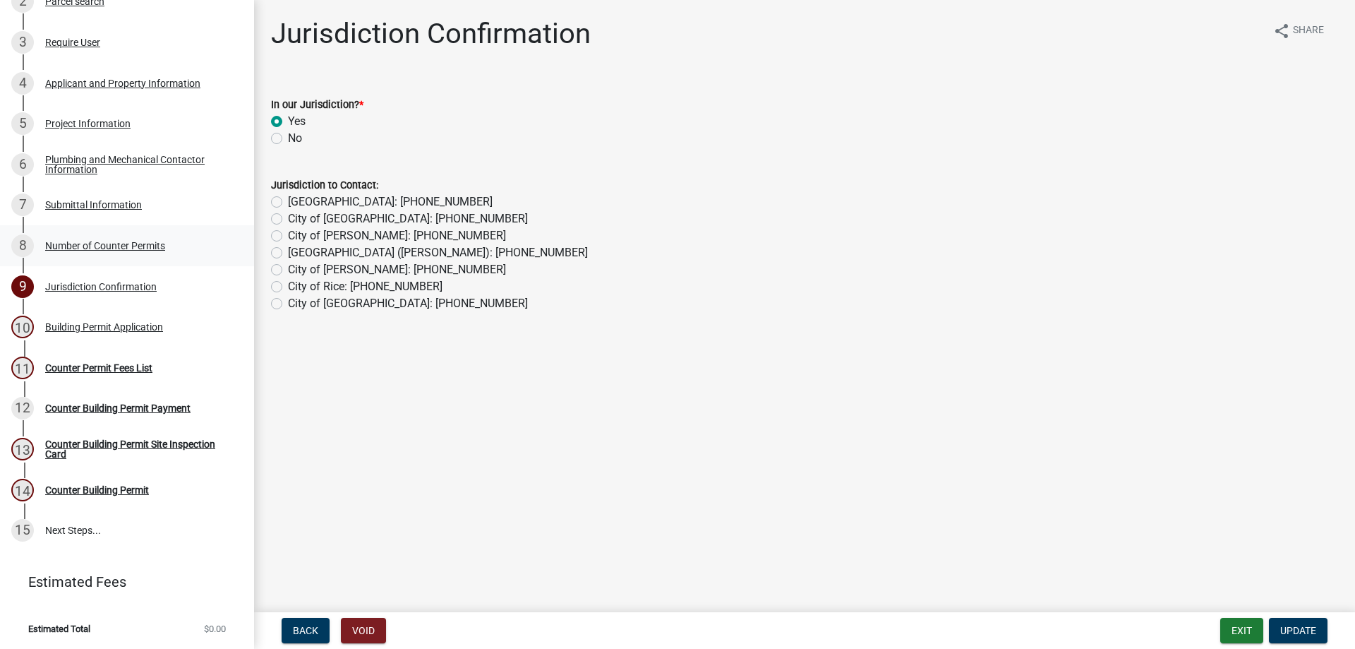
click at [105, 241] on div "Number of Counter Permits" at bounding box center [105, 246] width 120 height 10
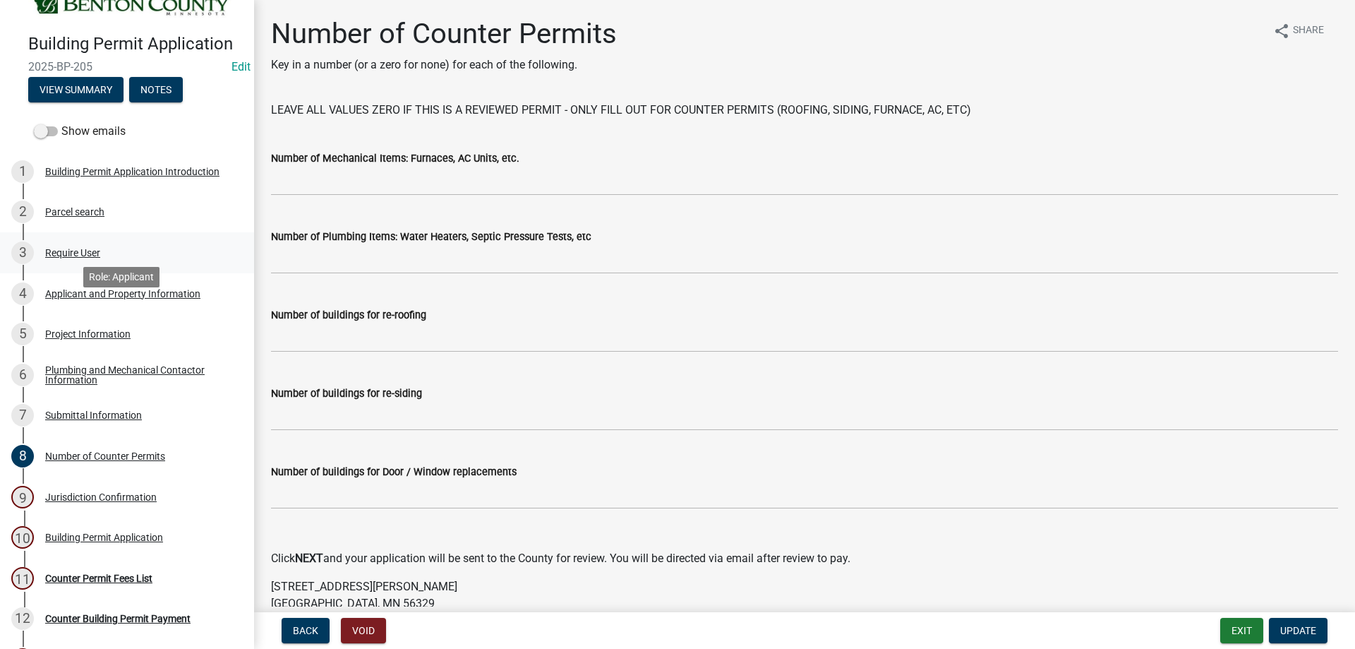
scroll to position [20, 0]
click at [96, 337] on div "Project Information" at bounding box center [87, 335] width 85 height 10
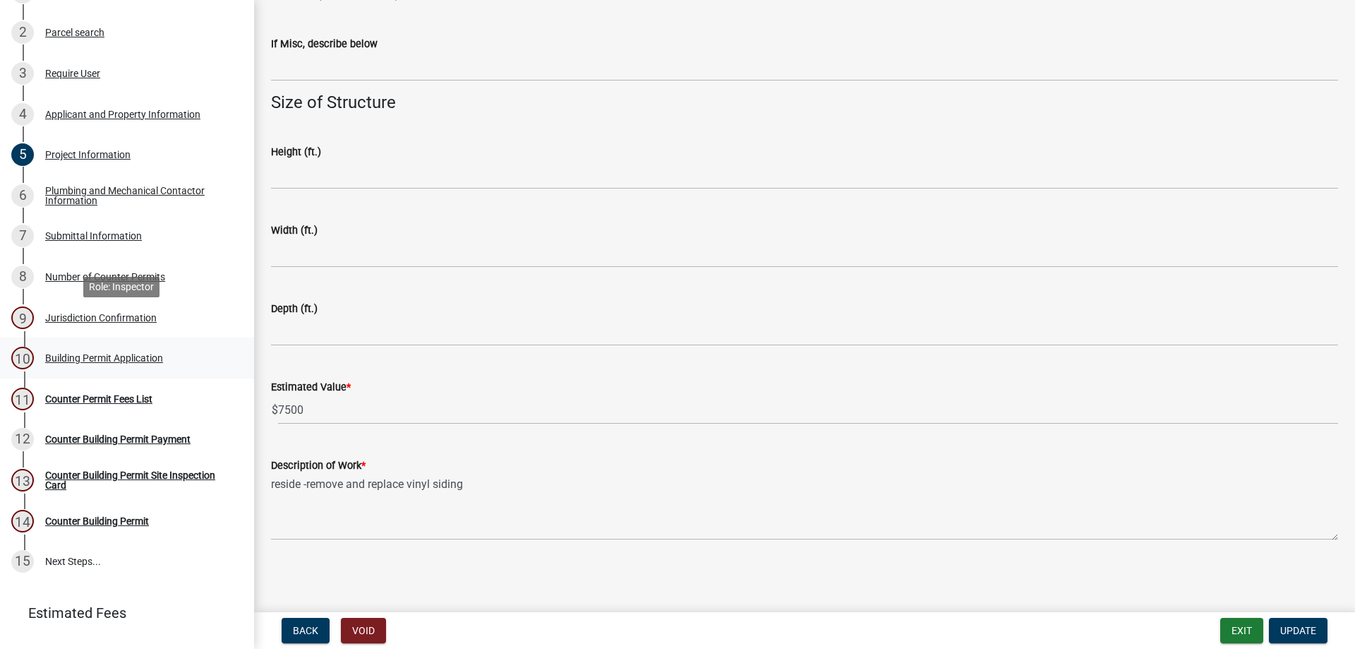
scroll to position [231, 0]
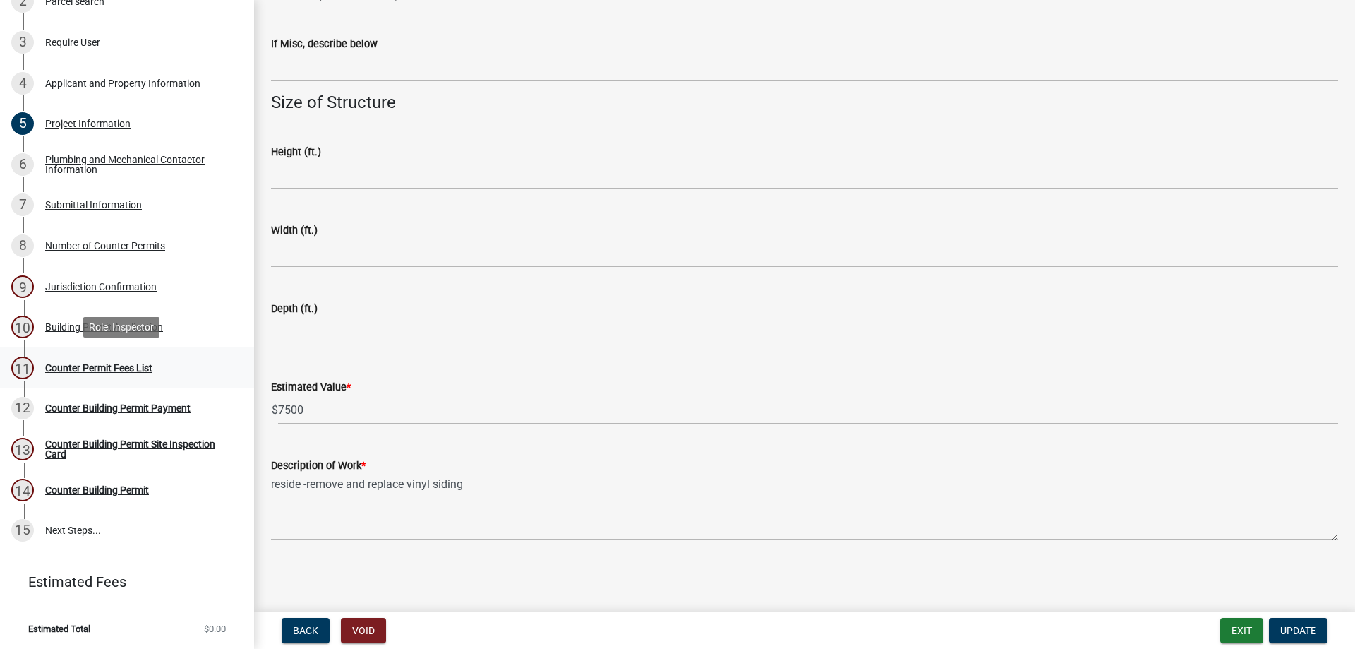
click at [107, 352] on link "11 Counter Permit Fees List" at bounding box center [127, 367] width 254 height 41
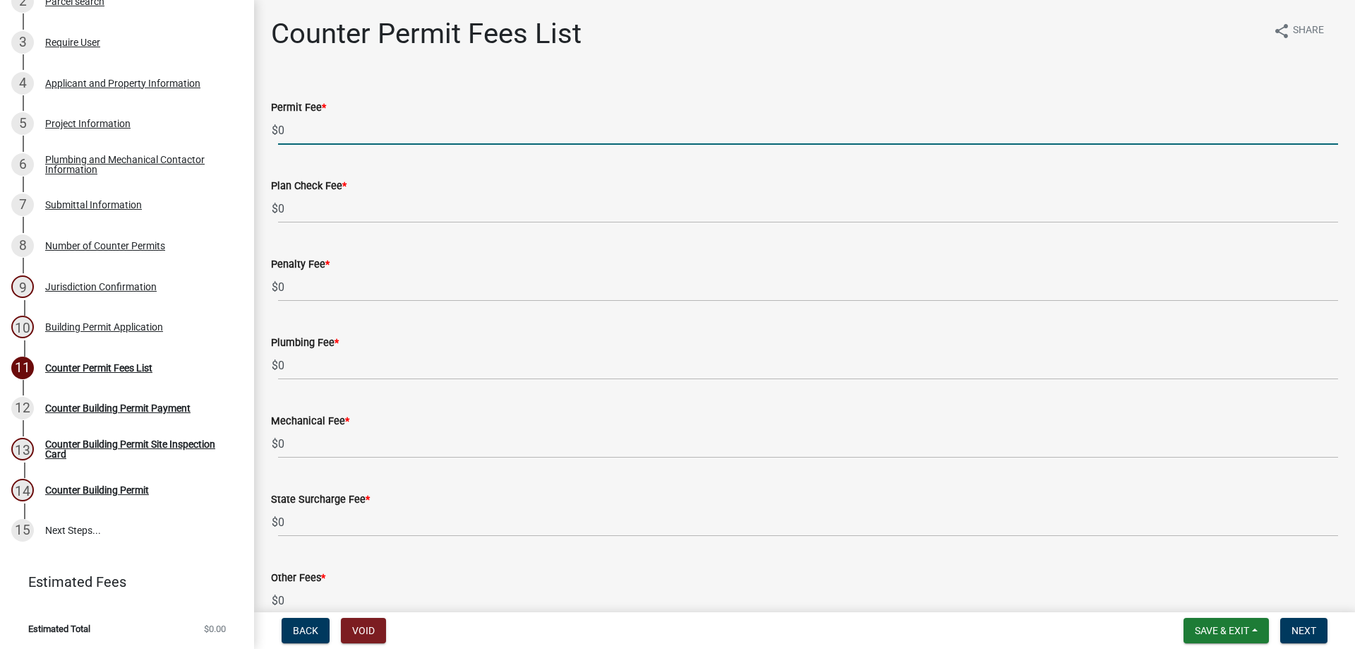
drag, startPoint x: 323, startPoint y: 135, endPoint x: 271, endPoint y: 126, distance: 52.3
click at [271, 126] on div "$ 0" at bounding box center [804, 130] width 1067 height 29
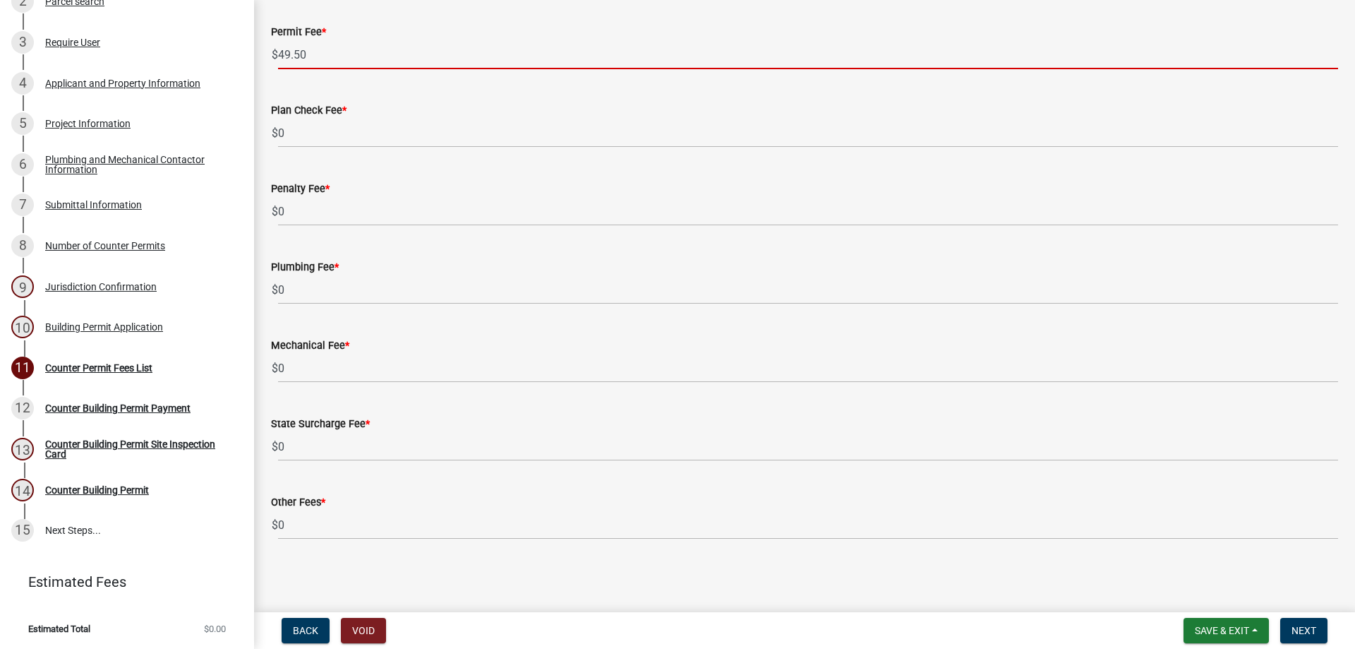
scroll to position [76, 0]
type input "49.50"
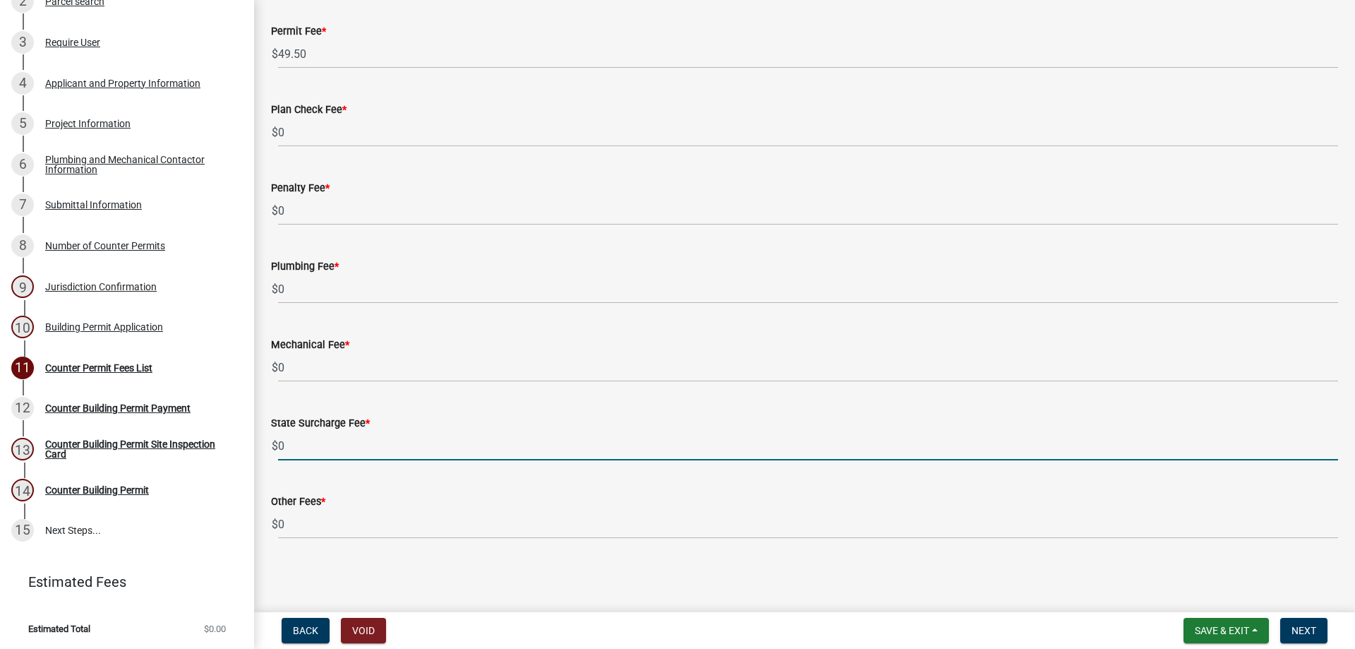
drag, startPoint x: 302, startPoint y: 448, endPoint x: 268, endPoint y: 442, distance: 34.5
click at [268, 442] on div "State Surcharge Fee * $ 0" at bounding box center [804, 428] width 1088 height 66
type input "1.00"
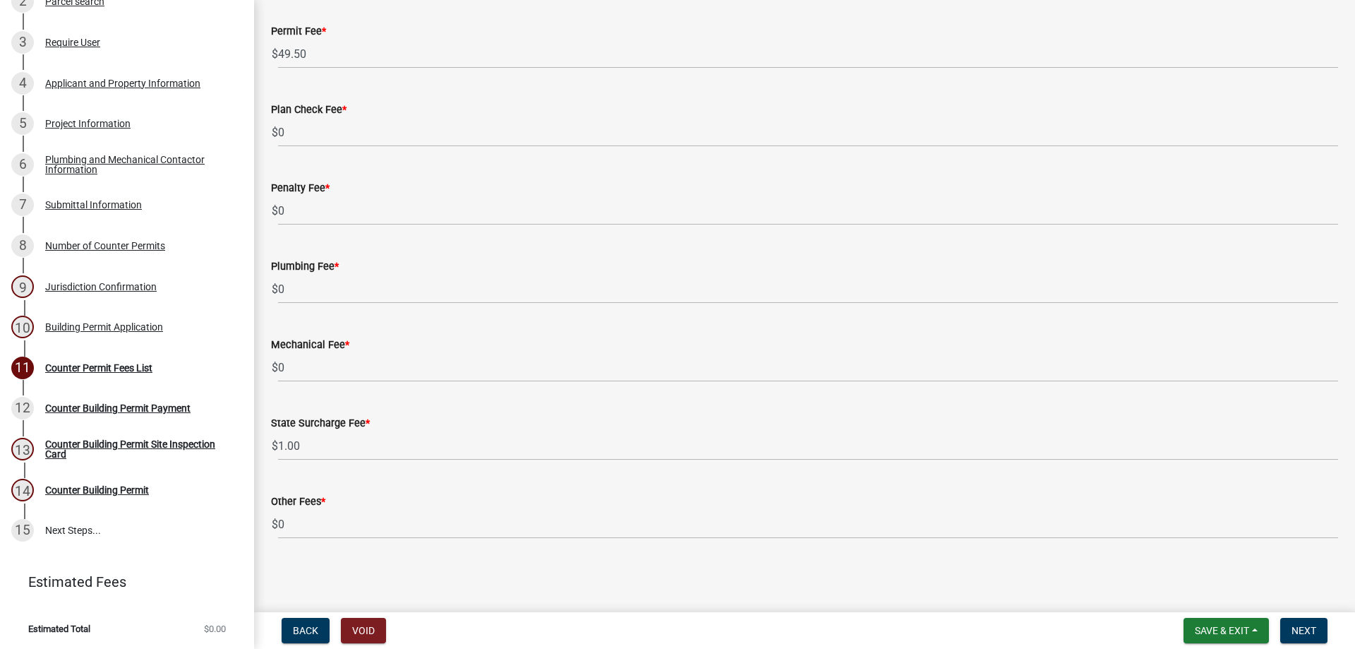
click at [601, 495] on div "Other Fees *" at bounding box center [804, 501] width 1067 height 17
click at [1311, 625] on span "Next" at bounding box center [1304, 630] width 25 height 11
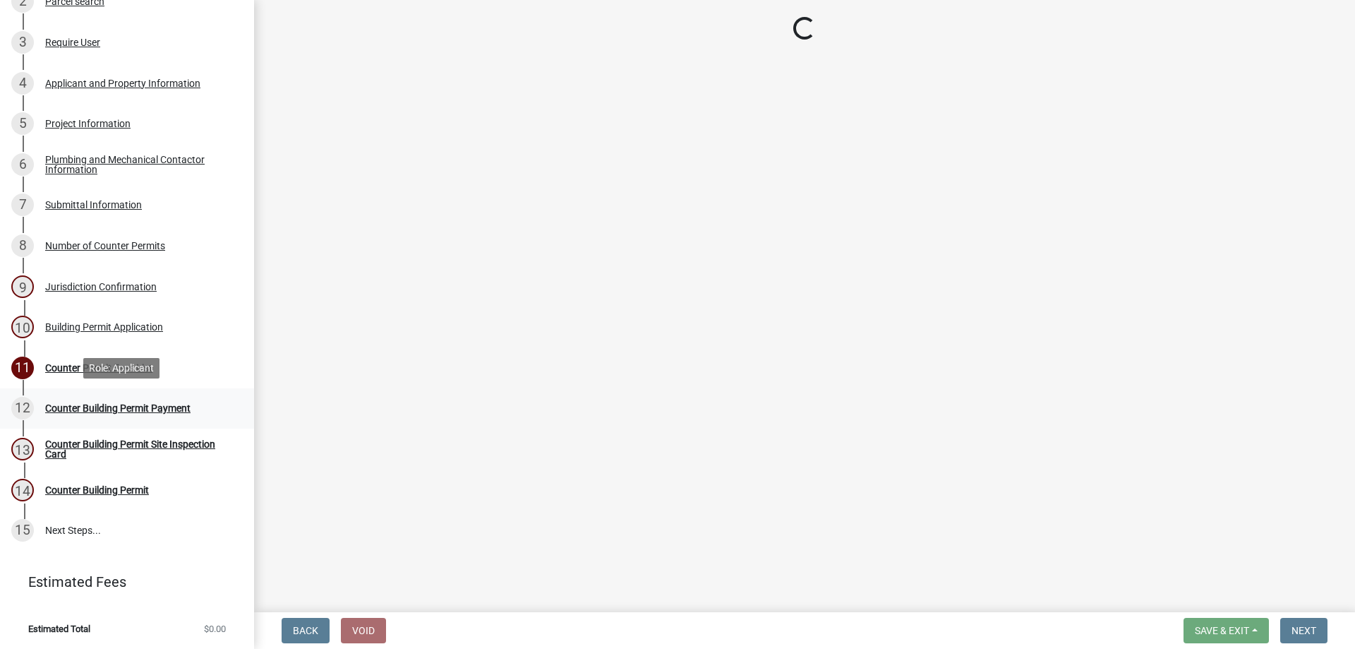
select select "3: 3"
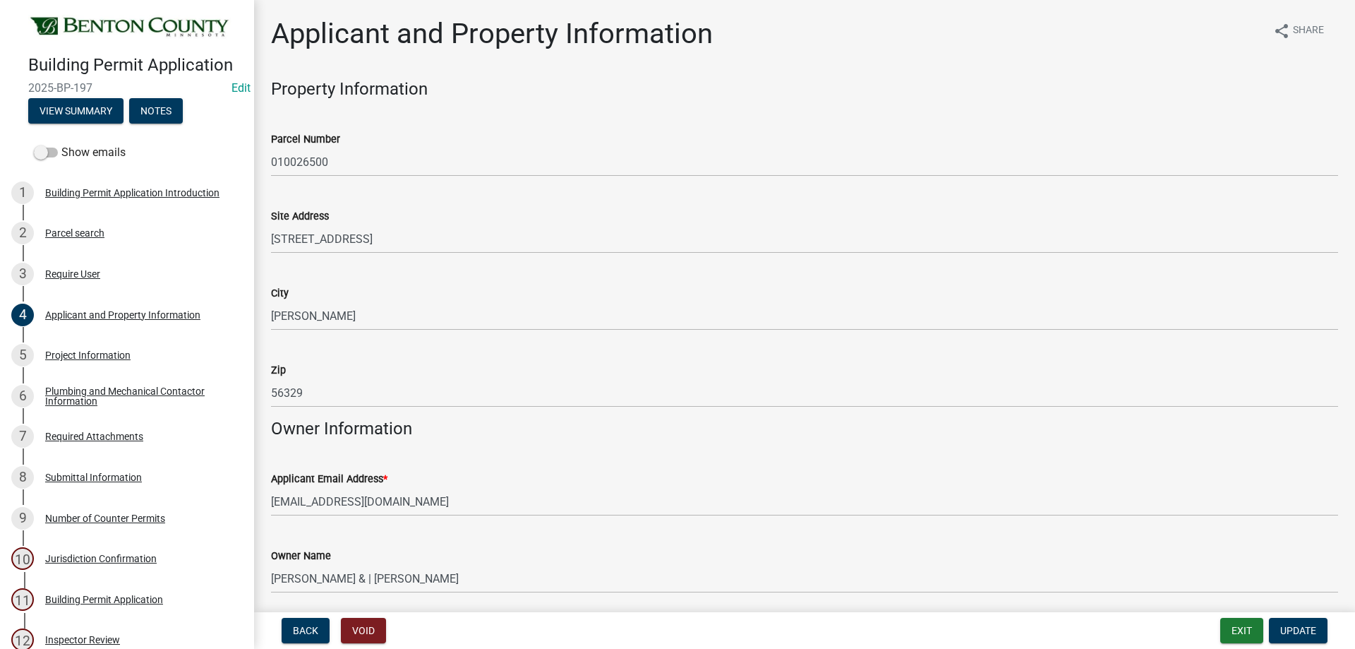
scroll to position [1229, 0]
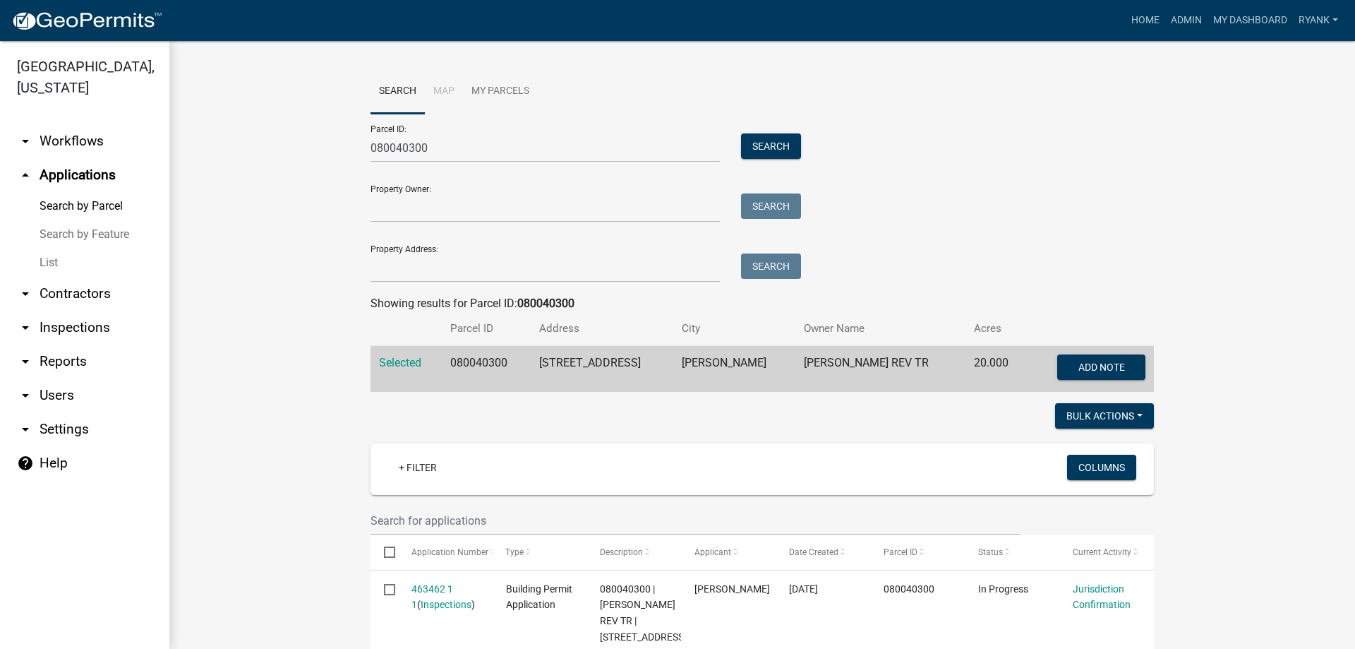
scroll to position [107, 0]
